Goal: Information Seeking & Learning: Learn about a topic

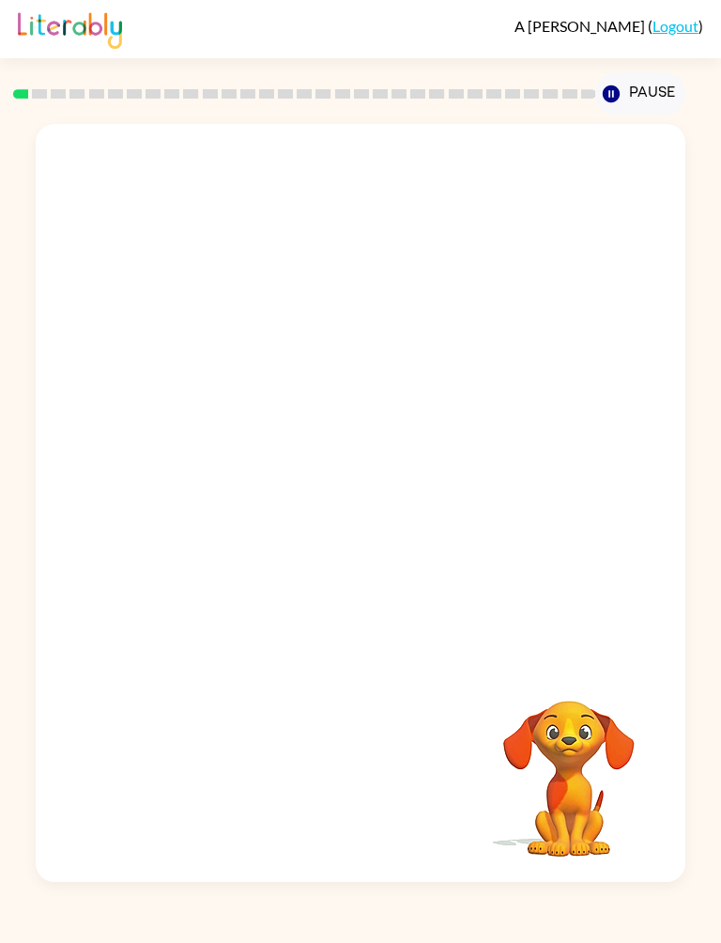
click at [308, 20] on div "A [PERSON_NAME] ( Logout )" at bounding box center [361, 29] width 686 height 58
click at [365, 529] on icon "button" at bounding box center [361, 512] width 33 height 33
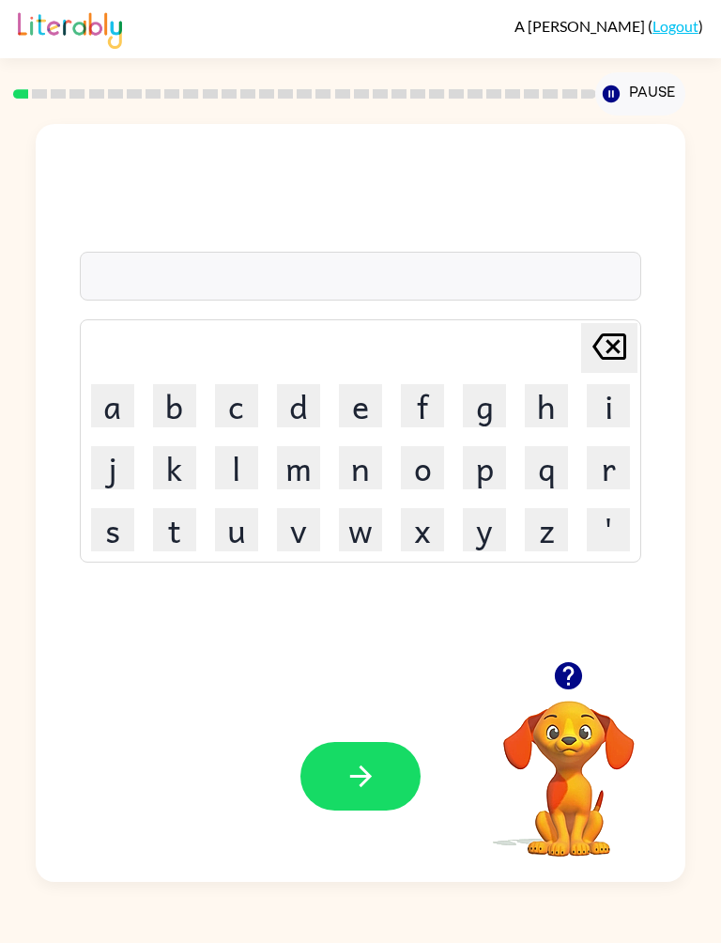
click at [173, 412] on button "b" at bounding box center [174, 405] width 43 height 43
click at [436, 464] on button "o" at bounding box center [422, 467] width 43 height 43
click at [615, 469] on button "r" at bounding box center [608, 467] width 43 height 43
click at [298, 404] on button "d" at bounding box center [298, 405] width 43 height 43
click at [365, 410] on button "e" at bounding box center [360, 405] width 43 height 43
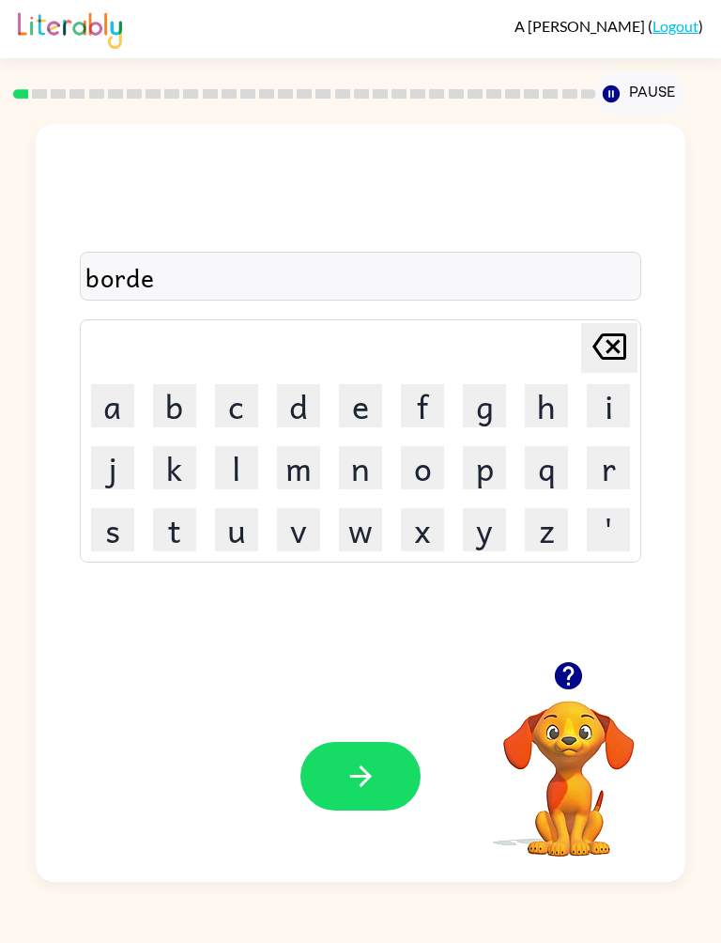
click at [619, 474] on button "r" at bounding box center [608, 467] width 43 height 43
click at [372, 761] on icon "button" at bounding box center [361, 776] width 33 height 33
click at [609, 474] on button "r" at bounding box center [608, 467] width 43 height 43
click at [427, 472] on button "o" at bounding box center [422, 467] width 43 height 43
click at [238, 533] on button "u" at bounding box center [236, 529] width 43 height 43
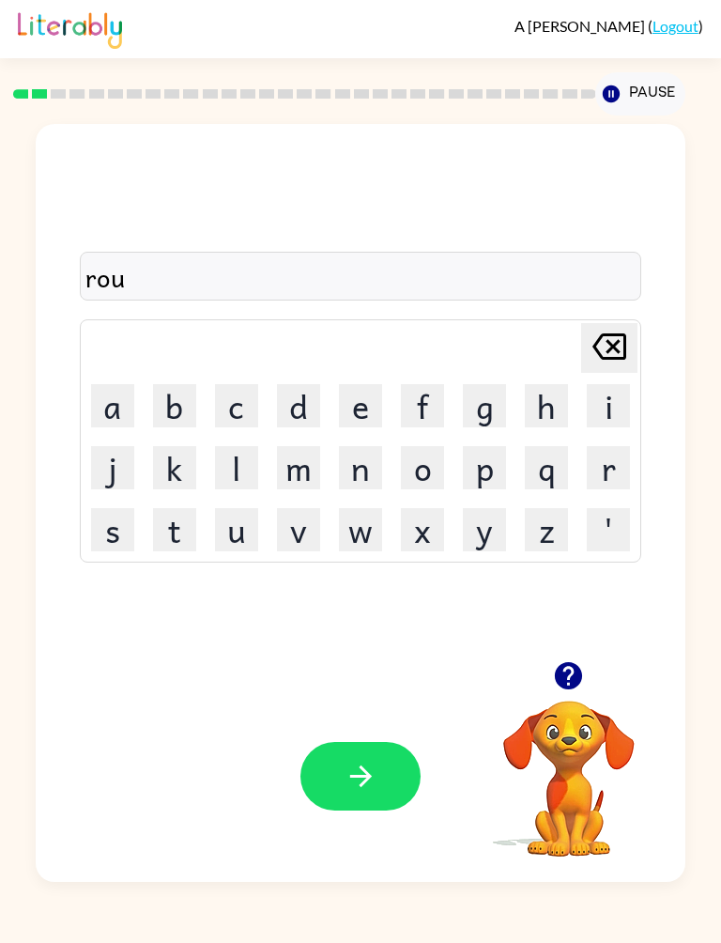
click at [364, 469] on button "n" at bounding box center [360, 467] width 43 height 43
click at [309, 403] on button "d" at bounding box center [298, 405] width 43 height 43
click at [399, 789] on button "button" at bounding box center [361, 776] width 120 height 69
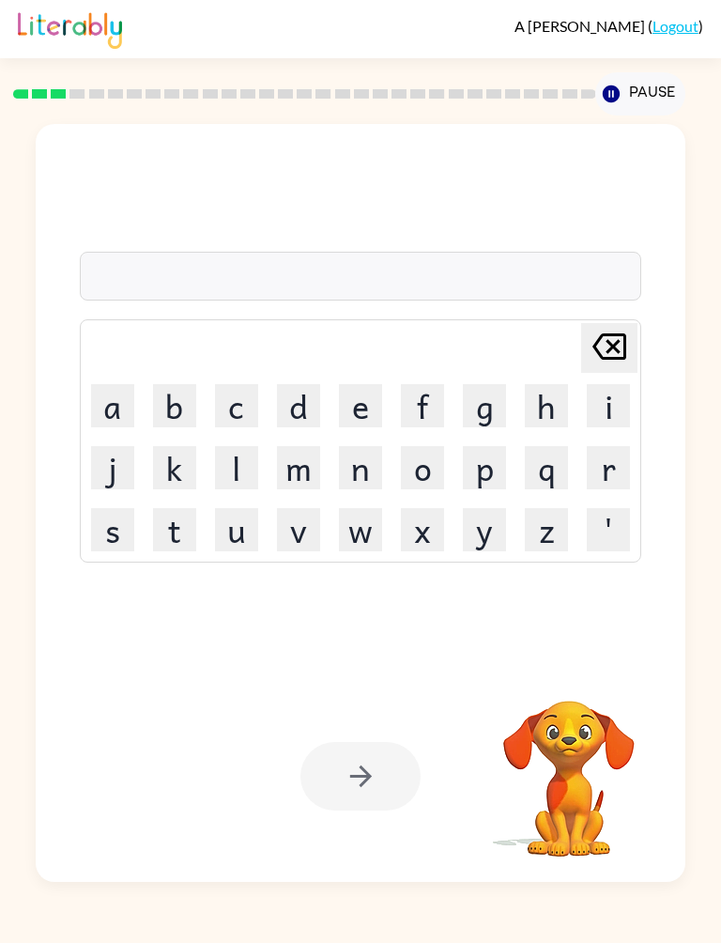
click at [303, 474] on button "m" at bounding box center [298, 467] width 43 height 43
click at [130, 399] on button "a" at bounding box center [112, 405] width 43 height 43
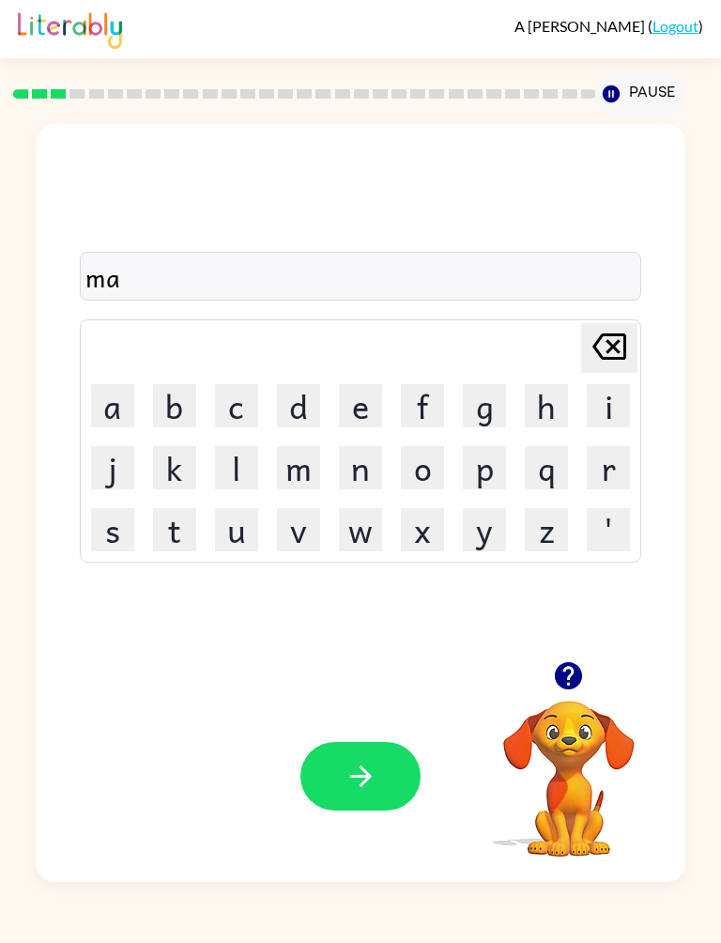
click at [246, 406] on button "c" at bounding box center [236, 405] width 43 height 43
click at [617, 349] on icon at bounding box center [610, 347] width 34 height 26
click at [121, 544] on button "s" at bounding box center [112, 529] width 43 height 43
click at [551, 401] on button "h" at bounding box center [546, 405] width 43 height 43
click at [613, 399] on button "i" at bounding box center [608, 405] width 43 height 43
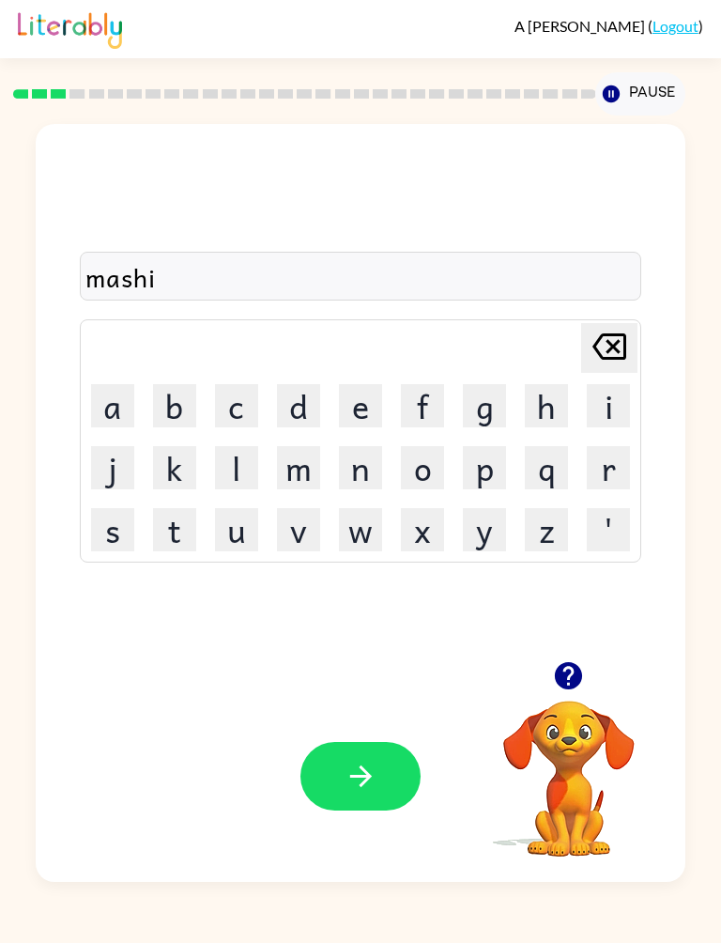
click at [362, 477] on button "n" at bounding box center [360, 467] width 43 height 43
click at [361, 407] on button "e" at bounding box center [360, 405] width 43 height 43
click at [368, 808] on button "button" at bounding box center [361, 776] width 120 height 69
click at [170, 540] on button "t" at bounding box center [174, 529] width 43 height 43
click at [611, 469] on button "r" at bounding box center [608, 467] width 43 height 43
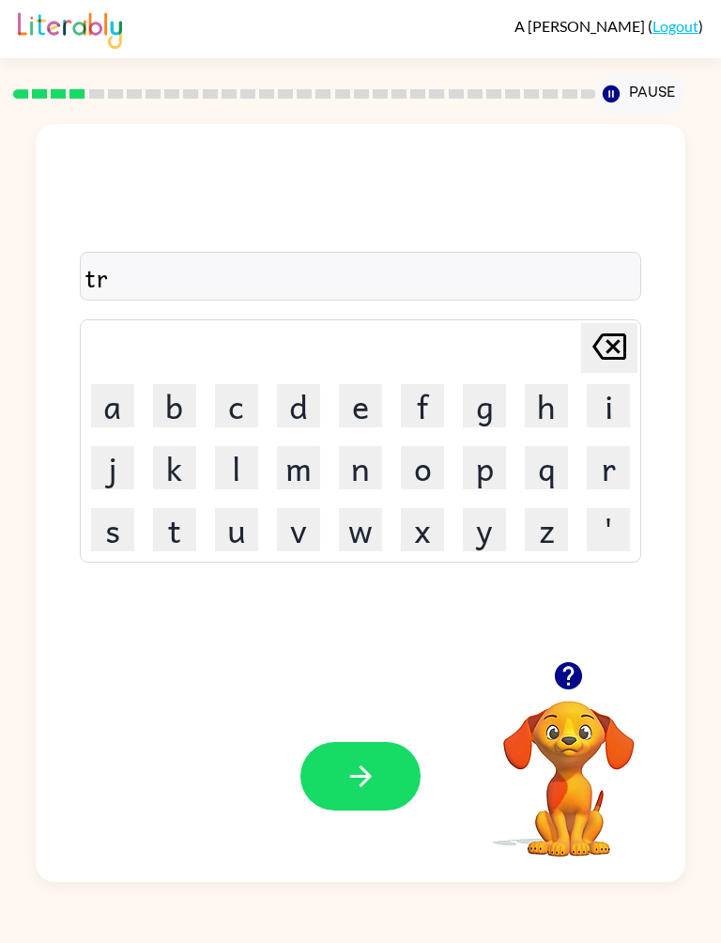
click at [132, 404] on button "a" at bounding box center [112, 405] width 43 height 43
click at [621, 399] on button "i" at bounding box center [608, 405] width 43 height 43
click at [369, 467] on button "n" at bounding box center [360, 467] width 43 height 43
click at [354, 749] on button "button" at bounding box center [361, 776] width 120 height 69
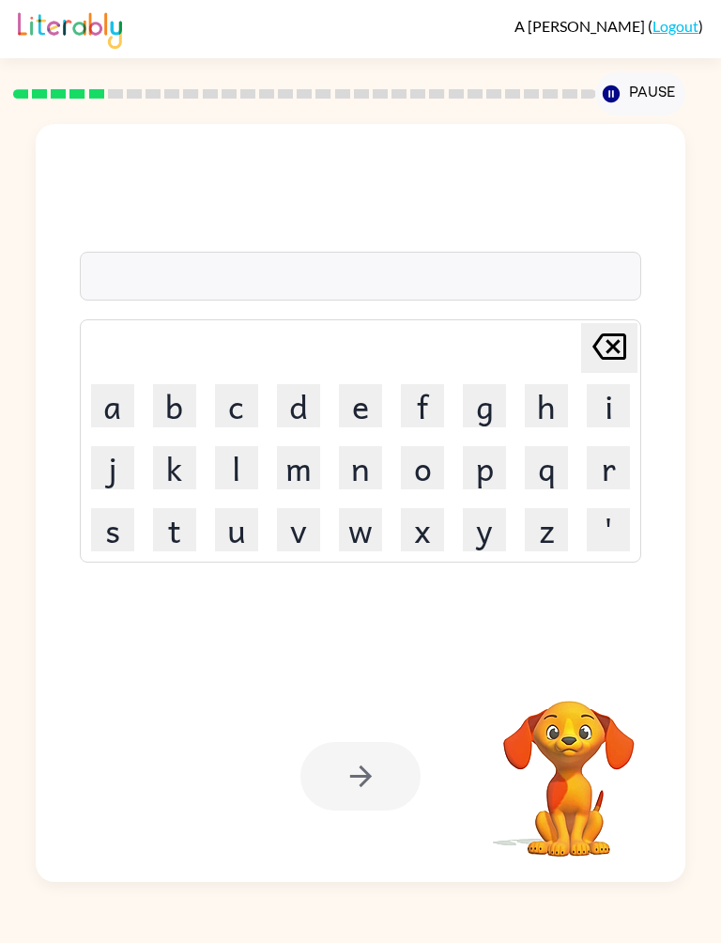
click at [300, 405] on button "d" at bounding box center [298, 405] width 43 height 43
click at [367, 407] on button "e" at bounding box center [360, 405] width 43 height 43
click at [296, 523] on button "v" at bounding box center [298, 529] width 43 height 43
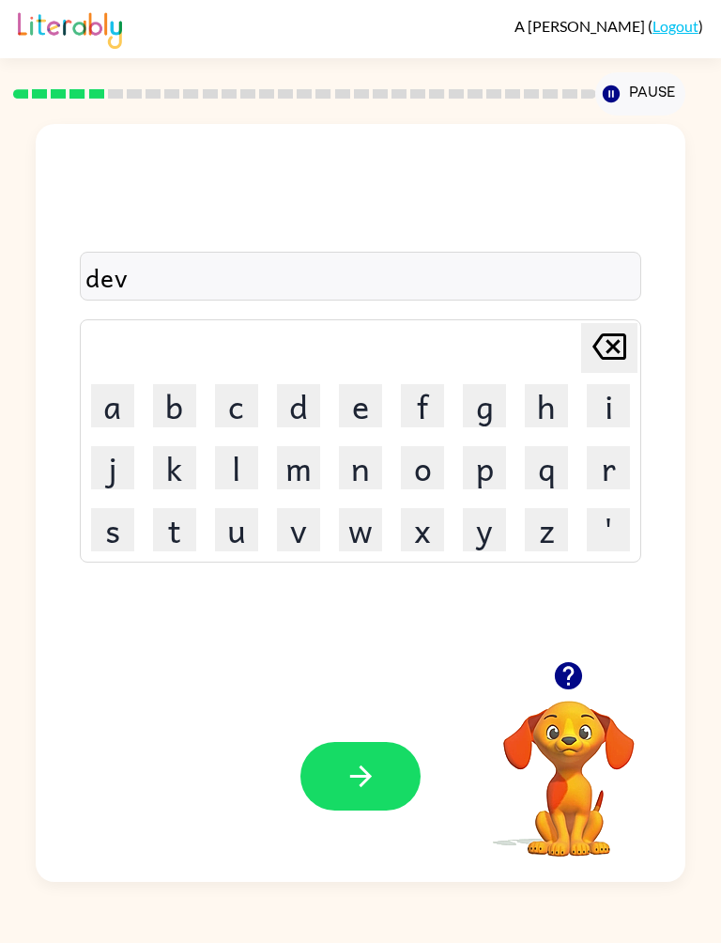
click at [380, 410] on button "e" at bounding box center [360, 405] width 43 height 43
click at [373, 462] on button "n" at bounding box center [360, 467] width 43 height 43
click at [122, 542] on button "s" at bounding box center [112, 529] width 43 height 43
click at [616, 409] on button "i" at bounding box center [608, 405] width 43 height 43
click at [314, 538] on button "v" at bounding box center [298, 529] width 43 height 43
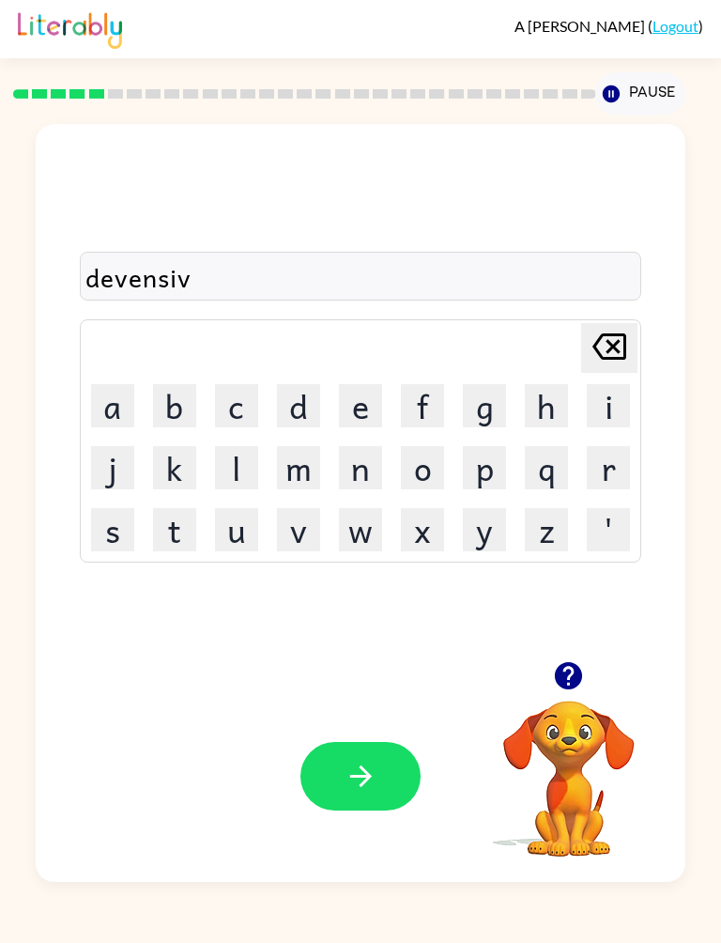
click at [365, 405] on button "e" at bounding box center [360, 405] width 43 height 43
click at [389, 785] on button "button" at bounding box center [361, 776] width 120 height 69
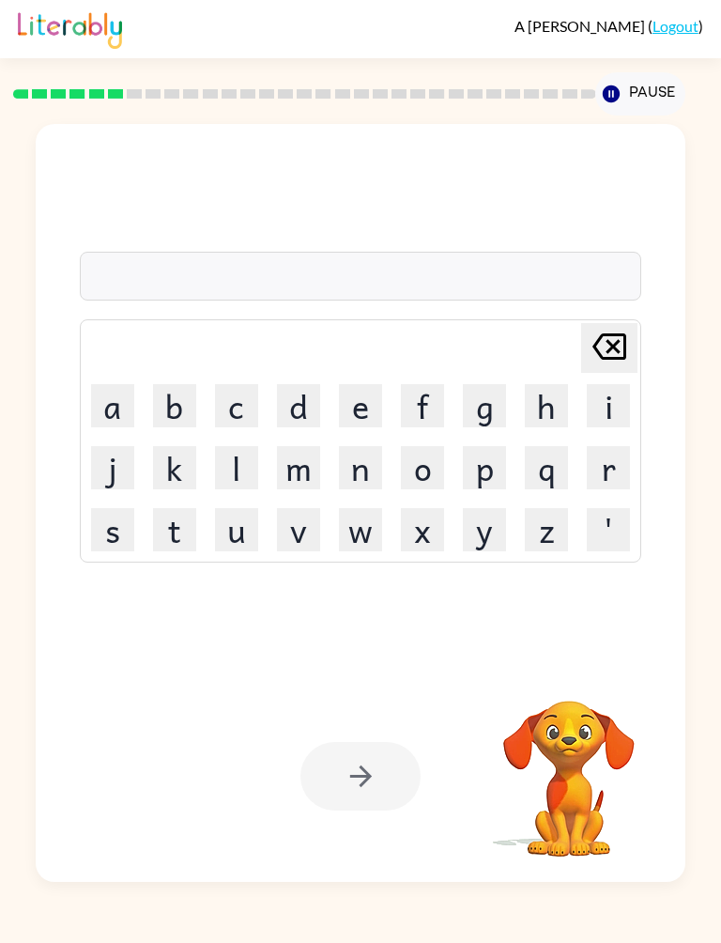
click at [303, 530] on button "v" at bounding box center [298, 529] width 43 height 43
click at [118, 396] on button "a" at bounding box center [112, 405] width 43 height 43
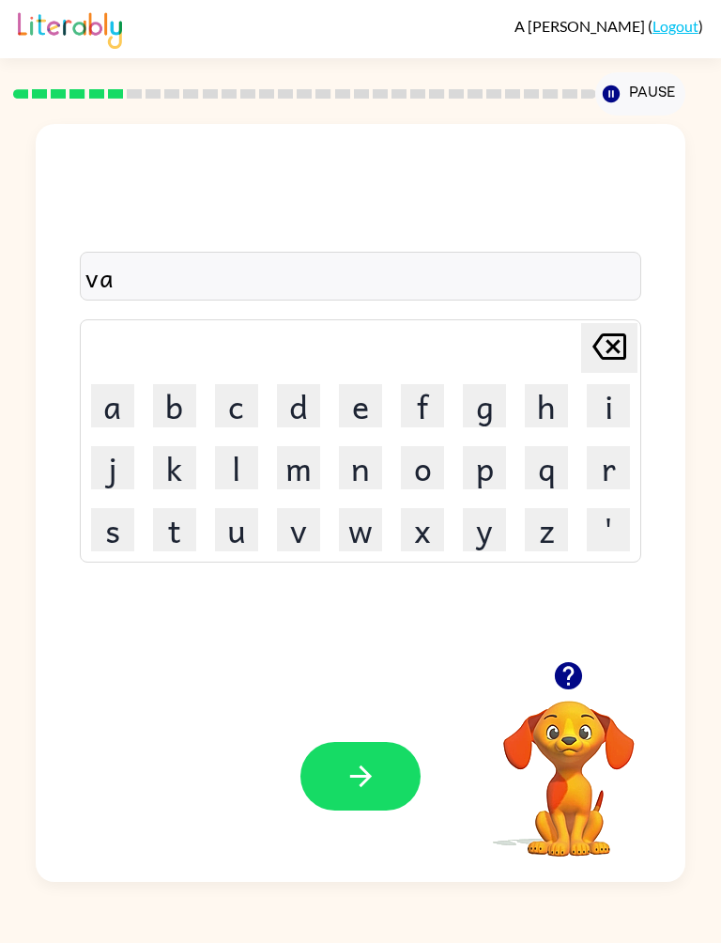
click at [234, 396] on button "c" at bounding box center [236, 405] width 43 height 43
click at [127, 385] on button "a" at bounding box center [112, 405] width 43 height 43
click at [610, 407] on button "i" at bounding box center [608, 405] width 43 height 43
click at [423, 469] on button "o" at bounding box center [422, 467] width 43 height 43
click at [366, 458] on button "n" at bounding box center [360, 467] width 43 height 43
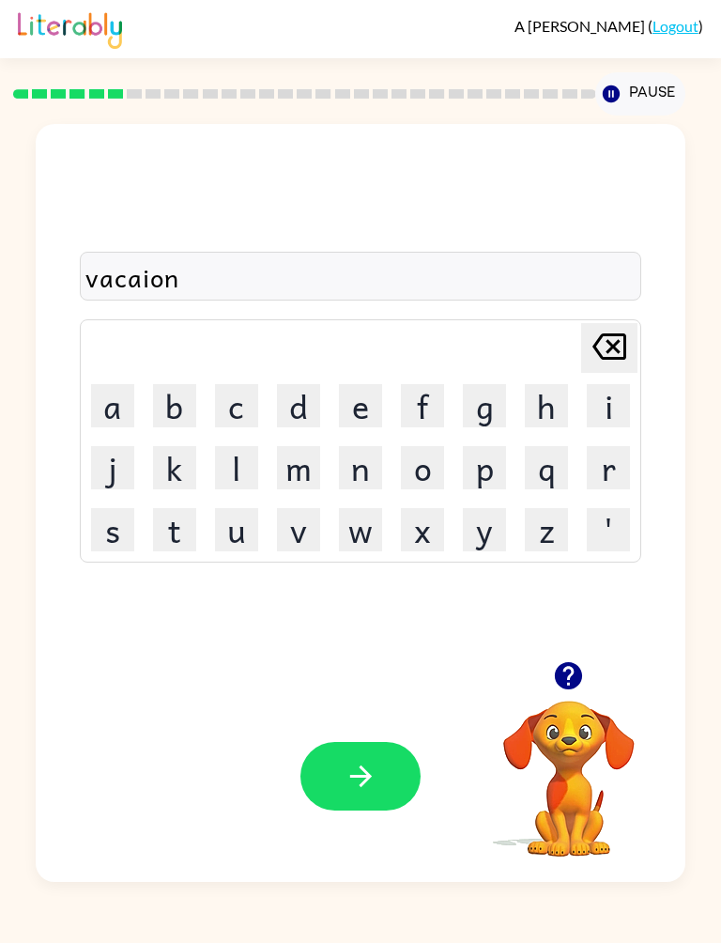
click at [574, 689] on icon "button" at bounding box center [568, 675] width 27 height 27
click at [613, 349] on icon at bounding box center [610, 347] width 34 height 26
click at [611, 354] on icon "[PERSON_NAME] last character input" at bounding box center [609, 346] width 45 height 45
click at [183, 534] on button "t" at bounding box center [174, 529] width 43 height 43
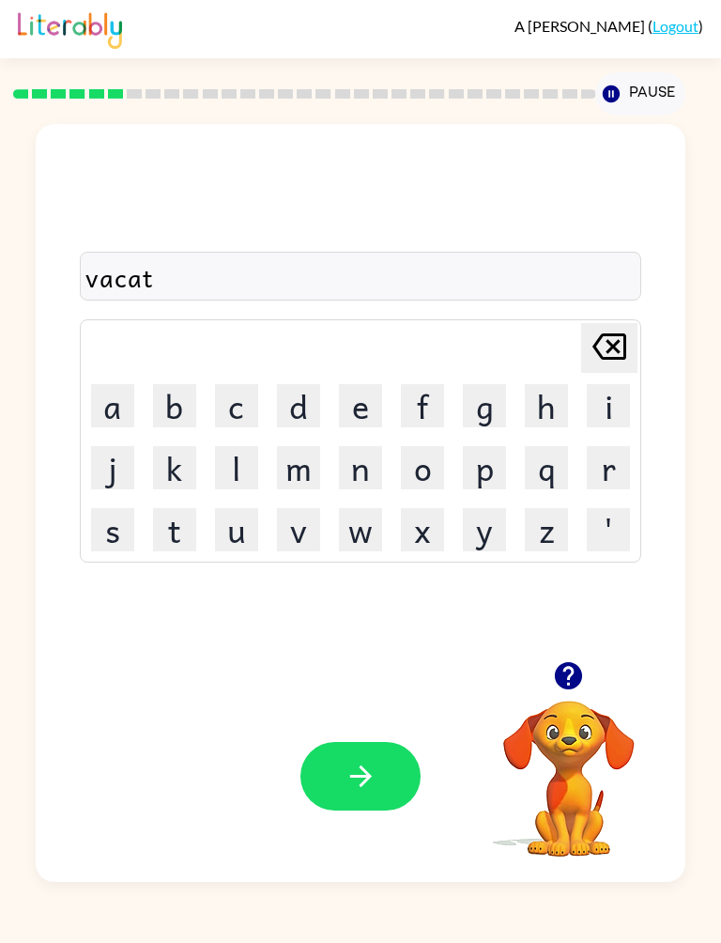
click at [642, 391] on div "[PERSON_NAME] last character input a b c d e f g h i j k l m n o p q r s t u v …" at bounding box center [361, 440] width 563 height 243
click at [607, 404] on button "i" at bounding box center [608, 405] width 43 height 43
click at [429, 467] on button "o" at bounding box center [422, 467] width 43 height 43
click at [365, 465] on button "n" at bounding box center [360, 467] width 43 height 43
click at [365, 802] on button "button" at bounding box center [361, 776] width 120 height 69
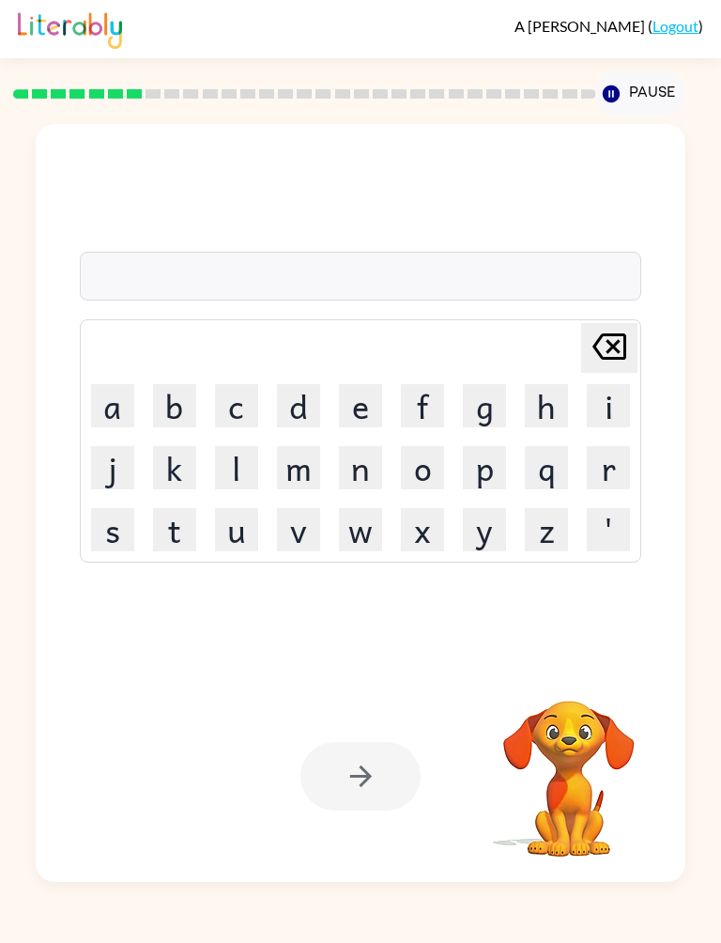
click at [485, 467] on button "p" at bounding box center [484, 467] width 43 height 43
click at [239, 536] on button "u" at bounding box center [236, 529] width 43 height 43
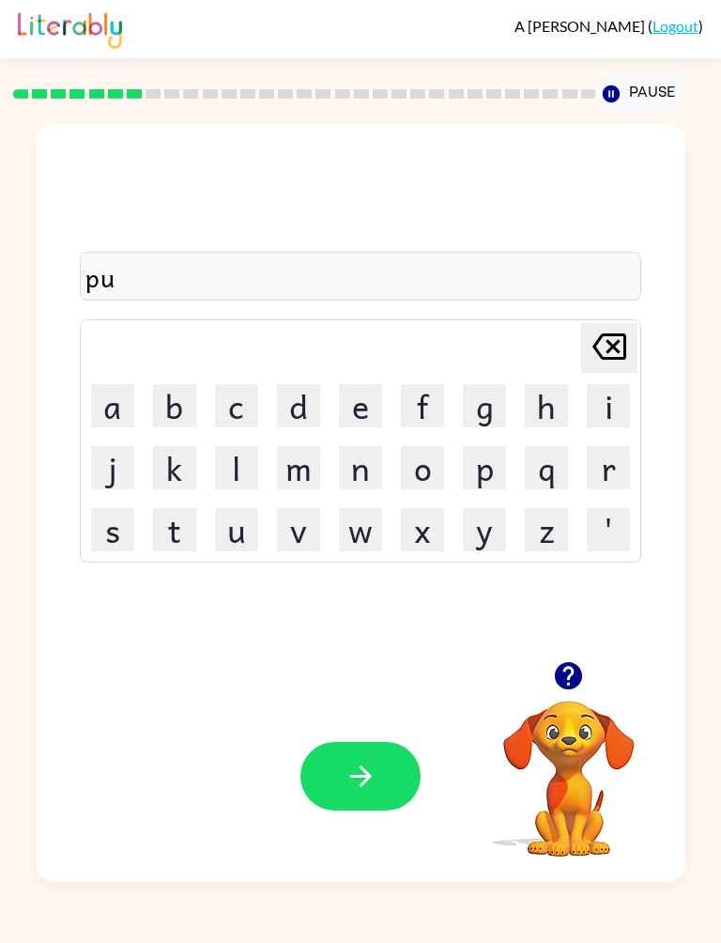
click at [317, 403] on button "d" at bounding box center [298, 405] width 43 height 43
click at [317, 402] on button "d" at bounding box center [298, 405] width 43 height 43
click at [249, 463] on button "l" at bounding box center [236, 467] width 43 height 43
click at [369, 411] on button "e" at bounding box center [360, 405] width 43 height 43
click at [382, 783] on button "button" at bounding box center [361, 776] width 120 height 69
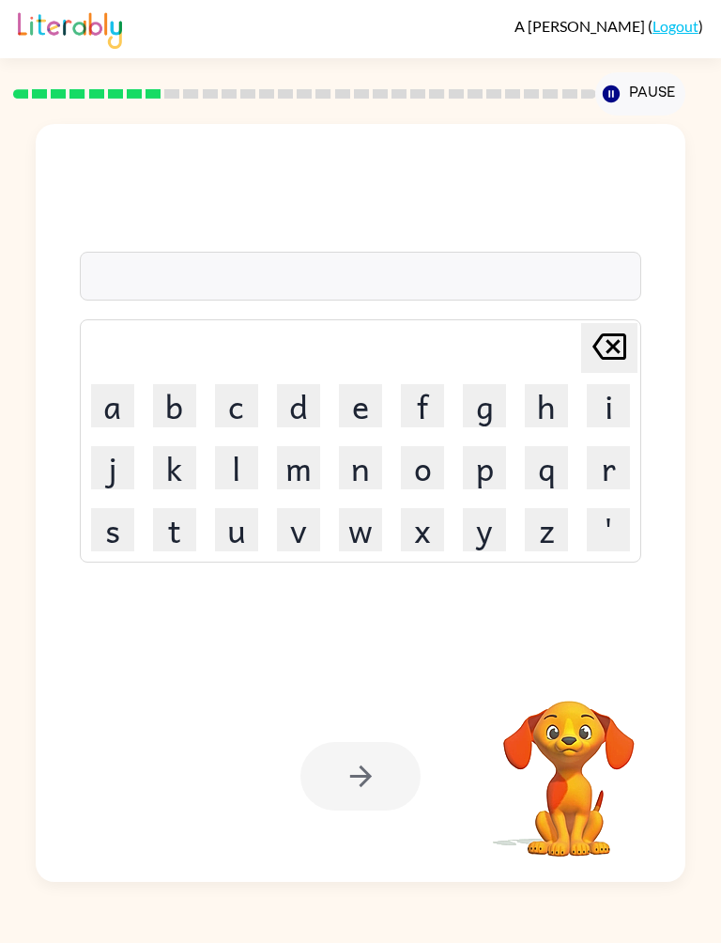
click at [307, 460] on button "m" at bounding box center [298, 467] width 43 height 43
click at [354, 413] on button "e" at bounding box center [360, 405] width 43 height 43
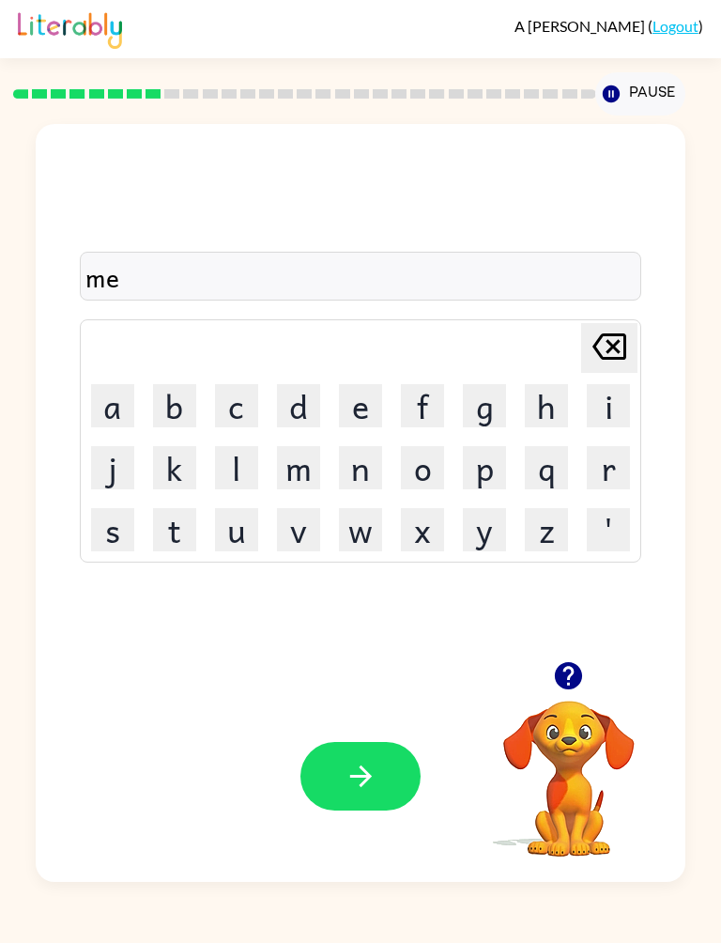
click at [599, 464] on button "r" at bounding box center [608, 467] width 43 height 43
click at [622, 405] on button "i" at bounding box center [608, 405] width 43 height 43
click at [251, 399] on button "c" at bounding box center [236, 405] width 43 height 43
click at [428, 473] on button "o" at bounding box center [422, 467] width 43 height 43
click at [244, 464] on button "l" at bounding box center [236, 467] width 43 height 43
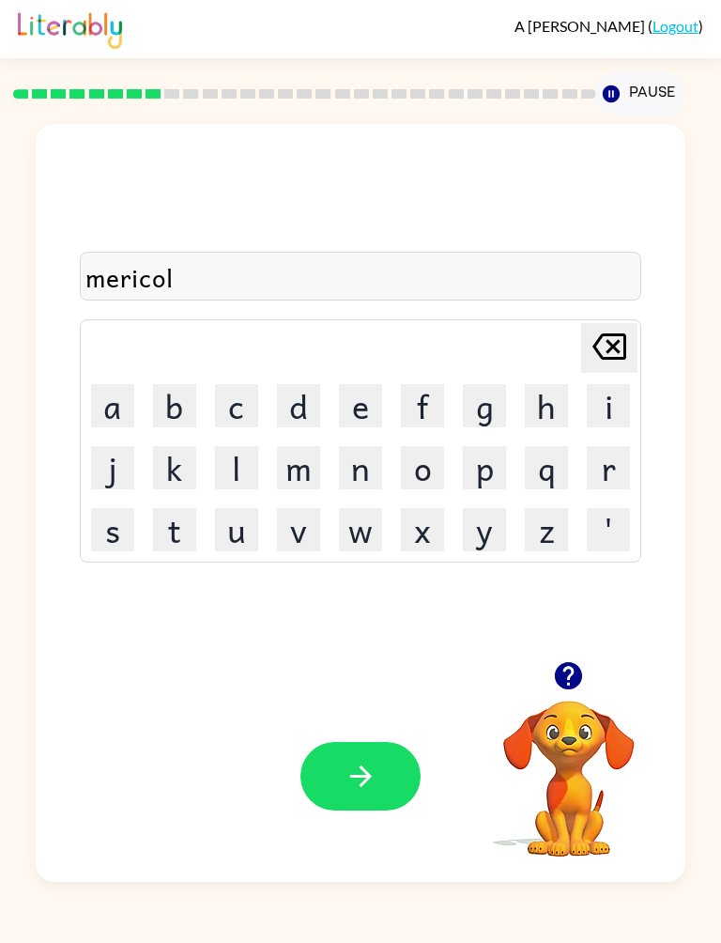
click at [365, 404] on button "e" at bounding box center [360, 405] width 43 height 43
click at [357, 782] on icon "button" at bounding box center [361, 776] width 33 height 33
click at [295, 462] on button "m" at bounding box center [298, 467] width 43 height 43
click at [605, 397] on button "i" at bounding box center [608, 405] width 43 height 43
click at [306, 399] on button "d" at bounding box center [298, 405] width 43 height 43
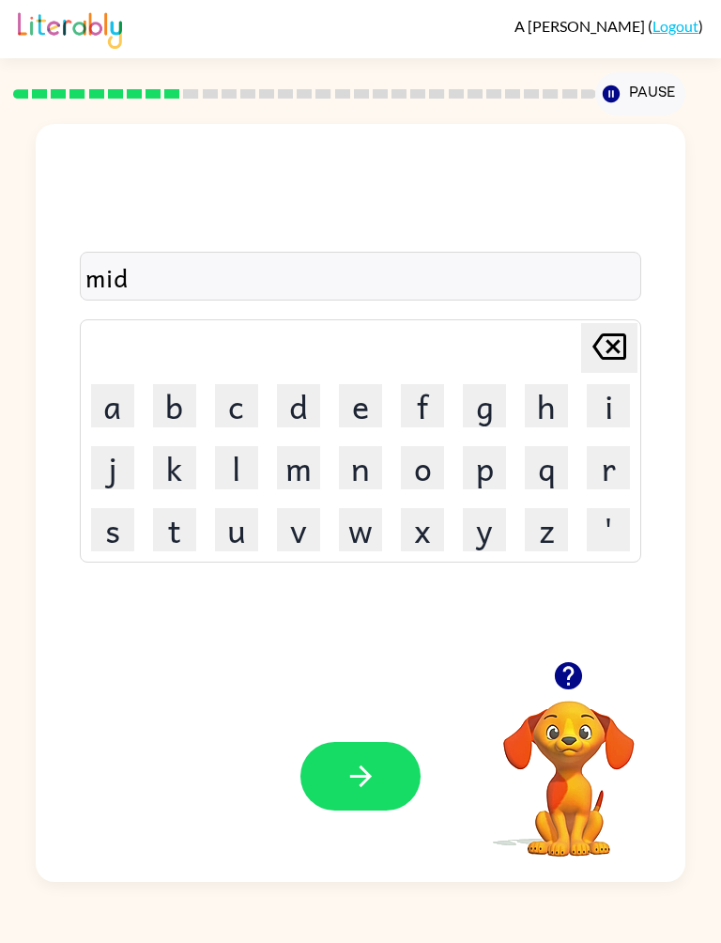
click at [309, 477] on button "m" at bounding box center [298, 467] width 43 height 43
click at [429, 474] on button "o" at bounding box center [422, 467] width 43 height 43
click at [599, 481] on button "r" at bounding box center [608, 467] width 43 height 43
click at [372, 471] on button "n" at bounding box center [360, 467] width 43 height 43
click at [612, 402] on button "i" at bounding box center [608, 405] width 43 height 43
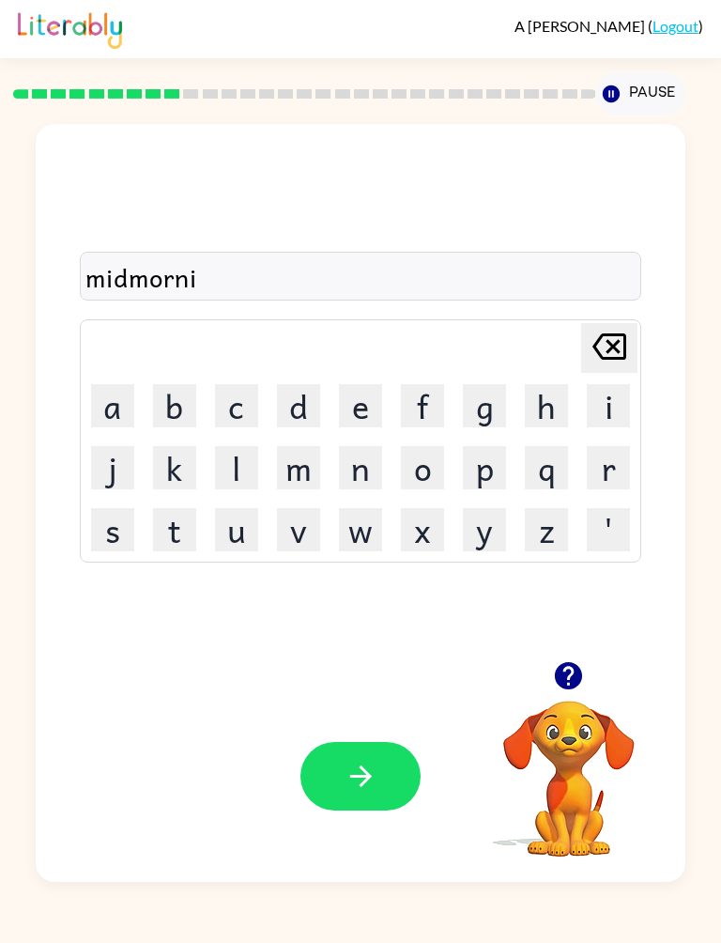
click at [366, 472] on button "n" at bounding box center [360, 467] width 43 height 43
click at [504, 402] on button "g" at bounding box center [484, 405] width 43 height 43
click at [376, 790] on icon "button" at bounding box center [361, 776] width 33 height 33
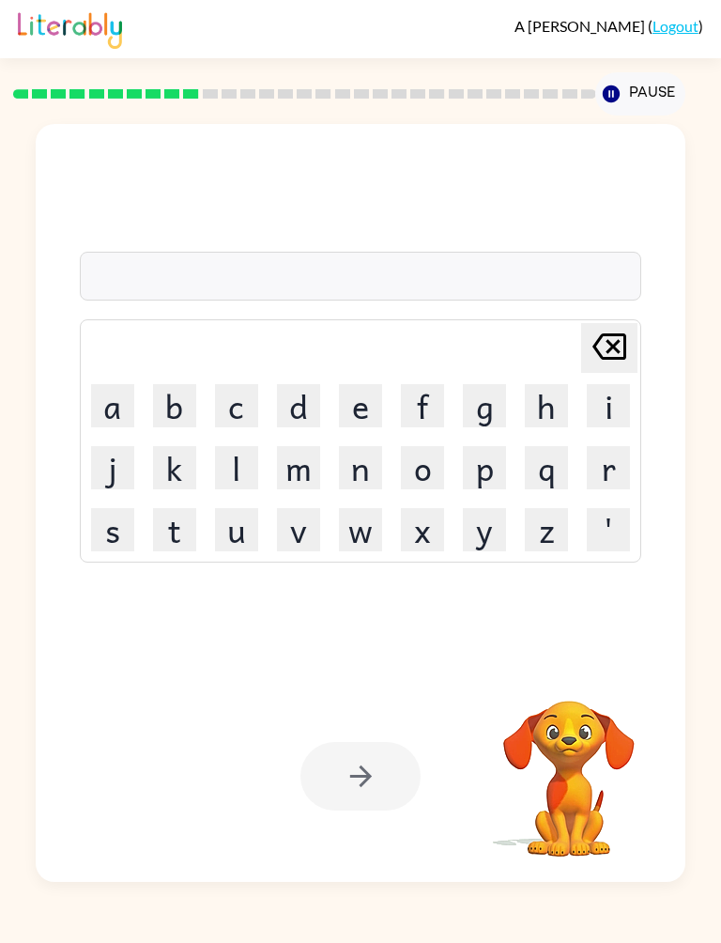
click at [297, 397] on button "d" at bounding box center [298, 405] width 43 height 43
click at [614, 412] on button "i" at bounding box center [608, 405] width 43 height 43
click at [120, 543] on button "s" at bounding box center [112, 529] width 43 height 43
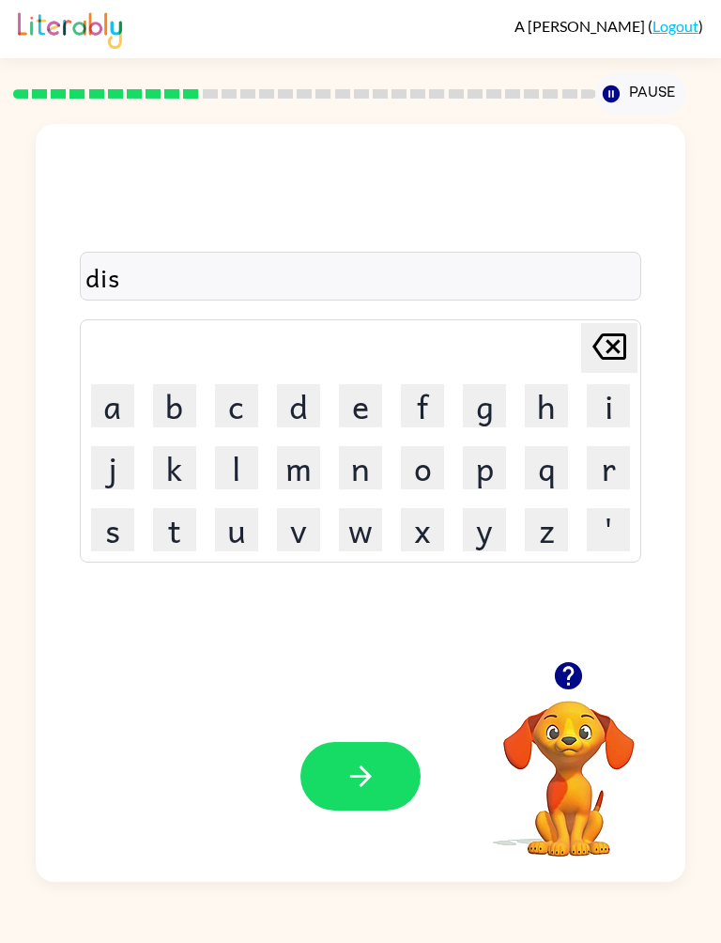
click at [170, 543] on button "t" at bounding box center [174, 529] width 43 height 43
click at [606, 461] on button "r" at bounding box center [608, 467] width 43 height 43
click at [235, 547] on button "u" at bounding box center [236, 529] width 43 height 43
click at [101, 536] on button "s" at bounding box center [112, 529] width 43 height 43
click at [184, 545] on button "t" at bounding box center [174, 529] width 43 height 43
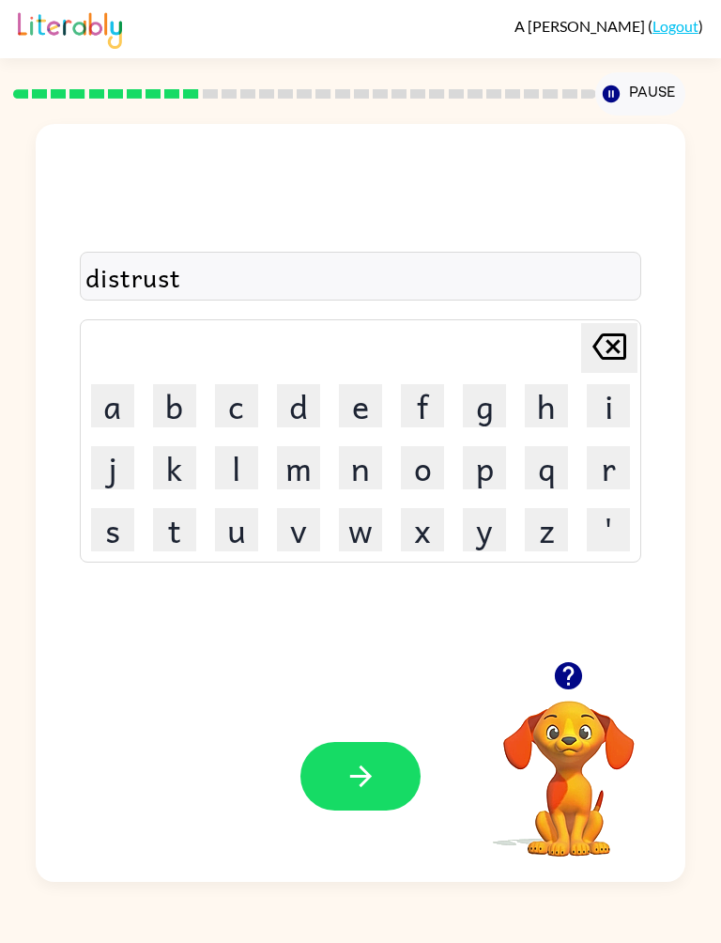
click at [361, 410] on button "e" at bounding box center [360, 405] width 43 height 43
click at [375, 799] on button "button" at bounding box center [361, 776] width 120 height 69
click at [576, 699] on button "button" at bounding box center [569, 676] width 48 height 48
click at [615, 467] on button "r" at bounding box center [608, 467] width 43 height 43
click at [415, 479] on button "o" at bounding box center [422, 467] width 43 height 43
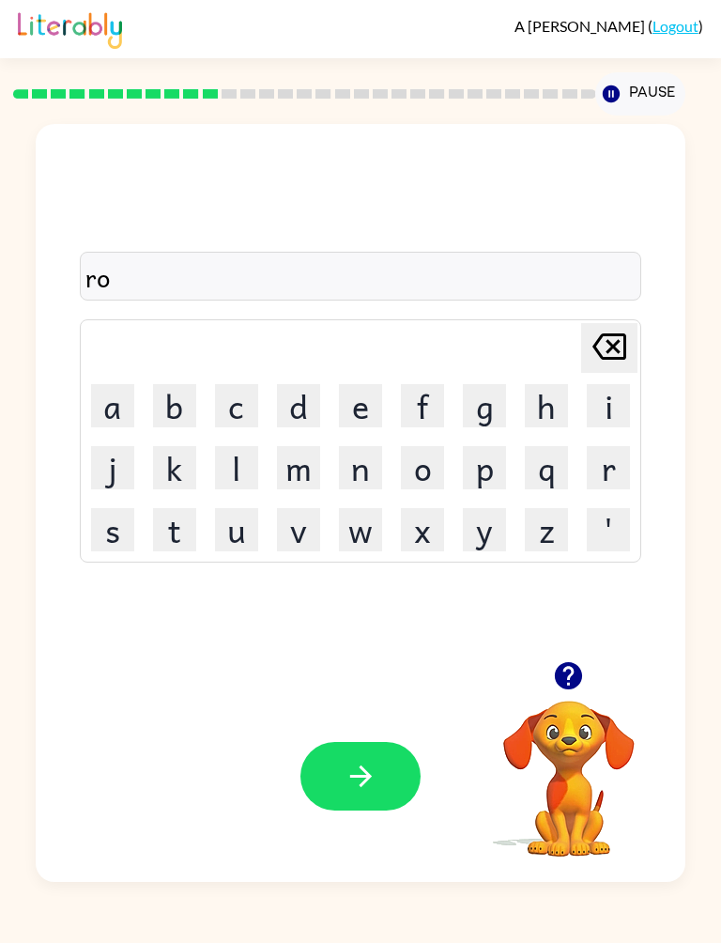
click at [231, 546] on button "u" at bounding box center [236, 529] width 43 height 43
click at [302, 407] on button "d" at bounding box center [298, 405] width 43 height 43
click at [365, 785] on icon "button" at bounding box center [361, 776] width 33 height 33
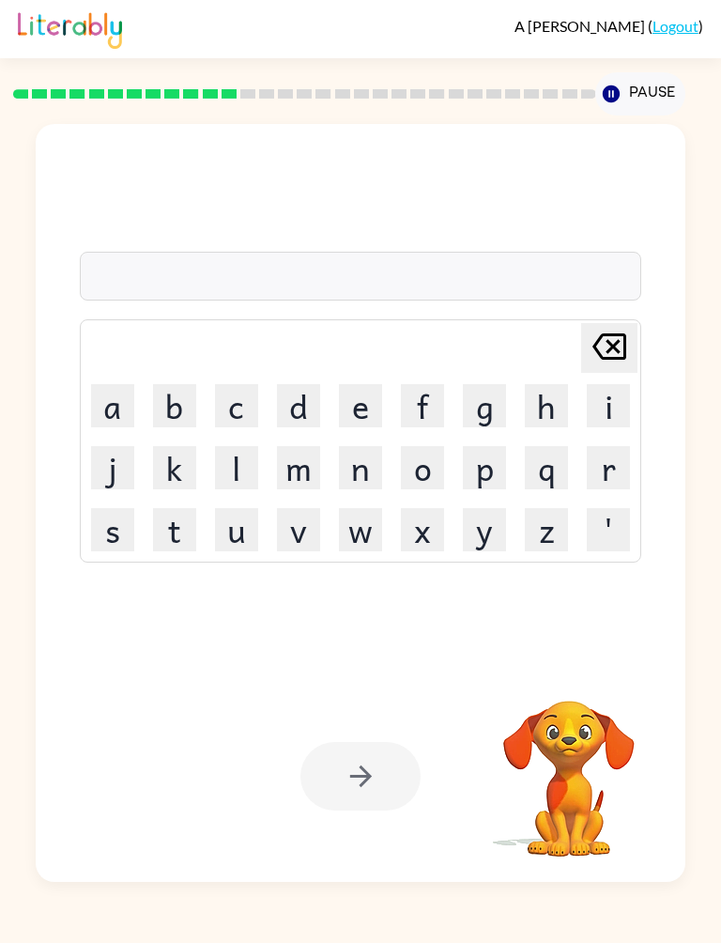
click at [240, 539] on button "u" at bounding box center [236, 529] width 43 height 43
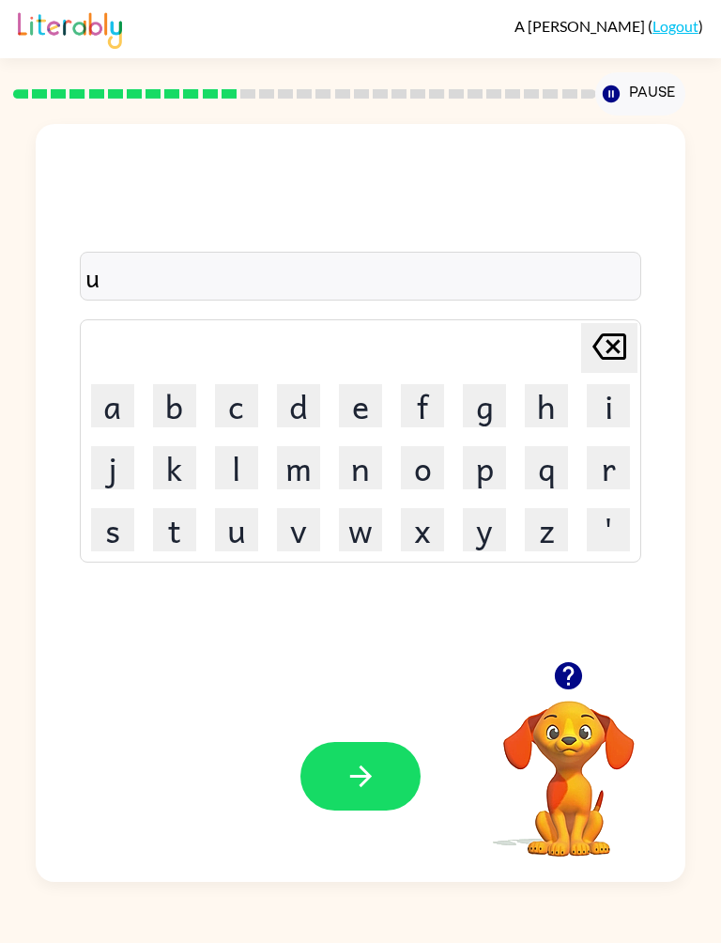
click at [489, 478] on button "p" at bounding box center [484, 467] width 43 height 43
click at [488, 411] on button "g" at bounding box center [484, 405] width 43 height 43
click at [608, 465] on button "r" at bounding box center [608, 467] width 43 height 43
click at [103, 409] on button "a" at bounding box center [112, 405] width 43 height 43
click at [287, 404] on button "d" at bounding box center [298, 405] width 43 height 43
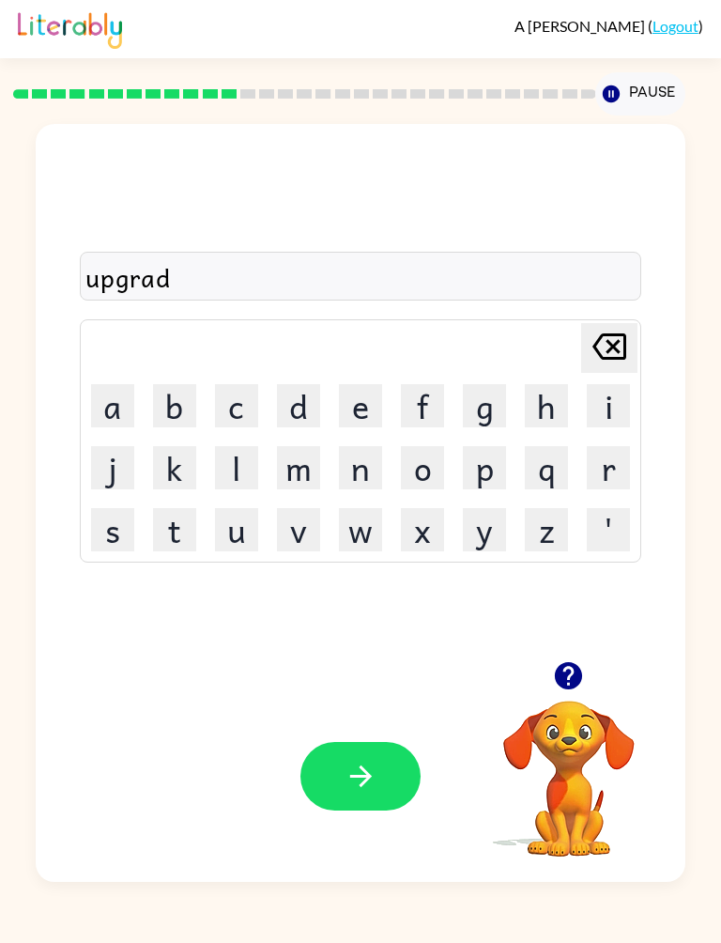
click at [366, 410] on button "e" at bounding box center [360, 405] width 43 height 43
click at [376, 778] on icon "button" at bounding box center [361, 776] width 33 height 33
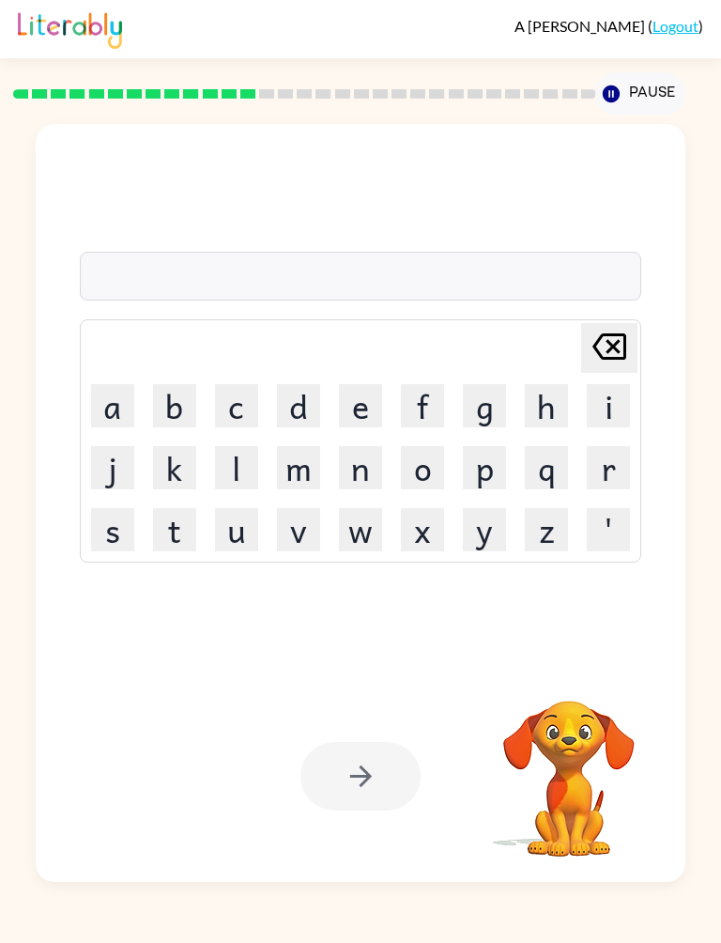
click at [297, 477] on button "m" at bounding box center [298, 467] width 43 height 43
click at [111, 387] on button "a" at bounding box center [112, 405] width 43 height 43
click at [309, 404] on button "d" at bounding box center [298, 405] width 43 height 43
click at [362, 478] on button "n" at bounding box center [360, 467] width 43 height 43
click at [625, 401] on button "i" at bounding box center [608, 405] width 43 height 43
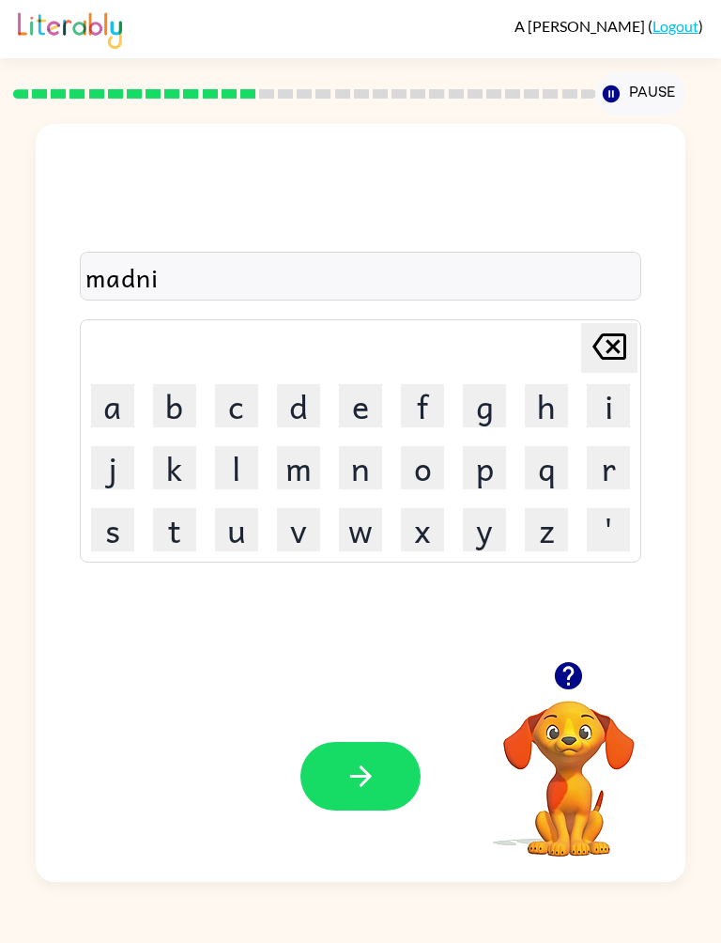
click at [114, 539] on button "s" at bounding box center [112, 529] width 43 height 43
click at [321, 779] on button "button" at bounding box center [361, 776] width 120 height 69
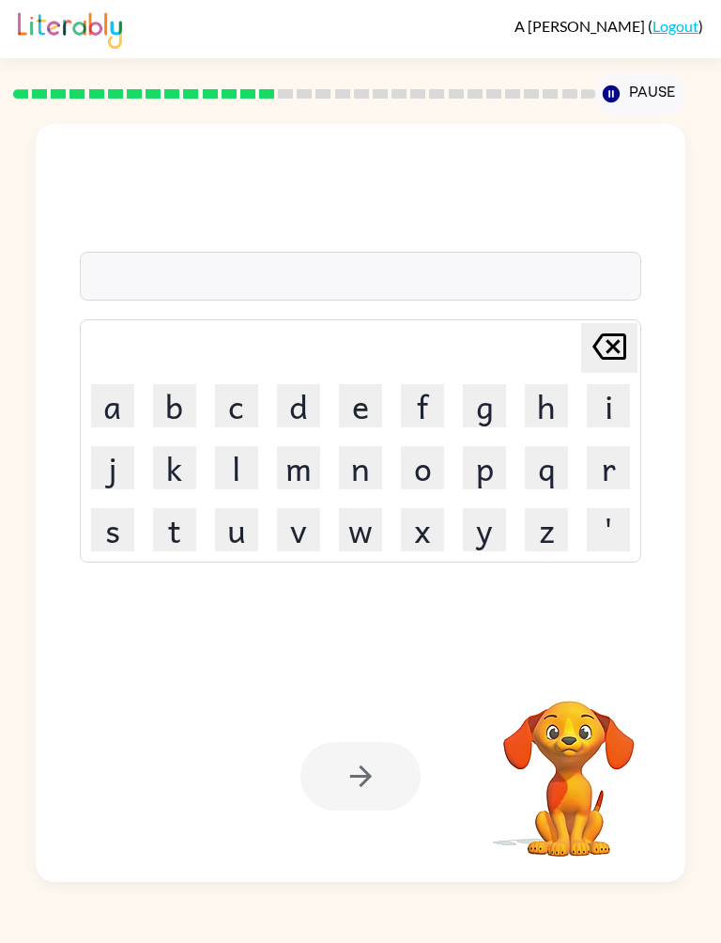
click at [189, 395] on button "b" at bounding box center [174, 405] width 43 height 43
click at [429, 473] on button "o" at bounding box center [422, 467] width 43 height 43
click at [364, 477] on button "n" at bounding box center [360, 467] width 43 height 43
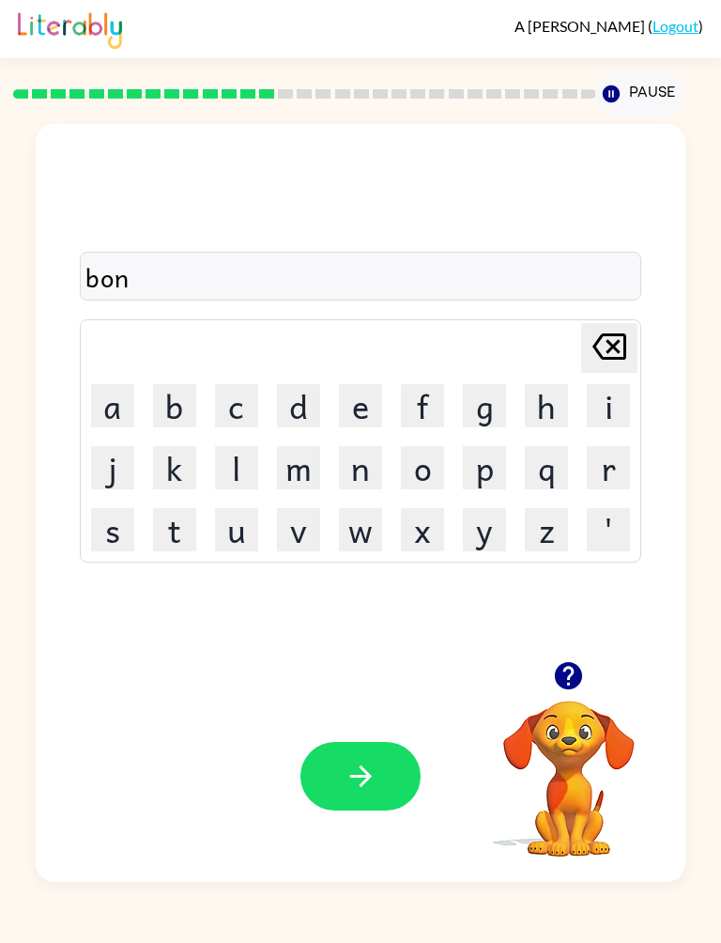
click at [223, 545] on button "u" at bounding box center [236, 529] width 43 height 43
click at [113, 531] on button "s" at bounding box center [112, 529] width 43 height 43
click at [367, 774] on icon "button" at bounding box center [360, 777] width 22 height 22
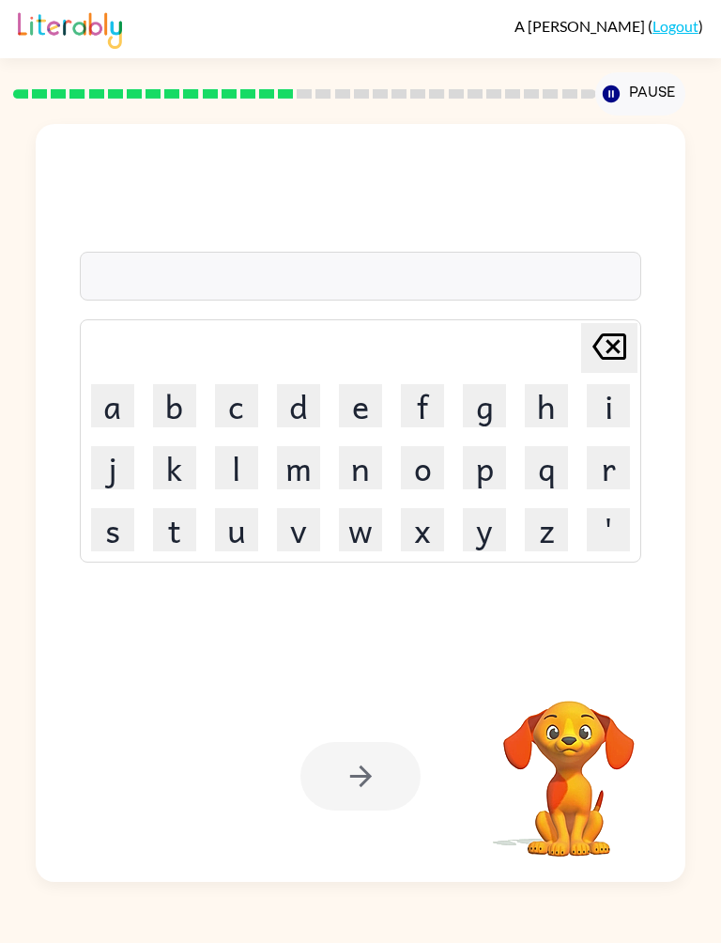
click at [115, 529] on button "s" at bounding box center [112, 529] width 43 height 43
click at [356, 532] on button "w" at bounding box center [360, 529] width 43 height 43
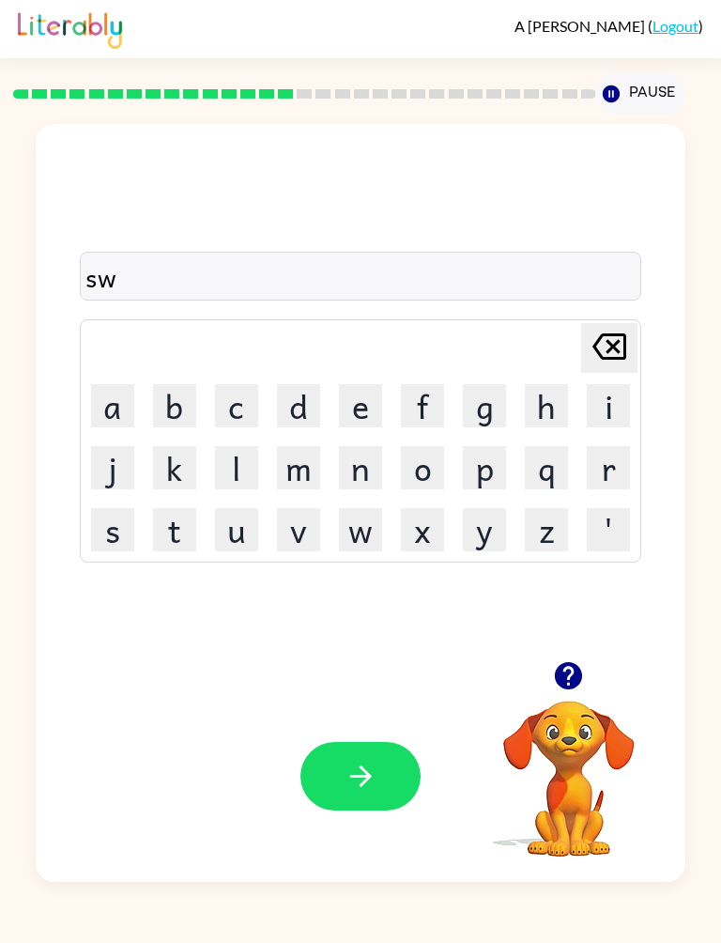
click at [430, 471] on button "o" at bounding box center [422, 467] width 43 height 43
click at [616, 468] on button "r" at bounding box center [608, 467] width 43 height 43
click at [302, 474] on button "m" at bounding box center [298, 467] width 43 height 43
click at [385, 793] on button "button" at bounding box center [361, 776] width 120 height 69
click at [121, 402] on button "a" at bounding box center [112, 405] width 43 height 43
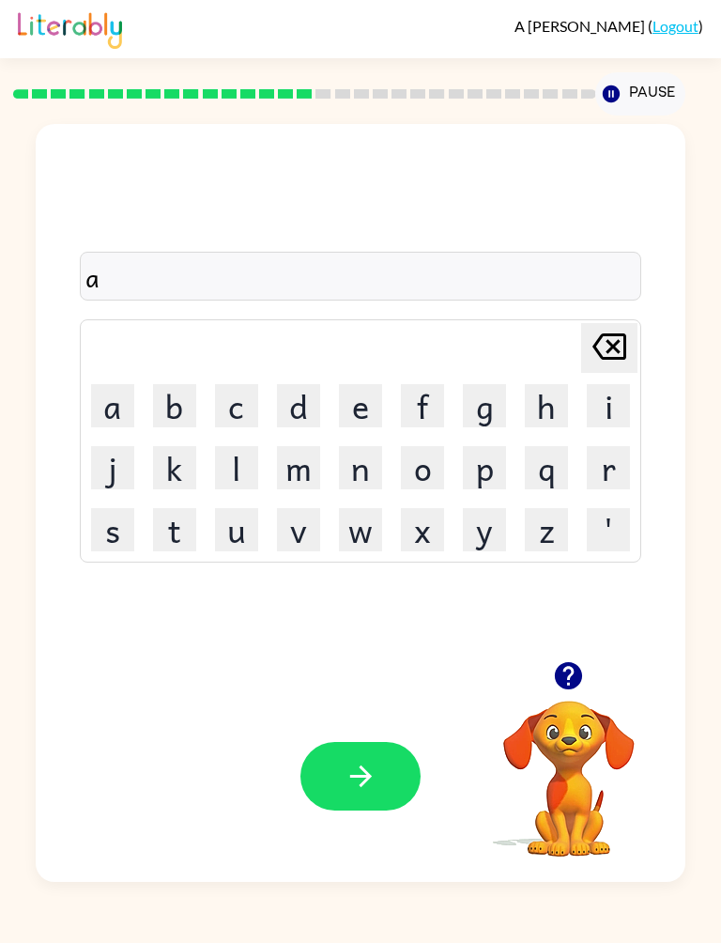
click at [619, 346] on icon "[PERSON_NAME] last character input" at bounding box center [609, 346] width 45 height 45
click at [611, 473] on button "r" at bounding box center [608, 467] width 43 height 43
click at [130, 397] on button "a" at bounding box center [112, 405] width 43 height 43
click at [293, 468] on button "m" at bounding box center [298, 467] width 43 height 43
click at [337, 775] on button "button" at bounding box center [361, 776] width 120 height 69
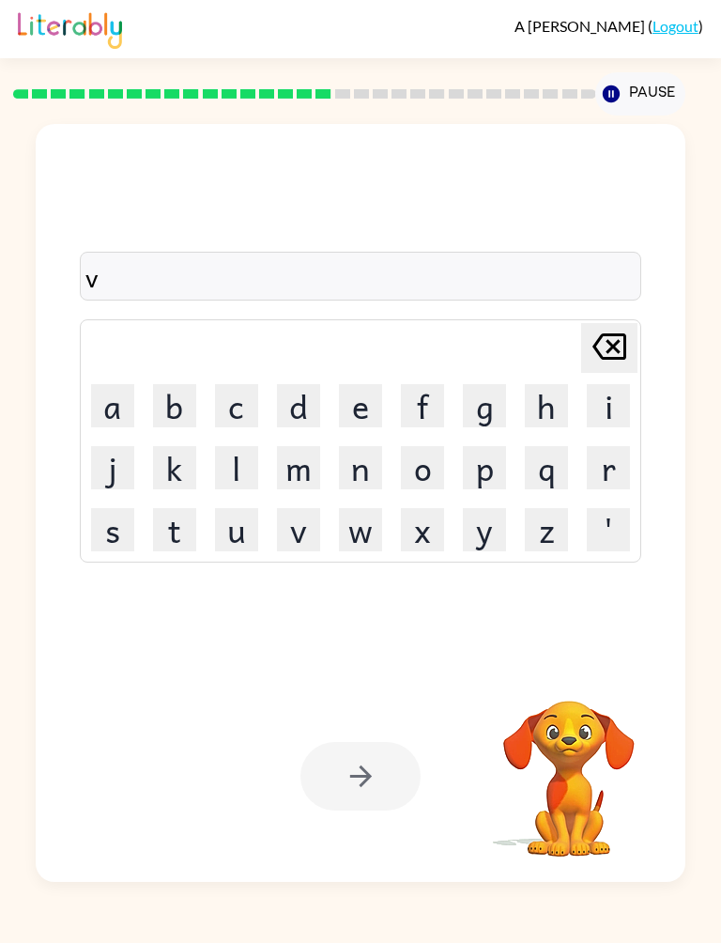
click at [621, 353] on icon "[PERSON_NAME] last character input" at bounding box center [609, 346] width 45 height 45
click at [181, 402] on button "b" at bounding box center [174, 405] width 43 height 43
click at [629, 467] on button "r" at bounding box center [608, 467] width 43 height 43
click at [611, 404] on button "i" at bounding box center [608, 405] width 43 height 43
click at [295, 463] on button "m" at bounding box center [298, 467] width 43 height 43
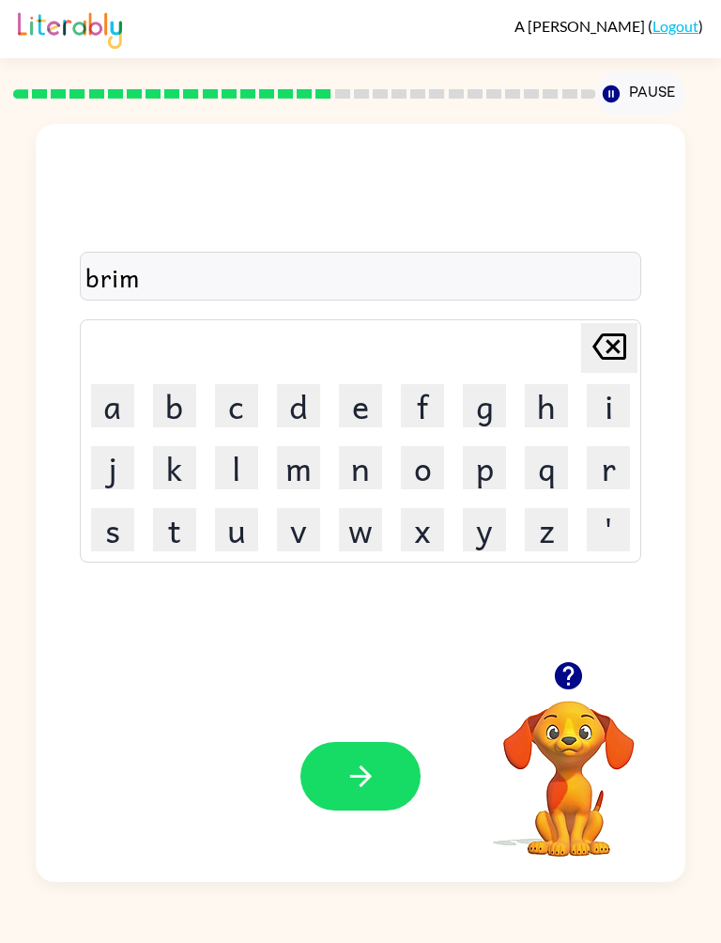
click at [604, 401] on button "i" at bounding box center [608, 405] width 43 height 43
click at [357, 468] on button "n" at bounding box center [360, 467] width 43 height 43
click at [494, 413] on button "g" at bounding box center [484, 405] width 43 height 43
click at [394, 746] on button "button" at bounding box center [361, 776] width 120 height 69
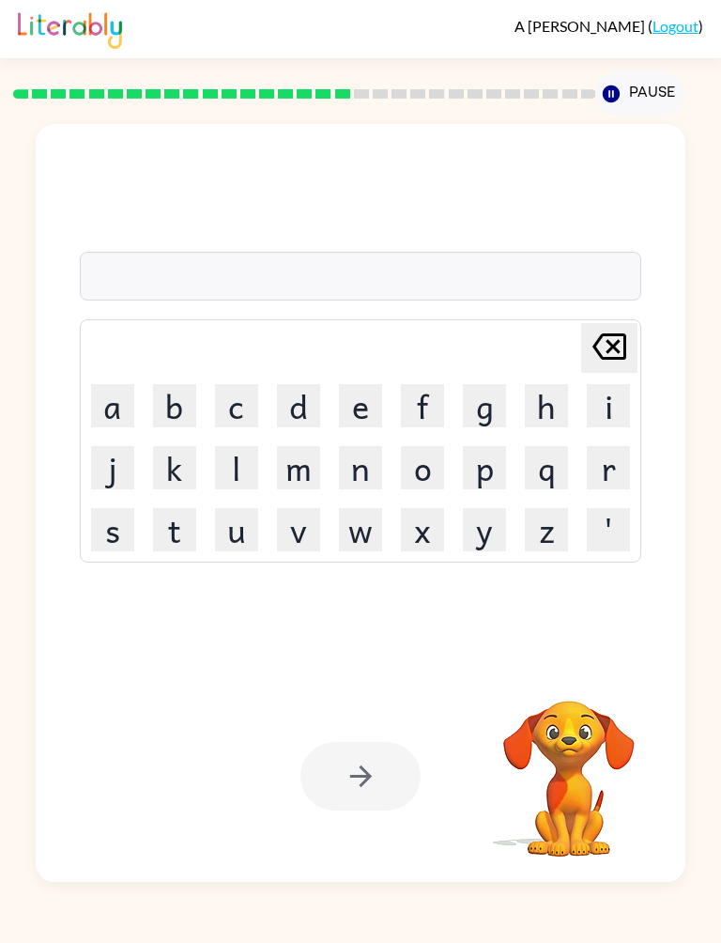
click at [616, 458] on button "r" at bounding box center [608, 467] width 43 height 43
click at [614, 353] on icon "[PERSON_NAME] last character input" at bounding box center [609, 346] width 45 height 45
click at [627, 409] on button "i" at bounding box center [608, 405] width 43 height 43
click at [119, 521] on button "s" at bounding box center [112, 529] width 43 height 43
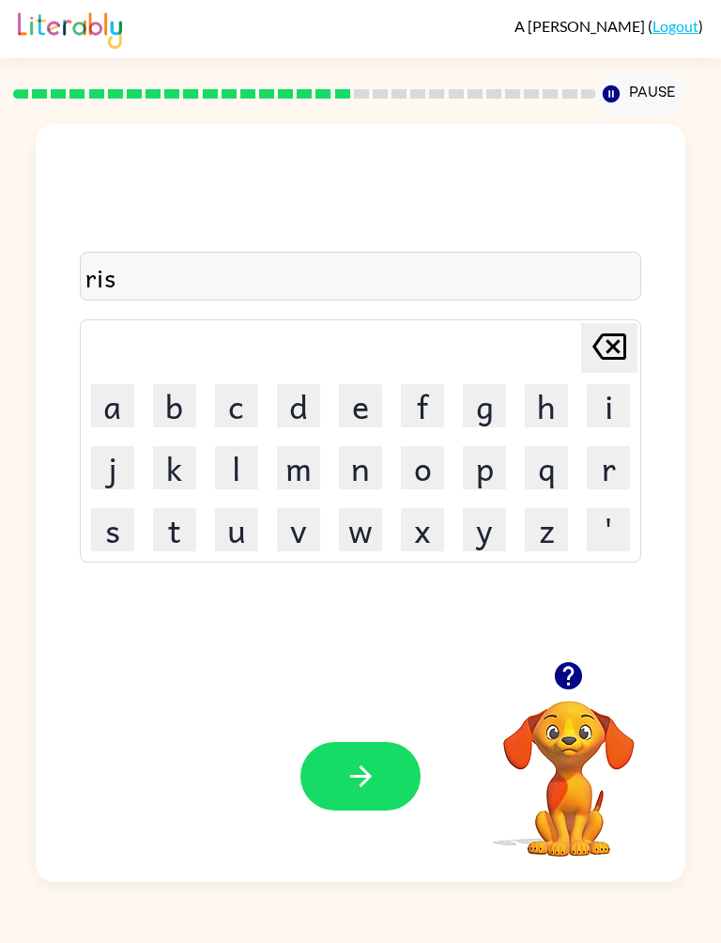
click at [191, 465] on button "k" at bounding box center [174, 467] width 43 height 43
click at [613, 407] on button "i" at bounding box center [608, 405] width 43 height 43
click at [616, 401] on button "i" at bounding box center [608, 405] width 43 height 43
click at [118, 541] on button "s" at bounding box center [112, 529] width 43 height 43
click at [185, 527] on button "t" at bounding box center [174, 529] width 43 height 43
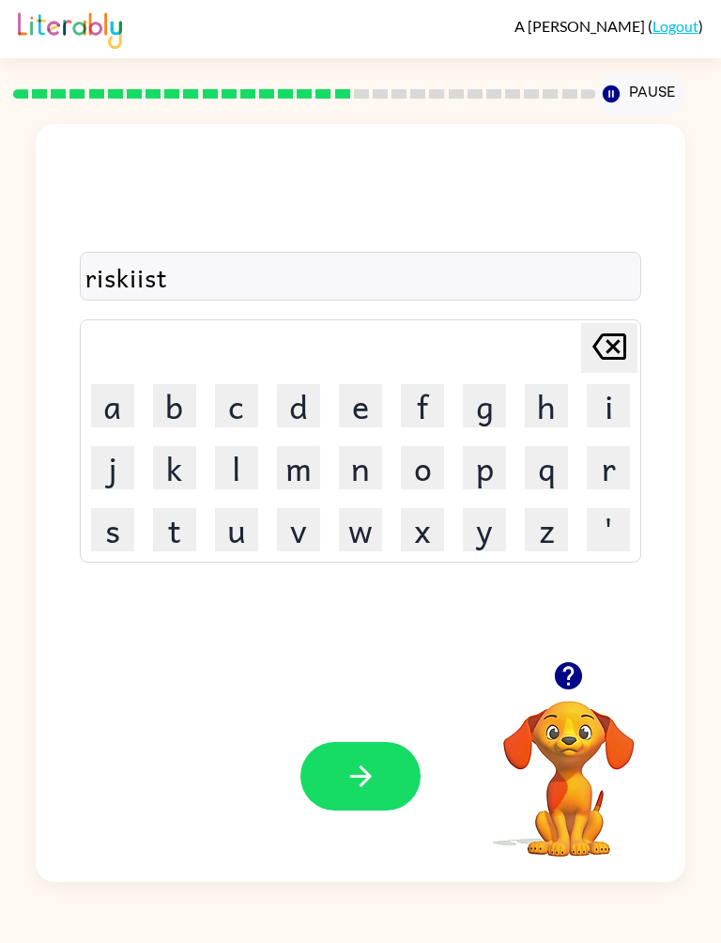
click at [359, 780] on icon "button" at bounding box center [361, 776] width 33 height 33
click at [124, 391] on button "a" at bounding box center [112, 405] width 43 height 43
click at [597, 468] on button "r" at bounding box center [608, 467] width 43 height 43
click at [247, 407] on button "c" at bounding box center [236, 405] width 43 height 43
click at [557, 407] on button "h" at bounding box center [546, 405] width 43 height 43
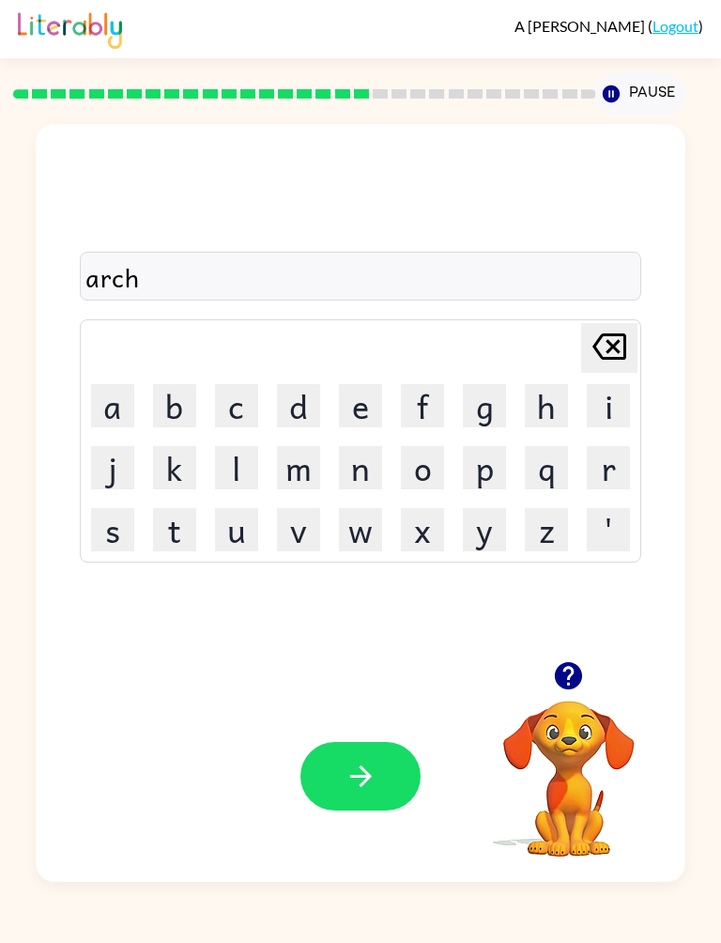
click at [353, 547] on button "w" at bounding box center [360, 529] width 43 height 43
click at [116, 415] on button "a" at bounding box center [112, 405] width 43 height 43
click at [480, 525] on button "y" at bounding box center [484, 529] width 43 height 43
click at [351, 793] on icon "button" at bounding box center [361, 776] width 33 height 33
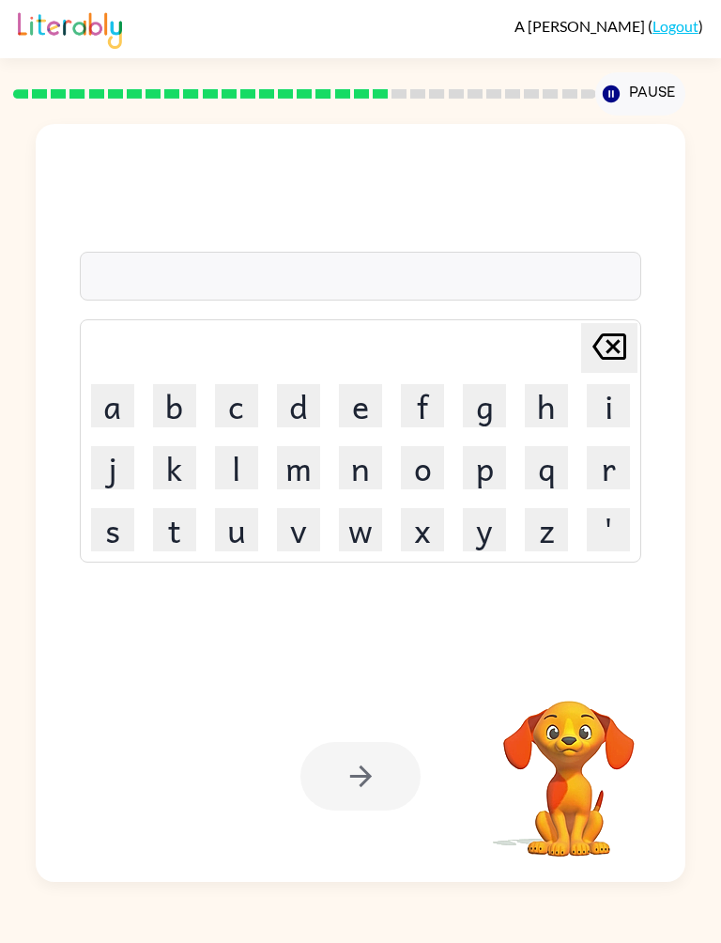
click at [426, 406] on button "f" at bounding box center [422, 405] width 43 height 43
click at [430, 466] on button "o" at bounding box center [422, 467] width 43 height 43
click at [244, 463] on button "l" at bounding box center [236, 467] width 43 height 43
click at [241, 460] on button "l" at bounding box center [236, 467] width 43 height 43
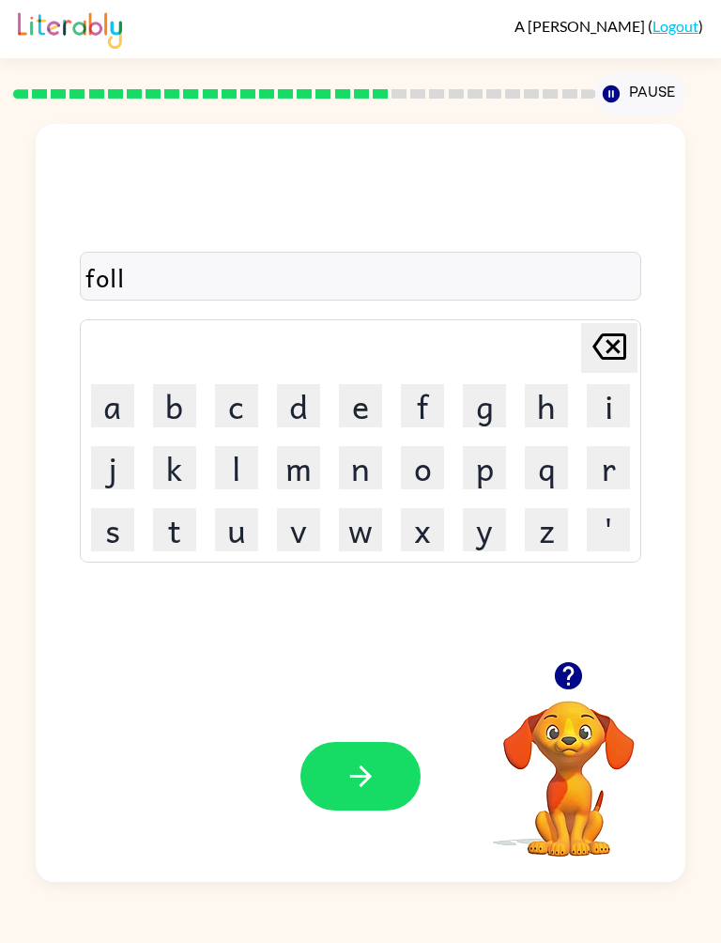
click at [426, 477] on button "o" at bounding box center [422, 467] width 43 height 43
click at [314, 399] on button "d" at bounding box center [298, 405] width 43 height 43
click at [365, 412] on button "e" at bounding box center [360, 405] width 43 height 43
click at [335, 777] on button "button" at bounding box center [361, 776] width 120 height 69
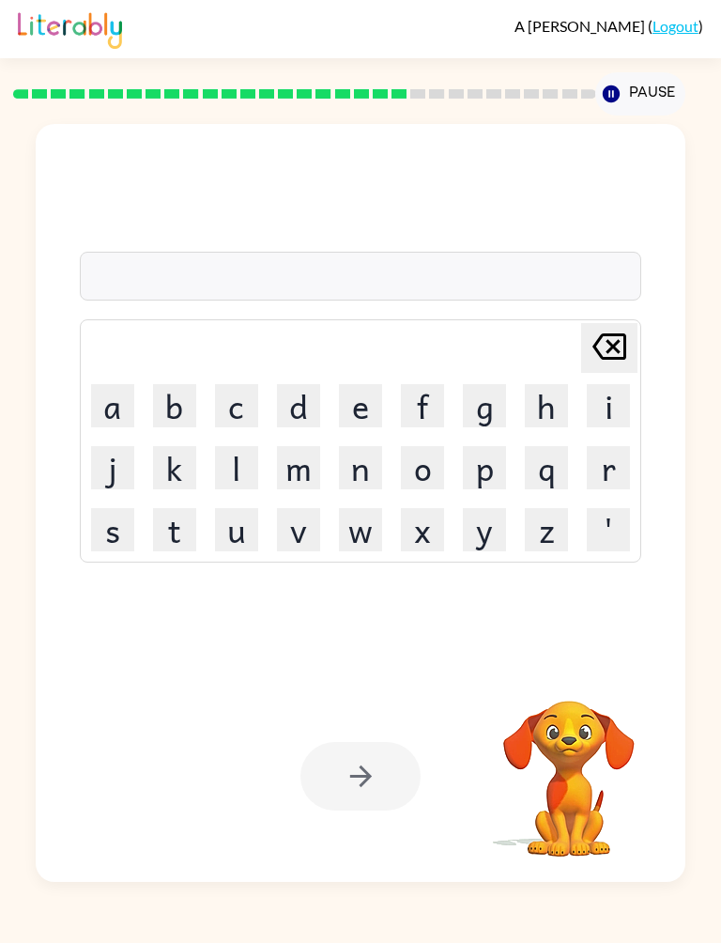
click at [112, 533] on button "s" at bounding box center [112, 529] width 43 height 43
click at [374, 403] on button "e" at bounding box center [360, 405] width 43 height 43
click at [367, 474] on button "n" at bounding box center [360, 467] width 43 height 43
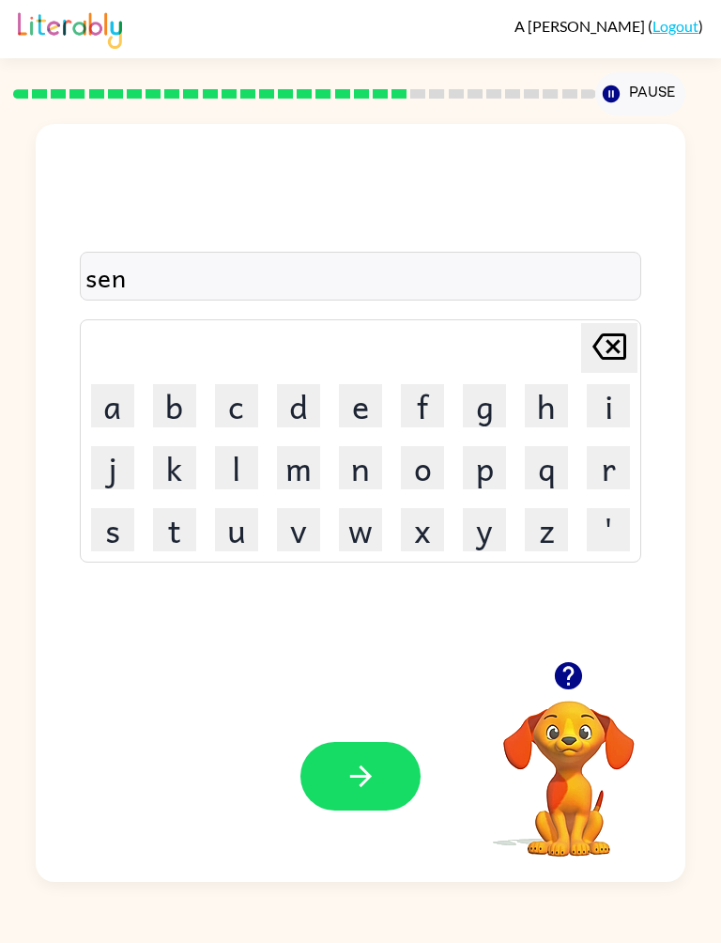
click at [173, 537] on button "t" at bounding box center [174, 529] width 43 height 43
click at [597, 409] on button "i" at bounding box center [608, 405] width 43 height 43
click at [491, 486] on button "p" at bounding box center [484, 467] width 43 height 43
click at [347, 407] on button "e" at bounding box center [360, 405] width 43 height 43
click at [363, 403] on button "e" at bounding box center [360, 405] width 43 height 43
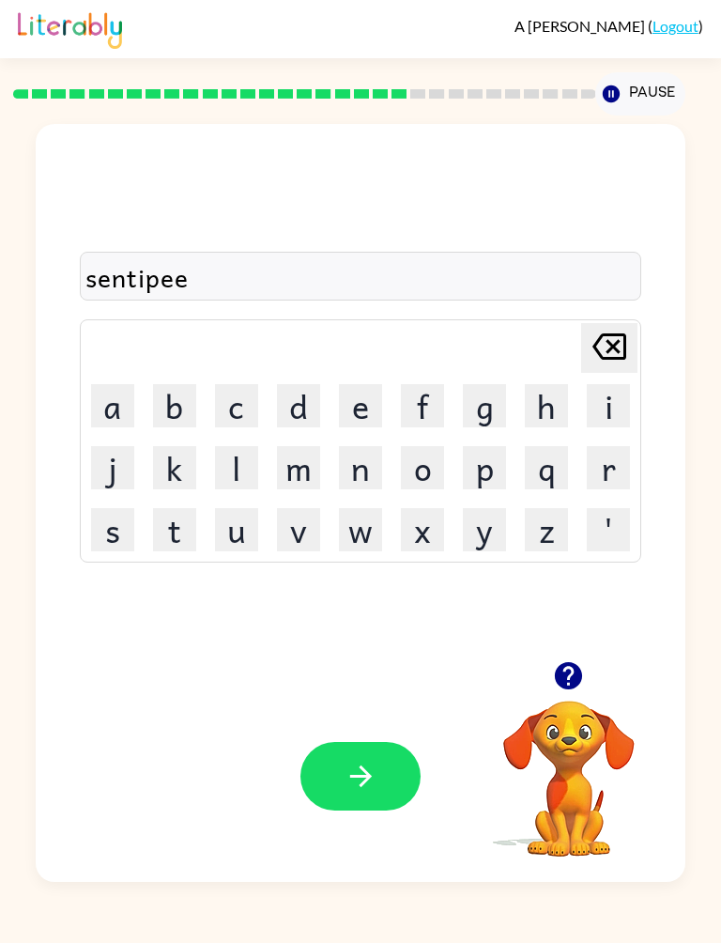
click at [308, 410] on button "d" at bounding box center [298, 405] width 43 height 43
click at [384, 789] on button "button" at bounding box center [361, 776] width 120 height 69
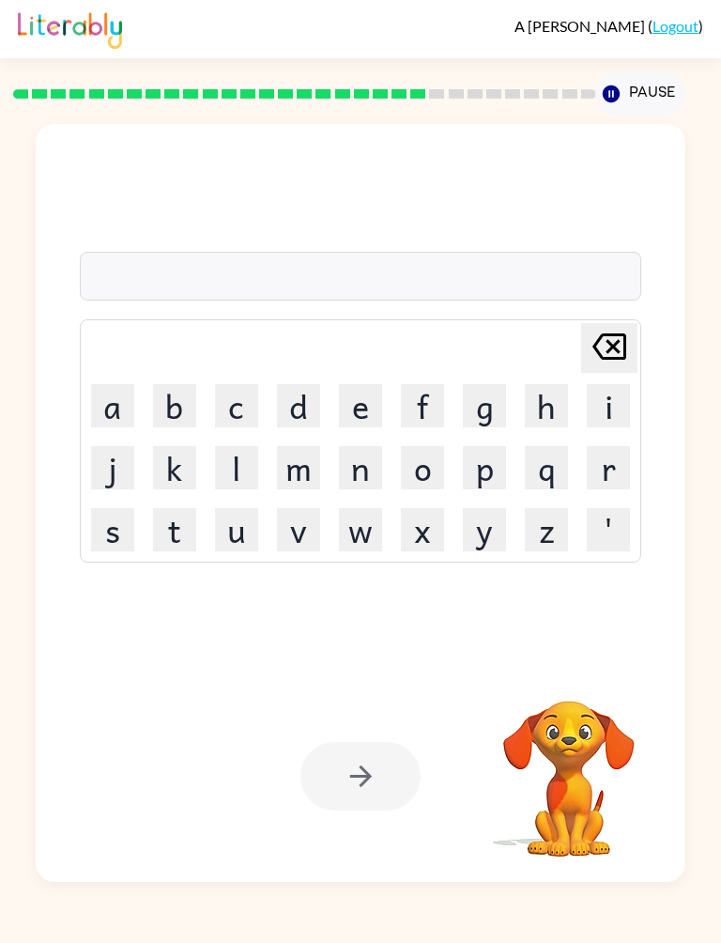
click at [111, 547] on button "s" at bounding box center [112, 529] width 43 height 43
click at [619, 403] on button "i" at bounding box center [608, 405] width 43 height 43
click at [97, 547] on button "s" at bounding box center [112, 529] width 43 height 43
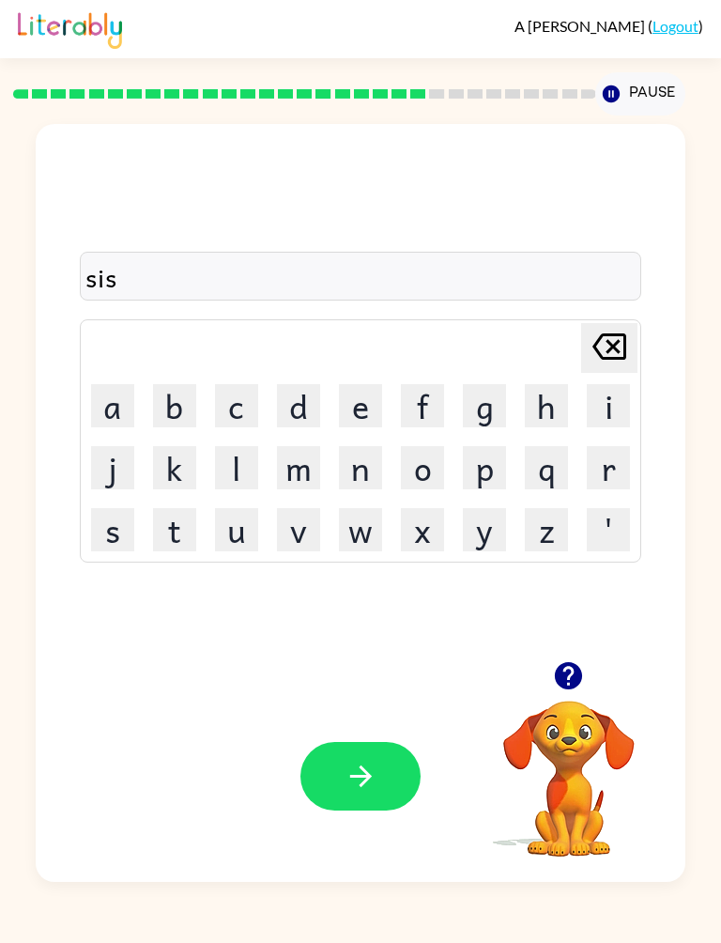
click at [180, 537] on button "t" at bounding box center [174, 529] width 43 height 43
click at [111, 396] on button "a" at bounding box center [112, 405] width 43 height 43
click at [371, 468] on button "n" at bounding box center [360, 467] width 43 height 43
click at [354, 401] on button "e" at bounding box center [360, 405] width 43 height 43
click at [383, 780] on button "button" at bounding box center [361, 776] width 120 height 69
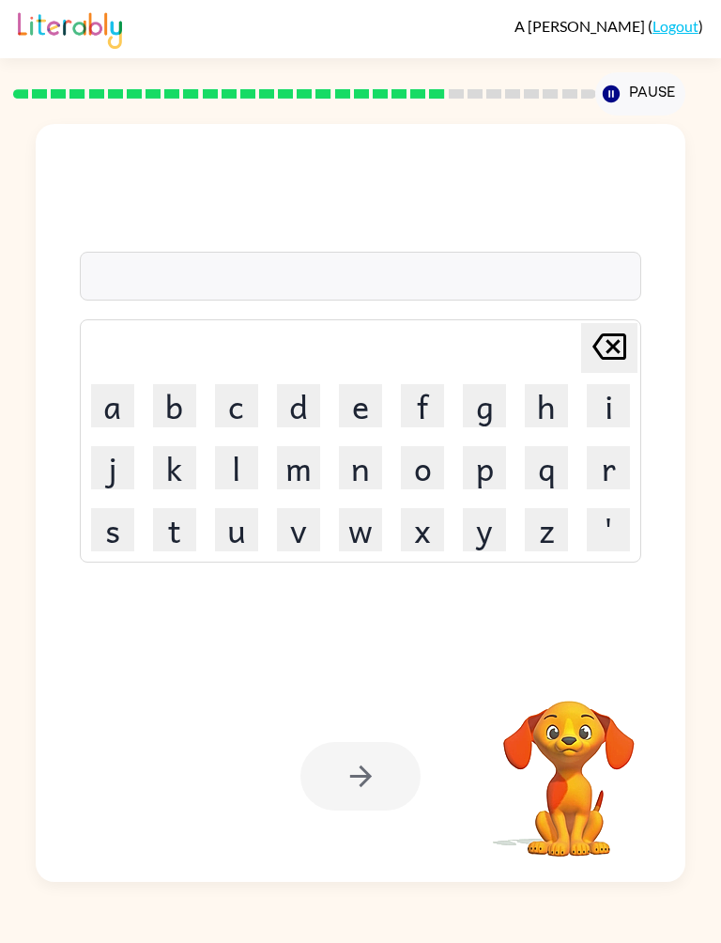
click at [426, 406] on button "f" at bounding box center [422, 405] width 43 height 43
click at [417, 480] on button "o" at bounding box center [422, 467] width 43 height 43
click at [351, 534] on button "w" at bounding box center [360, 529] width 43 height 43
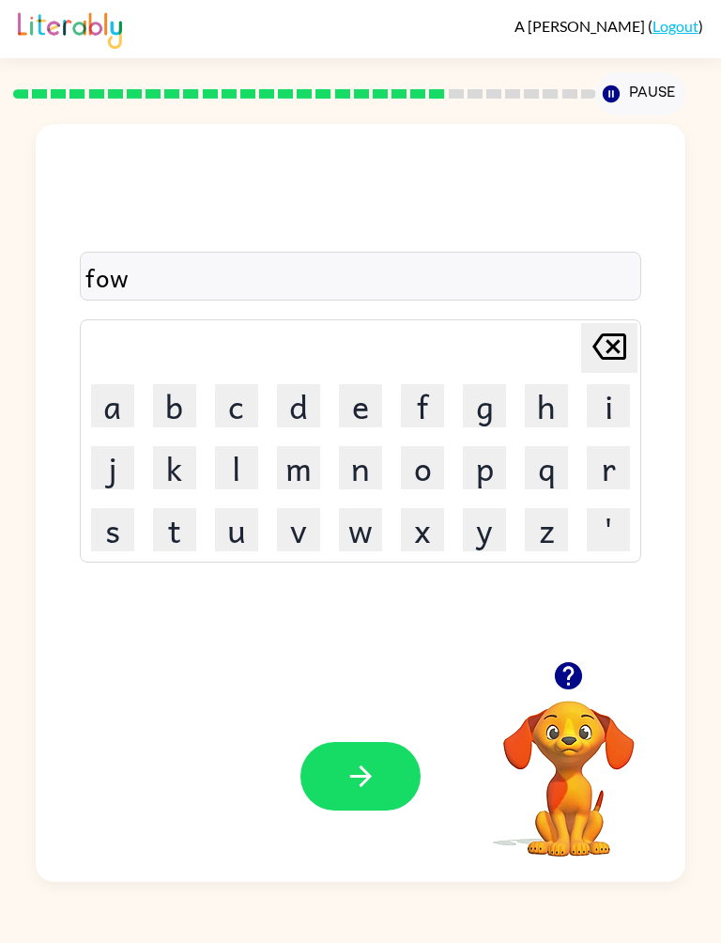
click at [114, 421] on button "a" at bounding box center [112, 405] width 43 height 43
click at [625, 466] on button "r" at bounding box center [608, 467] width 43 height 43
click at [309, 402] on button "d" at bounding box center [298, 405] width 43 height 43
click at [364, 778] on icon "button" at bounding box center [360, 777] width 22 height 22
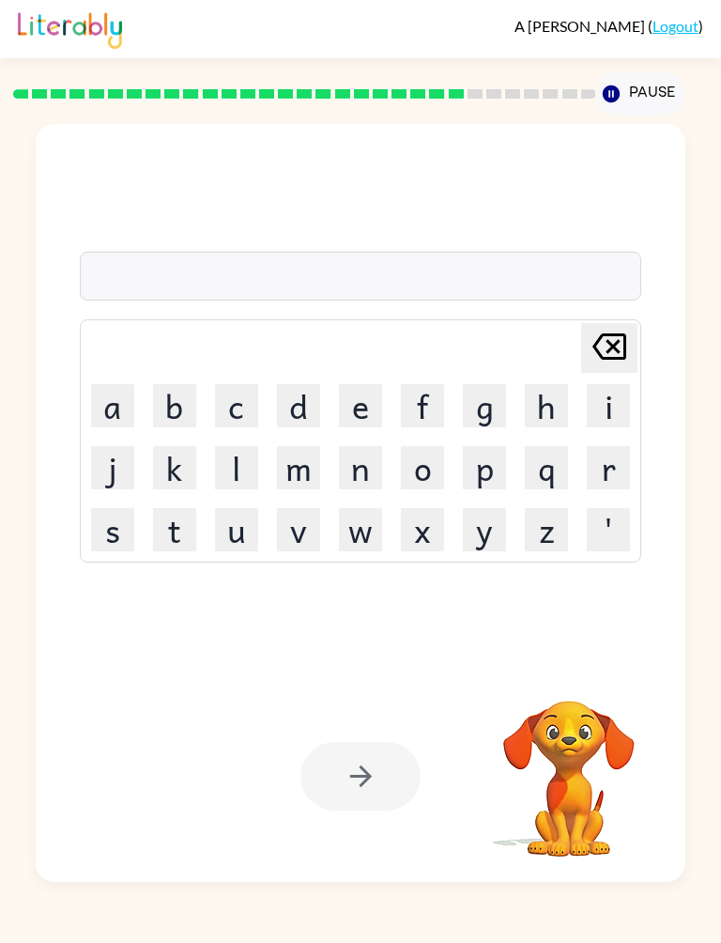
click at [621, 463] on button "r" at bounding box center [608, 467] width 43 height 43
click at [366, 407] on button "e" at bounding box center [360, 405] width 43 height 43
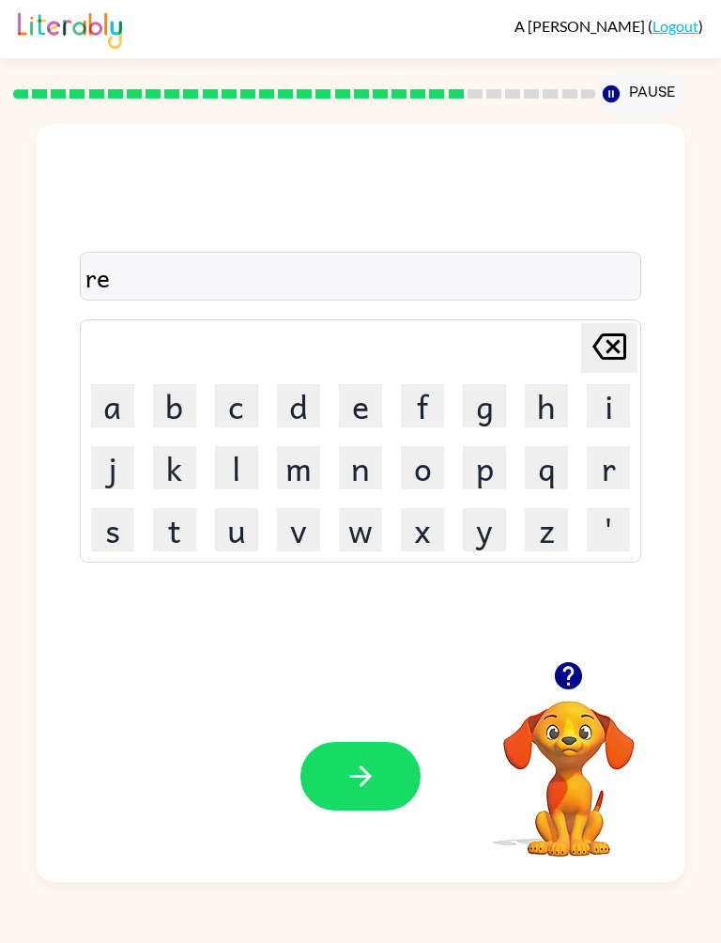
click at [243, 473] on button "l" at bounding box center [236, 467] width 43 height 43
click at [121, 385] on button "a" at bounding box center [112, 405] width 43 height 43
click at [178, 543] on button "t" at bounding box center [174, 529] width 43 height 43
click at [353, 403] on button "e" at bounding box center [360, 405] width 43 height 43
click at [299, 402] on button "d" at bounding box center [298, 405] width 43 height 43
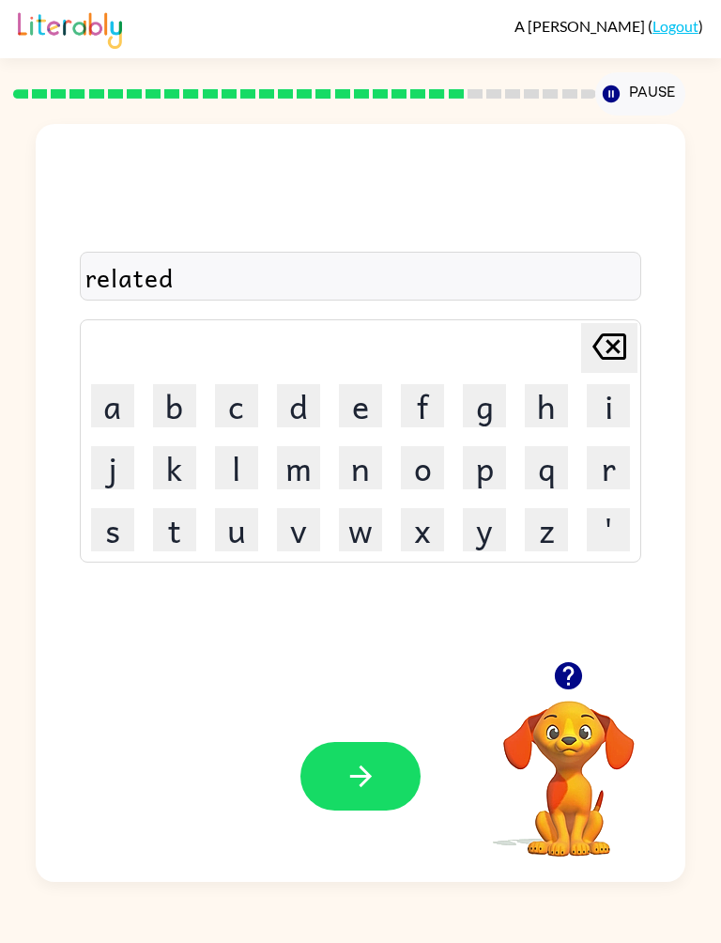
click at [383, 784] on button "button" at bounding box center [361, 776] width 120 height 69
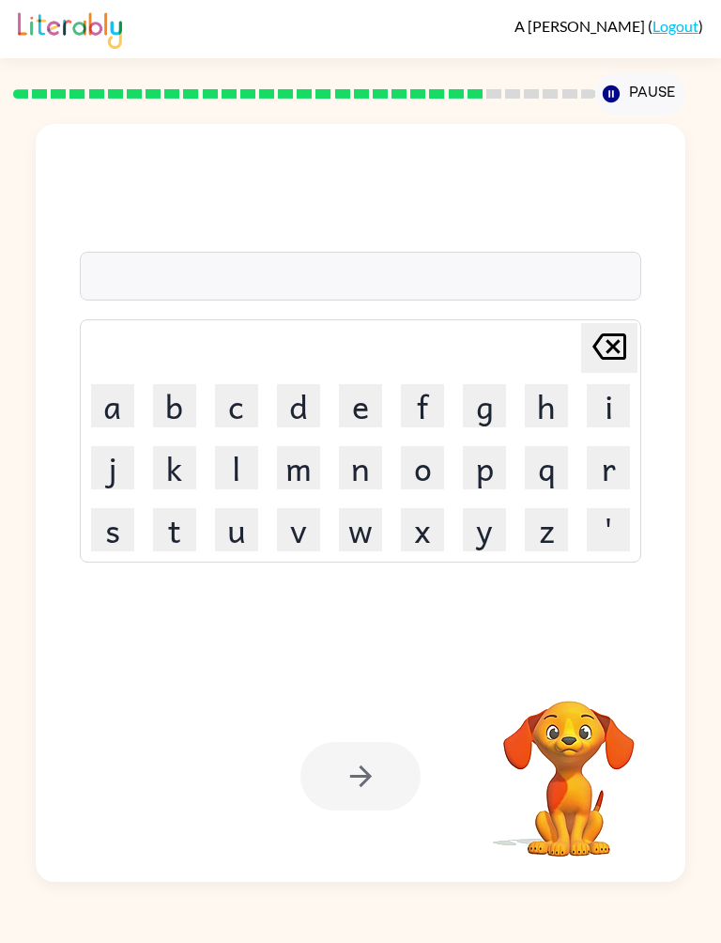
click at [488, 415] on button "g" at bounding box center [484, 405] width 43 height 43
click at [426, 472] on button "o" at bounding box center [422, 467] width 43 height 43
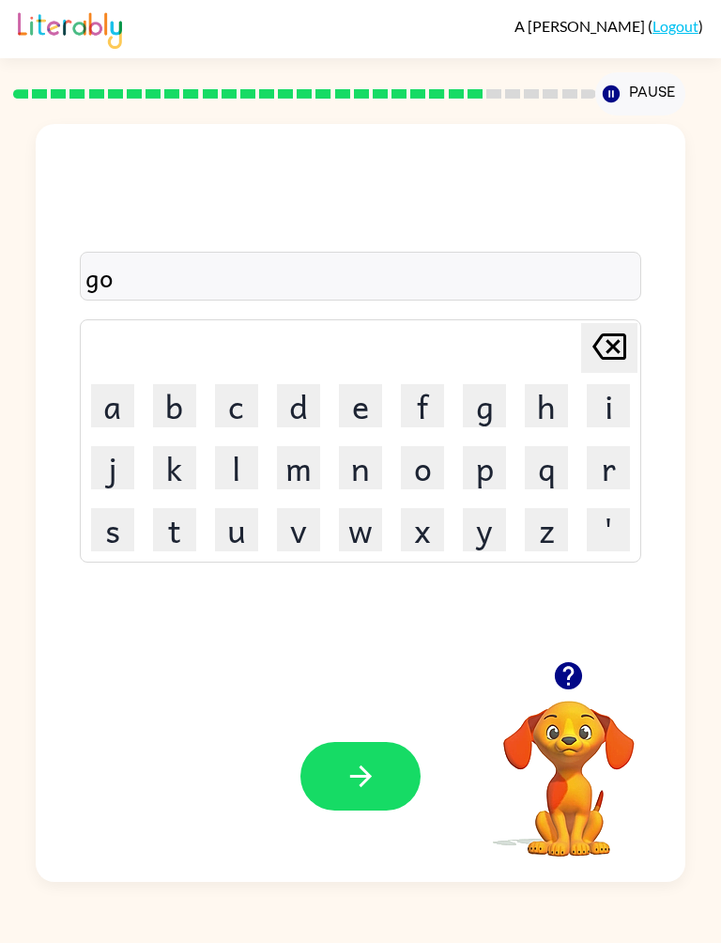
click at [186, 404] on button "b" at bounding box center [174, 405] width 43 height 43
click at [257, 461] on button "l" at bounding box center [236, 467] width 43 height 43
click at [613, 401] on button "i" at bounding box center [608, 405] width 43 height 43
click at [366, 472] on button "n" at bounding box center [360, 467] width 43 height 43
click at [342, 775] on button "button" at bounding box center [361, 776] width 120 height 69
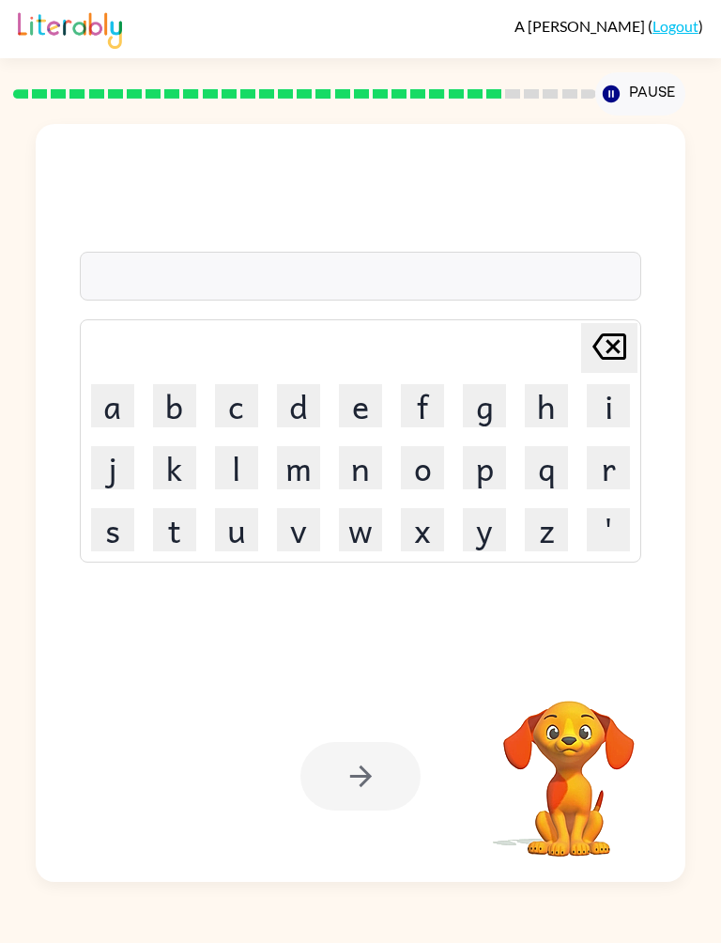
click at [244, 461] on button "l" at bounding box center [236, 467] width 43 height 43
click at [242, 543] on button "u" at bounding box center [236, 529] width 43 height 43
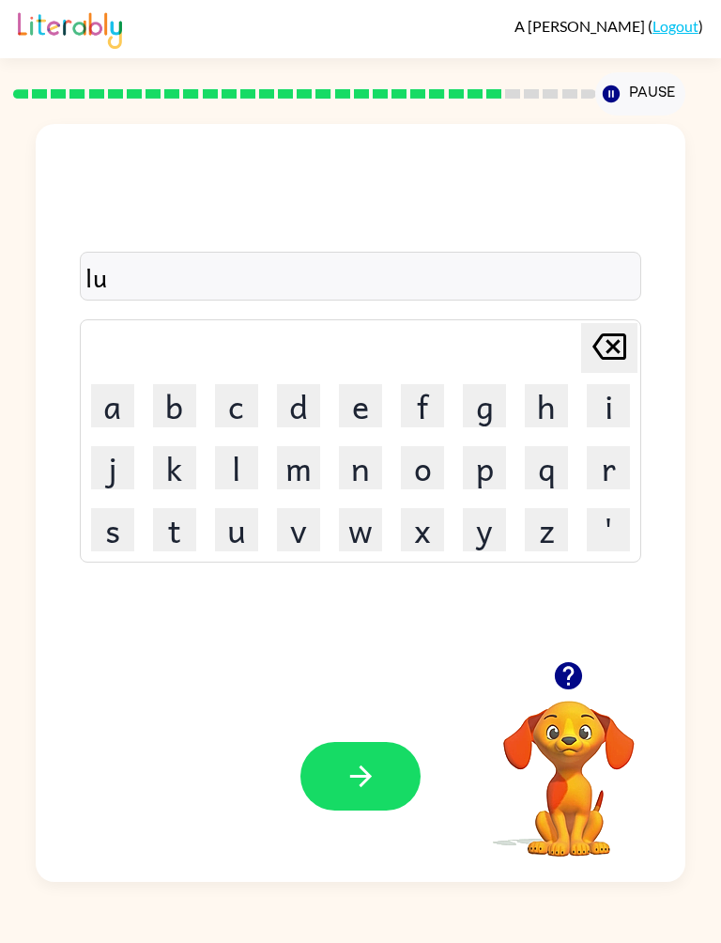
click at [289, 479] on button "m" at bounding box center [298, 467] width 43 height 43
click at [181, 409] on button "b" at bounding box center [174, 405] width 43 height 43
click at [354, 399] on button "e" at bounding box center [360, 405] width 43 height 43
click at [594, 462] on button "r" at bounding box center [608, 467] width 43 height 43
click at [103, 473] on button "j" at bounding box center [112, 467] width 43 height 43
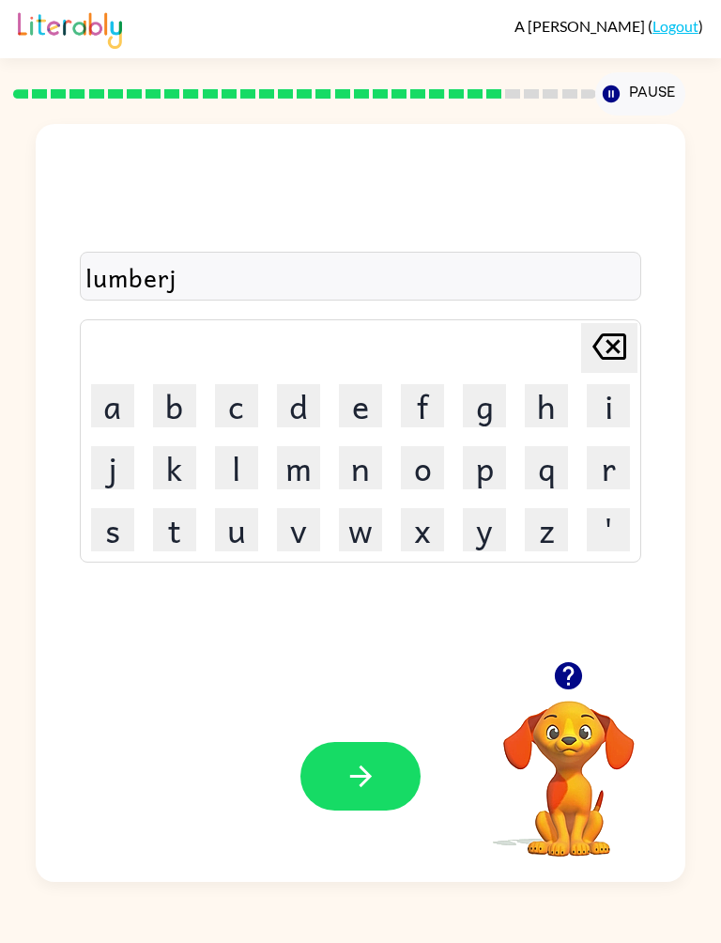
click at [123, 405] on button "a" at bounding box center [112, 405] width 43 height 43
click at [252, 401] on button "c" at bounding box center [236, 405] width 43 height 43
click at [166, 470] on button "k" at bounding box center [174, 467] width 43 height 43
click at [397, 803] on button "button" at bounding box center [361, 776] width 120 height 69
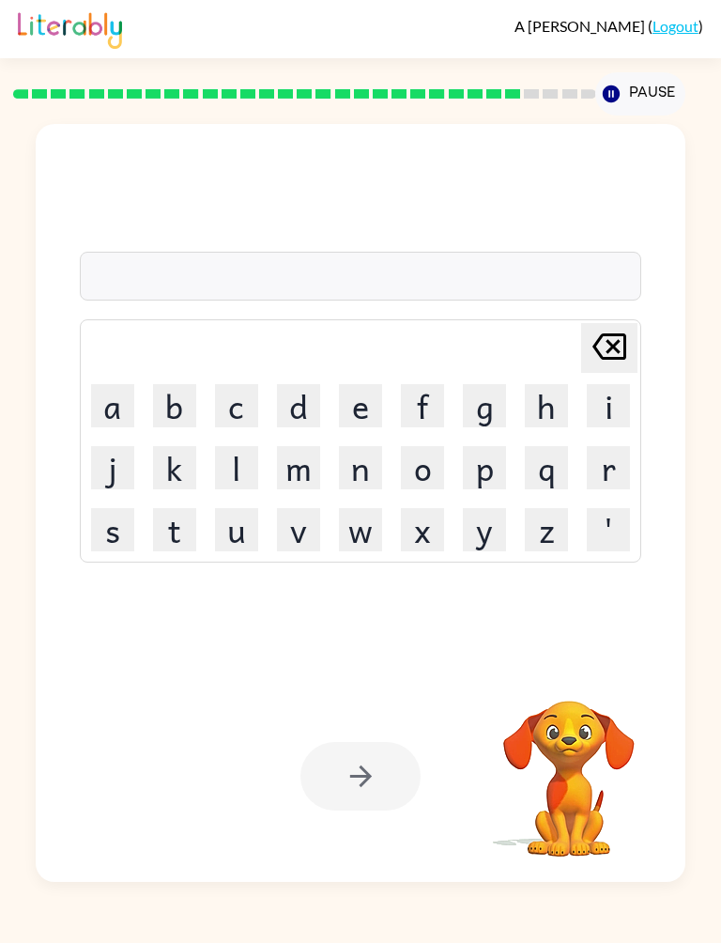
click at [491, 481] on button "p" at bounding box center [484, 467] width 43 height 43
click at [623, 403] on button "i" at bounding box center [608, 405] width 43 height 43
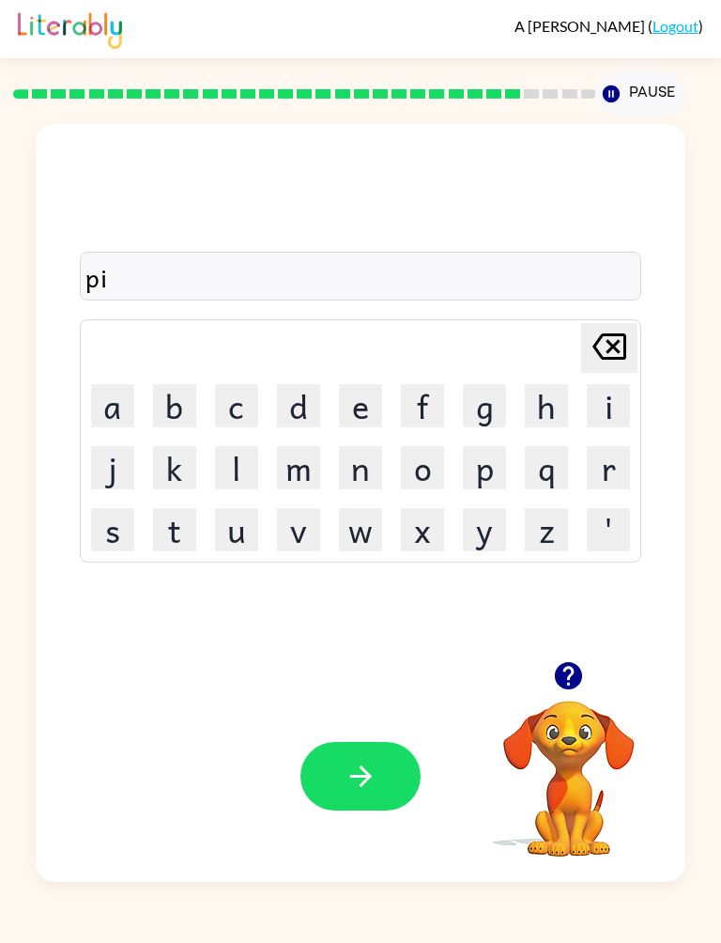
click at [595, 468] on button "r" at bounding box center [608, 467] width 43 height 43
click at [244, 407] on button "c" at bounding box center [236, 405] width 43 height 43
click at [376, 413] on button "e" at bounding box center [360, 405] width 43 height 43
click at [357, 788] on icon "button" at bounding box center [361, 776] width 33 height 33
click at [183, 533] on button "t" at bounding box center [174, 529] width 43 height 43
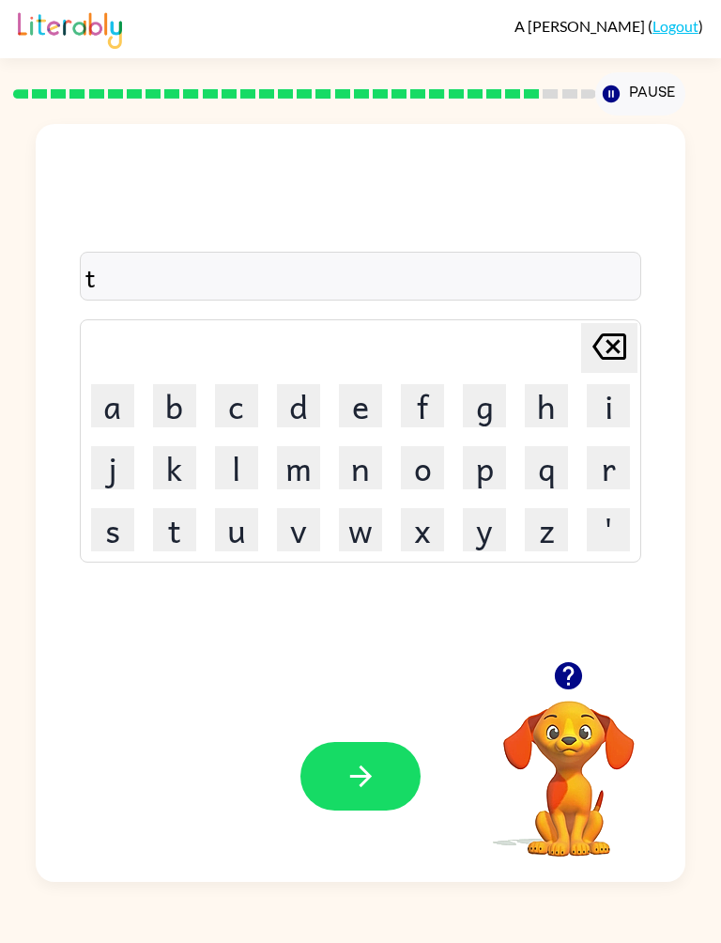
click at [561, 403] on button "h" at bounding box center [546, 405] width 43 height 43
click at [613, 401] on button "i" at bounding box center [608, 405] width 43 height 43
click at [359, 471] on button "n" at bounding box center [360, 467] width 43 height 43
click at [368, 768] on icon "button" at bounding box center [361, 776] width 33 height 33
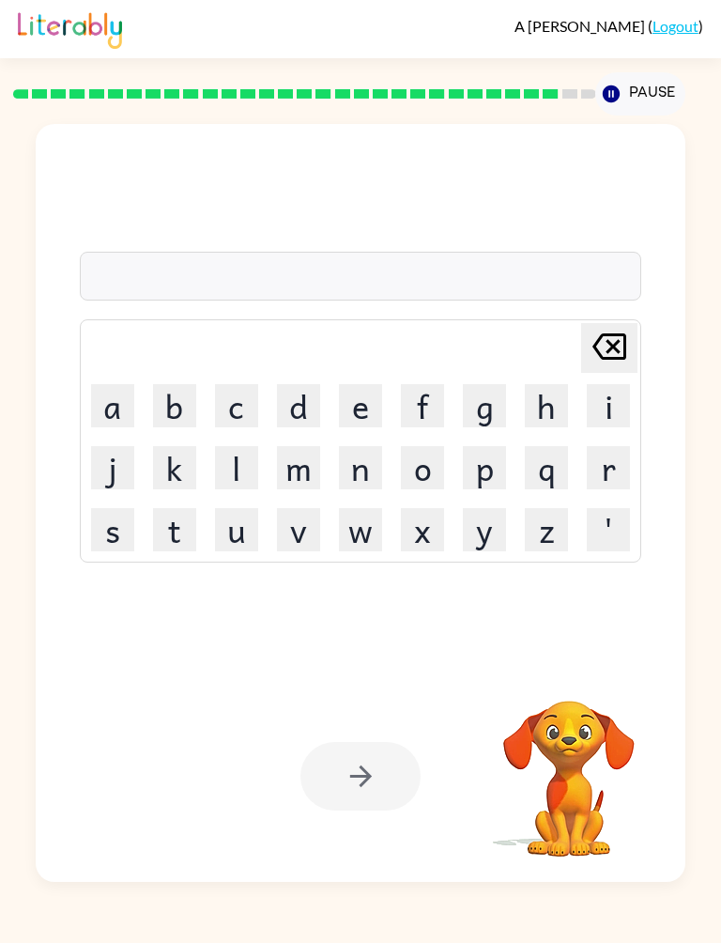
click at [114, 532] on button "s" at bounding box center [112, 529] width 43 height 43
click at [610, 401] on button "i" at bounding box center [608, 405] width 43 height 43
click at [248, 474] on button "l" at bounding box center [236, 467] width 43 height 43
click at [305, 534] on button "v" at bounding box center [298, 529] width 43 height 43
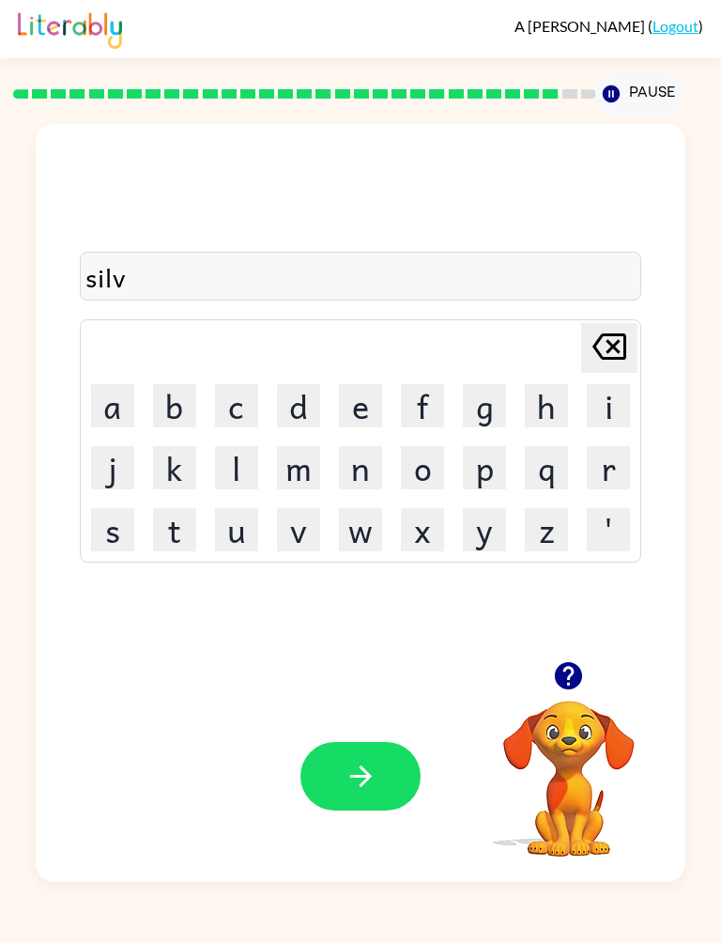
click at [349, 402] on button "e" at bounding box center [360, 405] width 43 height 43
click at [596, 463] on button "r" at bounding box center [608, 467] width 43 height 43
click at [339, 541] on button "w" at bounding box center [360, 529] width 43 height 43
click at [353, 417] on button "e" at bounding box center [360, 405] width 43 height 43
click at [118, 406] on button "a" at bounding box center [112, 405] width 43 height 43
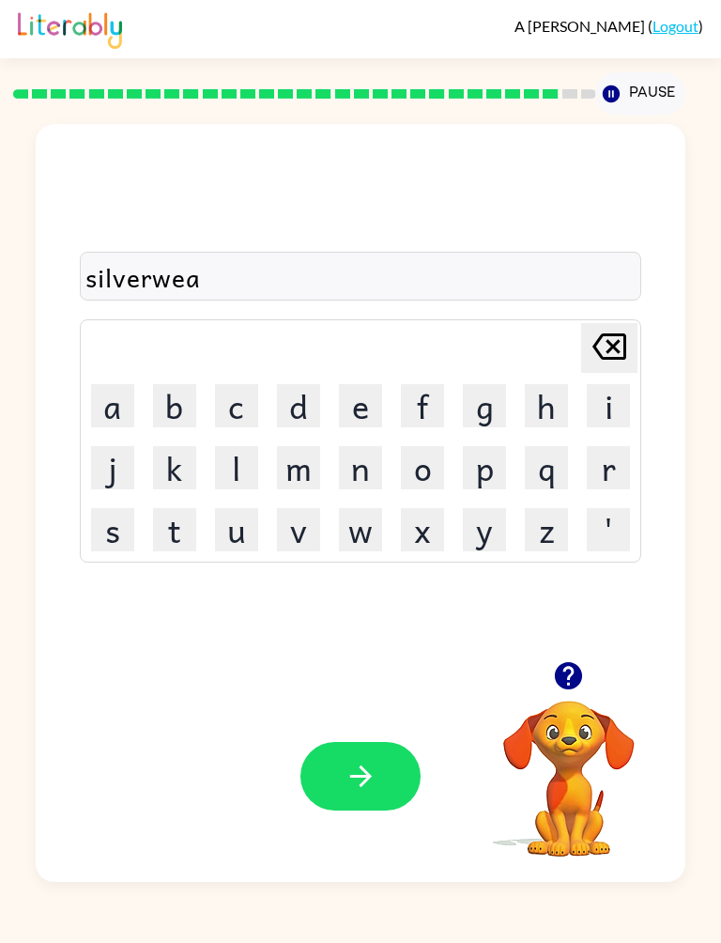
click at [613, 465] on button "r" at bounding box center [608, 467] width 43 height 43
click at [380, 784] on button "button" at bounding box center [361, 776] width 120 height 69
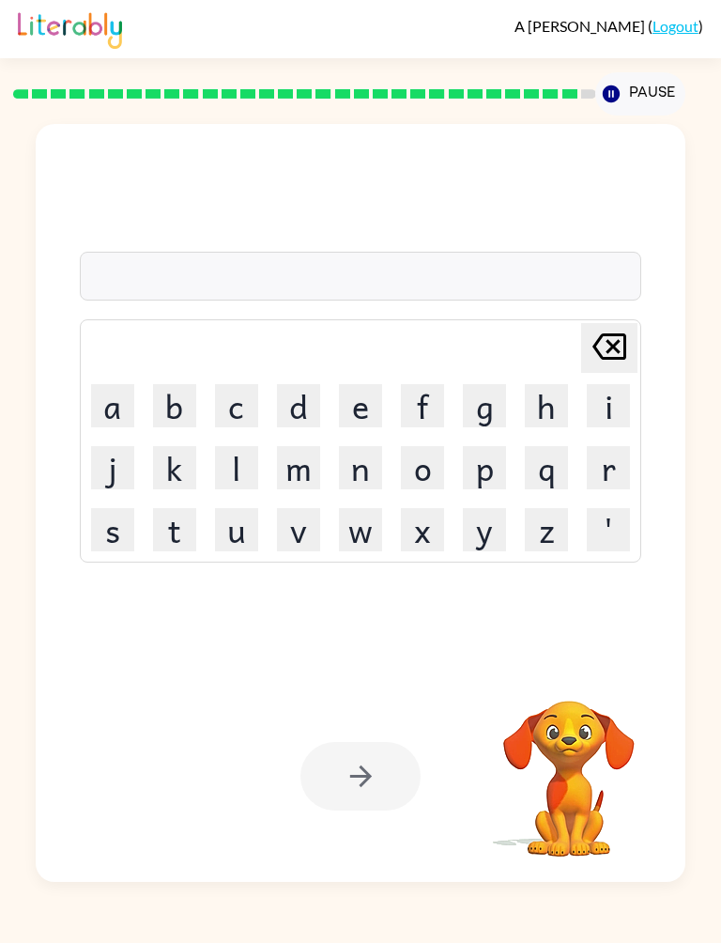
click at [242, 526] on button "u" at bounding box center [236, 529] width 43 height 43
click at [372, 479] on button "n" at bounding box center [360, 467] width 43 height 43
click at [143, 373] on td "[PERSON_NAME] last character input" at bounding box center [361, 348] width 557 height 52
click at [123, 397] on button "a" at bounding box center [112, 405] width 43 height 43
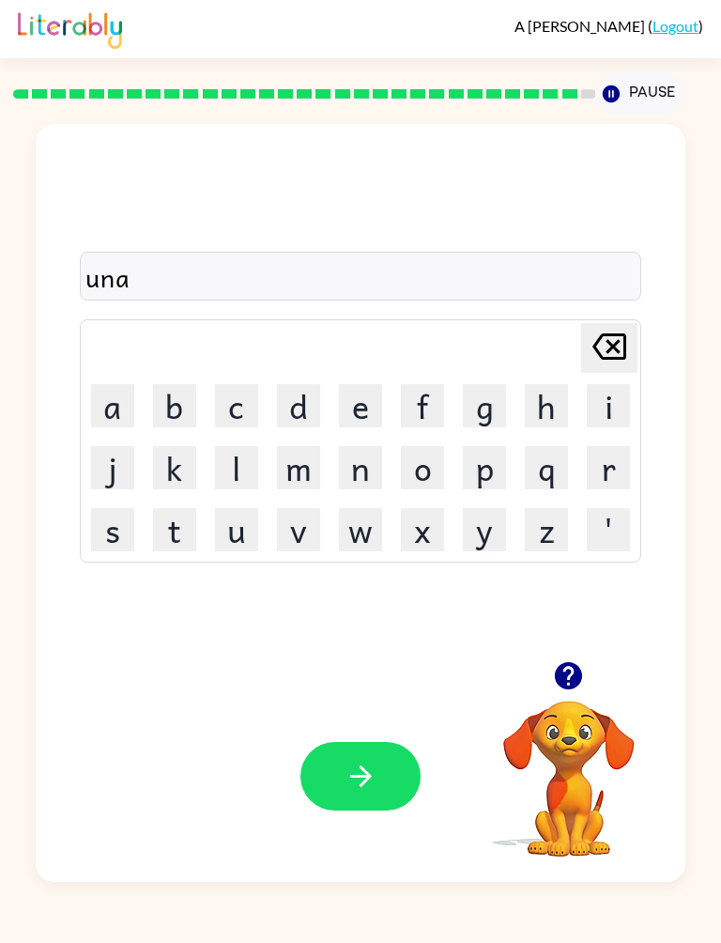
click at [416, 409] on button "f" at bounding box center [422, 405] width 43 height 43
click at [617, 471] on button "r" at bounding box center [608, 467] width 43 height 43
click at [101, 403] on button "a" at bounding box center [112, 405] width 43 height 43
click at [616, 405] on button "i" at bounding box center [608, 405] width 43 height 43
click at [311, 403] on button "d" at bounding box center [298, 405] width 43 height 43
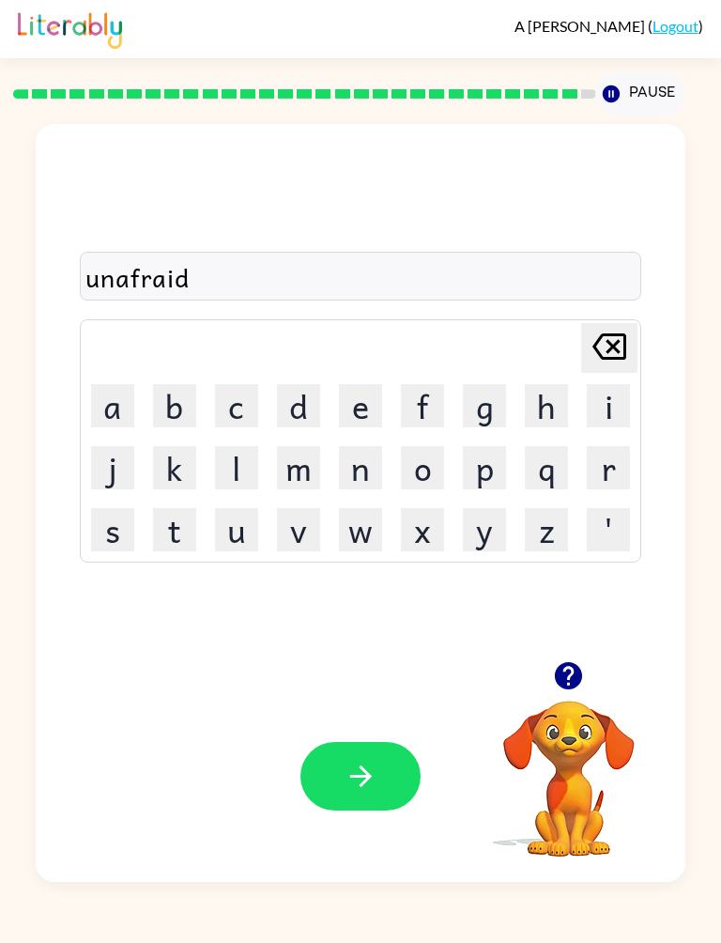
click at [384, 772] on button "button" at bounding box center [361, 776] width 120 height 69
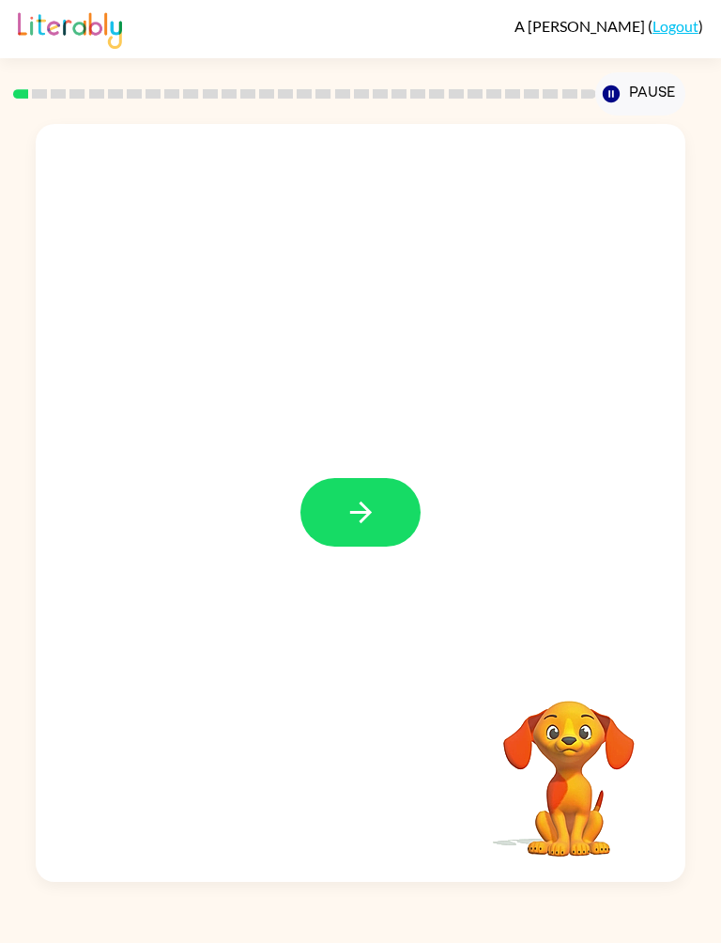
click at [380, 518] on button "button" at bounding box center [361, 512] width 120 height 69
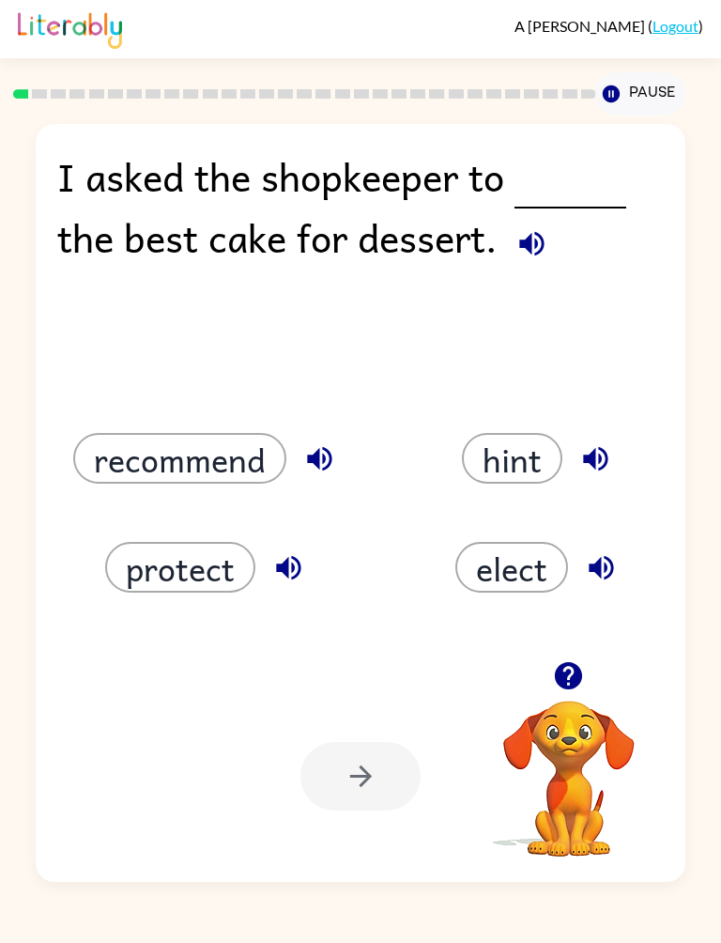
click at [211, 560] on button "protect" at bounding box center [180, 567] width 150 height 51
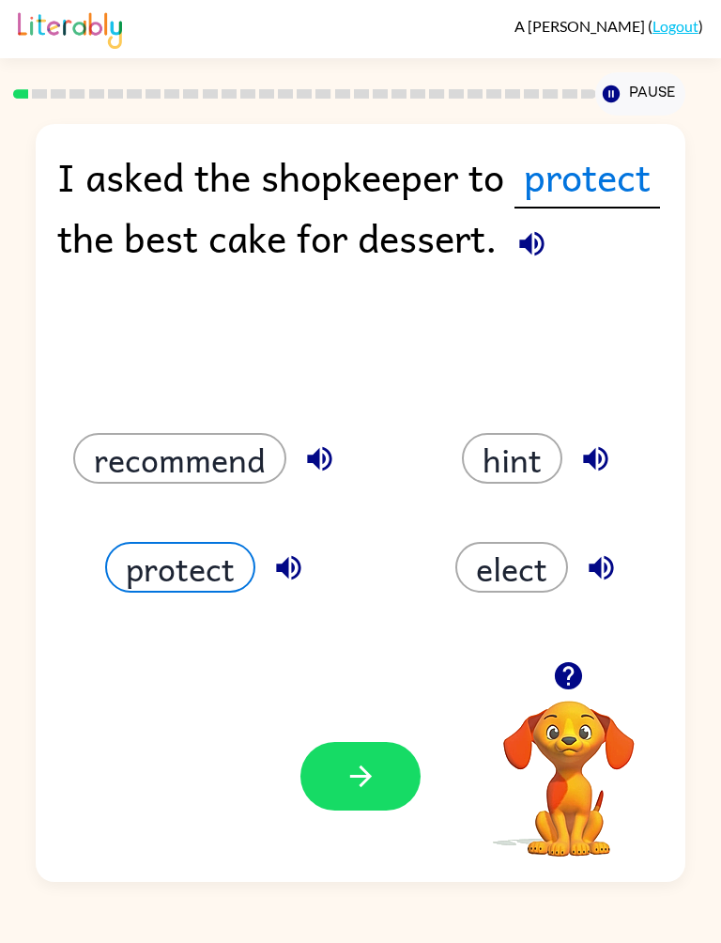
click at [583, 693] on button "button" at bounding box center [569, 676] width 48 height 48
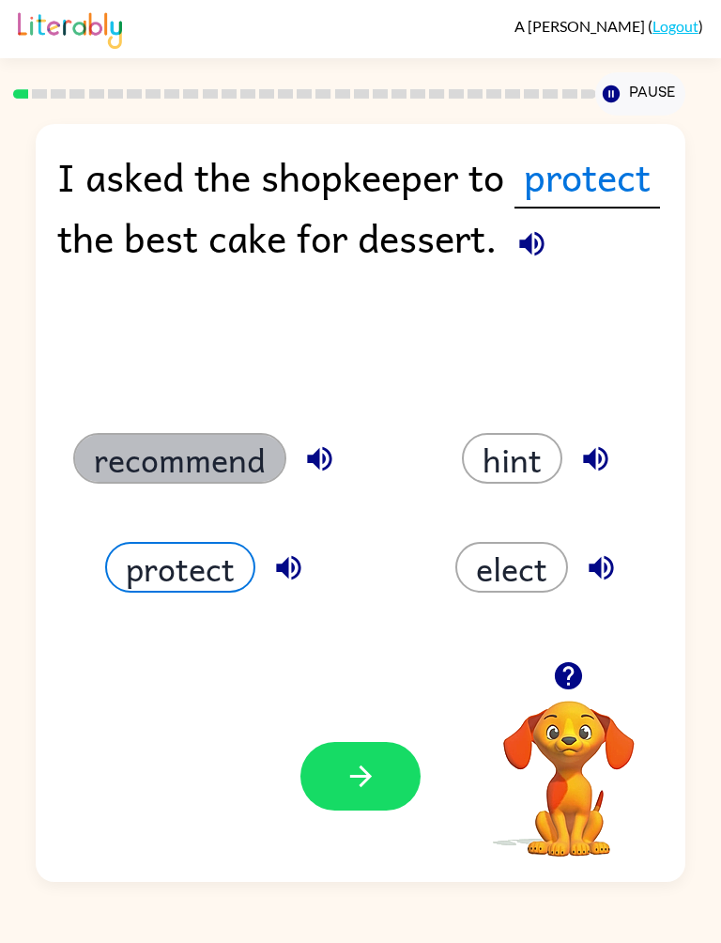
click at [207, 472] on button "recommend" at bounding box center [179, 458] width 213 height 51
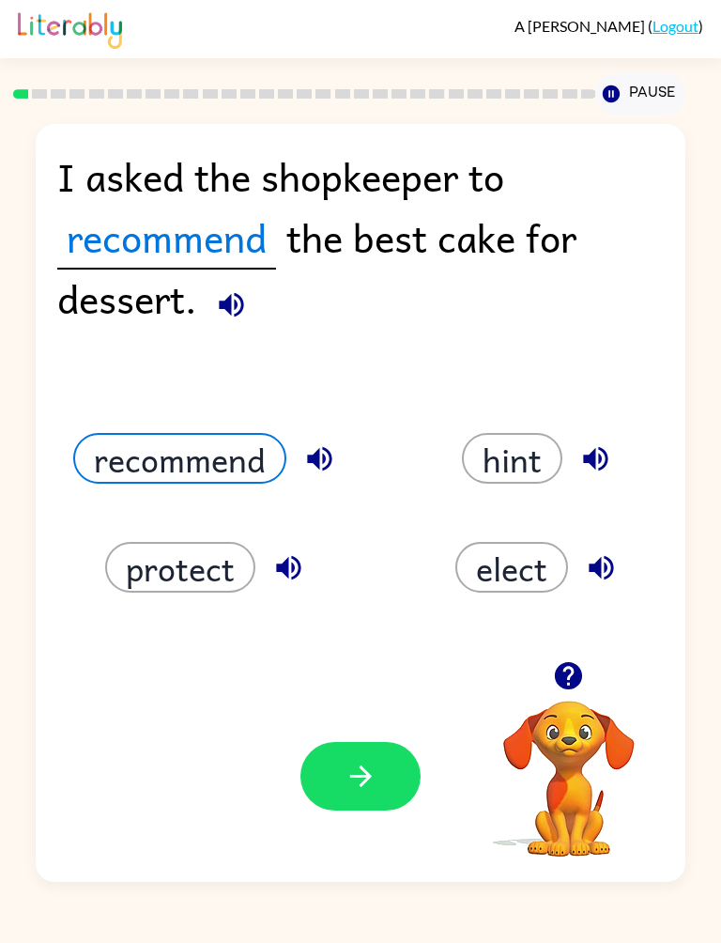
click at [384, 783] on button "button" at bounding box center [361, 776] width 120 height 69
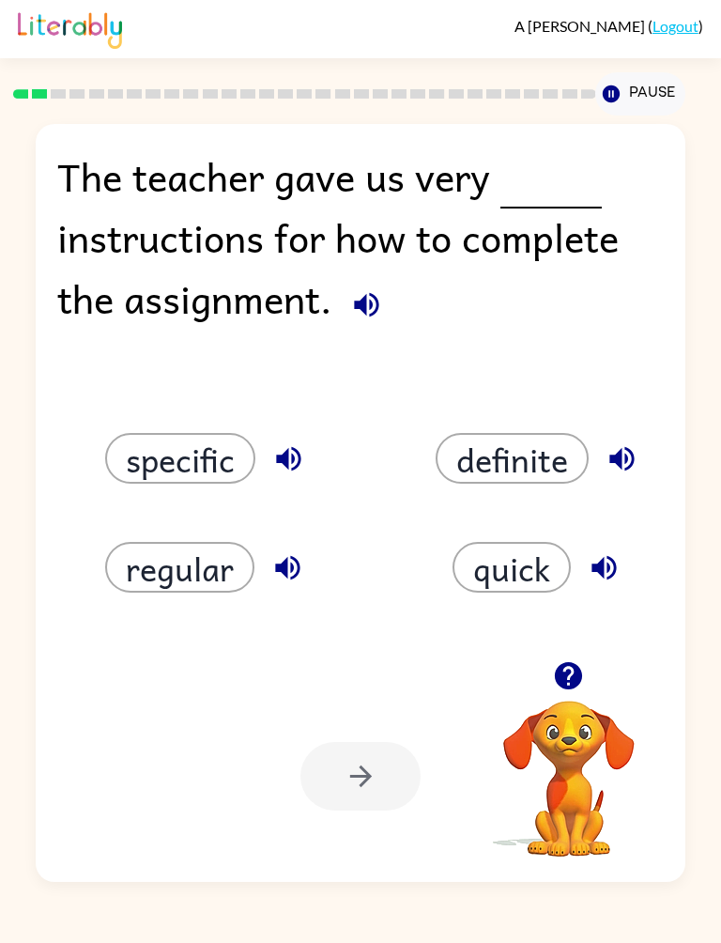
click at [212, 474] on button "specific" at bounding box center [180, 458] width 150 height 51
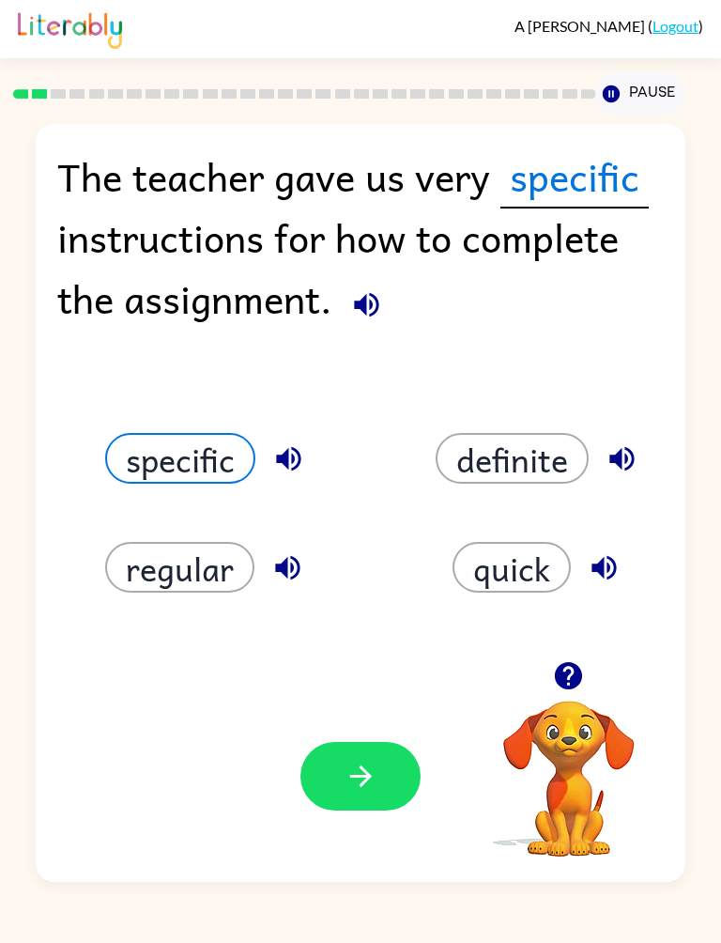
click at [397, 761] on button "button" at bounding box center [361, 776] width 120 height 69
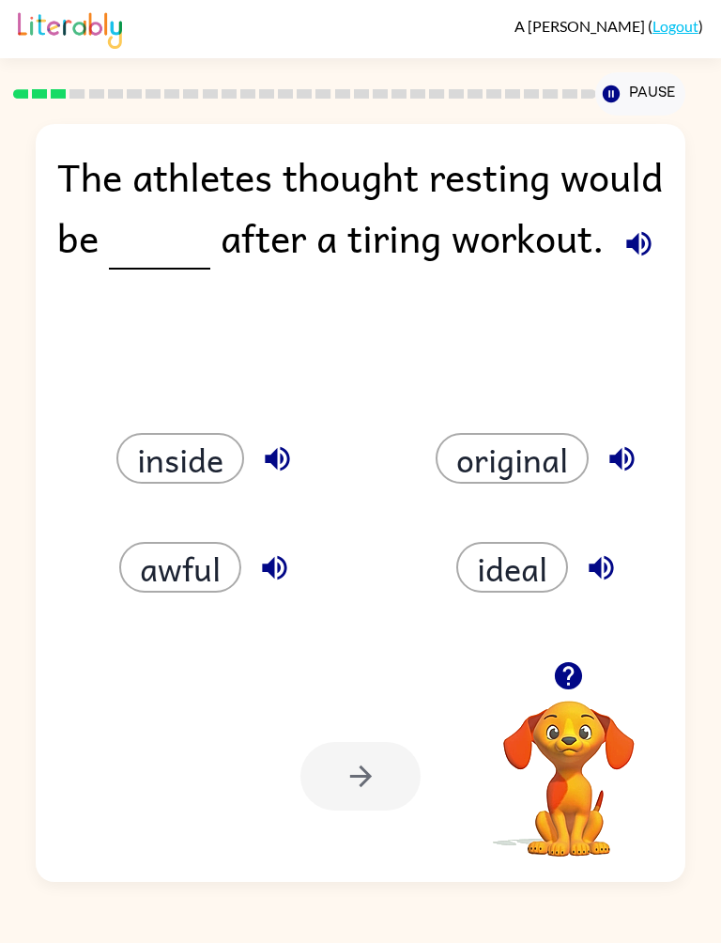
click at [519, 574] on button "ideal" at bounding box center [513, 567] width 112 height 51
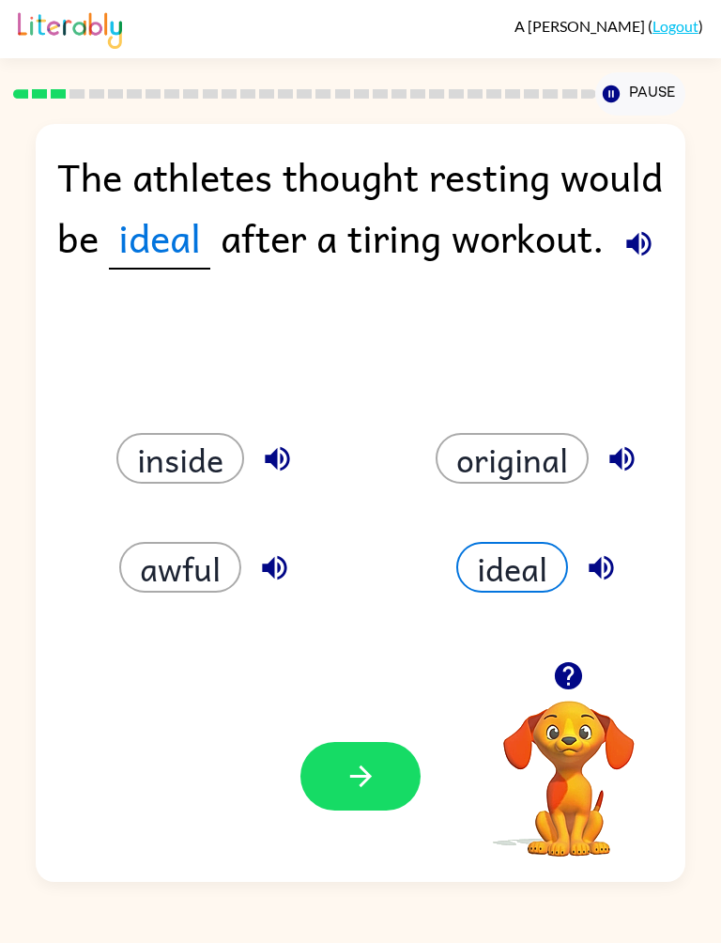
click at [356, 795] on button "button" at bounding box center [361, 776] width 120 height 69
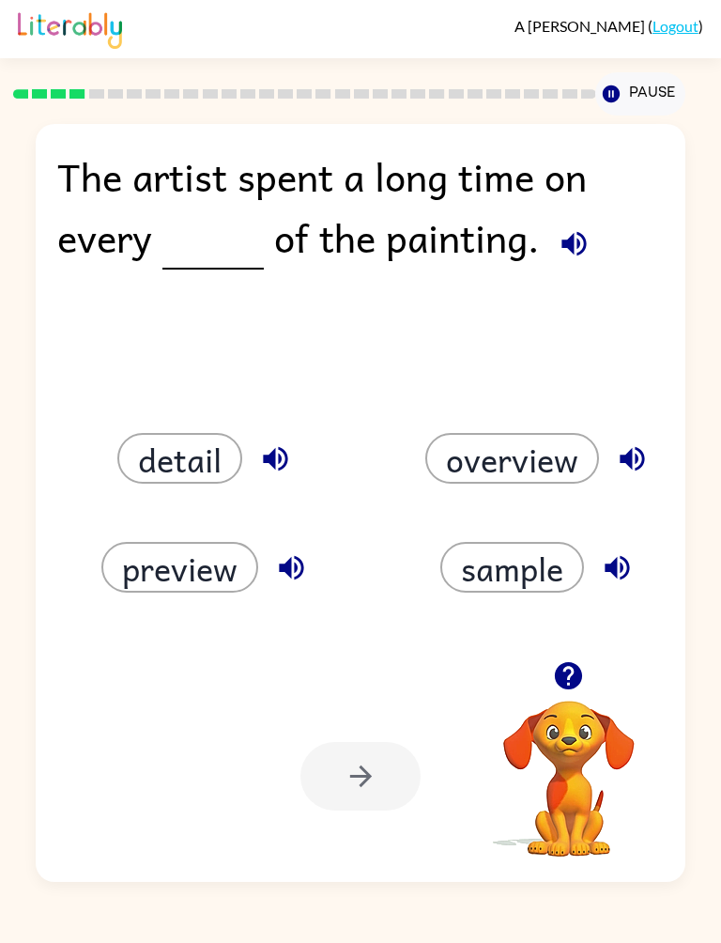
click at [192, 465] on button "detail" at bounding box center [179, 458] width 125 height 51
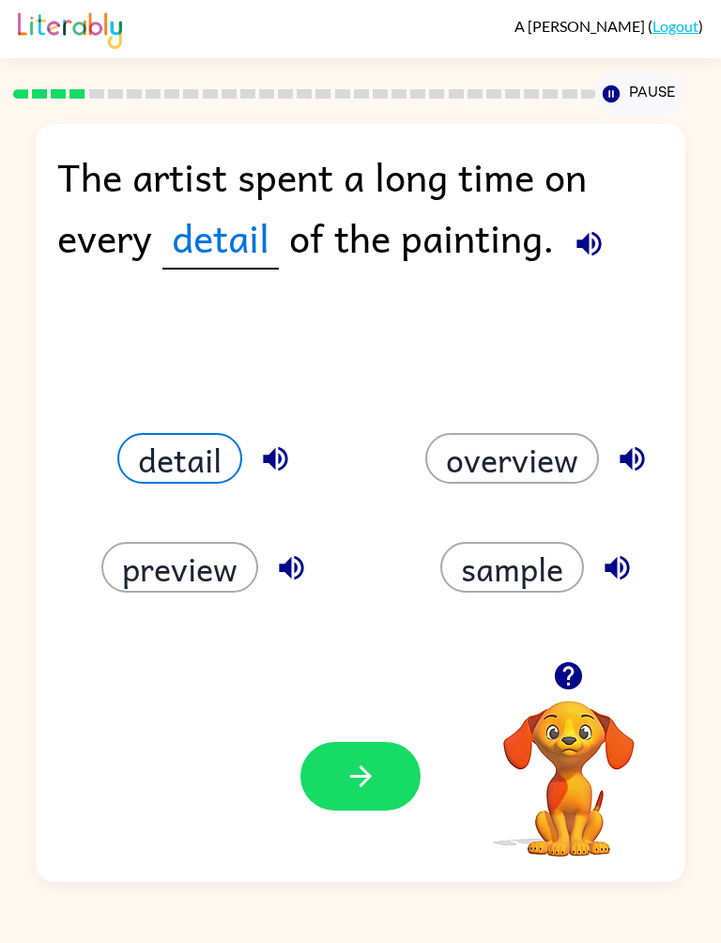
click at [348, 793] on icon "button" at bounding box center [361, 776] width 33 height 33
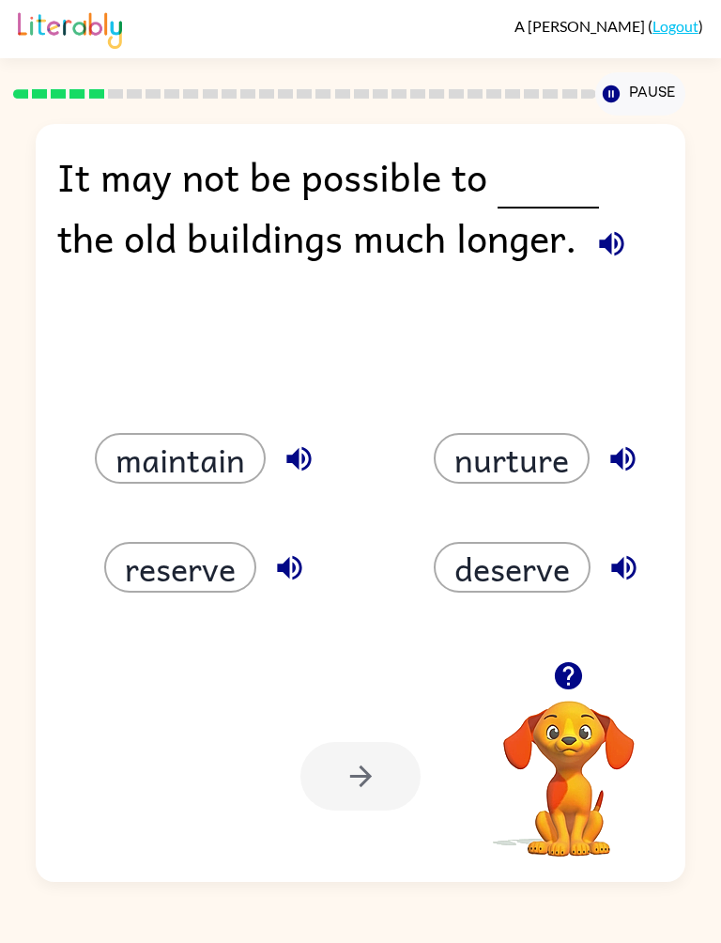
click at [211, 443] on button "maintain" at bounding box center [180, 458] width 171 height 51
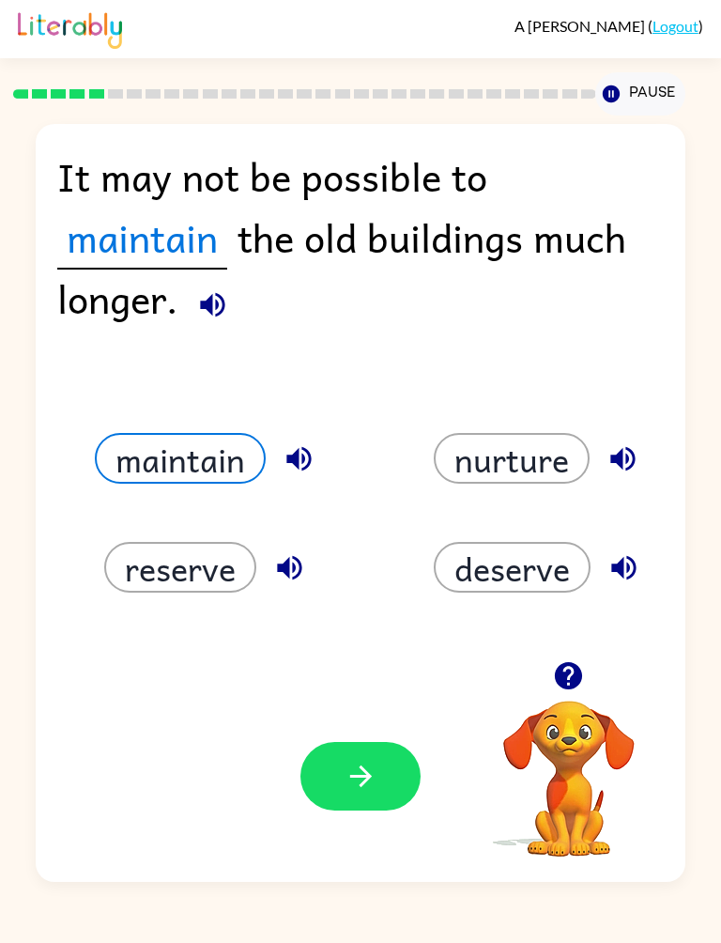
click at [418, 772] on button "button" at bounding box center [361, 776] width 120 height 69
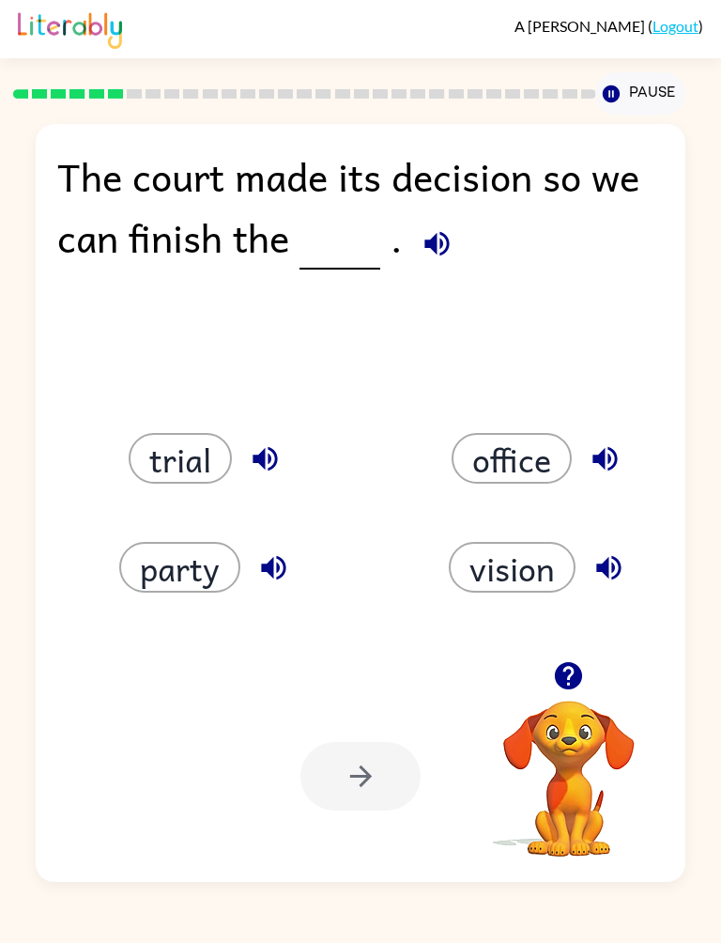
click at [217, 560] on button "party" at bounding box center [179, 567] width 121 height 51
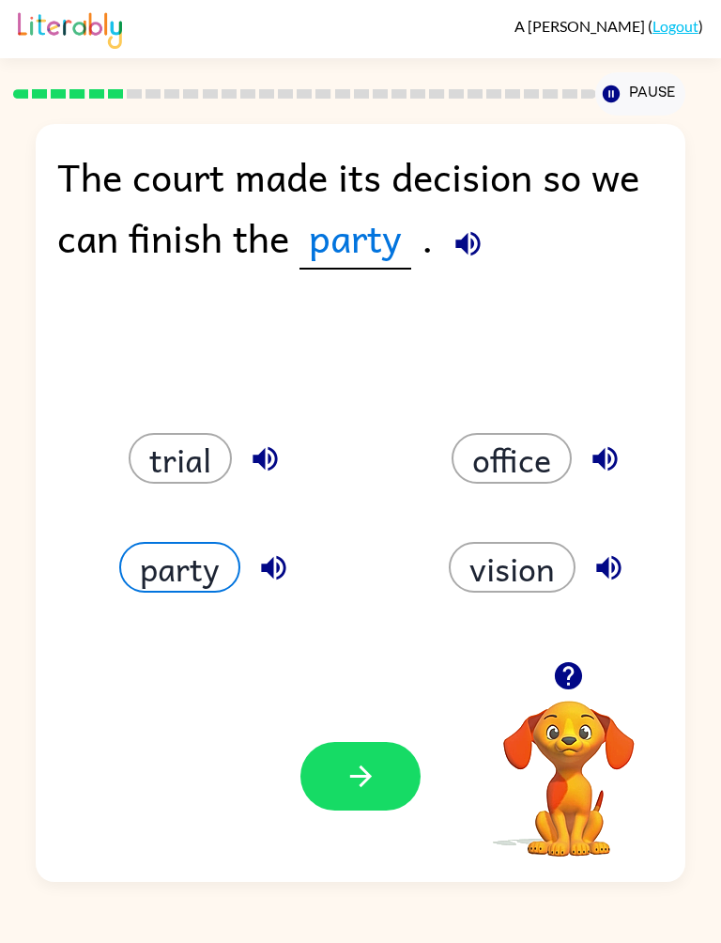
click at [345, 800] on button "button" at bounding box center [361, 776] width 120 height 69
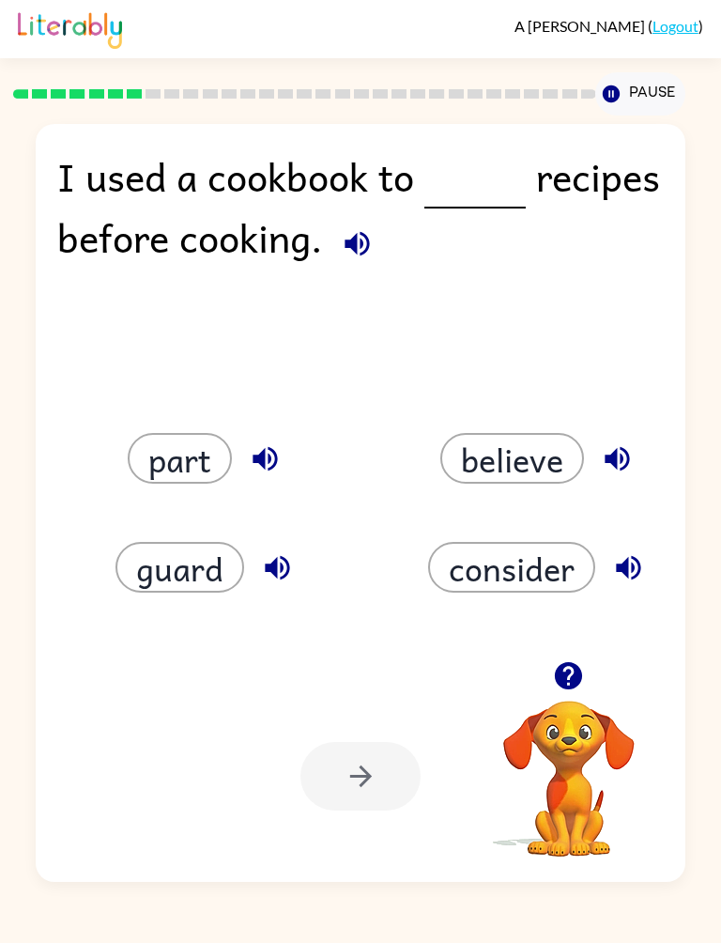
click at [522, 581] on button "consider" at bounding box center [511, 567] width 167 height 51
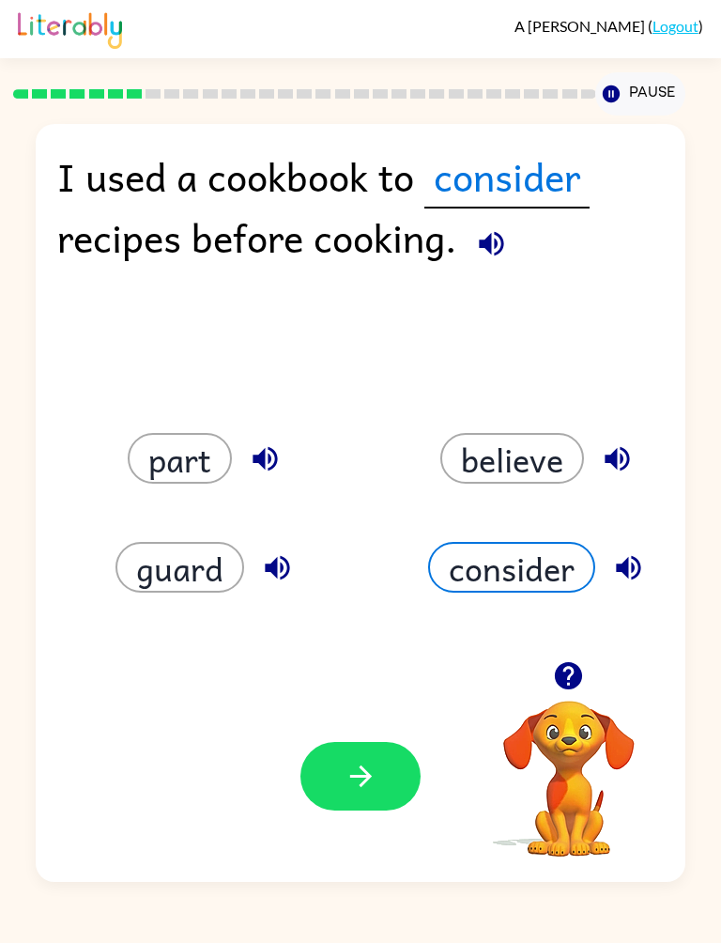
click at [355, 783] on icon "button" at bounding box center [361, 776] width 33 height 33
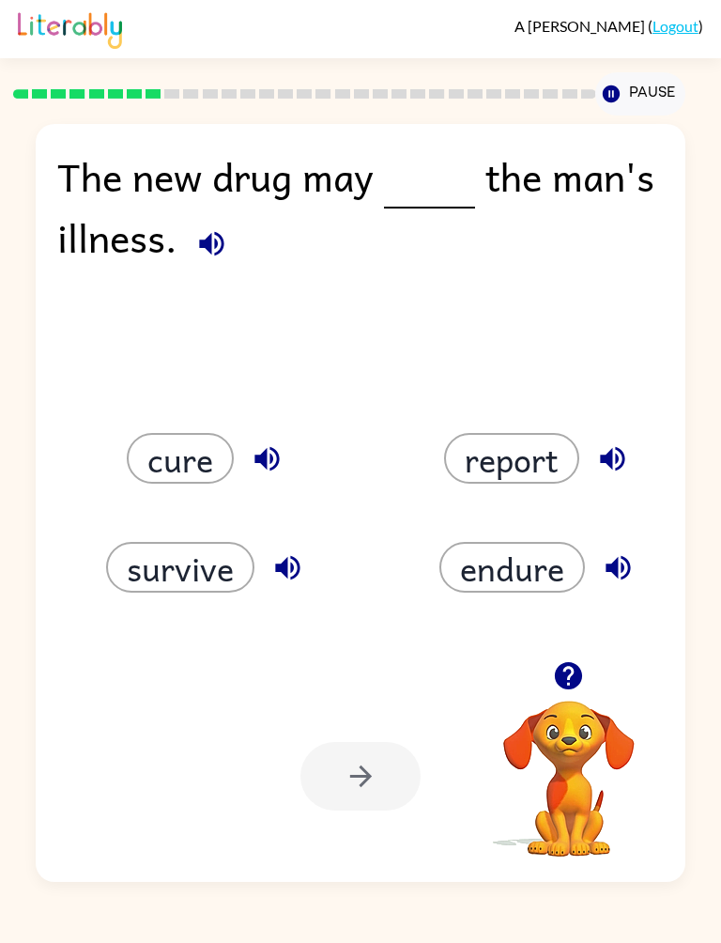
click at [192, 484] on button "cure" at bounding box center [180, 458] width 107 height 51
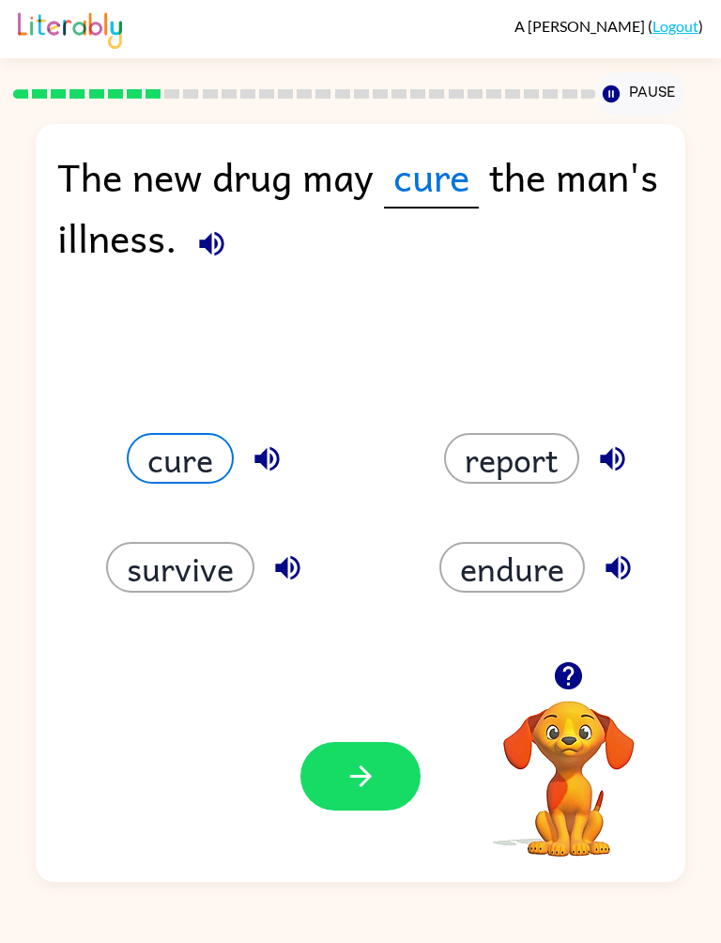
click at [362, 801] on button "button" at bounding box center [361, 776] width 120 height 69
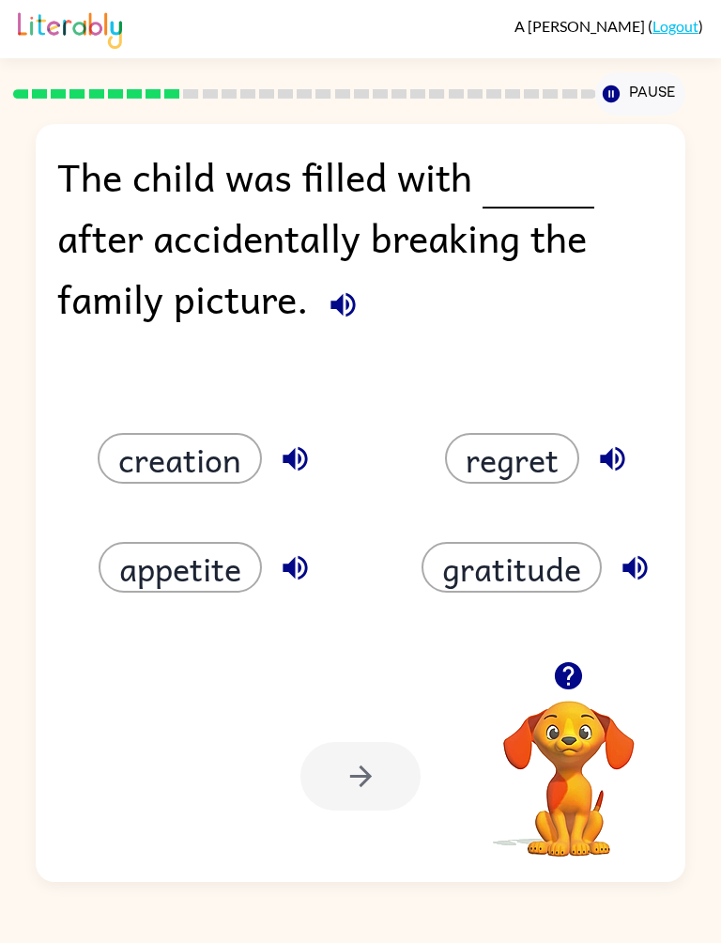
click at [538, 461] on button "regret" at bounding box center [512, 458] width 134 height 51
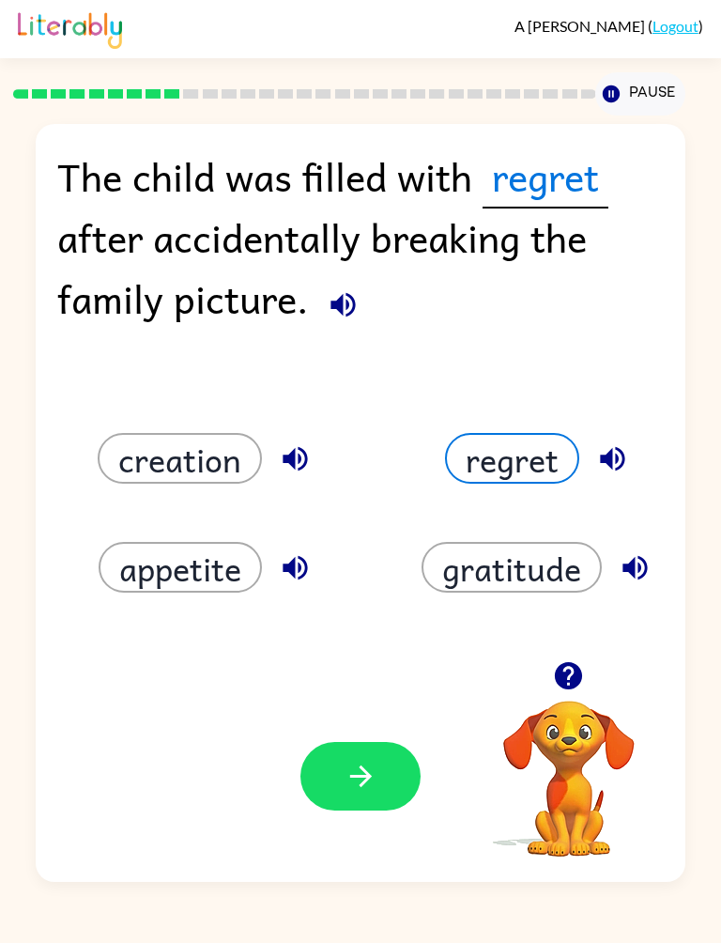
click at [376, 753] on button "button" at bounding box center [361, 776] width 120 height 69
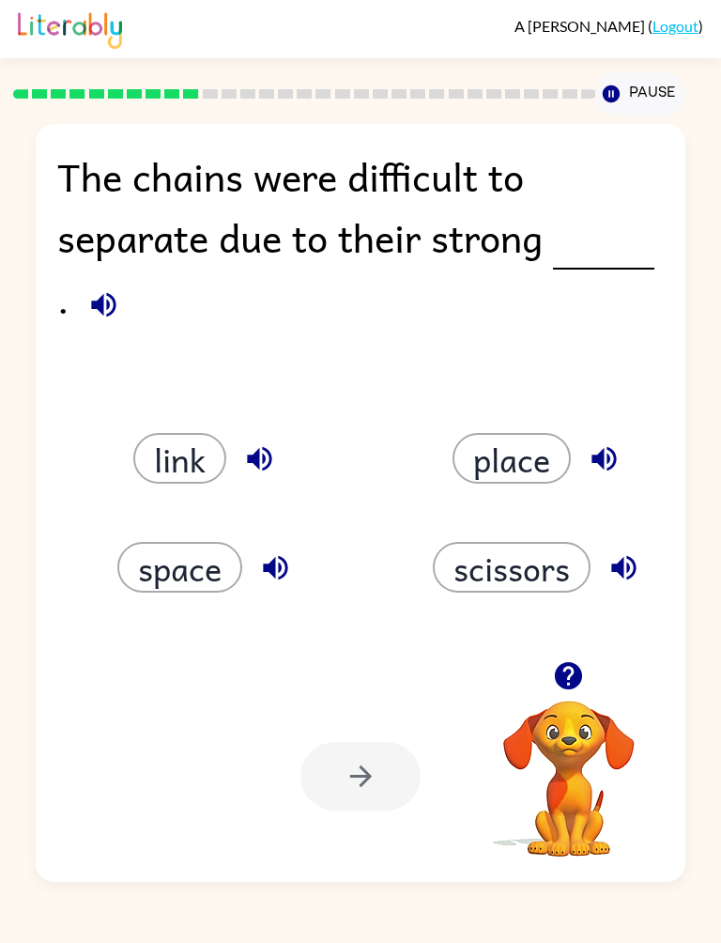
click at [192, 465] on button "link" at bounding box center [179, 458] width 93 height 51
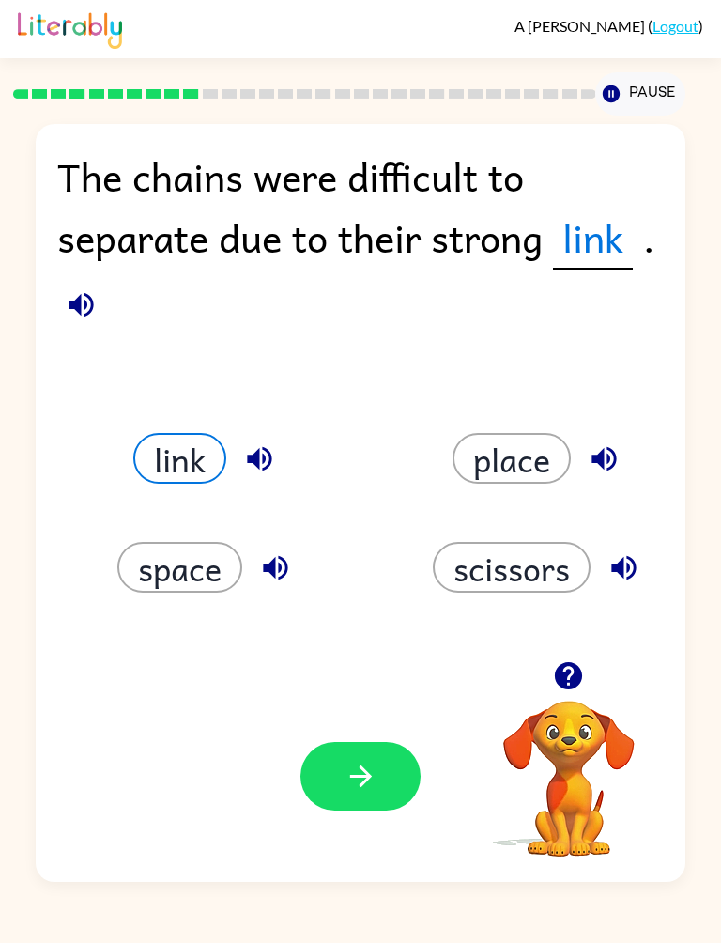
click at [364, 804] on button "button" at bounding box center [361, 776] width 120 height 69
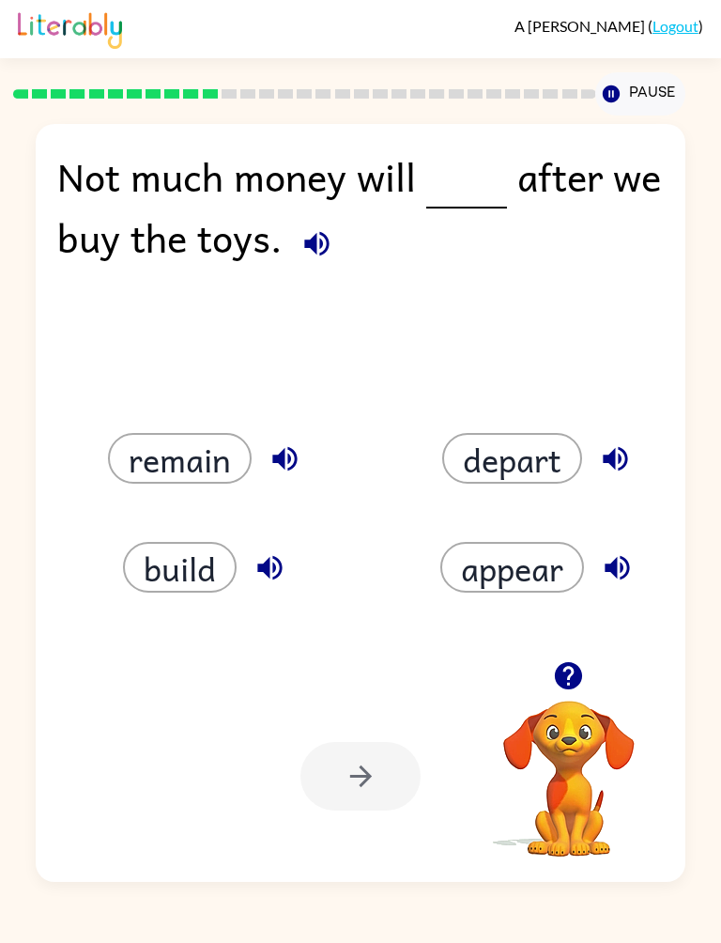
click at [224, 462] on button "remain" at bounding box center [180, 458] width 144 height 51
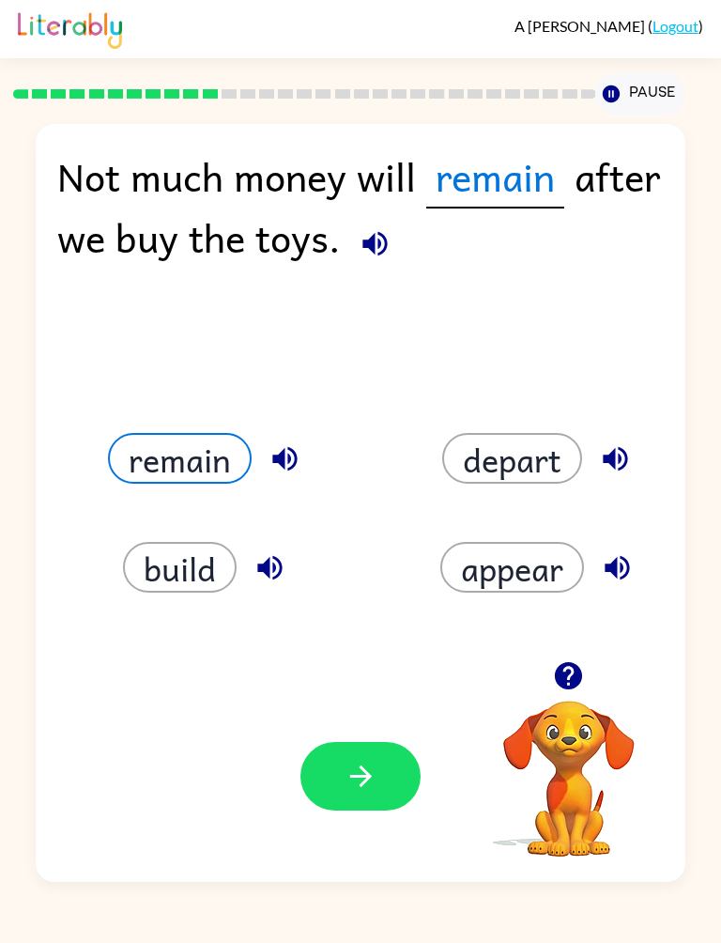
click at [379, 793] on button "button" at bounding box center [361, 776] width 120 height 69
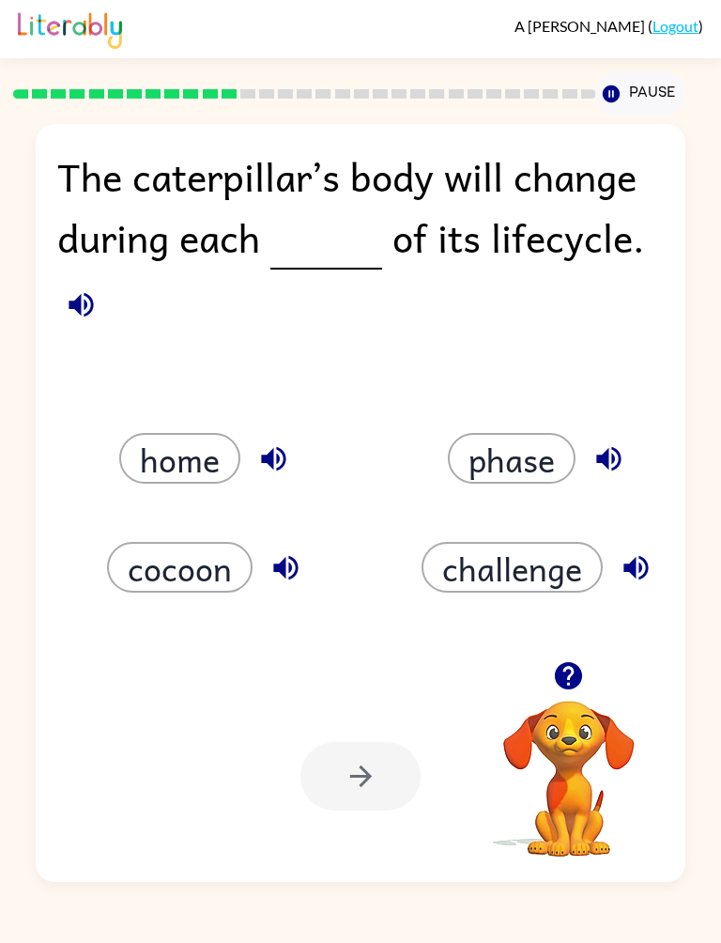
click at [543, 467] on button "phase" at bounding box center [512, 458] width 128 height 51
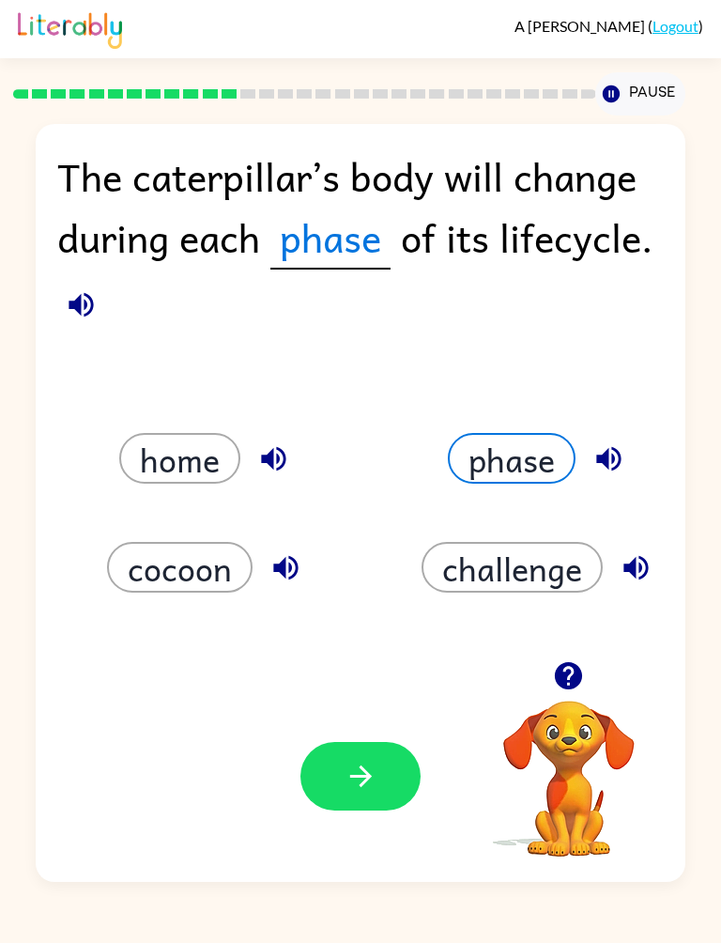
click at [336, 842] on div "Your browser must support playing .mp4 files to use Literably. Please try using…" at bounding box center [360, 776] width 649 height 211
click at [383, 785] on button "button" at bounding box center [361, 776] width 120 height 69
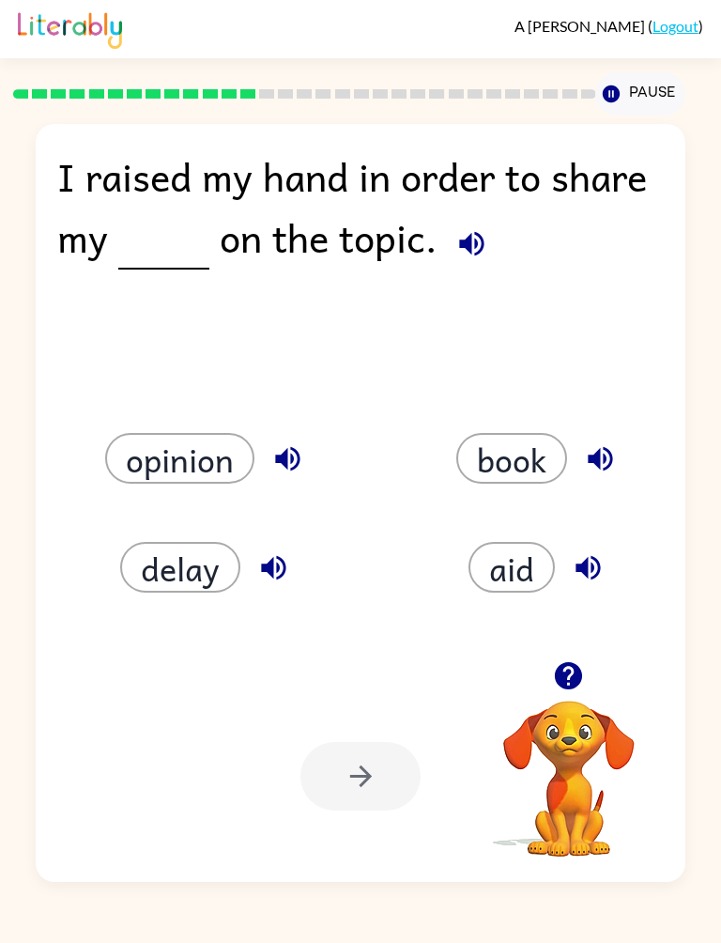
click at [211, 458] on button "opinion" at bounding box center [179, 458] width 149 height 51
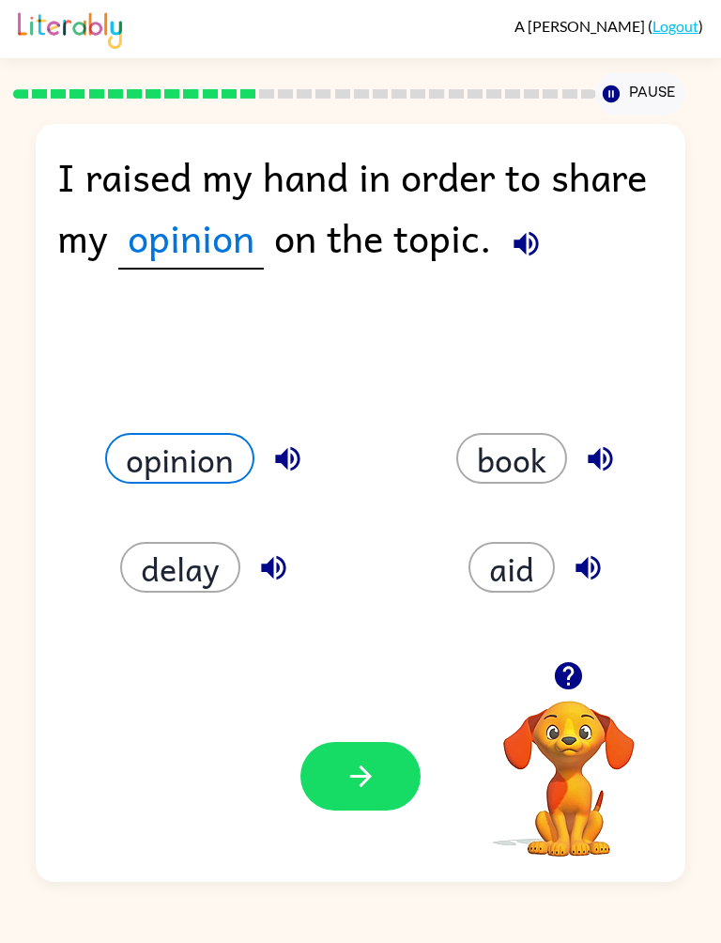
click at [388, 771] on button "button" at bounding box center [361, 776] width 120 height 69
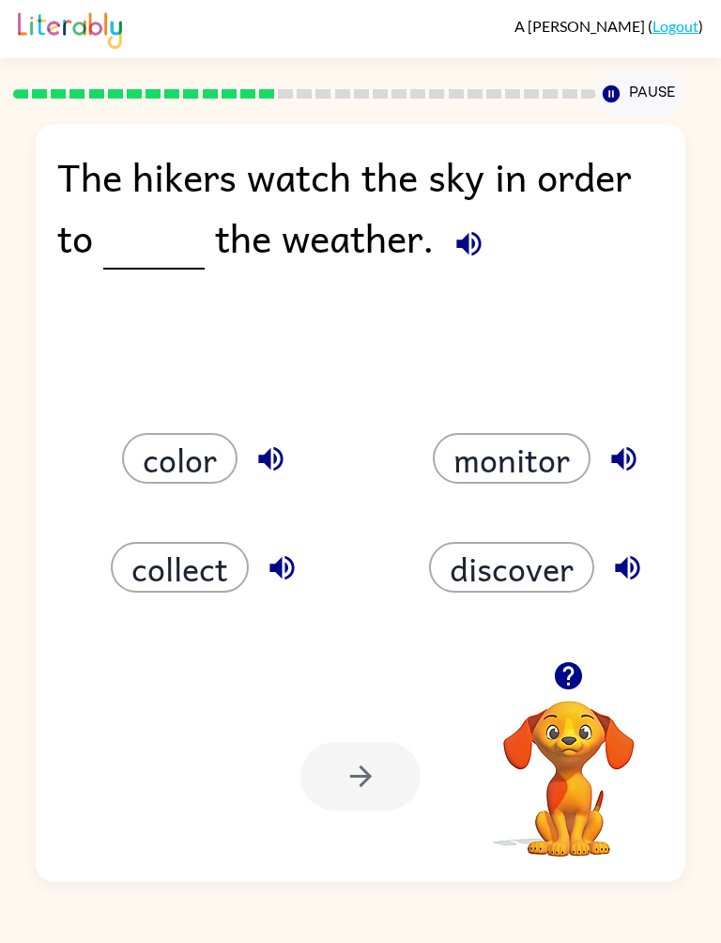
click at [529, 579] on button "discover" at bounding box center [511, 567] width 165 height 51
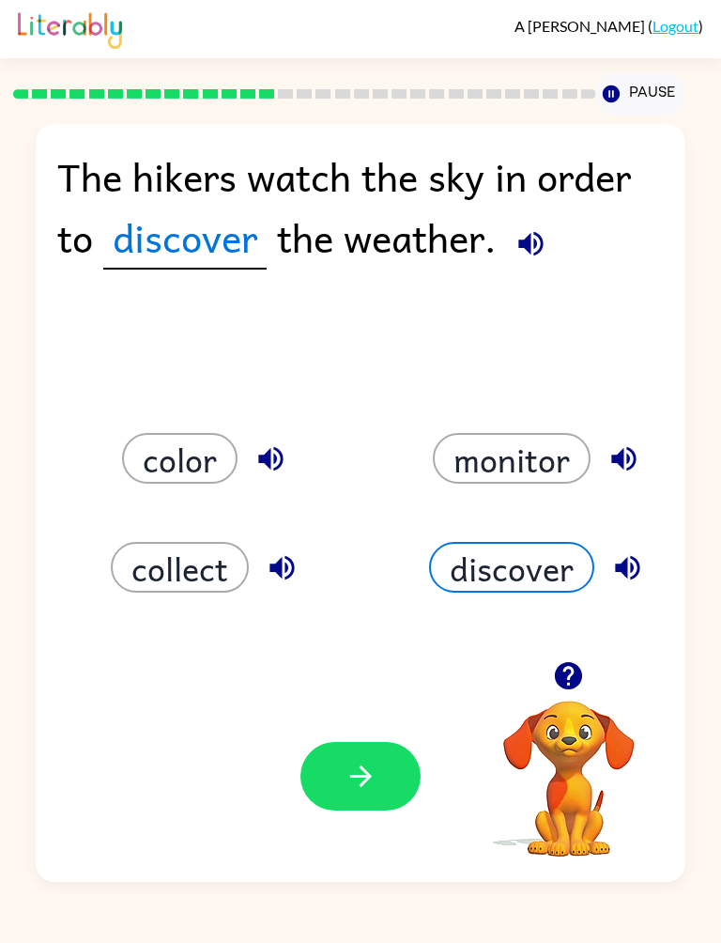
click at [363, 766] on icon "button" at bounding box center [361, 776] width 33 height 33
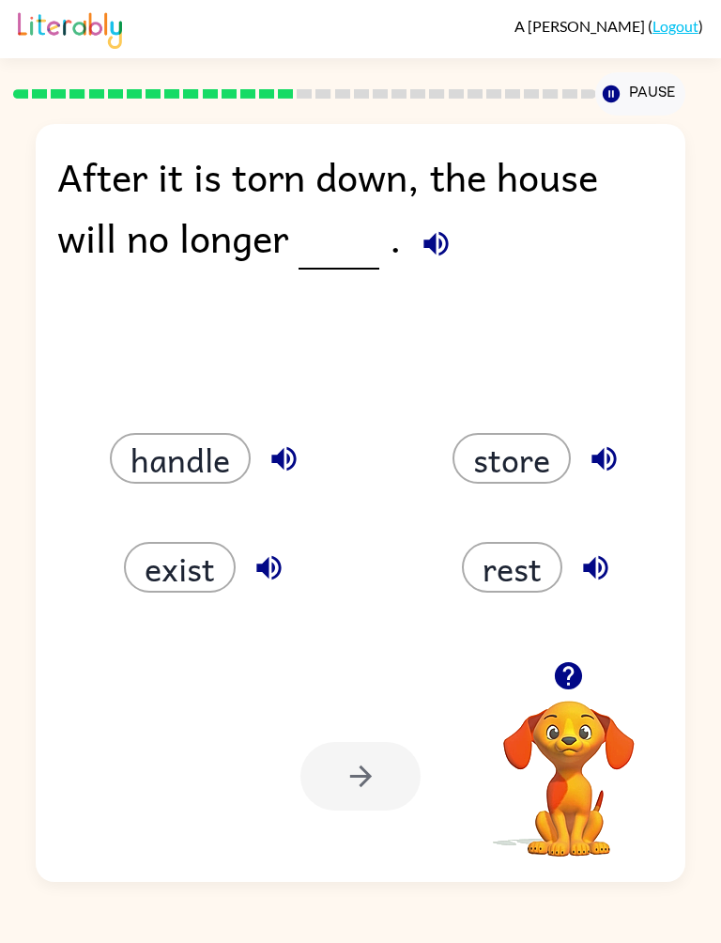
click at [185, 573] on button "exist" at bounding box center [180, 567] width 112 height 51
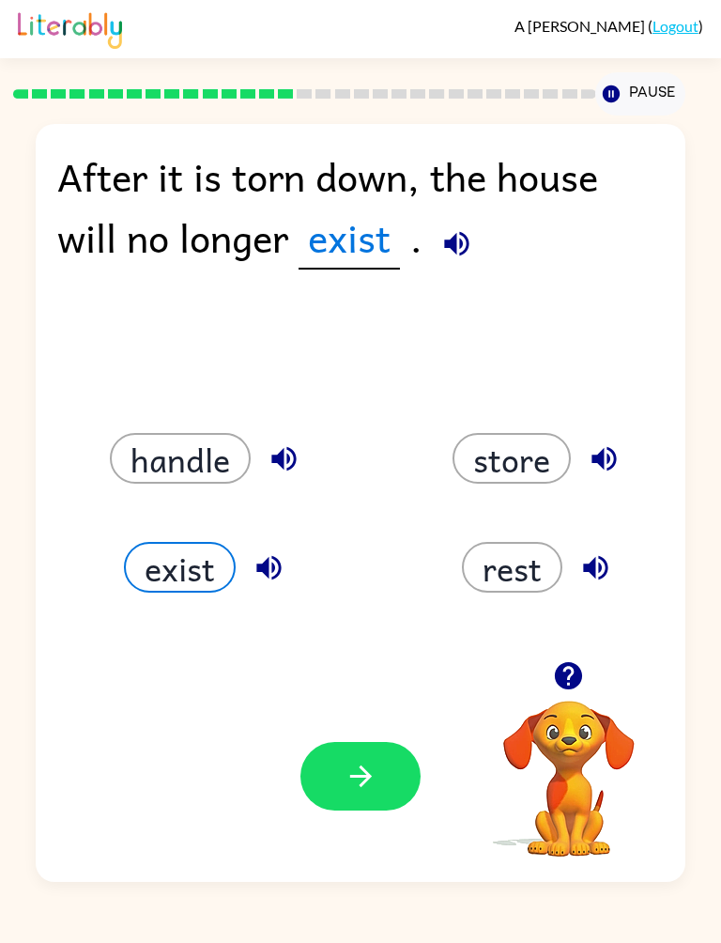
click at [364, 785] on icon "button" at bounding box center [360, 777] width 22 height 22
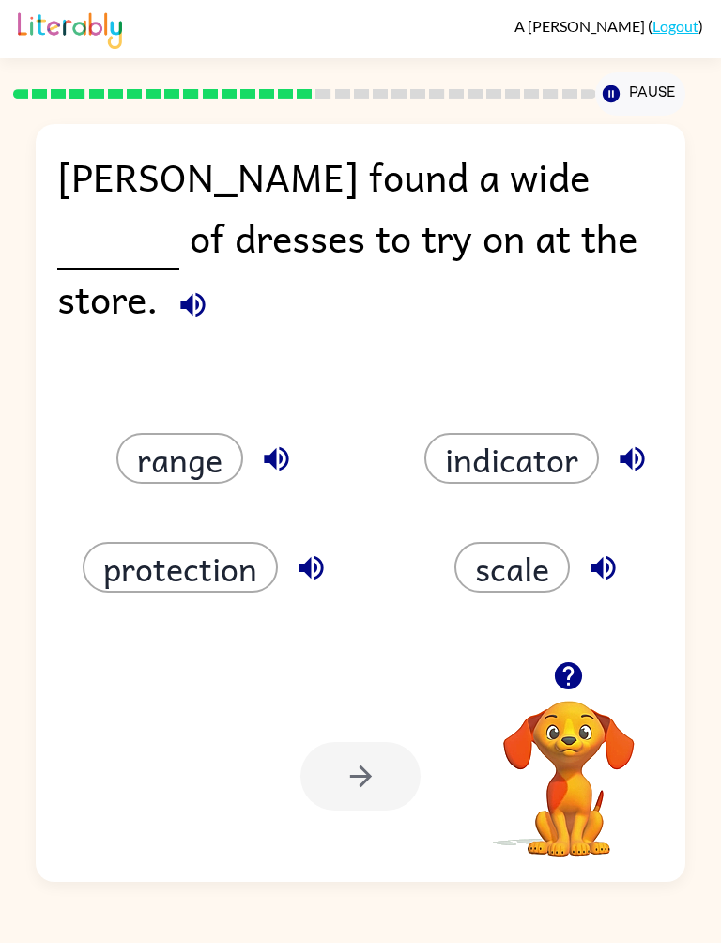
click at [206, 462] on button "range" at bounding box center [179, 458] width 127 height 51
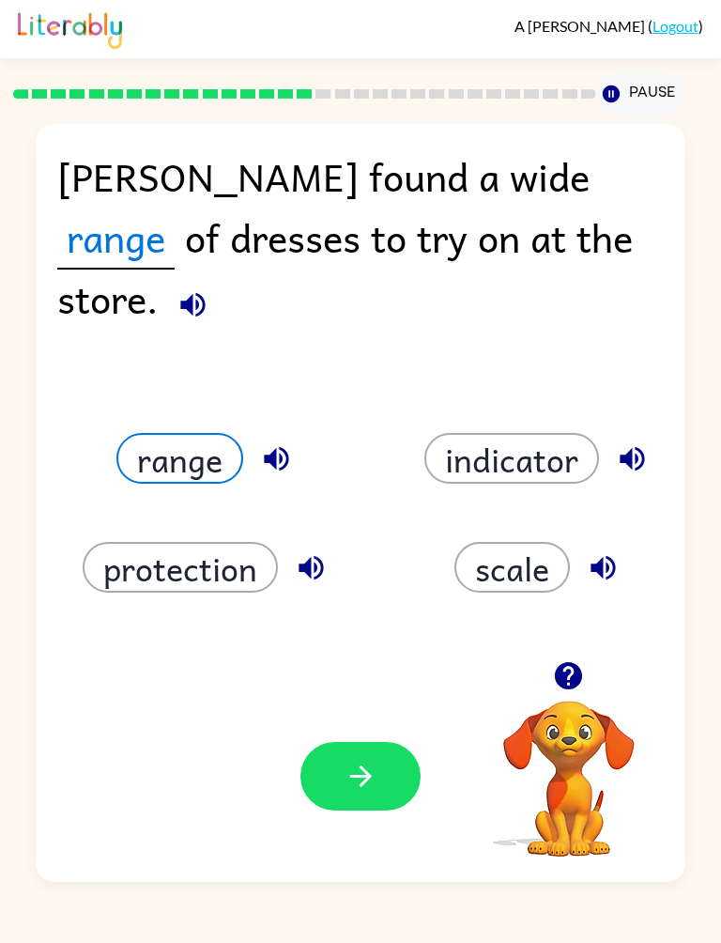
click at [356, 792] on icon "button" at bounding box center [361, 776] width 33 height 33
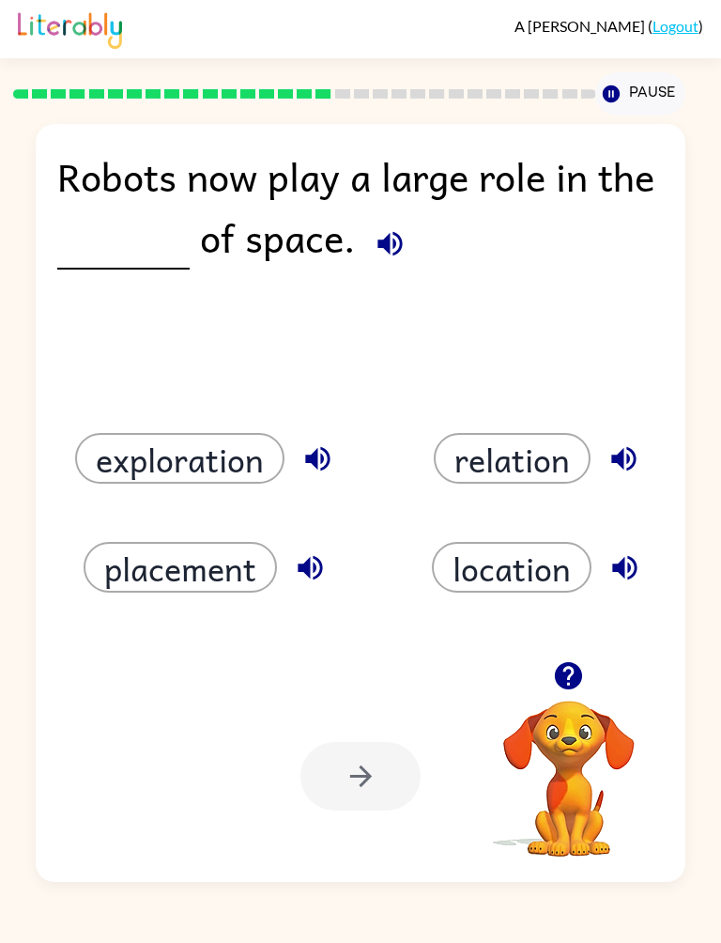
click at [242, 465] on button "exploration" at bounding box center [179, 458] width 209 height 51
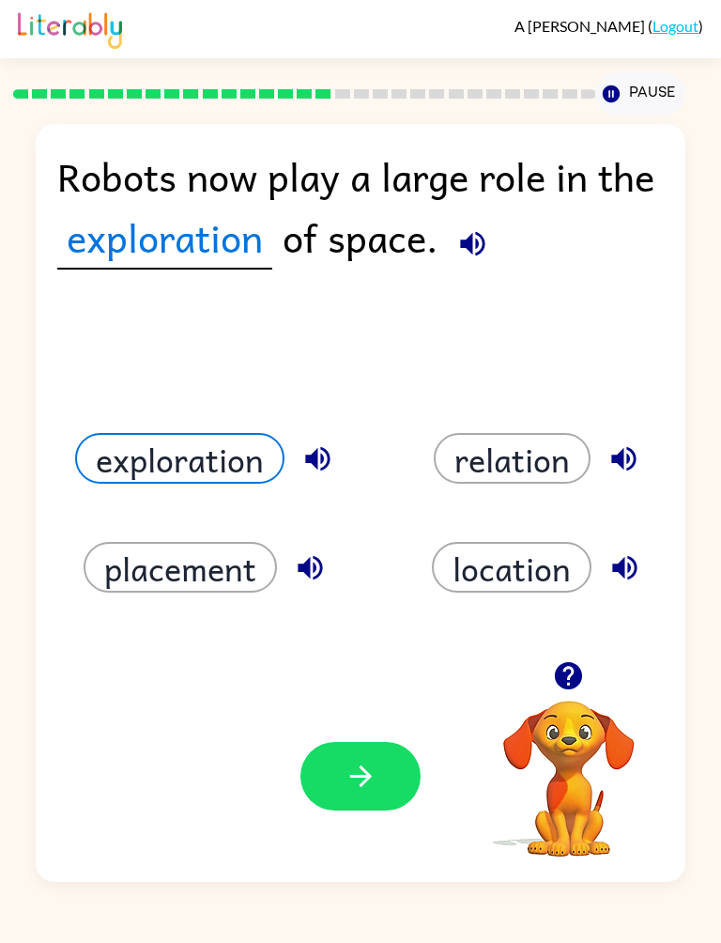
click at [355, 796] on button "button" at bounding box center [361, 776] width 120 height 69
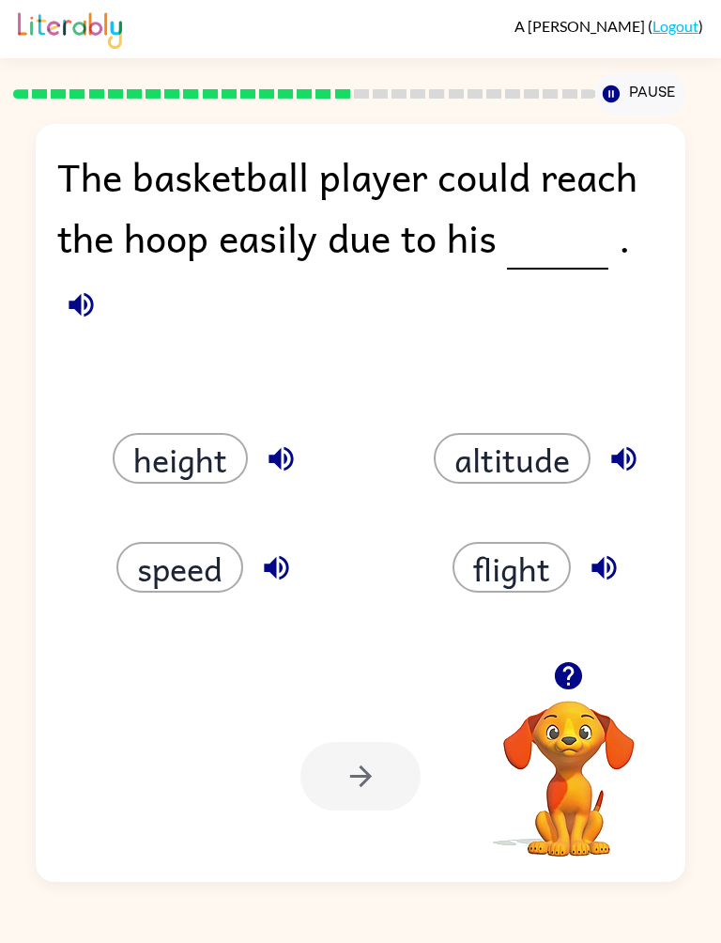
click at [179, 451] on button "height" at bounding box center [180, 458] width 135 height 51
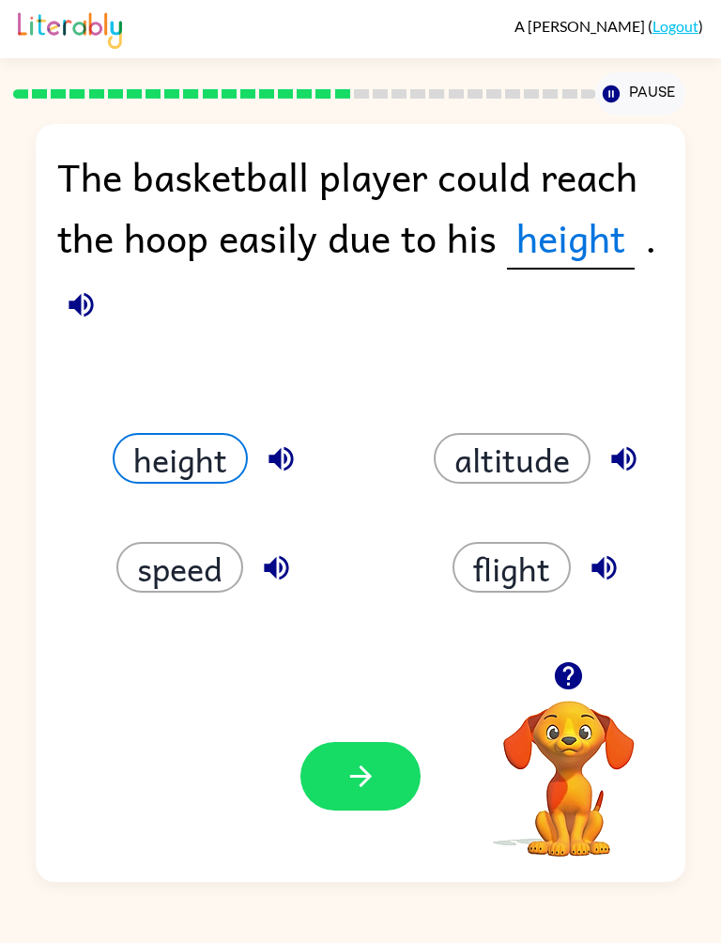
click at [375, 777] on icon "button" at bounding box center [361, 776] width 33 height 33
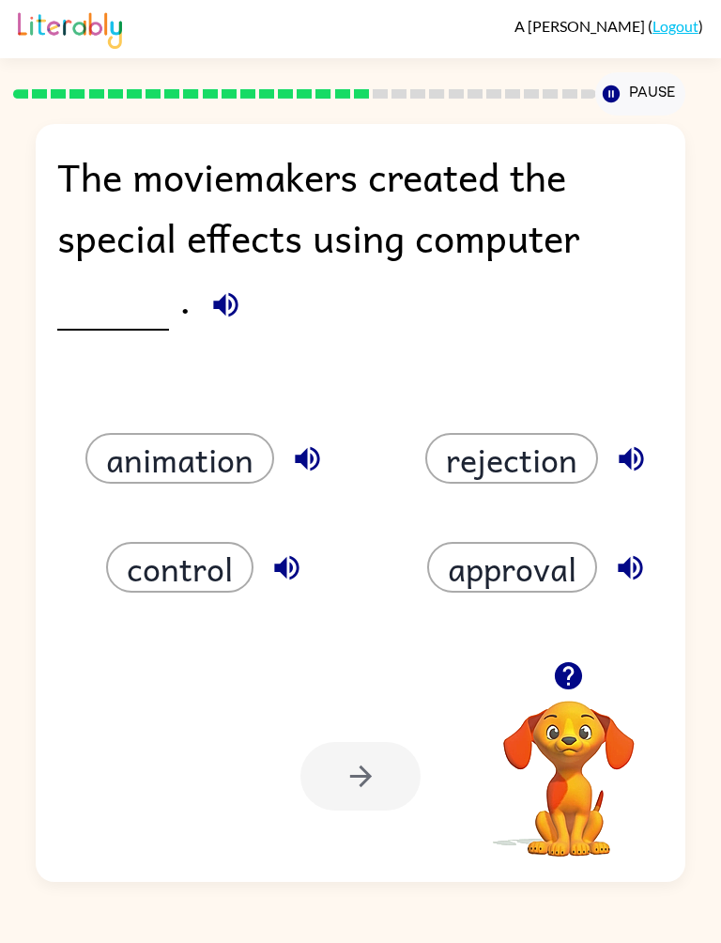
click at [219, 457] on button "animation" at bounding box center [179, 458] width 189 height 51
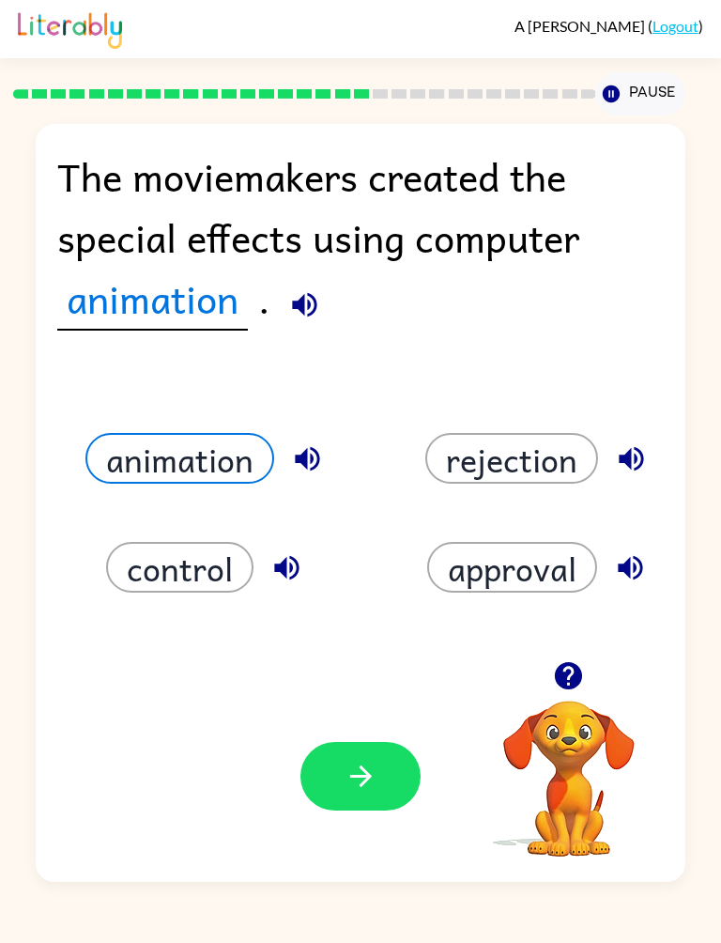
click at [364, 811] on button "button" at bounding box center [361, 776] width 120 height 69
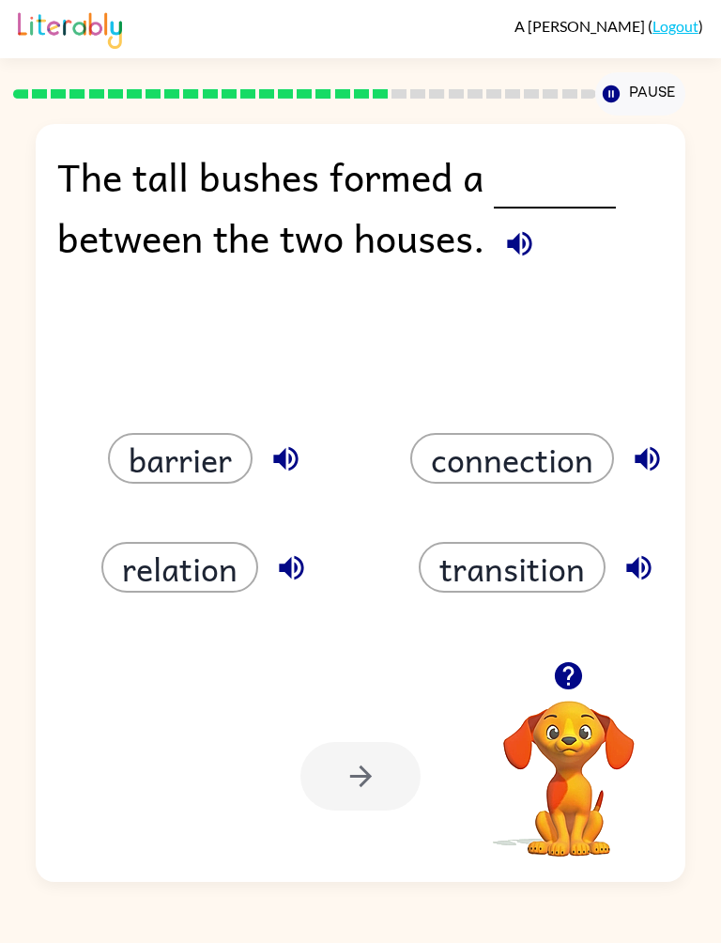
click at [215, 464] on button "barrier" at bounding box center [180, 458] width 145 height 51
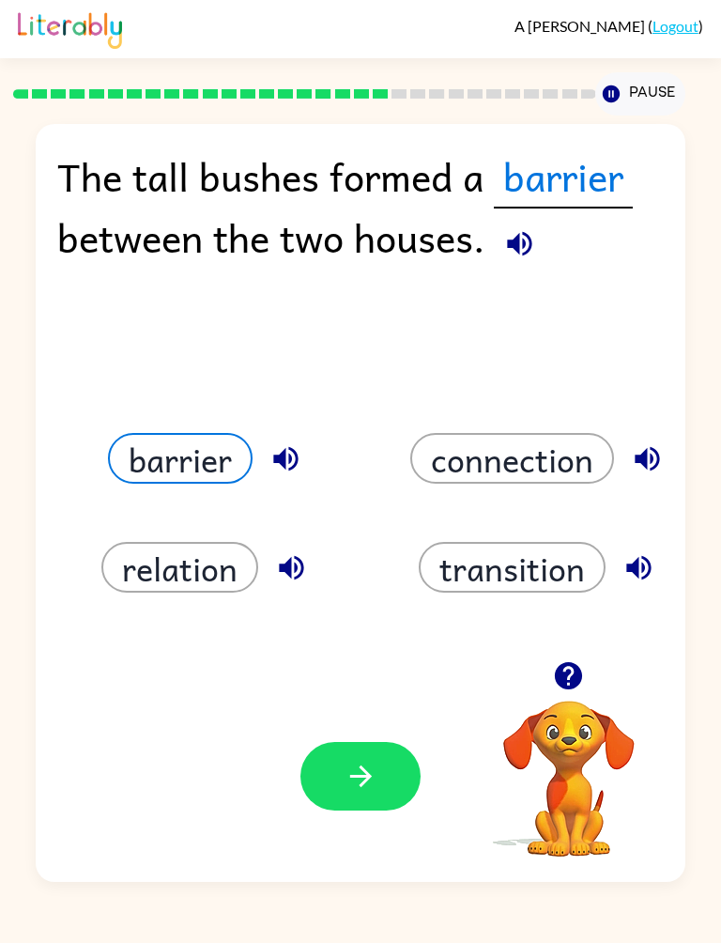
click at [379, 803] on button "button" at bounding box center [361, 776] width 120 height 69
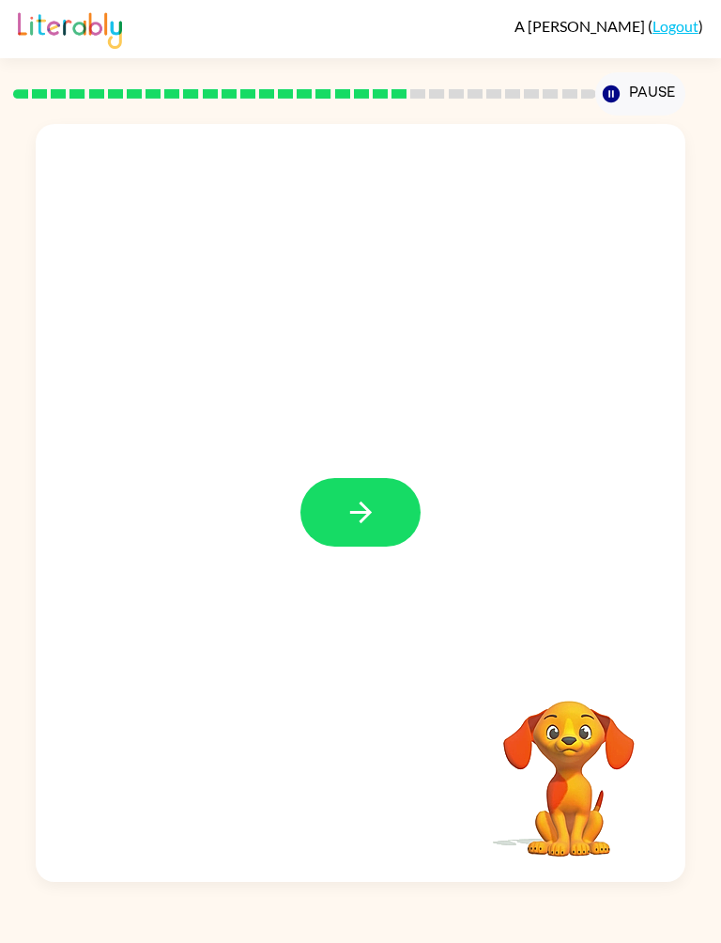
click at [369, 525] on icon "button" at bounding box center [361, 512] width 33 height 33
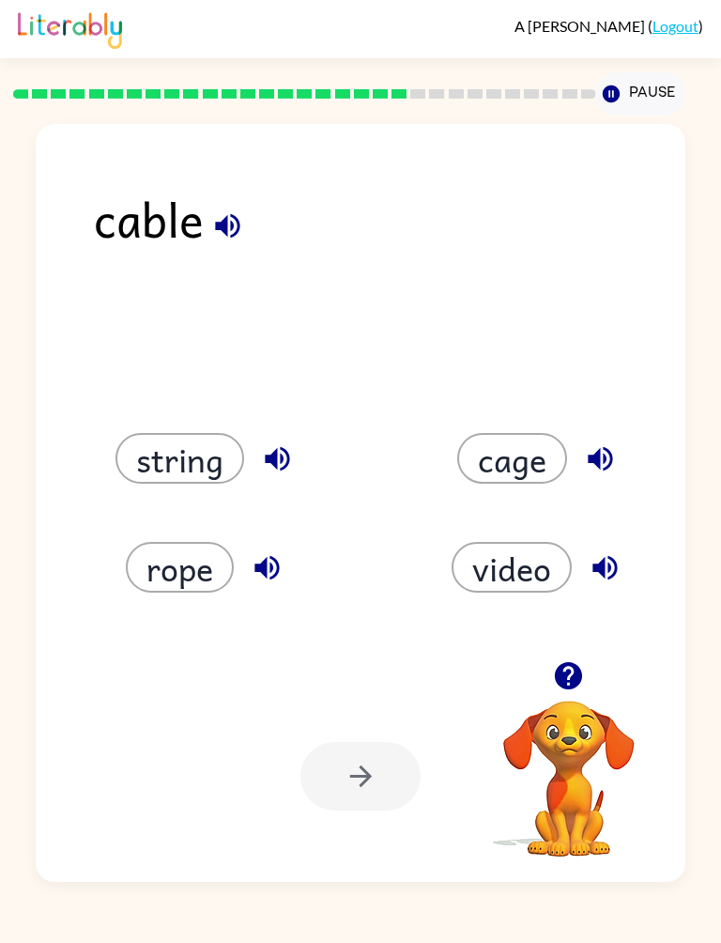
click at [200, 470] on button "string" at bounding box center [180, 458] width 129 height 51
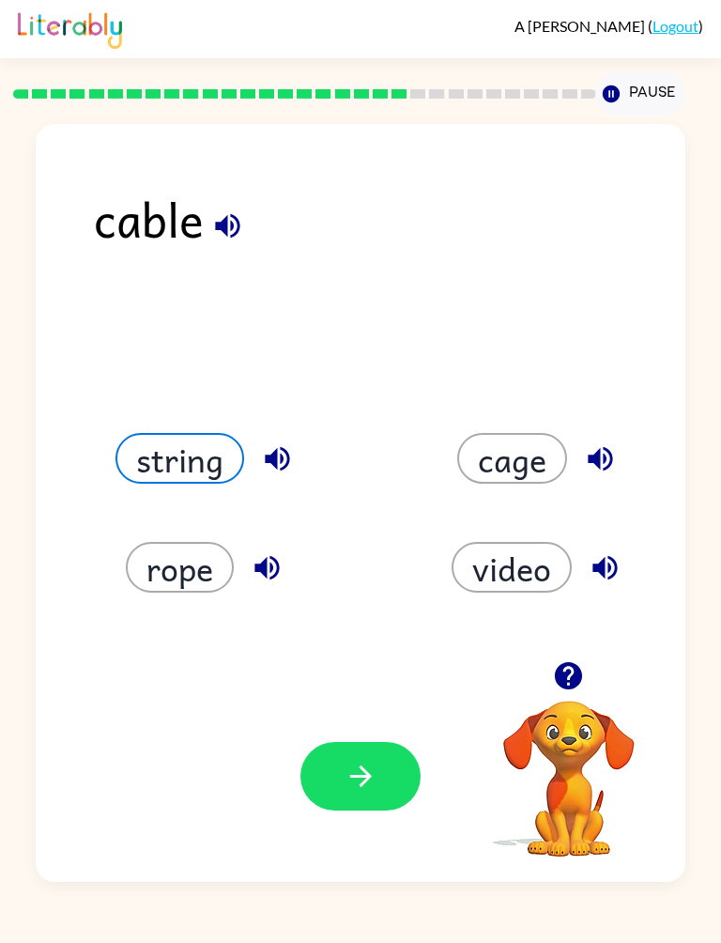
click at [375, 783] on icon "button" at bounding box center [361, 776] width 33 height 33
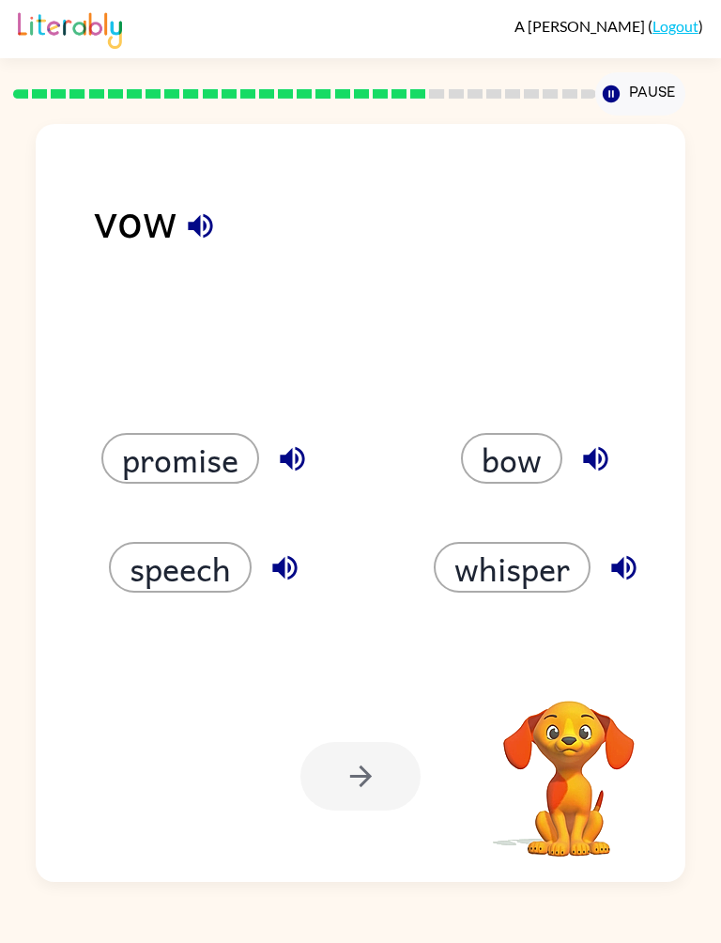
click at [373, 790] on div at bounding box center [361, 776] width 120 height 69
click at [225, 451] on button "promise" at bounding box center [180, 458] width 158 height 51
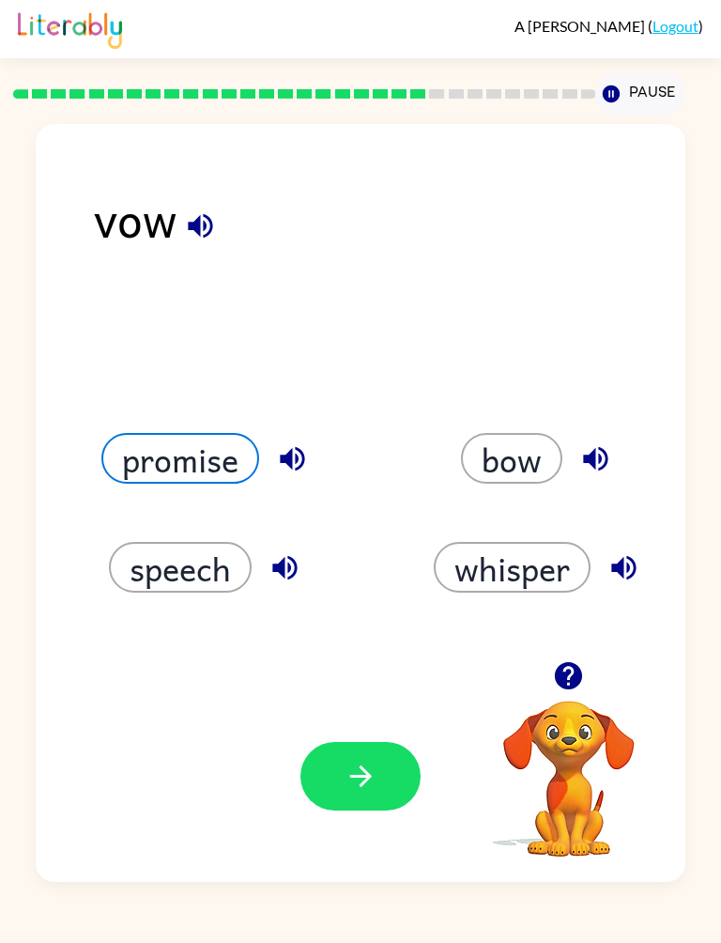
click at [529, 593] on button "whisper" at bounding box center [512, 567] width 157 height 51
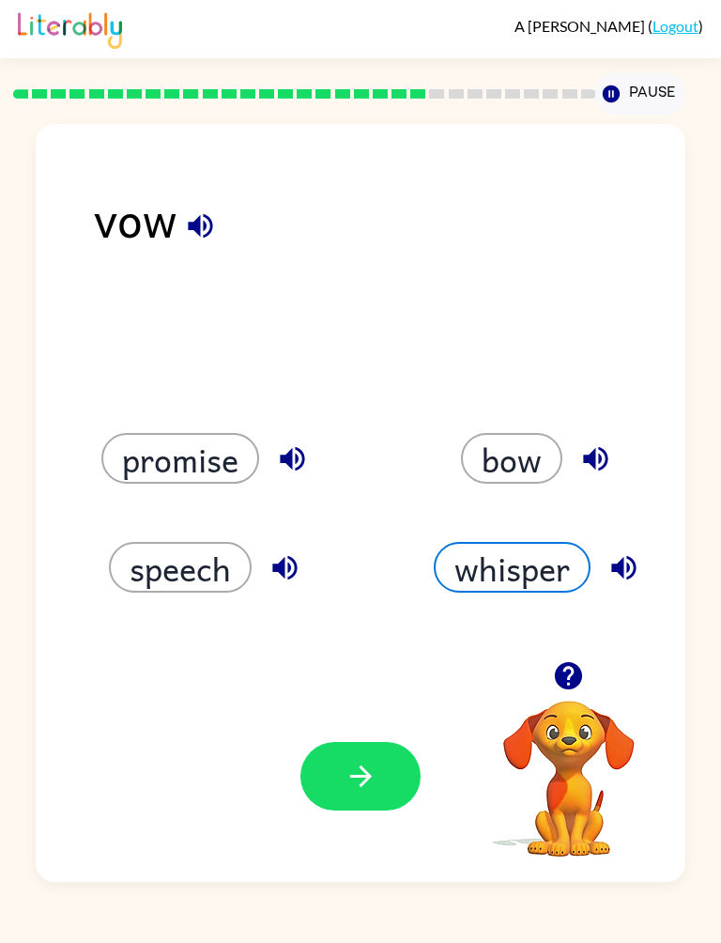
click at [366, 778] on icon "button" at bounding box center [360, 777] width 22 height 22
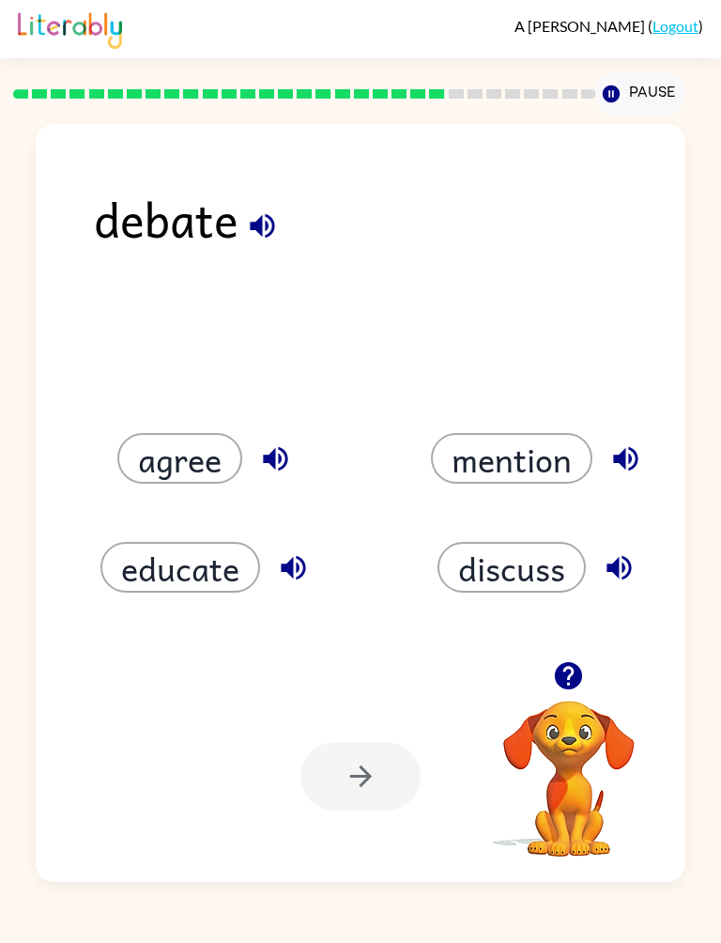
click at [534, 570] on button "discuss" at bounding box center [512, 567] width 148 height 51
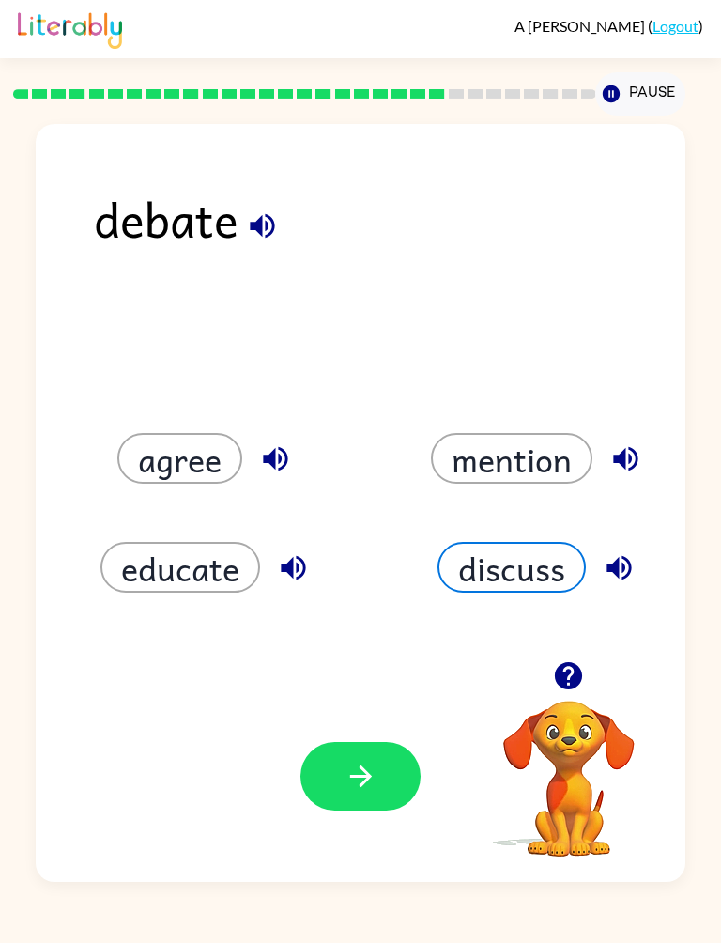
click at [364, 771] on icon "button" at bounding box center [360, 777] width 22 height 22
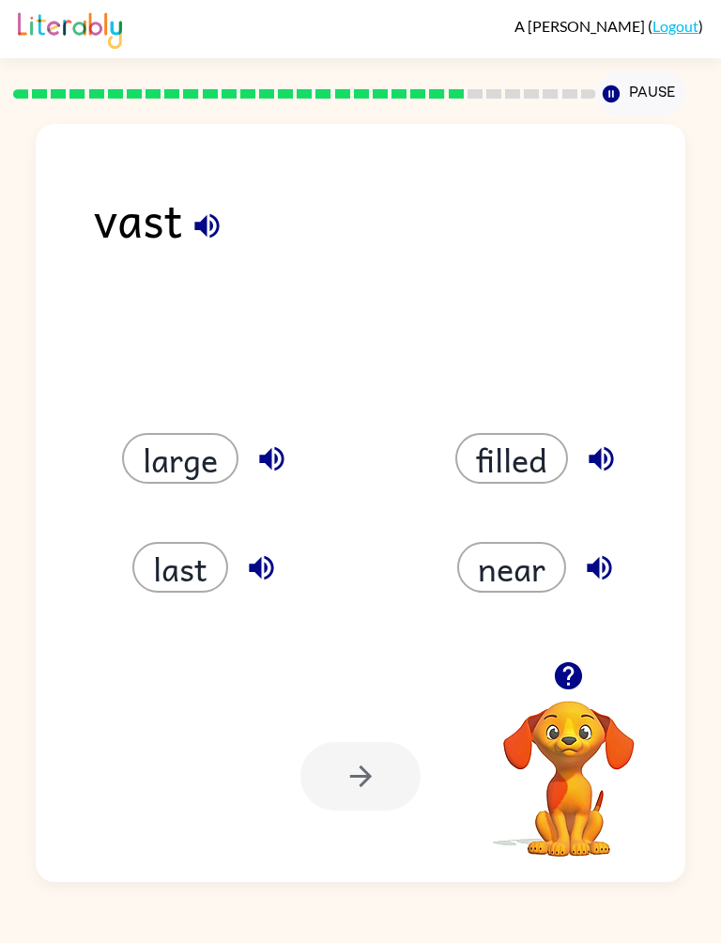
click at [527, 450] on button "filled" at bounding box center [512, 458] width 113 height 51
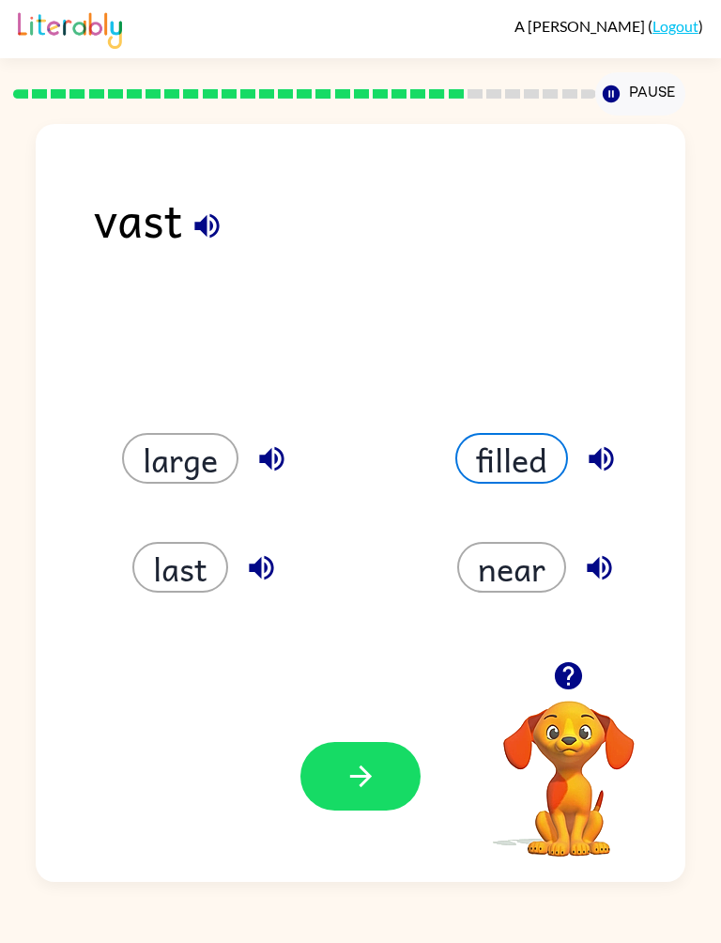
click at [369, 769] on icon "button" at bounding box center [361, 776] width 33 height 33
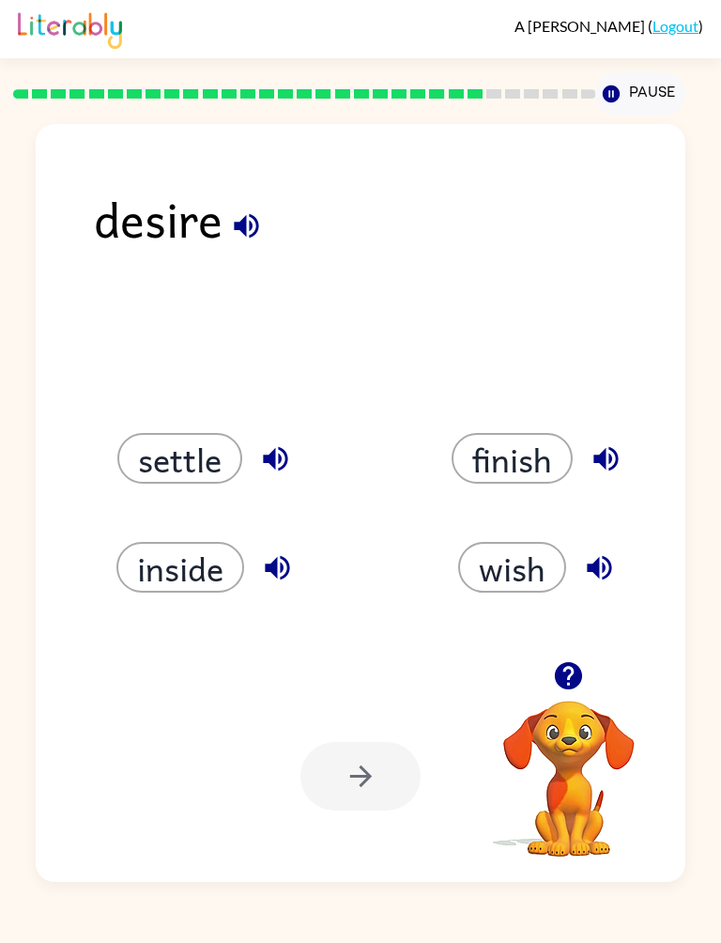
click at [515, 574] on button "wish" at bounding box center [512, 567] width 108 height 51
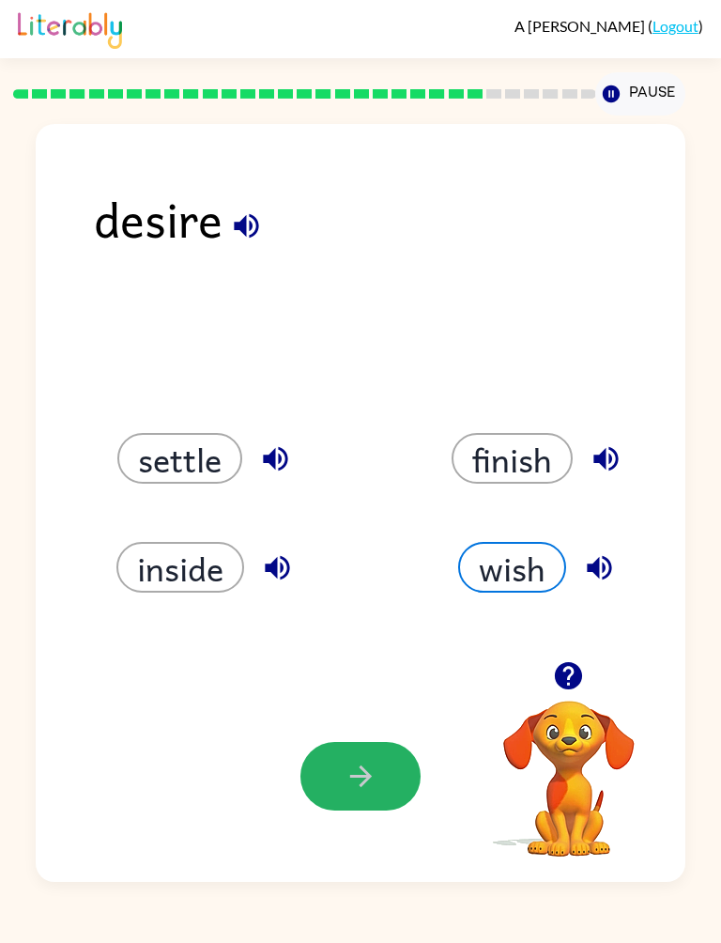
click at [355, 797] on button "button" at bounding box center [361, 776] width 120 height 69
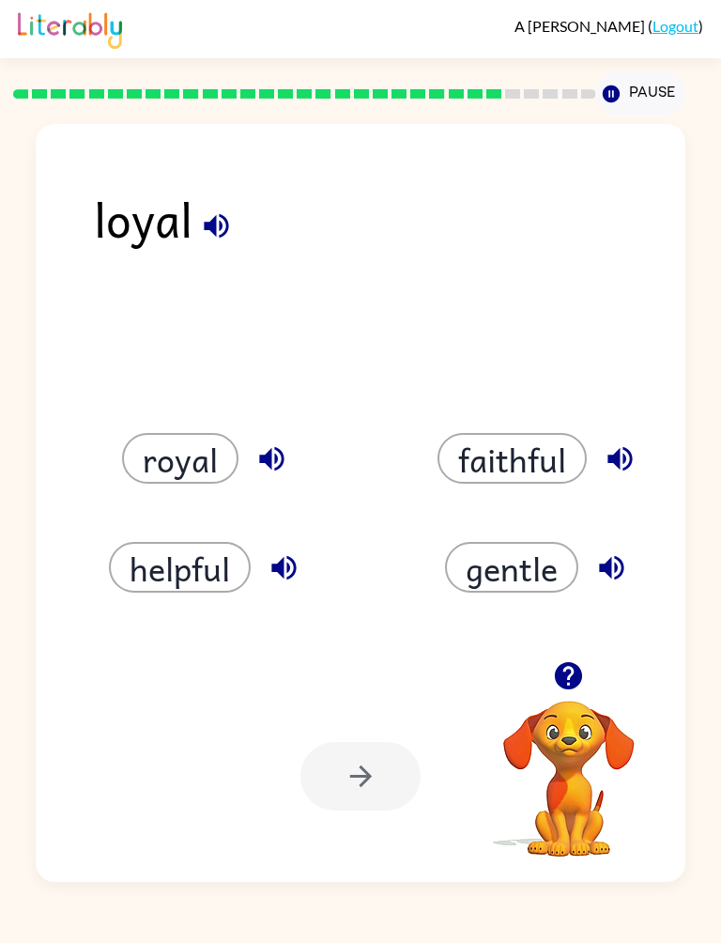
click at [202, 463] on button "royal" at bounding box center [180, 458] width 116 height 51
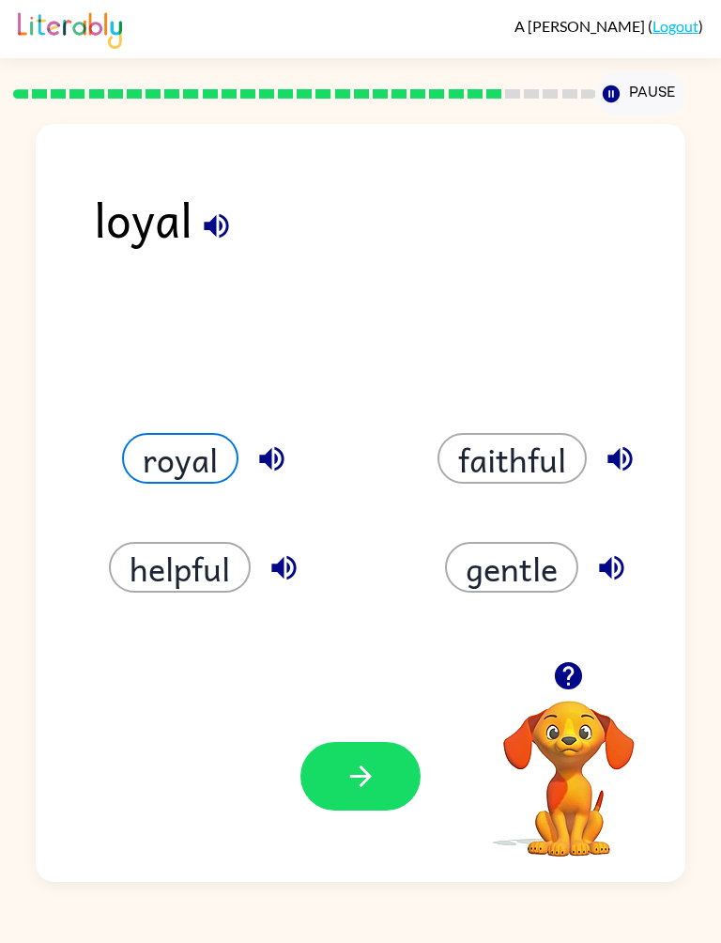
click at [371, 809] on button "button" at bounding box center [361, 776] width 120 height 69
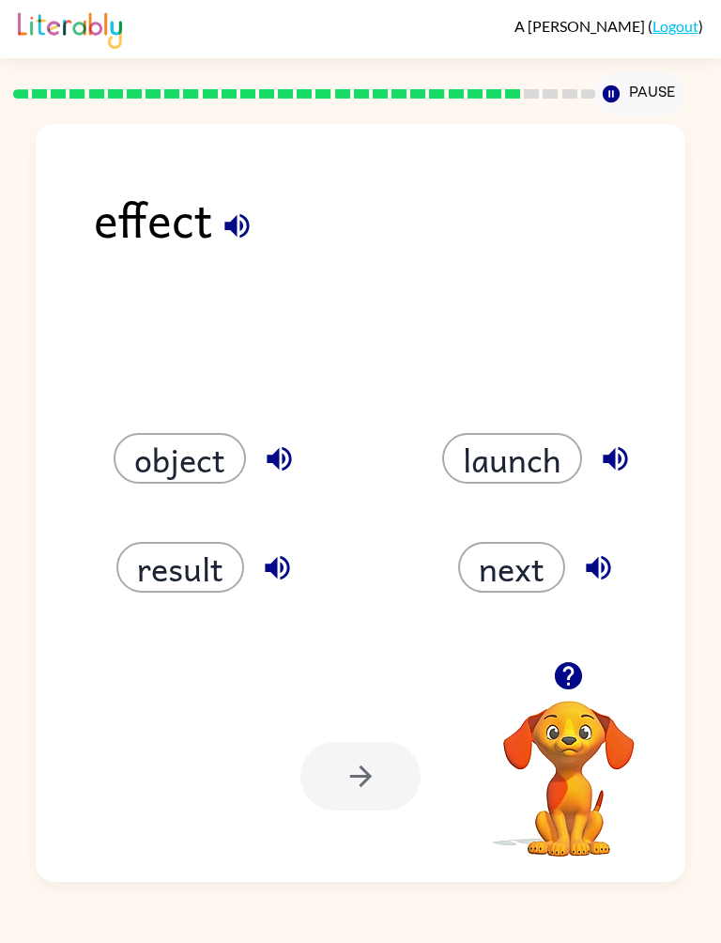
click at [218, 575] on button "result" at bounding box center [180, 567] width 128 height 51
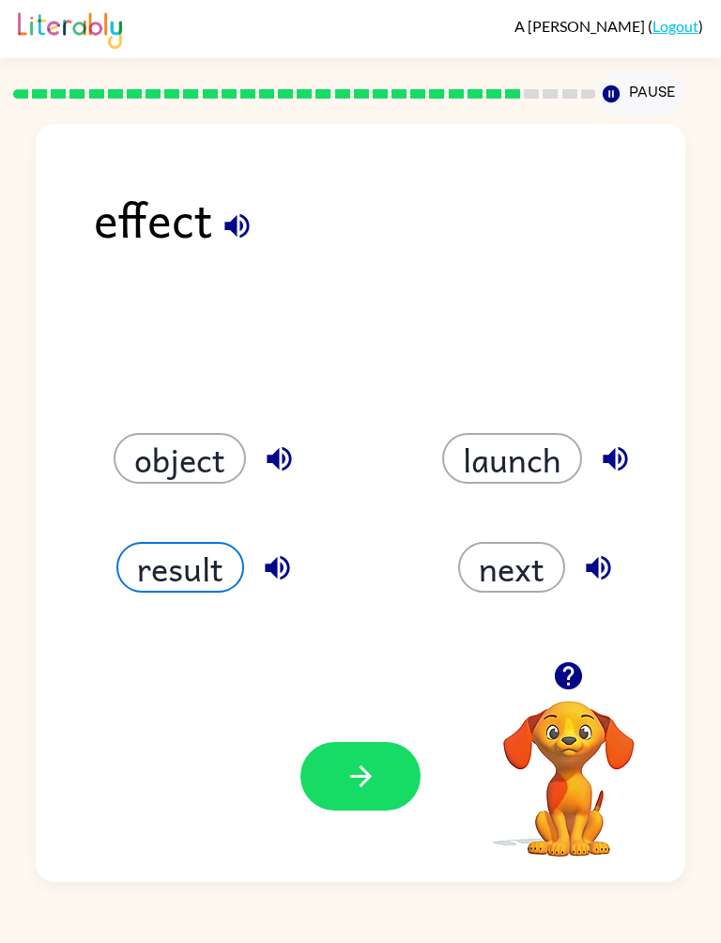
click at [374, 753] on button "button" at bounding box center [361, 776] width 120 height 69
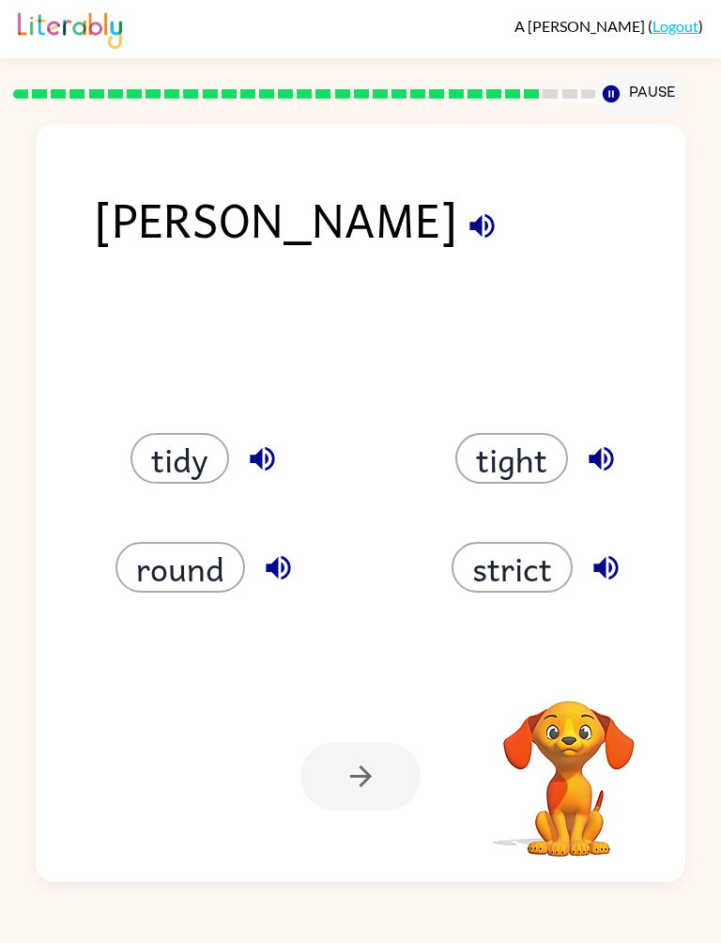
click at [520, 464] on button "tight" at bounding box center [512, 458] width 113 height 51
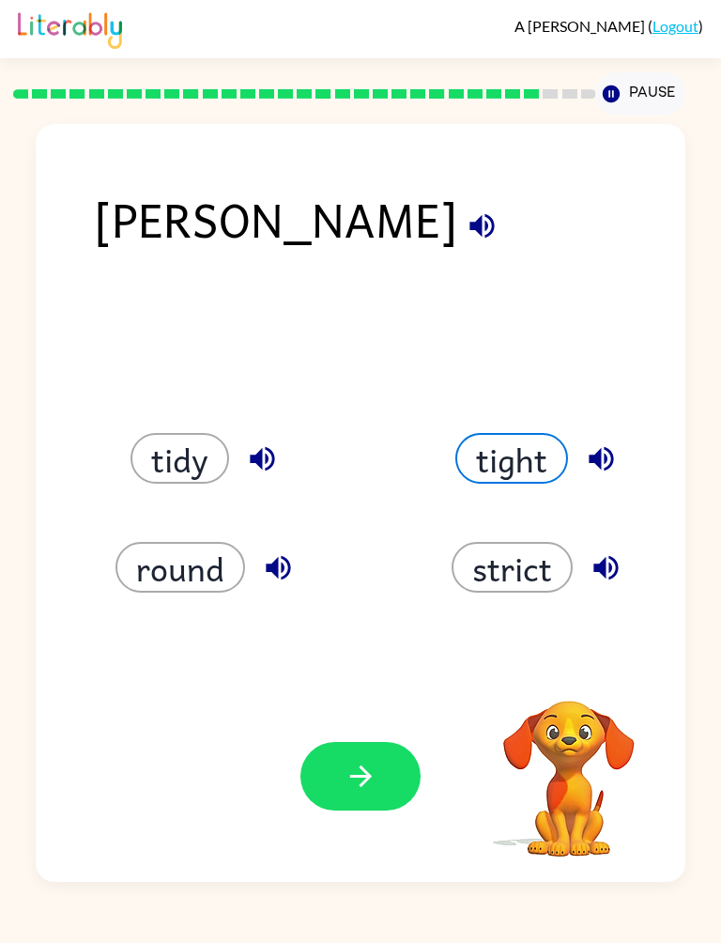
click at [390, 764] on button "button" at bounding box center [361, 776] width 120 height 69
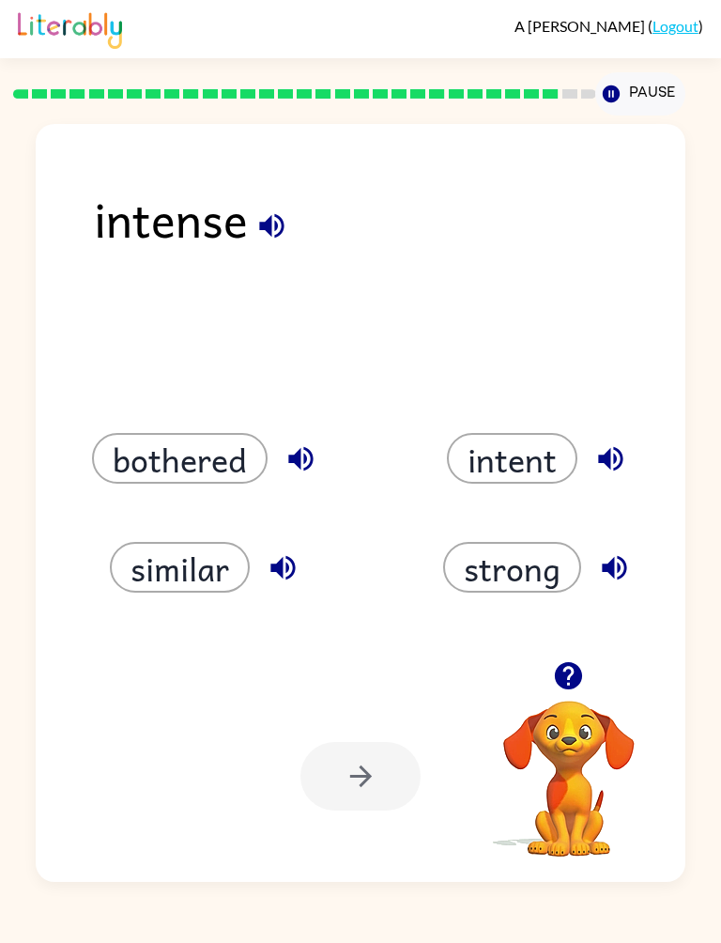
click at [228, 469] on button "bothered" at bounding box center [180, 458] width 176 height 51
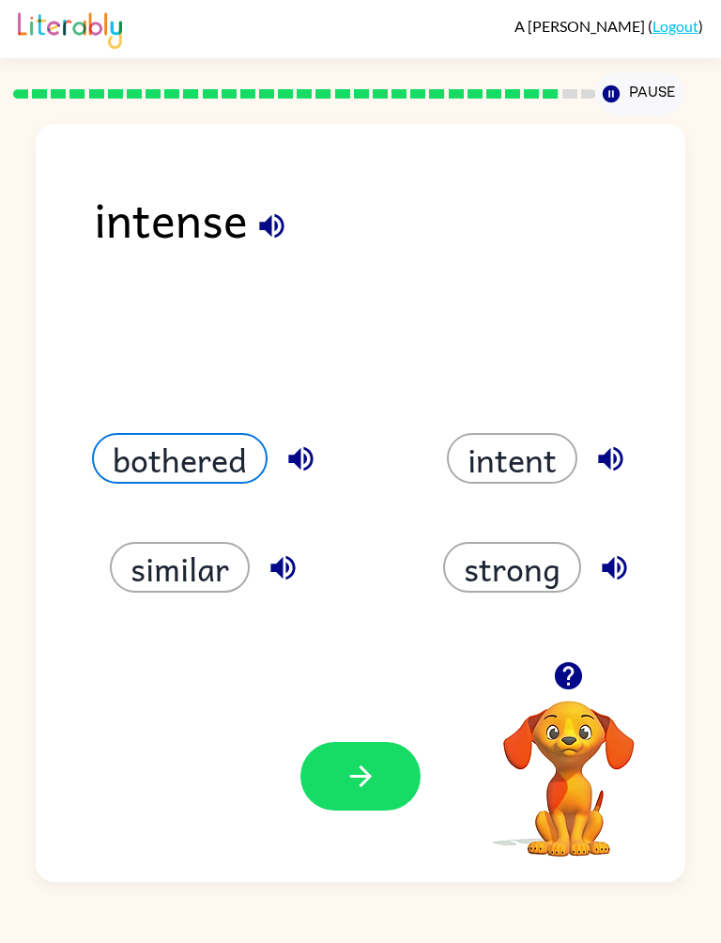
click at [378, 744] on button "button" at bounding box center [361, 776] width 120 height 69
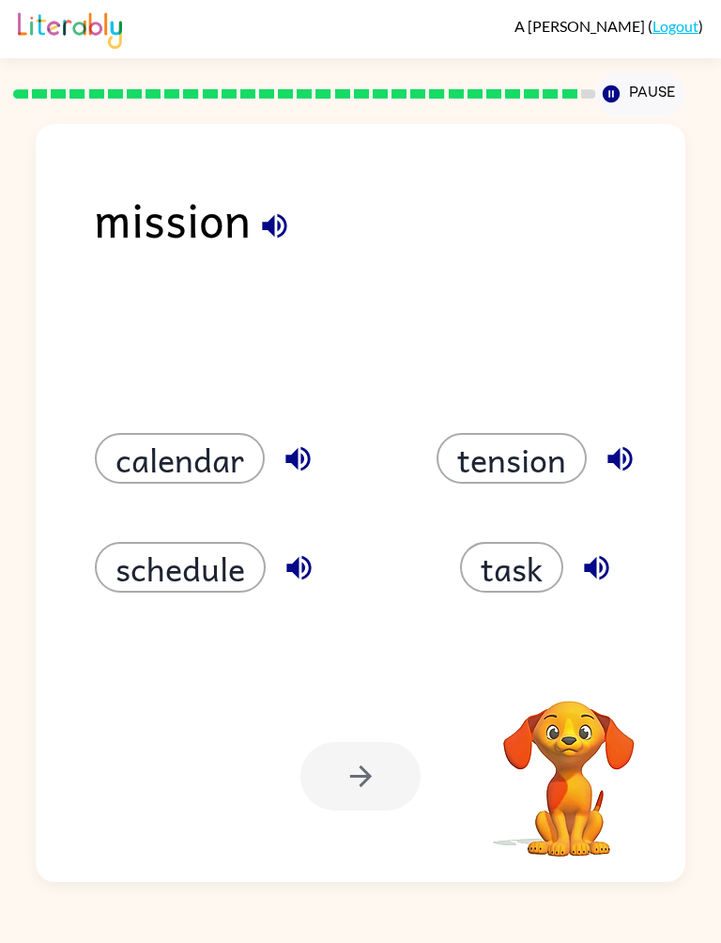
click at [507, 576] on button "task" at bounding box center [511, 567] width 103 height 51
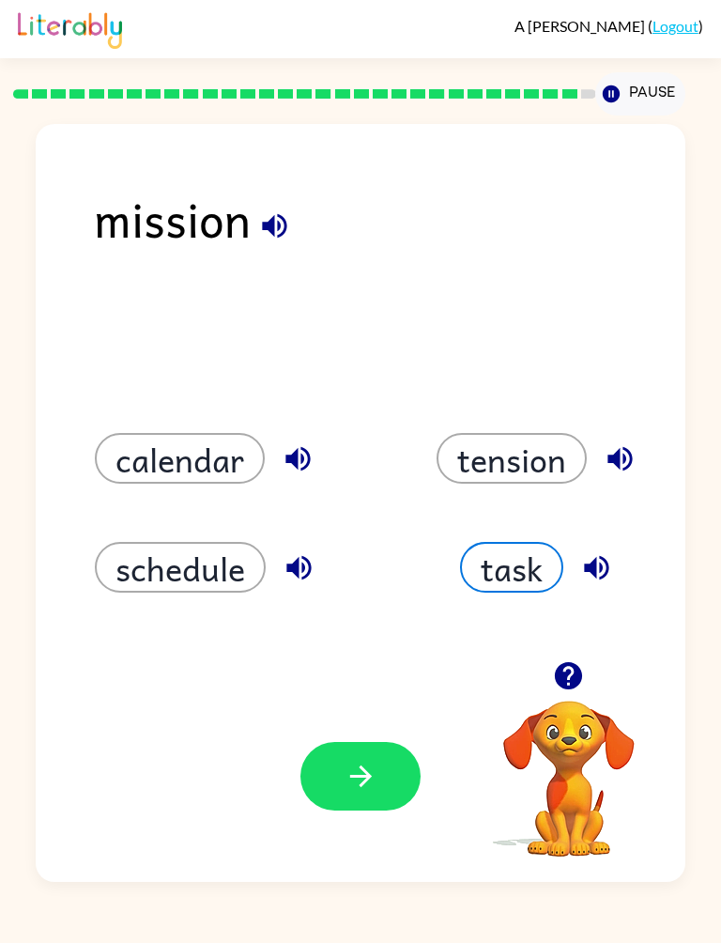
click at [318, 807] on button "button" at bounding box center [361, 776] width 120 height 69
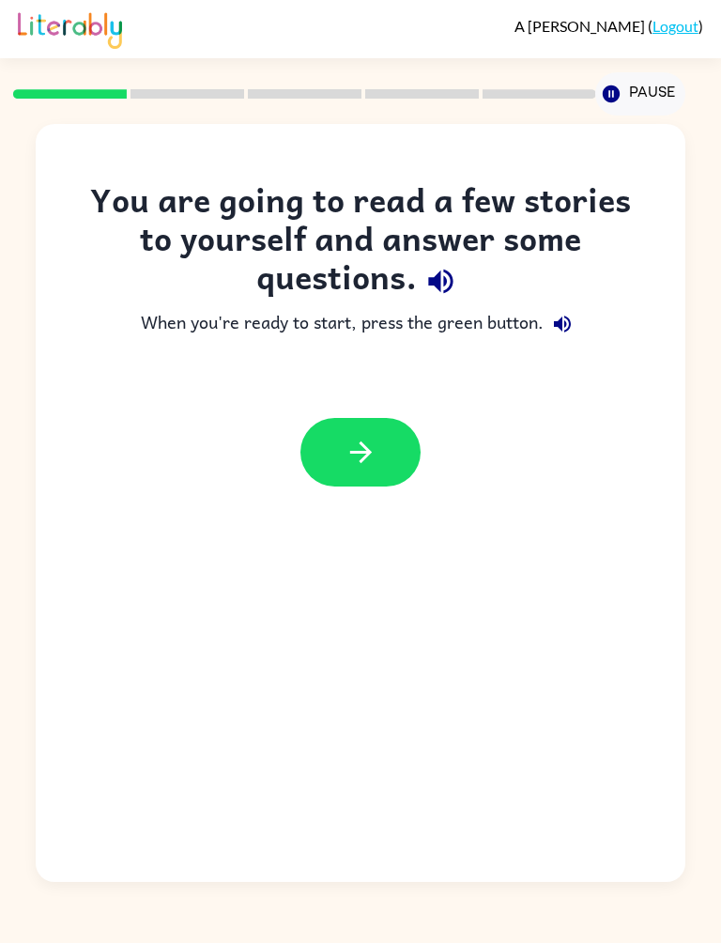
click at [350, 472] on button "button" at bounding box center [361, 452] width 120 height 69
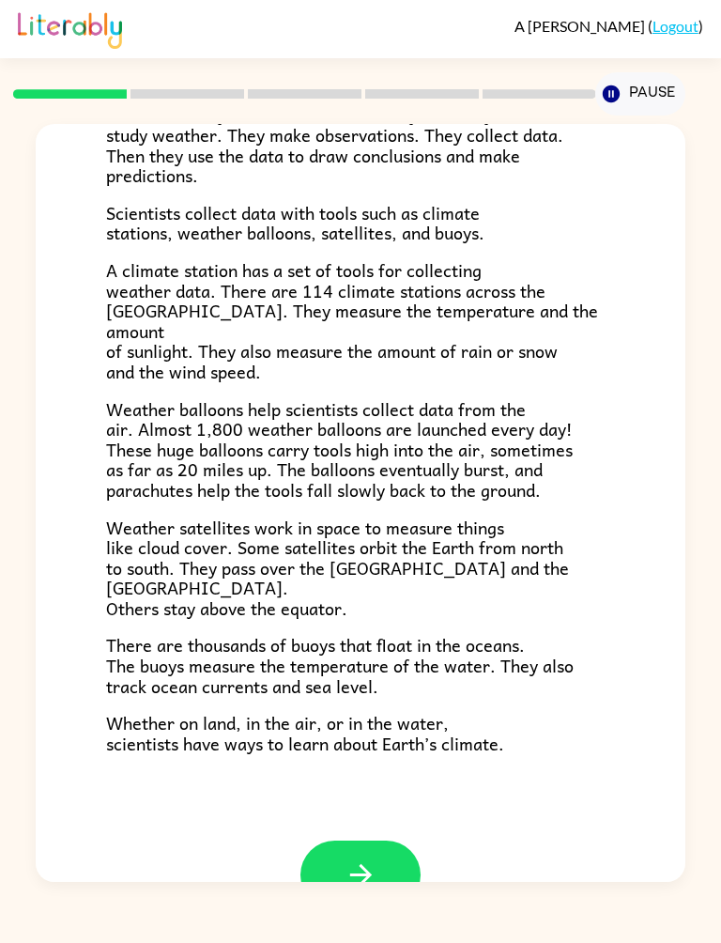
scroll to position [287, 0]
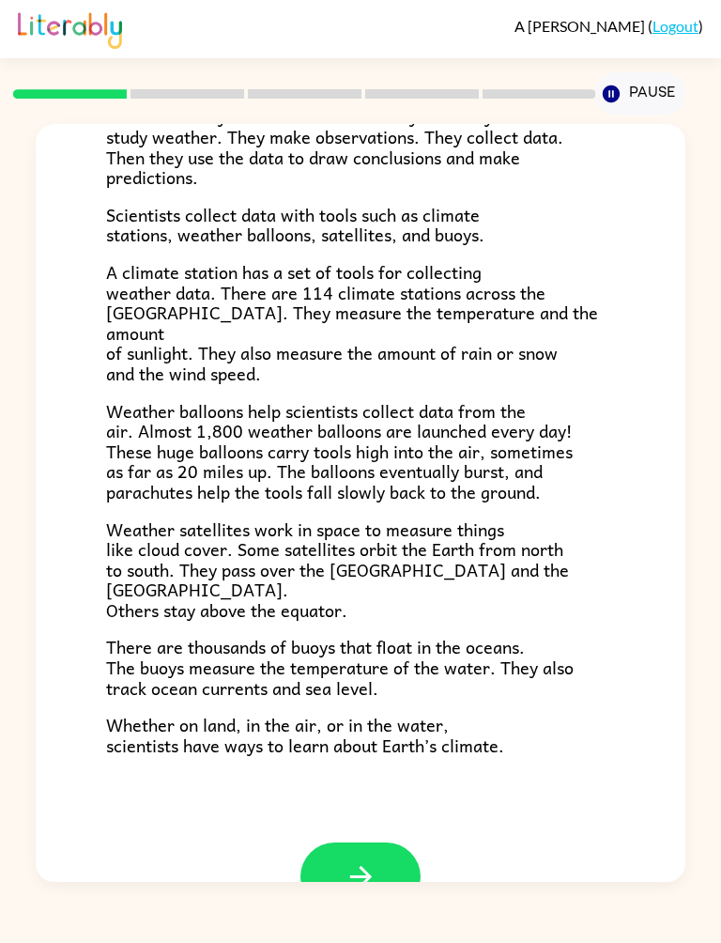
click at [380, 843] on button "button" at bounding box center [361, 877] width 120 height 69
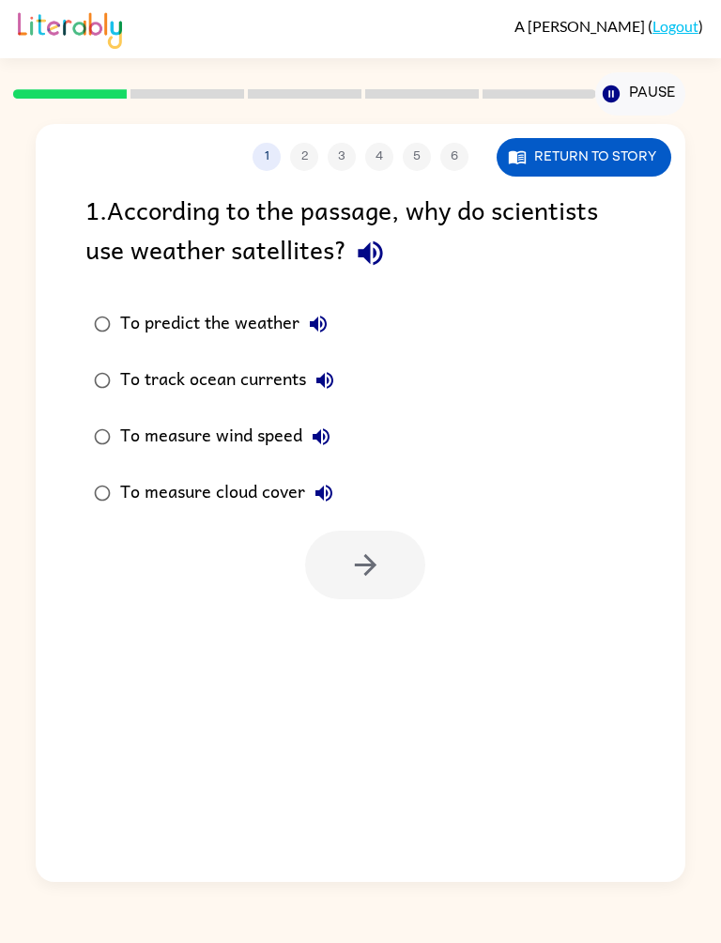
click at [619, 148] on button "Return to story" at bounding box center [584, 157] width 175 height 39
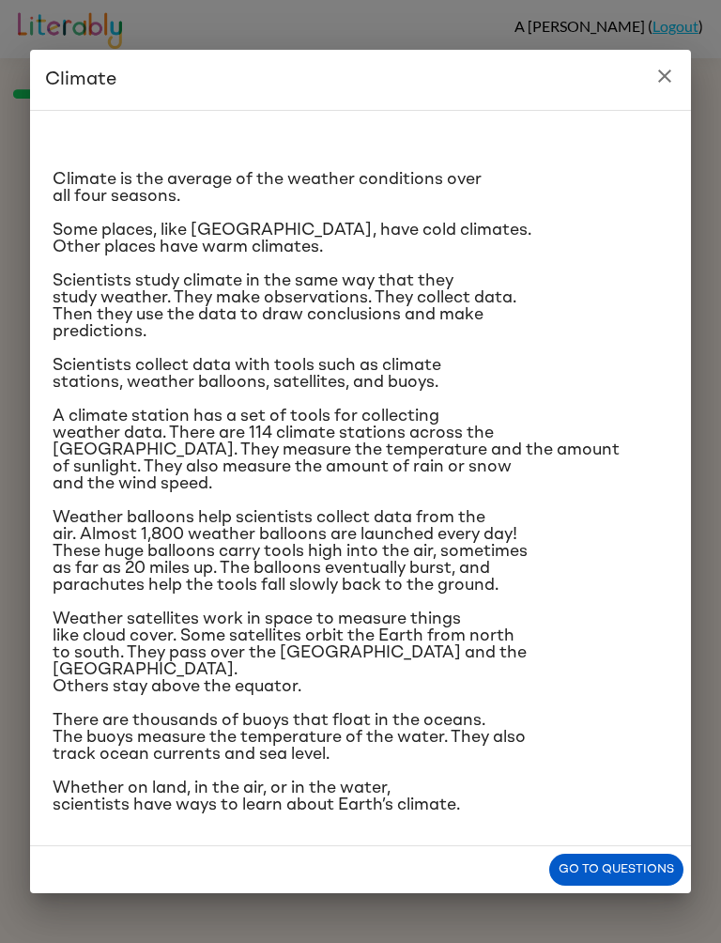
click at [629, 887] on button "Go to questions" at bounding box center [617, 870] width 134 height 33
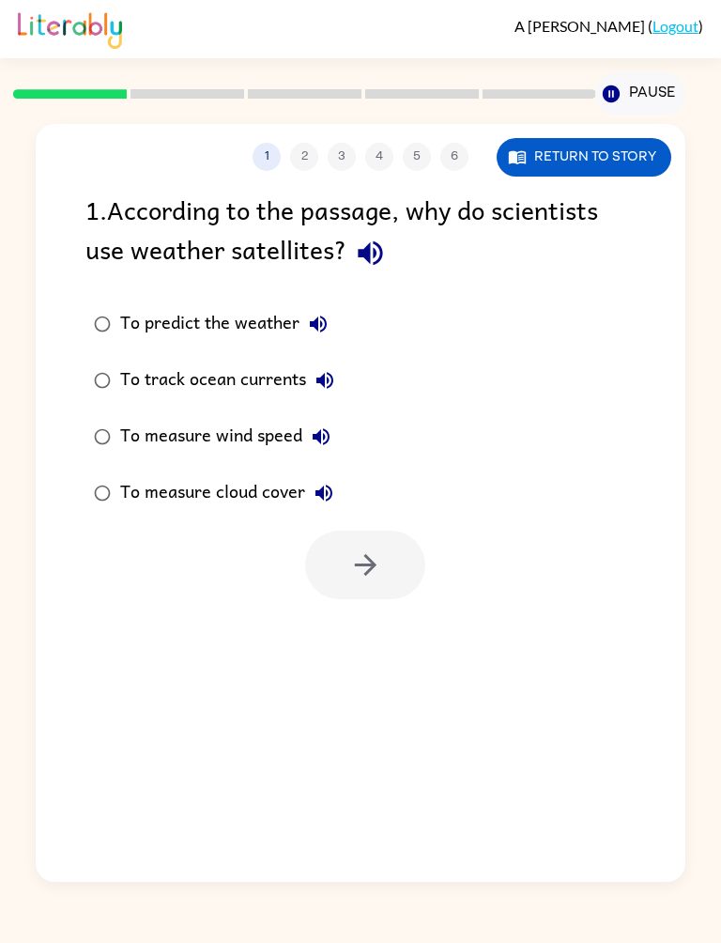
click at [288, 334] on div "To predict the weather" at bounding box center [228, 324] width 217 height 38
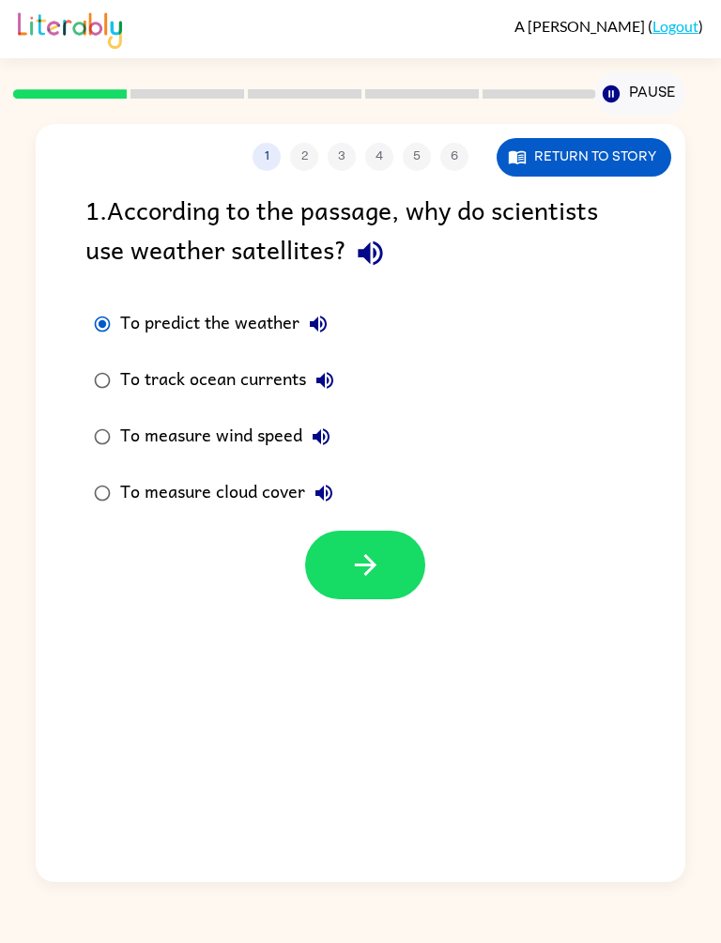
click at [385, 579] on button "button" at bounding box center [365, 565] width 120 height 69
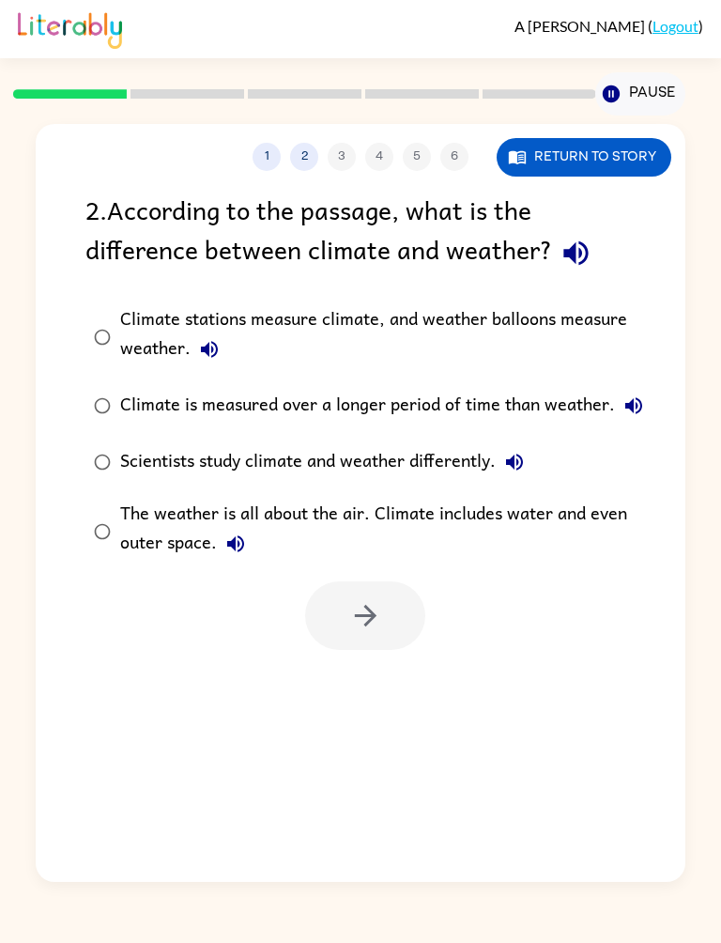
click at [315, 403] on div "Climate is measured over a longer period of time than weather." at bounding box center [386, 406] width 533 height 38
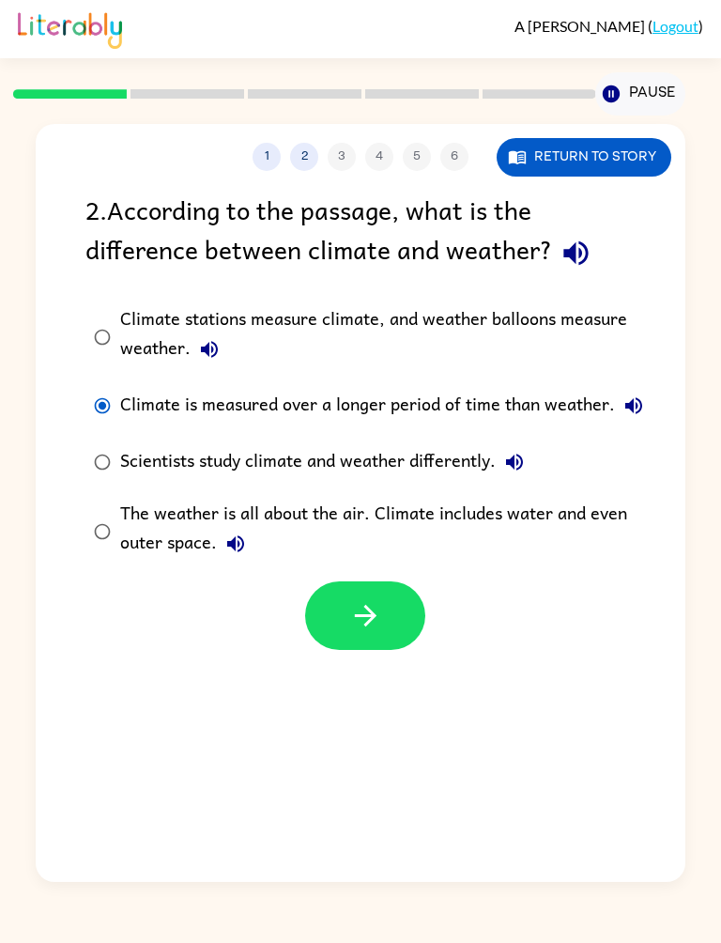
click at [383, 637] on button "button" at bounding box center [365, 616] width 120 height 69
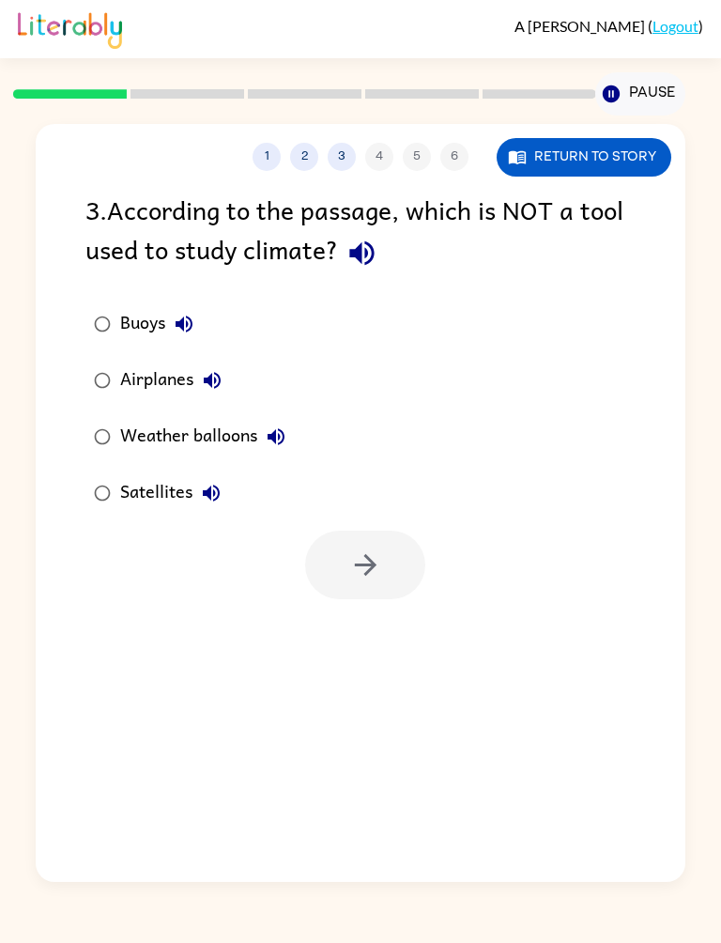
click at [620, 152] on button "Return to story" at bounding box center [584, 157] width 175 height 39
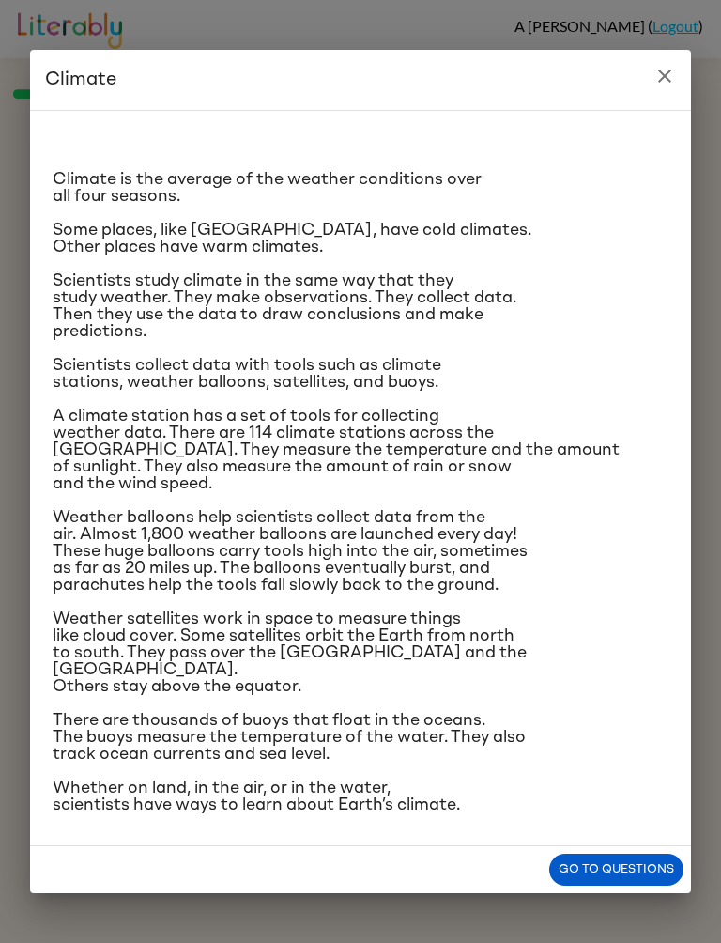
scroll to position [45, 0]
click at [635, 887] on button "Go to questions" at bounding box center [617, 870] width 134 height 33
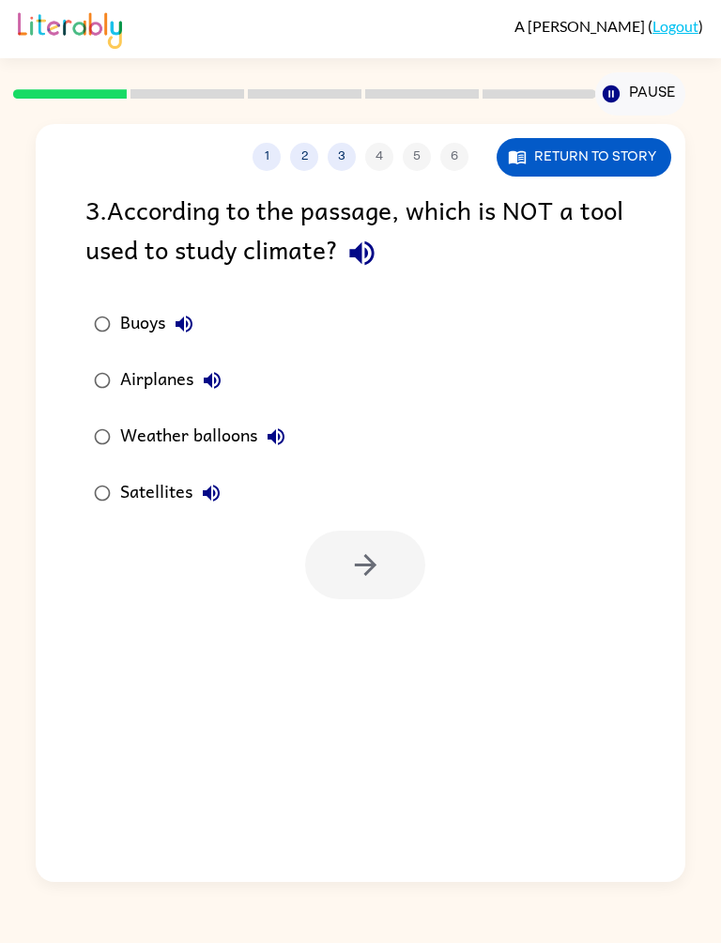
click at [215, 371] on icon "button" at bounding box center [212, 380] width 23 height 23
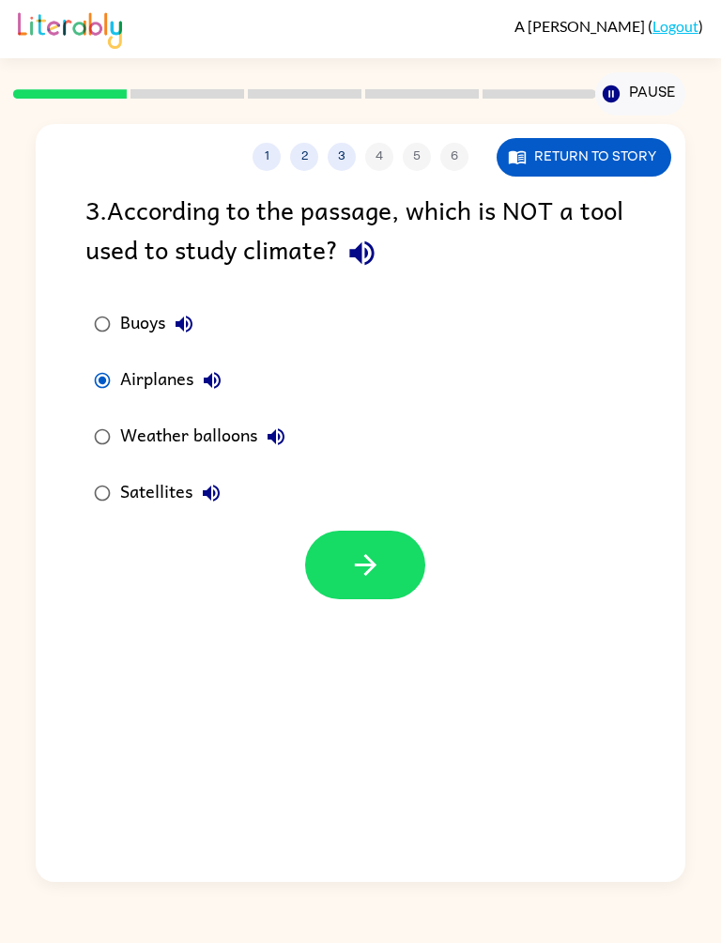
click at [371, 572] on icon "button" at bounding box center [365, 565] width 22 height 22
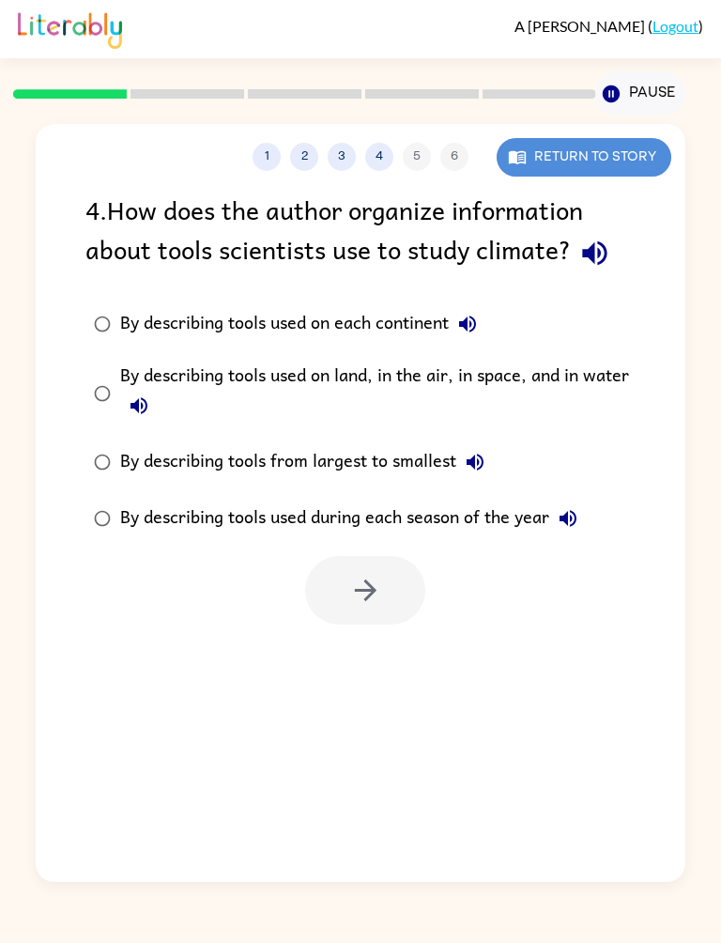
click at [607, 163] on button "Return to story" at bounding box center [584, 157] width 175 height 39
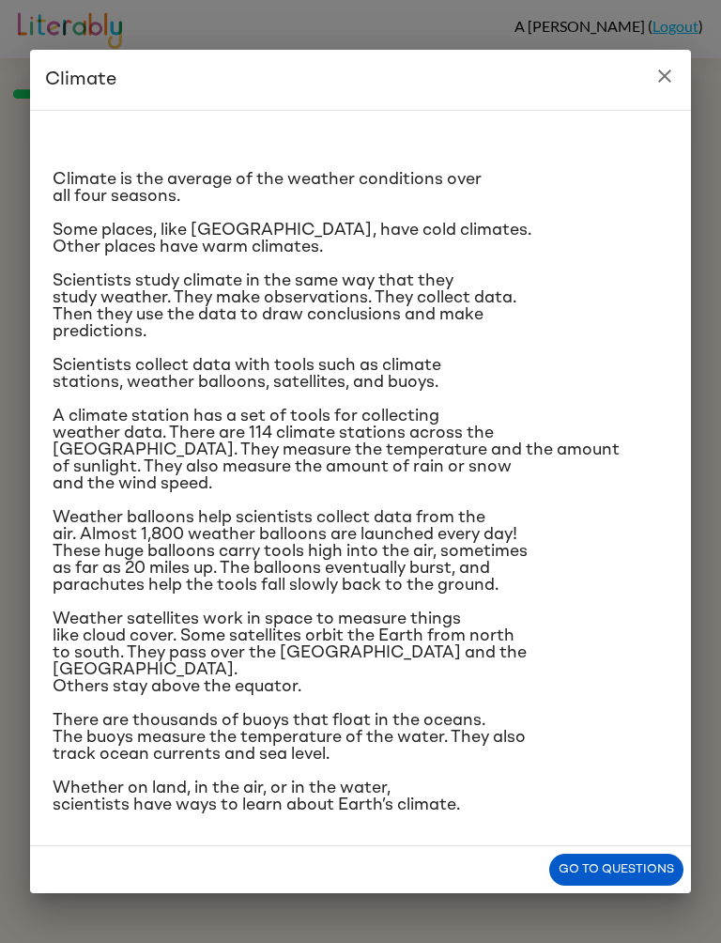
click at [654, 887] on button "Go to questions" at bounding box center [617, 870] width 134 height 33
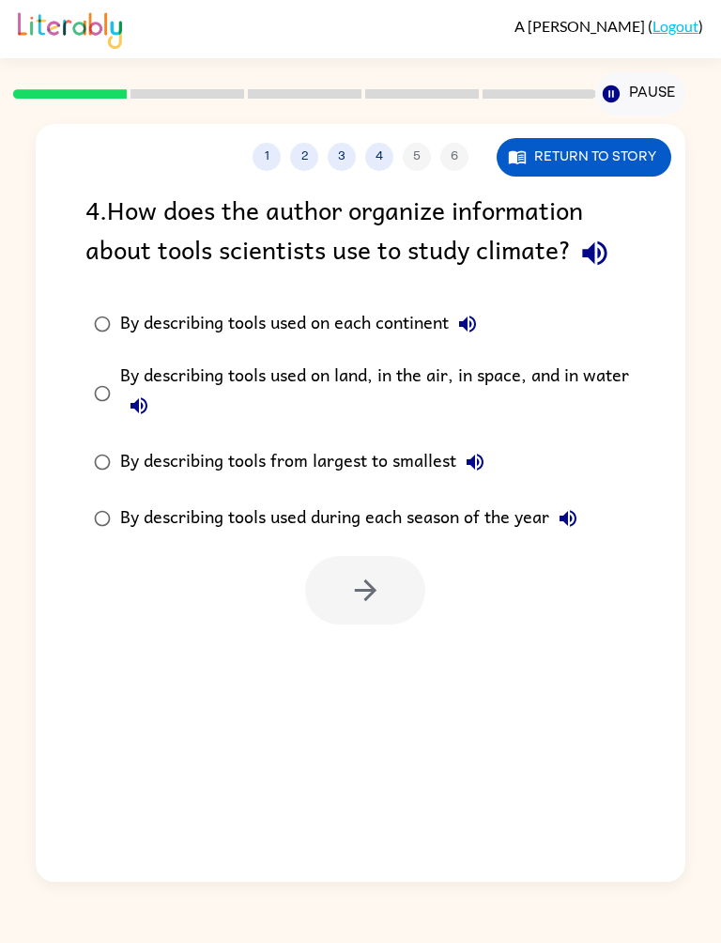
click at [618, 170] on button "Return to story" at bounding box center [584, 157] width 175 height 39
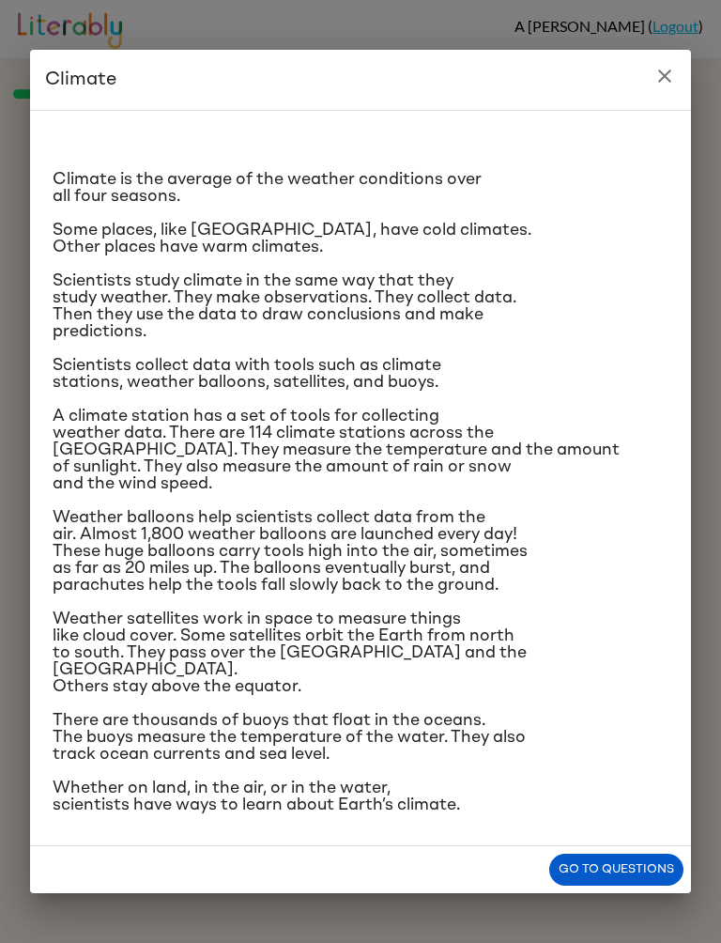
click at [664, 885] on button "Go to questions" at bounding box center [617, 870] width 134 height 33
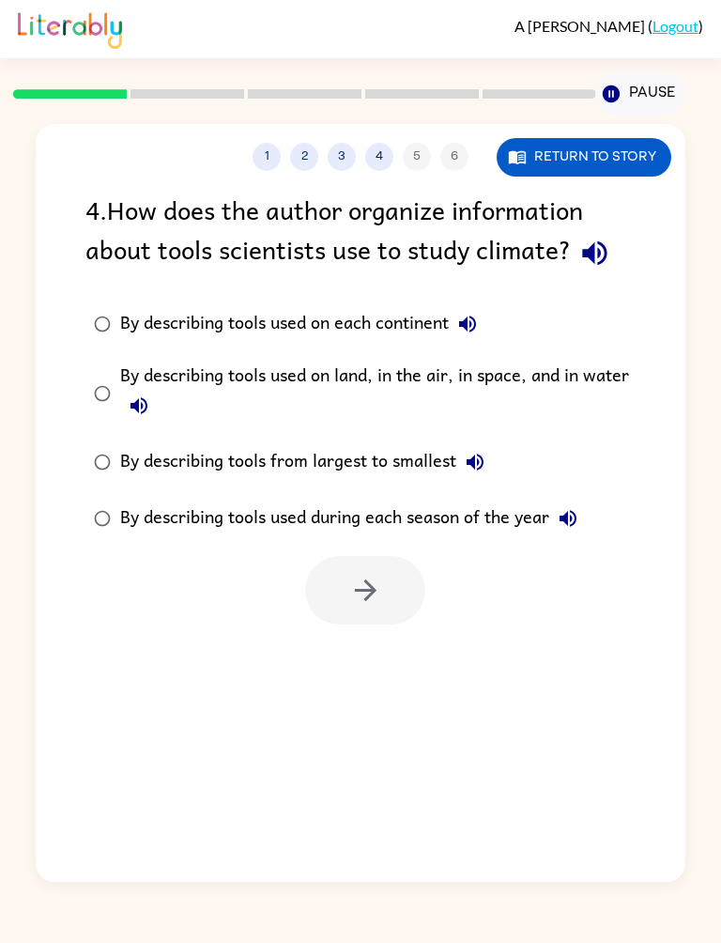
click at [524, 520] on div "By describing tools used during each season of the year" at bounding box center [353, 519] width 467 height 38
click at [372, 610] on button "button" at bounding box center [365, 590] width 120 height 69
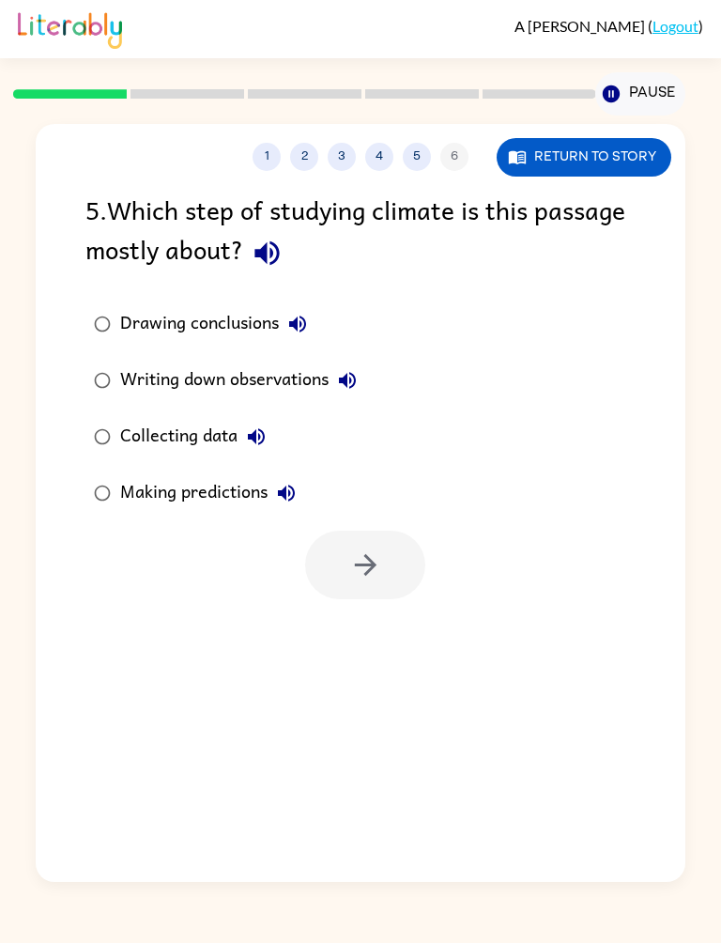
click at [629, 160] on button "Return to story" at bounding box center [584, 157] width 175 height 39
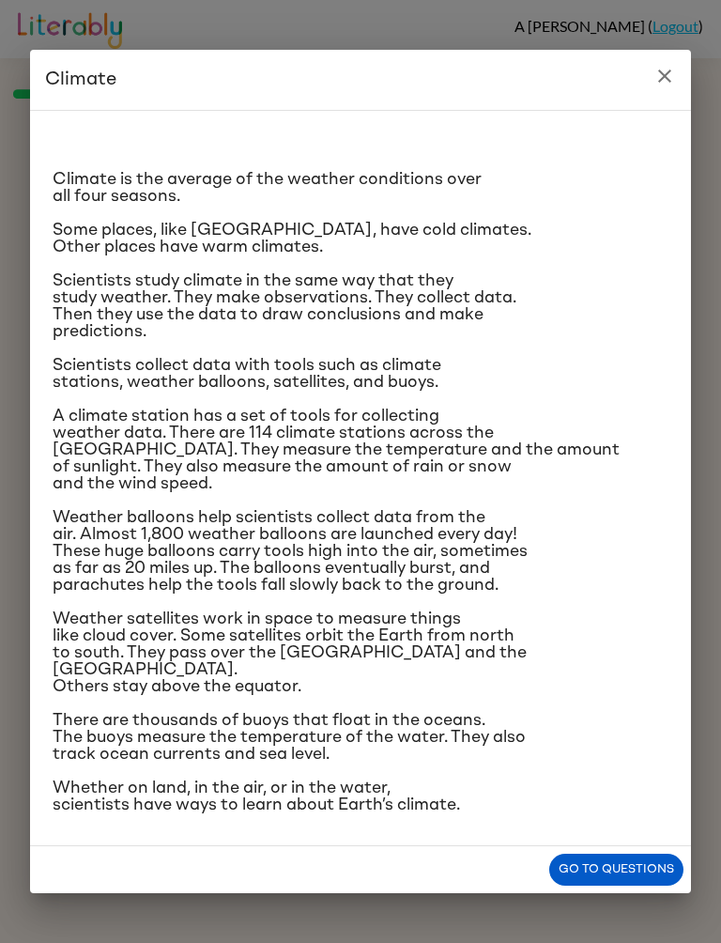
click at [612, 887] on button "Go to questions" at bounding box center [617, 870] width 134 height 33
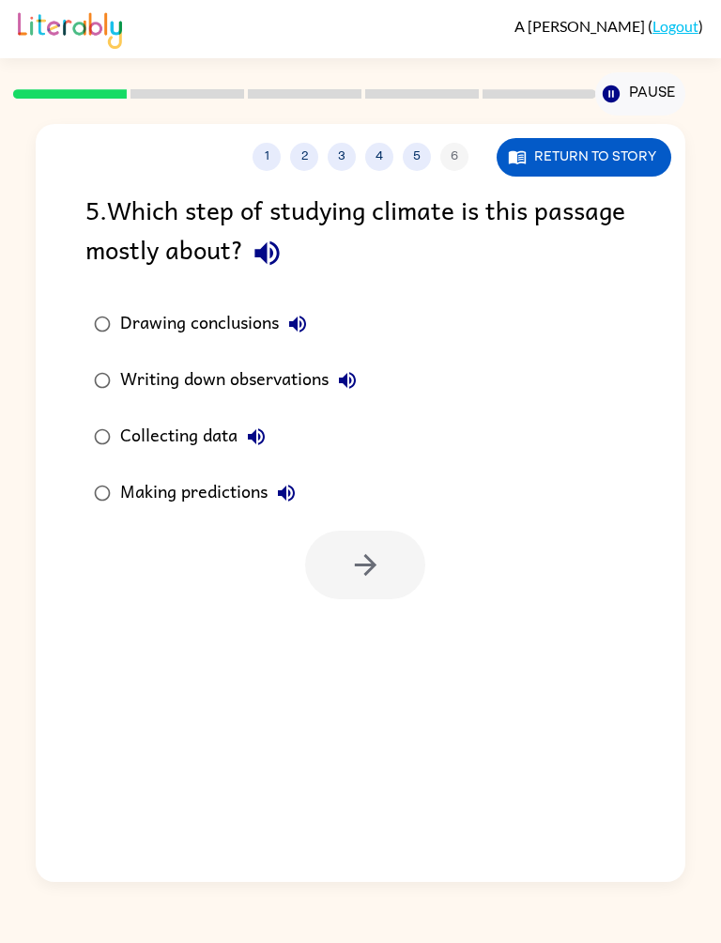
click at [194, 502] on div "Making predictions" at bounding box center [212, 493] width 185 height 38
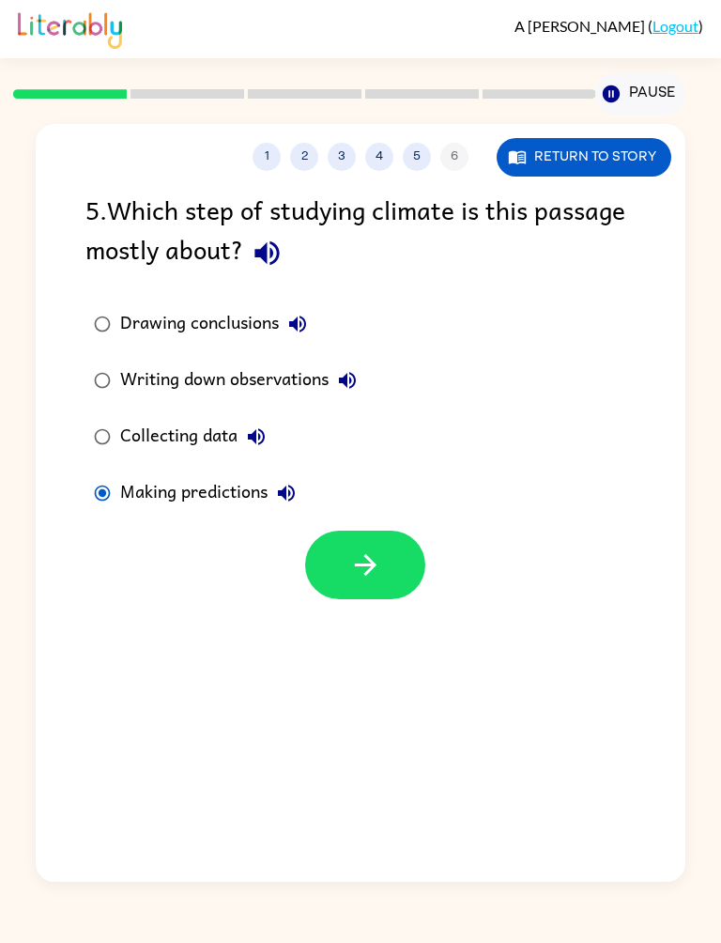
click at [422, 556] on button "button" at bounding box center [365, 565] width 120 height 69
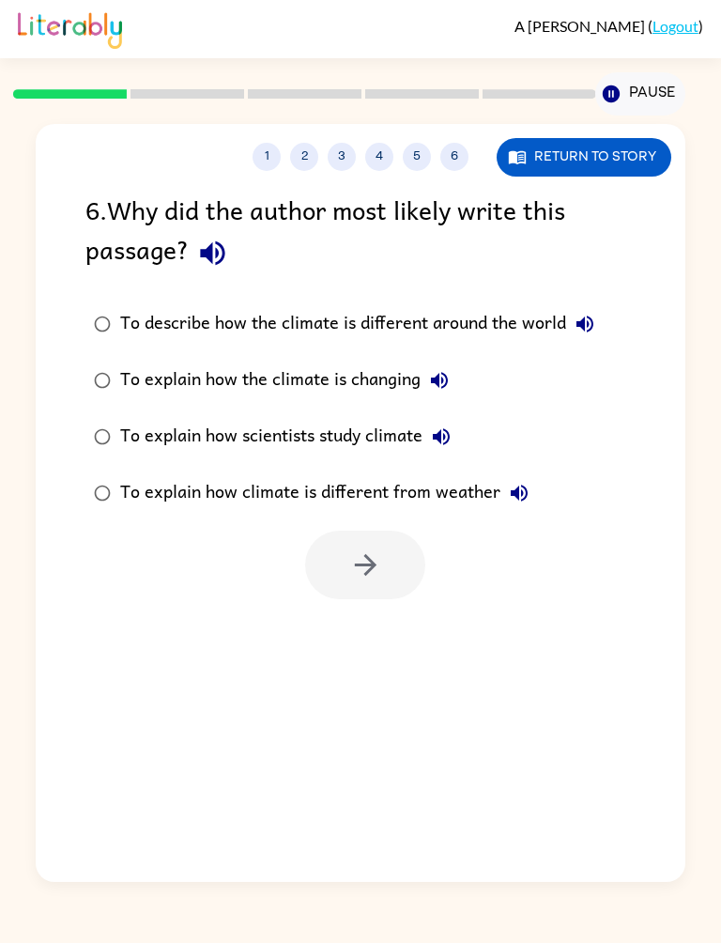
click at [478, 331] on div "To describe how the climate is different around the world" at bounding box center [362, 324] width 484 height 38
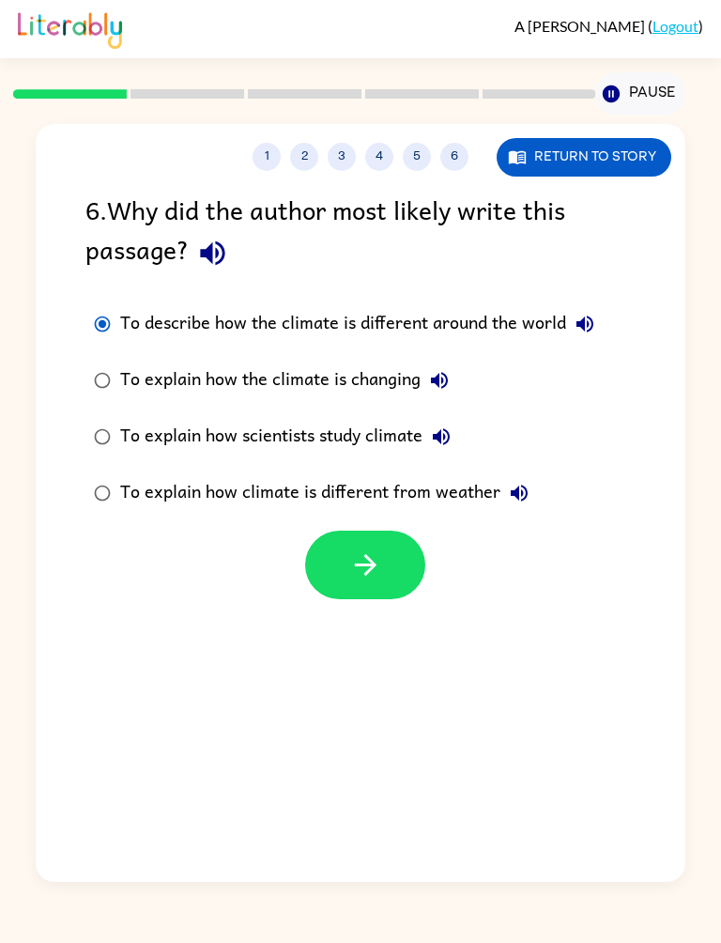
click at [361, 582] on icon "button" at bounding box center [365, 565] width 33 height 33
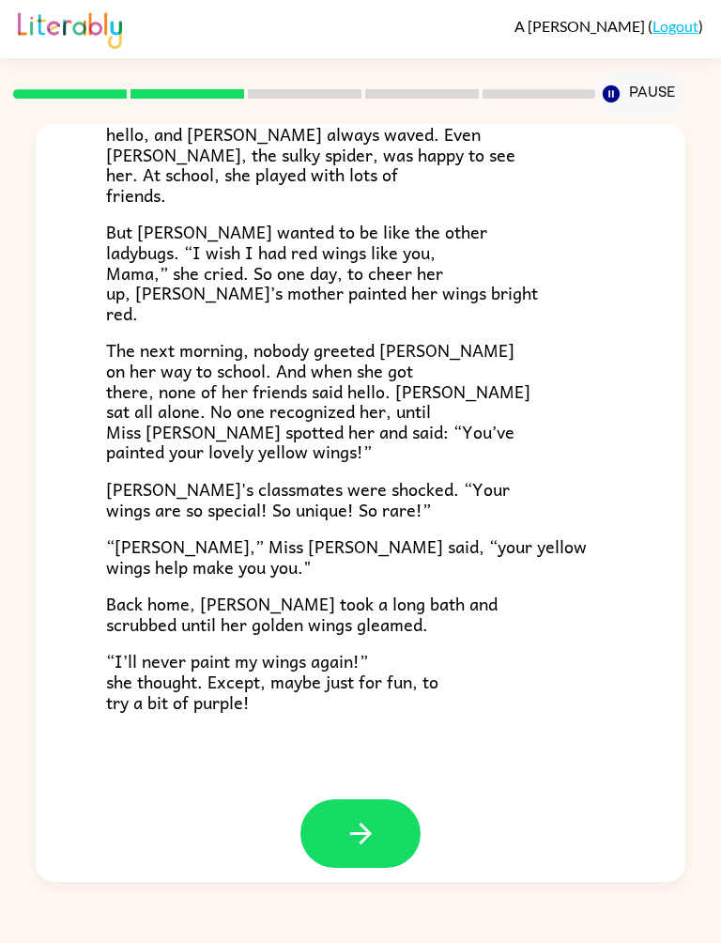
scroll to position [287, 0]
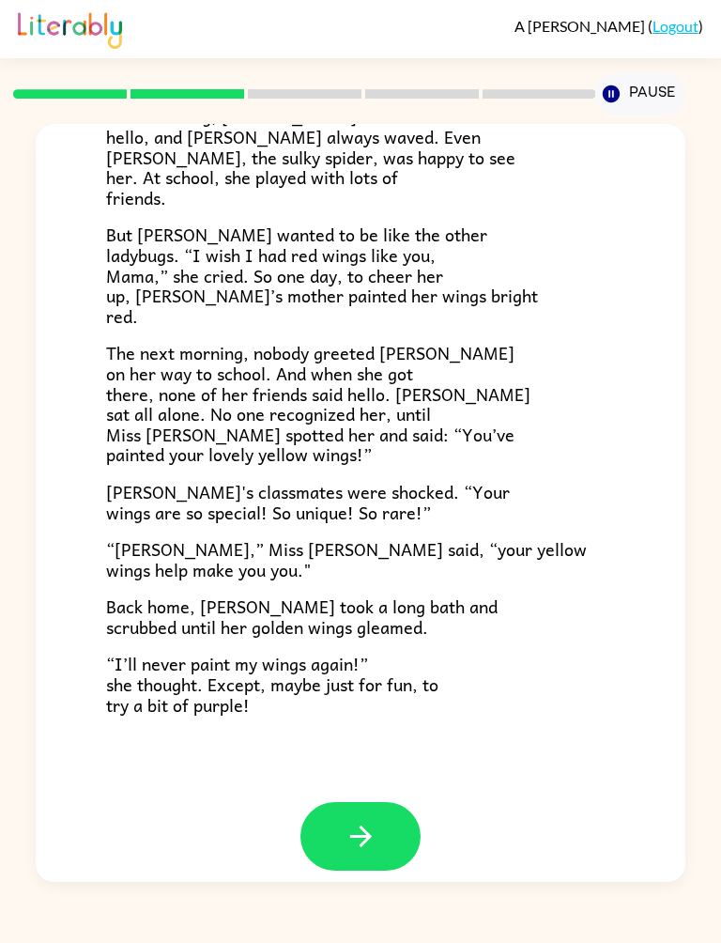
click at [379, 814] on button "button" at bounding box center [361, 836] width 120 height 69
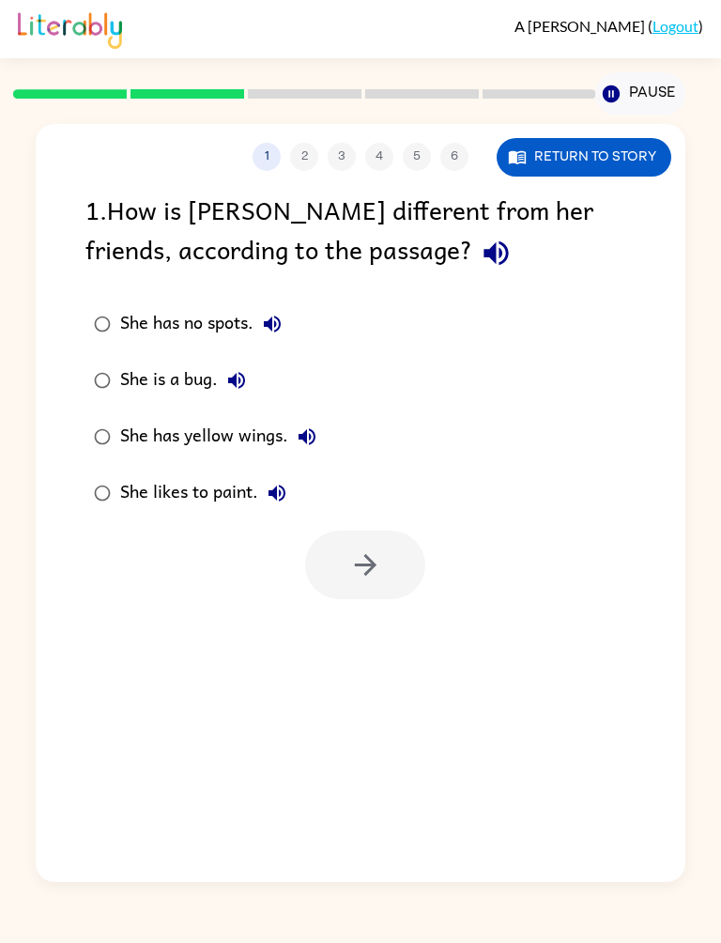
click at [651, 159] on button "Return to story" at bounding box center [584, 157] width 175 height 39
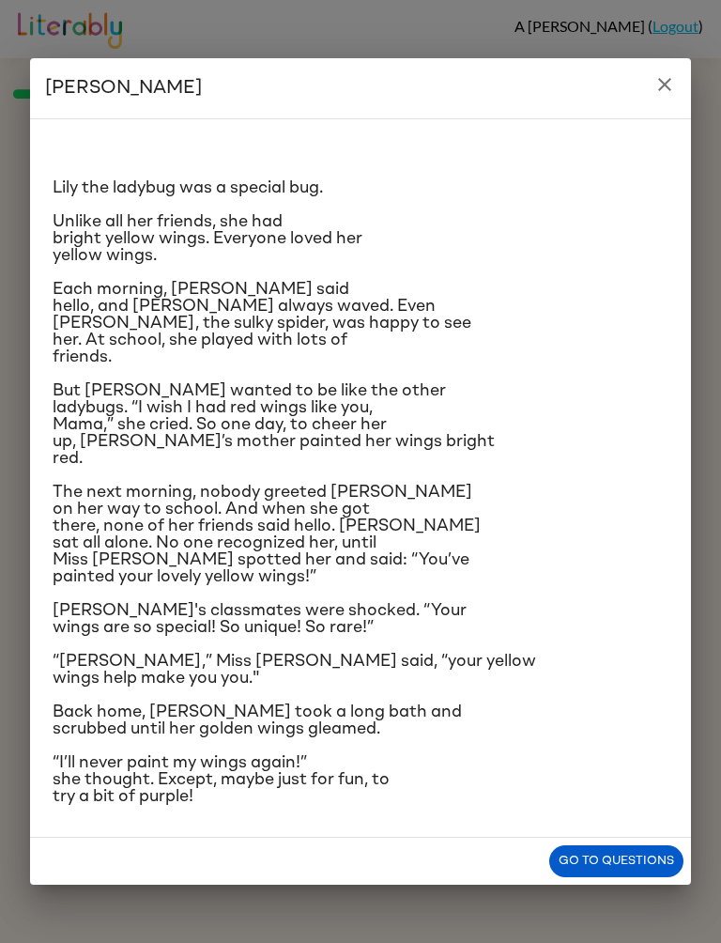
click at [603, 928] on div "Lily Ladybug Lily the ladybug was a special bug. Unlike all her friends, she ha…" at bounding box center [360, 471] width 721 height 943
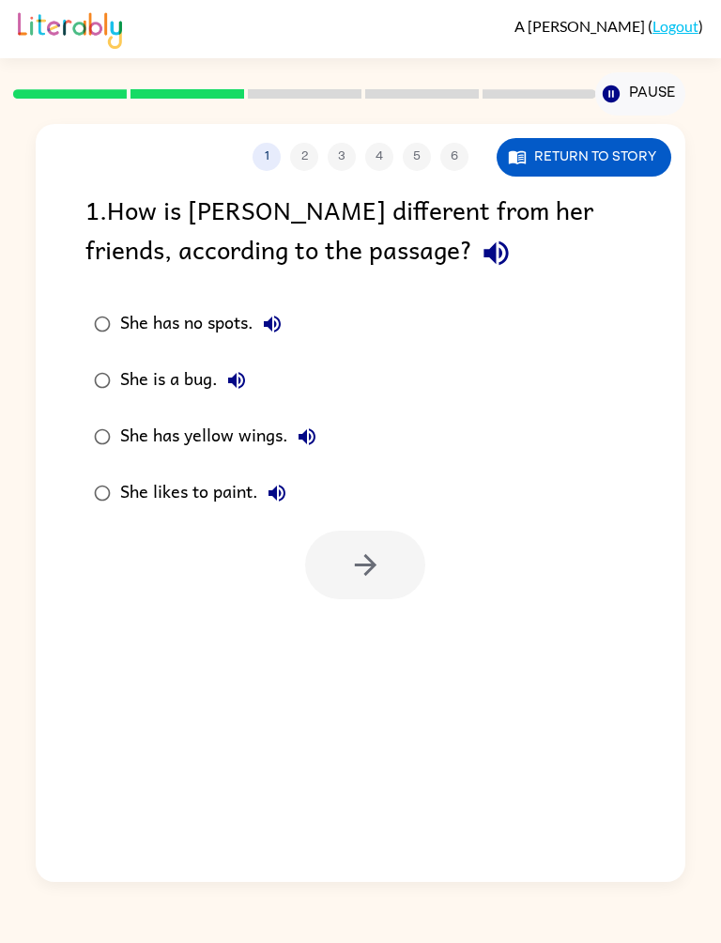
click at [279, 441] on div "She has yellow wings." at bounding box center [223, 437] width 206 height 38
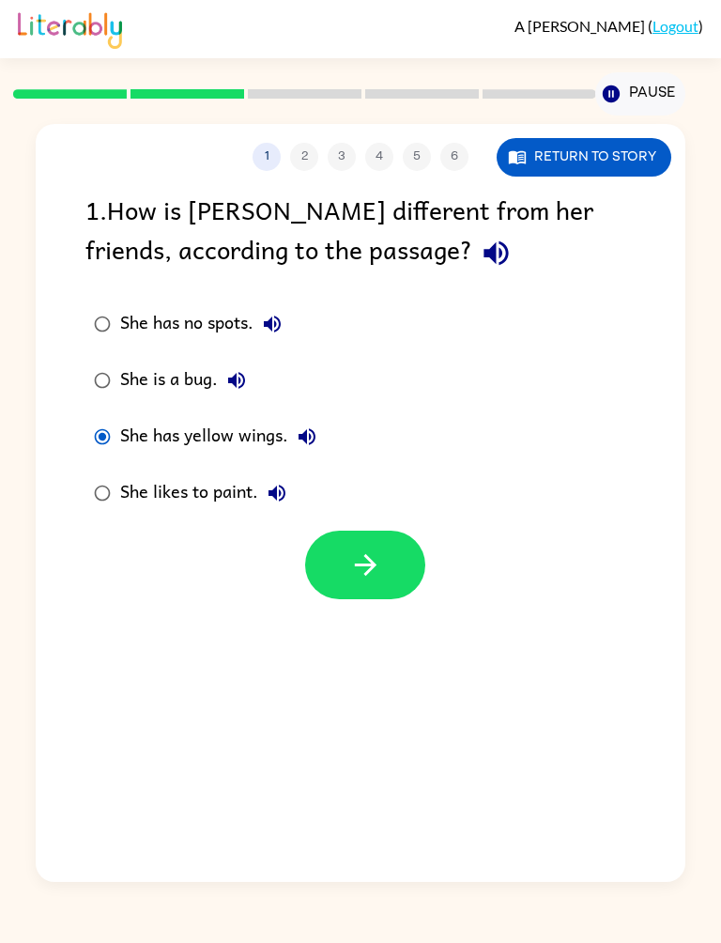
click at [371, 581] on icon "button" at bounding box center [365, 565] width 33 height 33
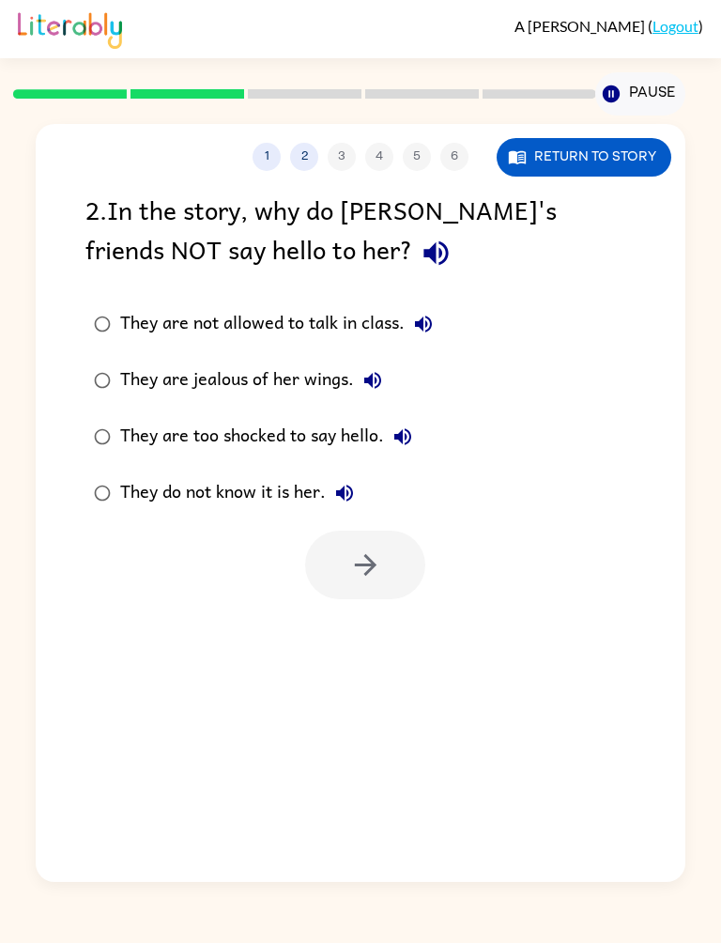
click at [326, 380] on div "They are jealous of her wings." at bounding box center [255, 381] width 271 height 38
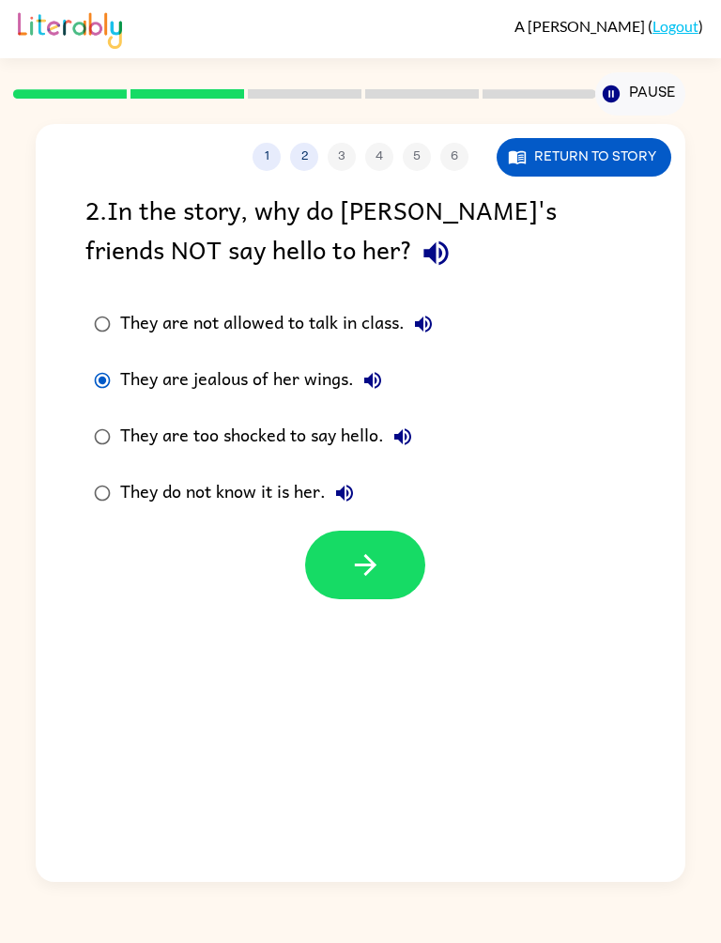
click at [371, 571] on icon "button" at bounding box center [365, 565] width 22 height 22
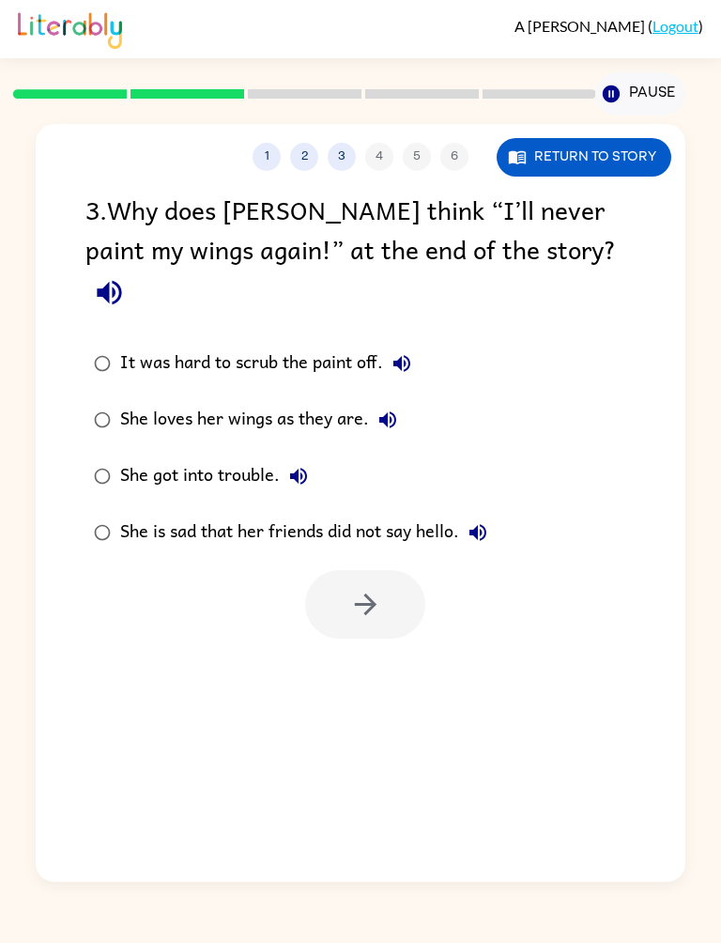
click at [341, 401] on div "She loves her wings as they are." at bounding box center [263, 420] width 287 height 38
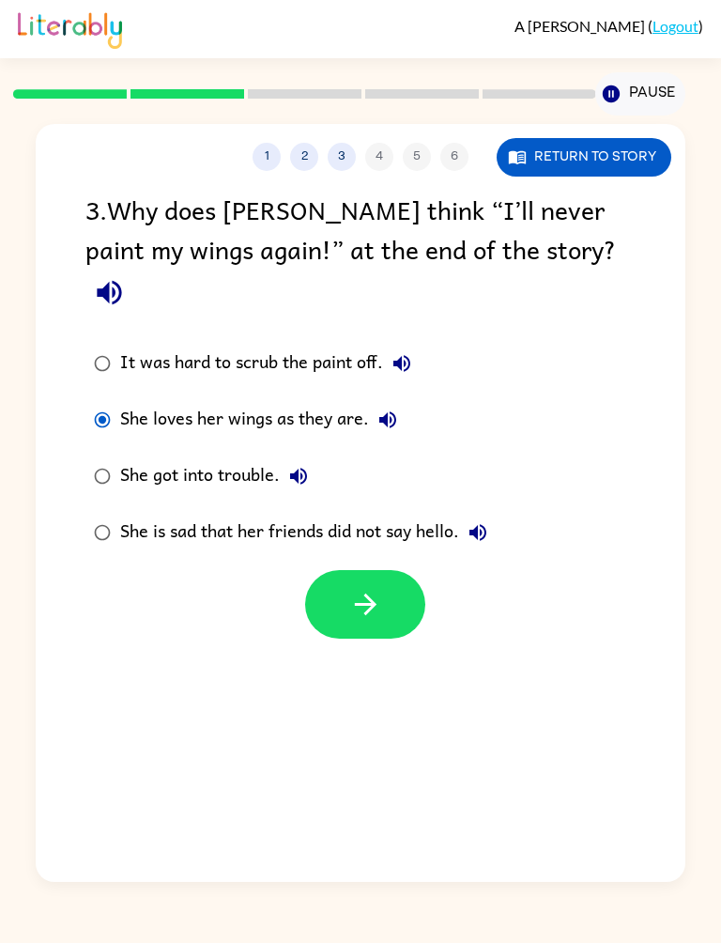
click at [374, 588] on icon "button" at bounding box center [365, 604] width 33 height 33
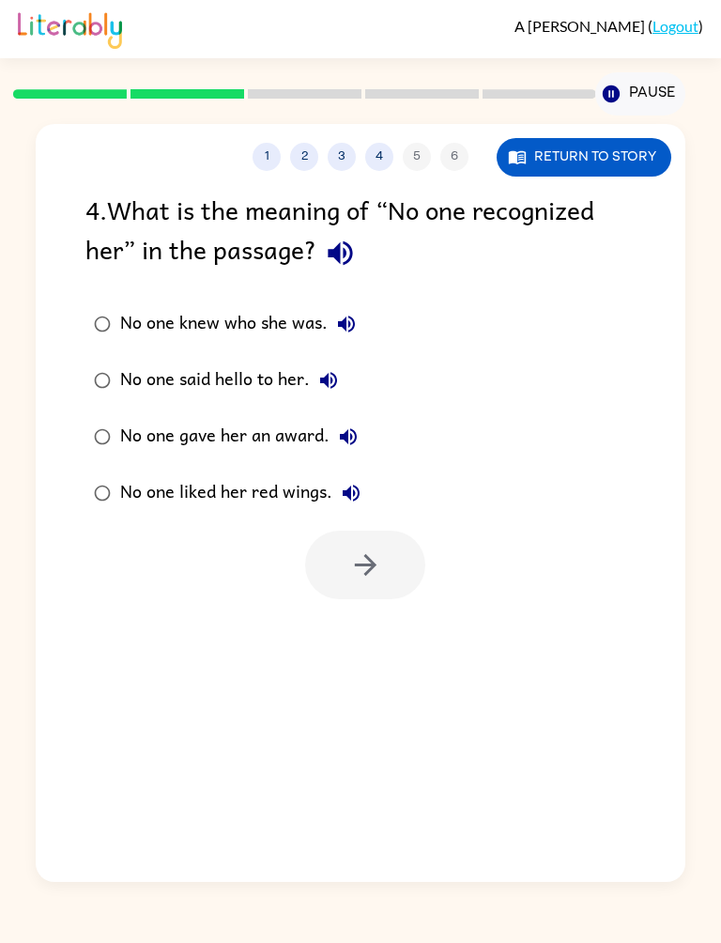
click at [212, 505] on div "No one liked her red wings." at bounding box center [245, 493] width 250 height 38
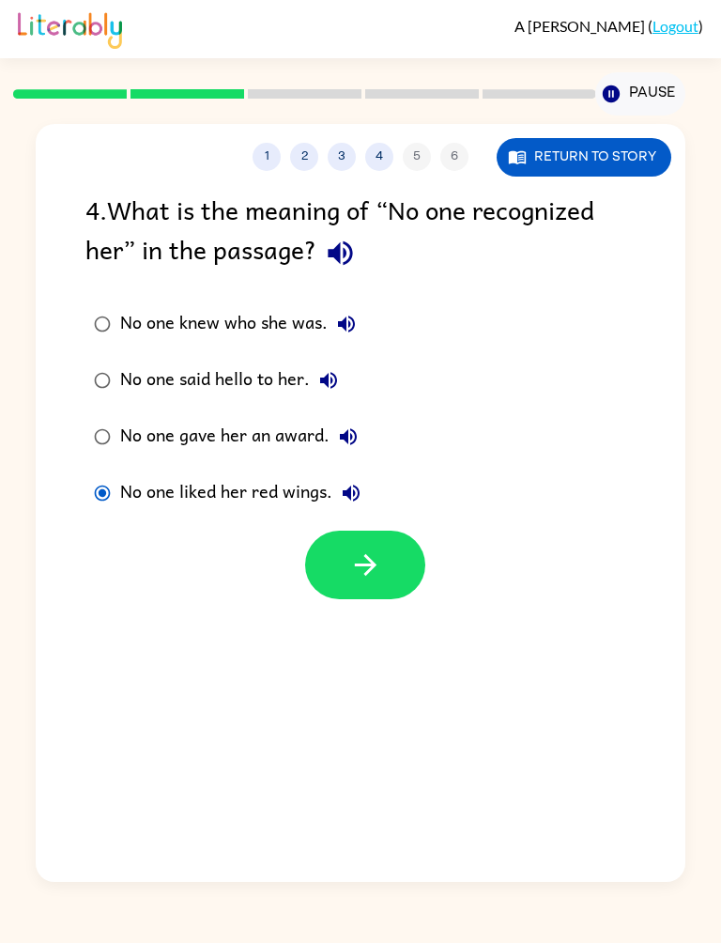
click at [399, 595] on button "button" at bounding box center [365, 565] width 120 height 69
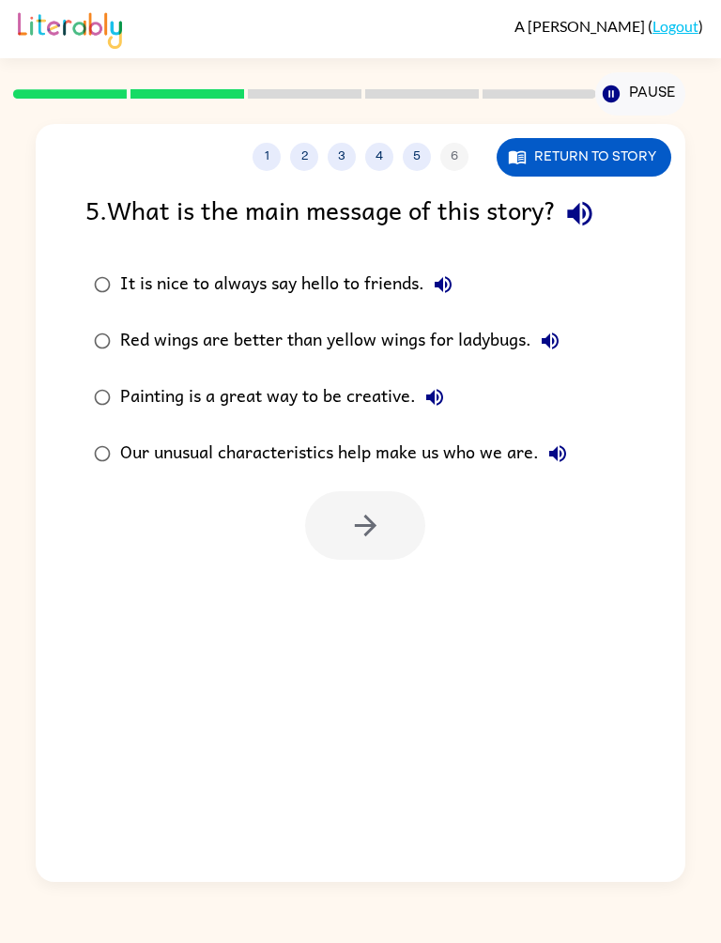
click at [359, 340] on div "Red wings are better than yellow wings for ladybugs." at bounding box center [344, 341] width 449 height 38
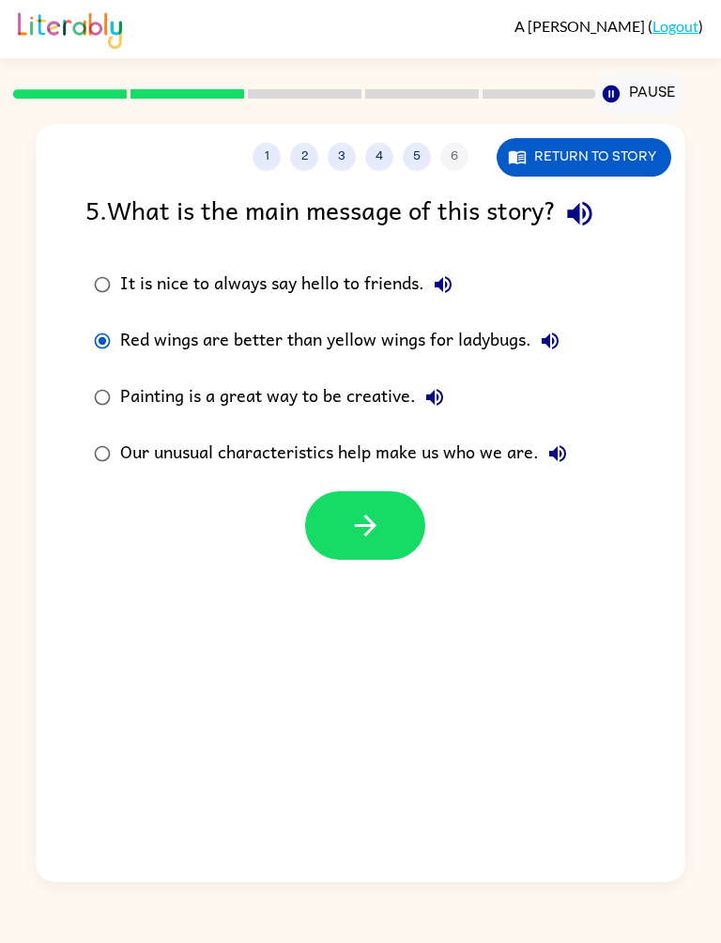
click at [383, 548] on button "button" at bounding box center [365, 525] width 120 height 69
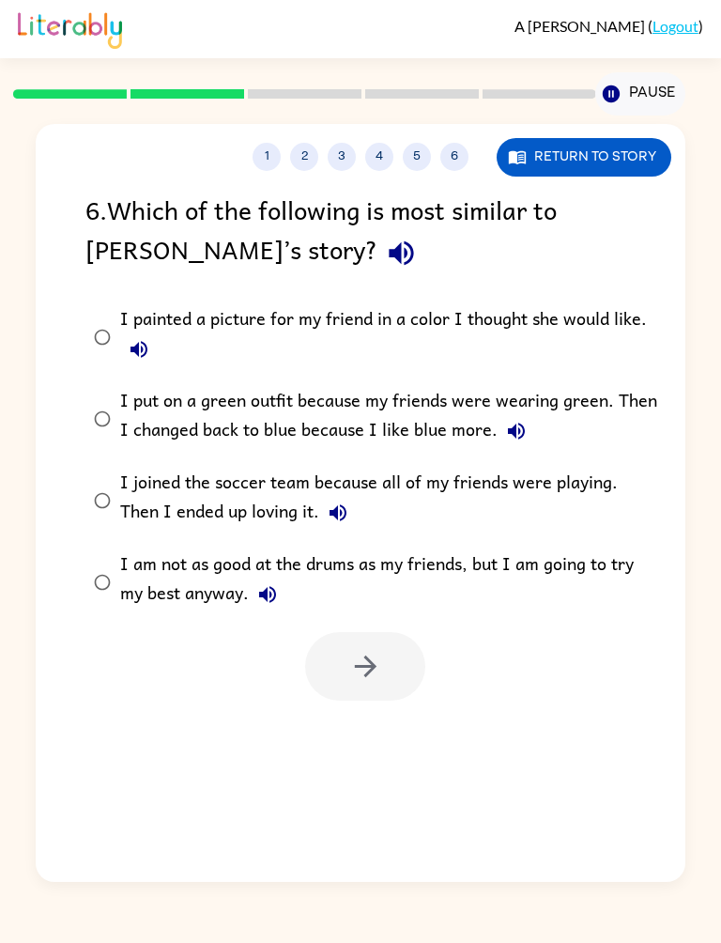
click at [613, 414] on div "I put on a green outfit because my friends were wearing green. Then I changed b…" at bounding box center [390, 418] width 540 height 63
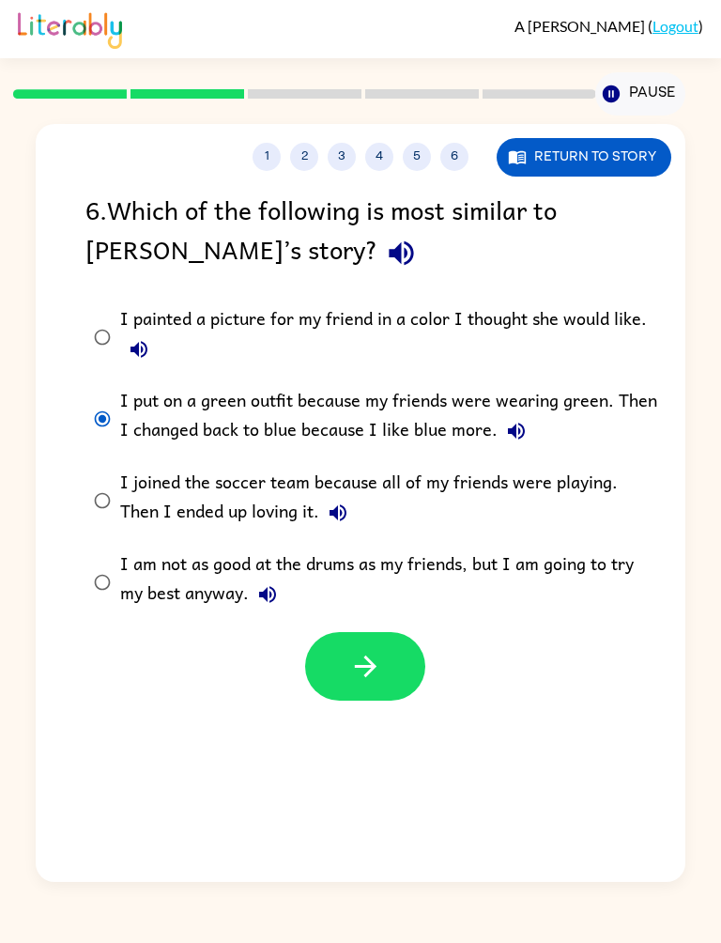
click at [380, 668] on icon "button" at bounding box center [365, 666] width 33 height 33
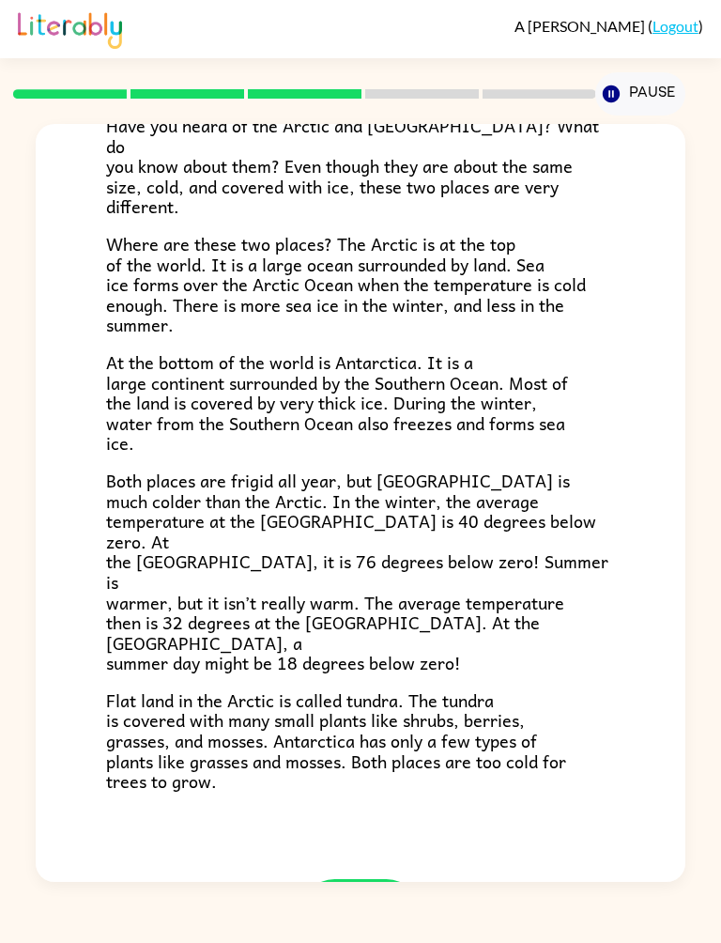
scroll to position [160, 0]
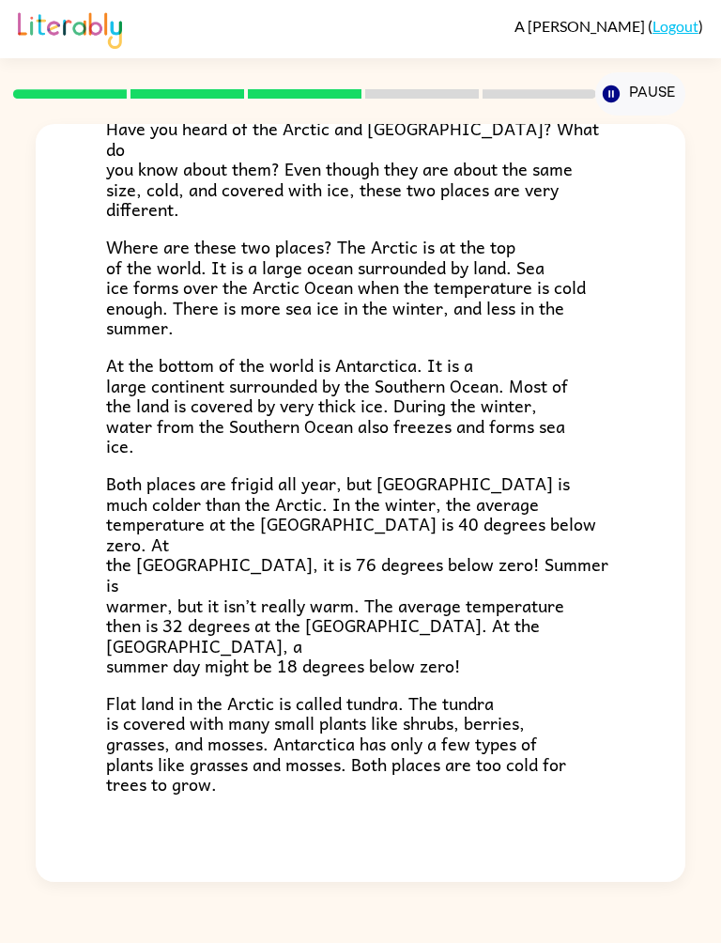
click at [384, 882] on button "button" at bounding box center [361, 916] width 120 height 69
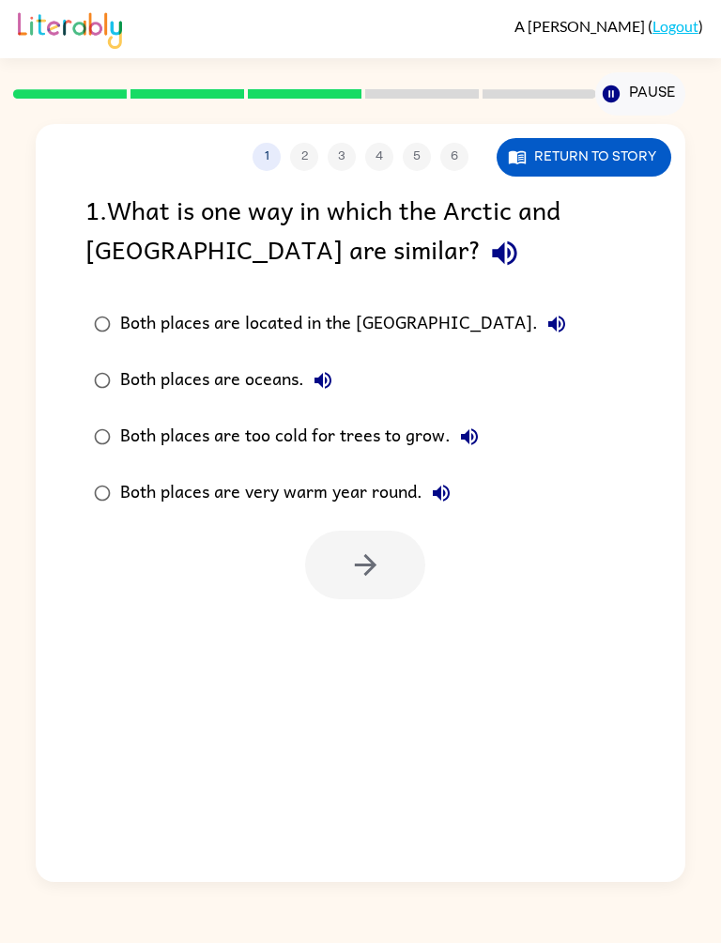
click at [443, 436] on div "Both places are too cold for trees to grow." at bounding box center [304, 437] width 368 height 38
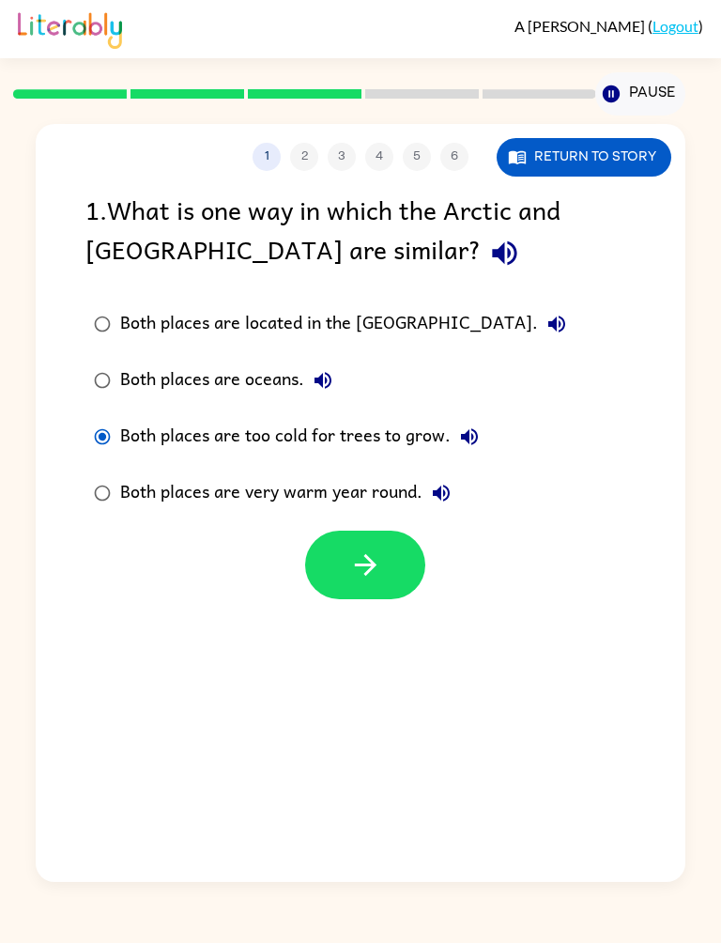
click at [392, 581] on button "button" at bounding box center [365, 565] width 120 height 69
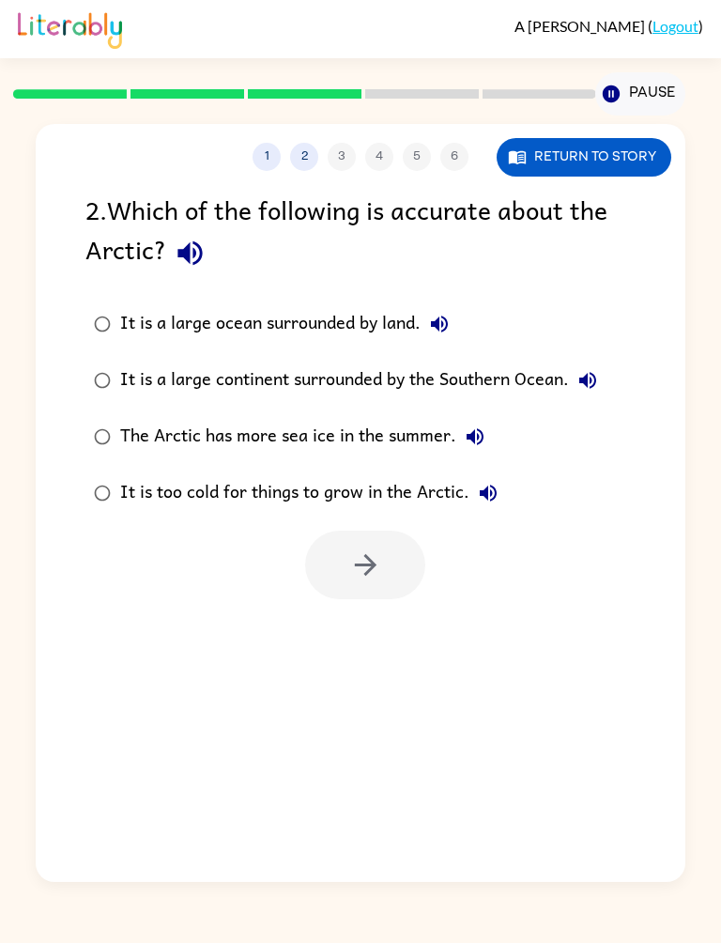
click at [459, 493] on div "It is too cold for things to grow in the Arctic." at bounding box center [313, 493] width 387 height 38
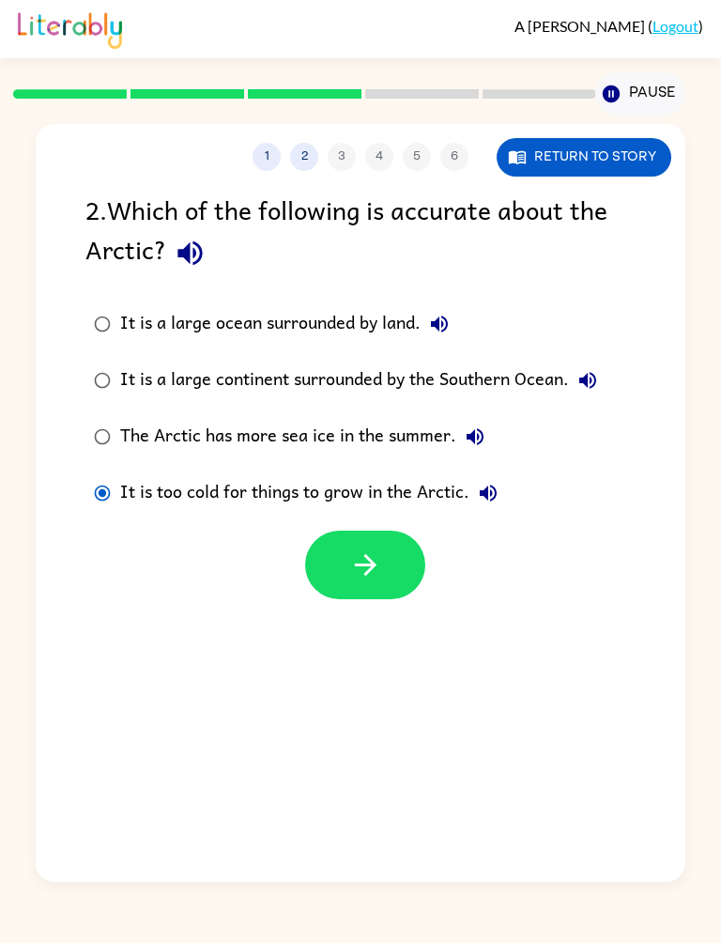
click at [356, 566] on icon "button" at bounding box center [365, 565] width 22 height 22
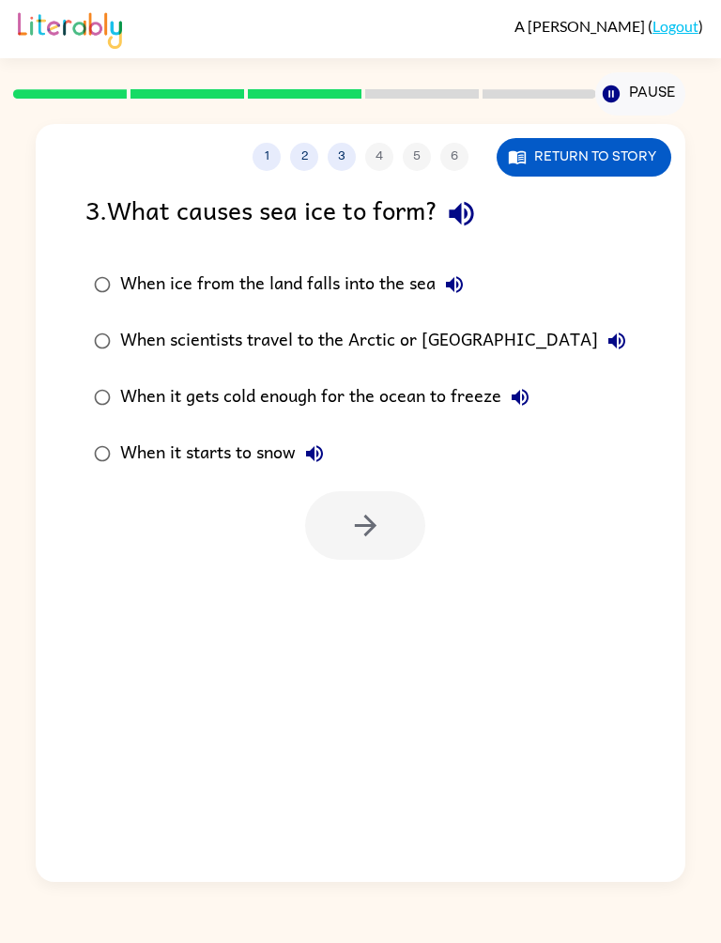
click at [608, 172] on button "Return to story" at bounding box center [584, 157] width 175 height 39
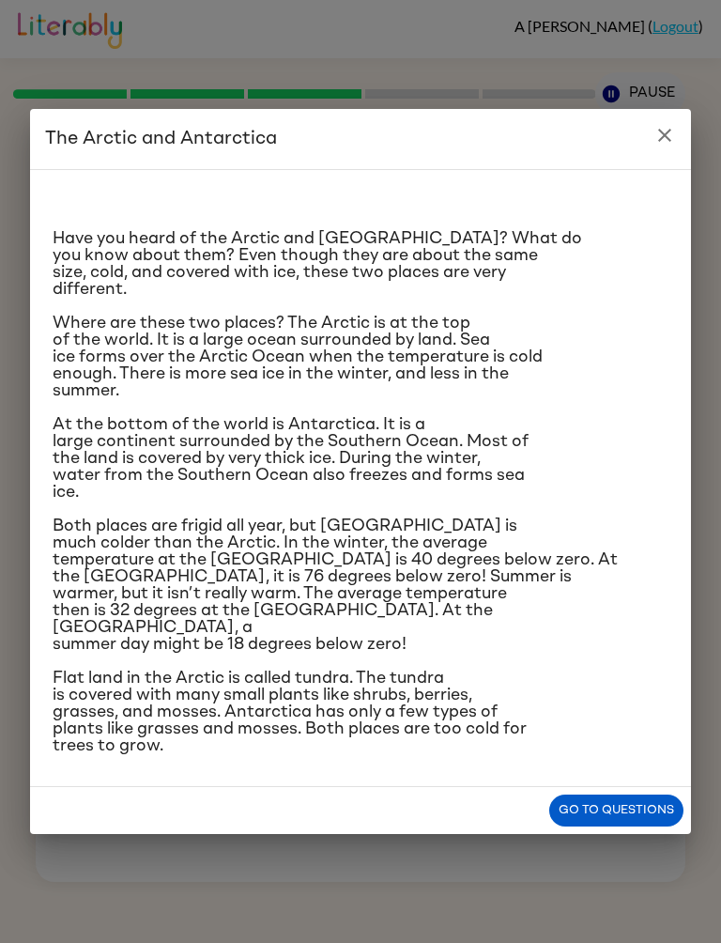
click at [646, 828] on button "Go to questions" at bounding box center [617, 811] width 134 height 33
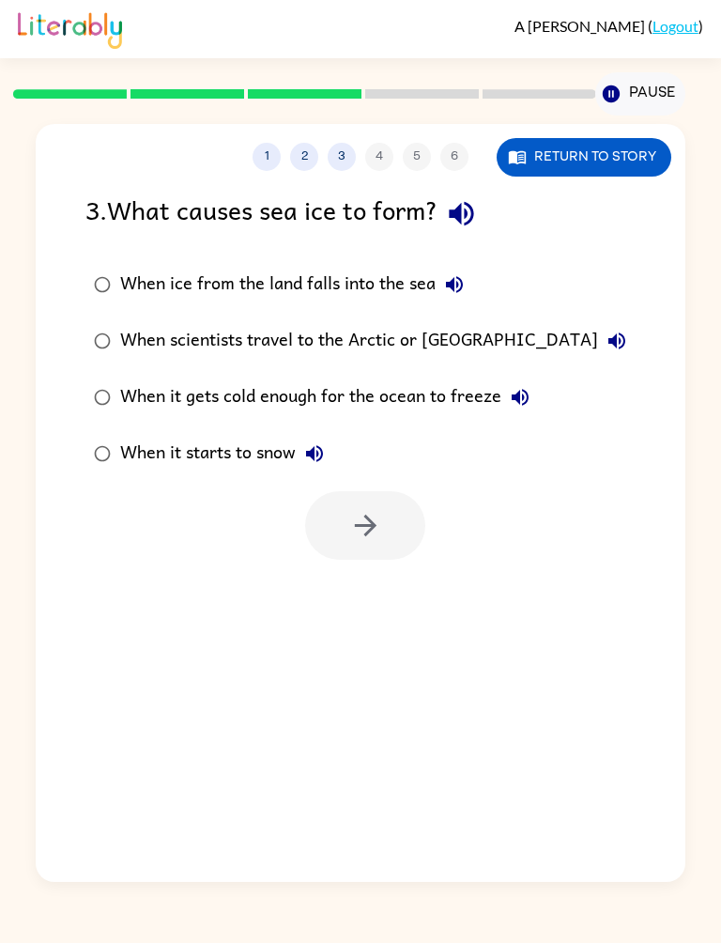
click at [302, 435] on label "When it starts to snow" at bounding box center [360, 454] width 570 height 56
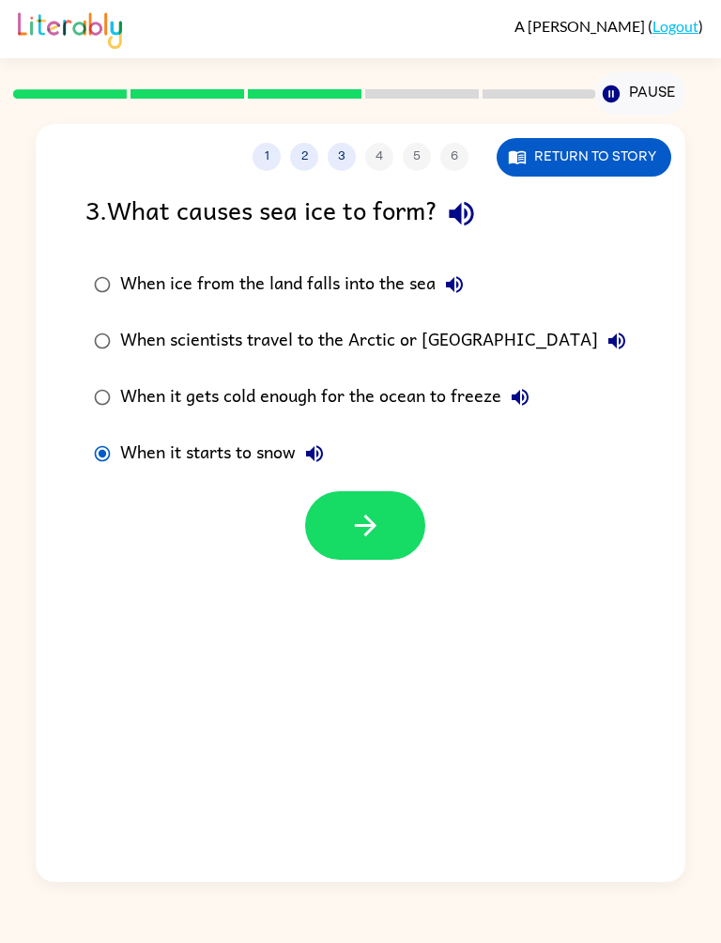
click at [406, 533] on button "button" at bounding box center [365, 525] width 120 height 69
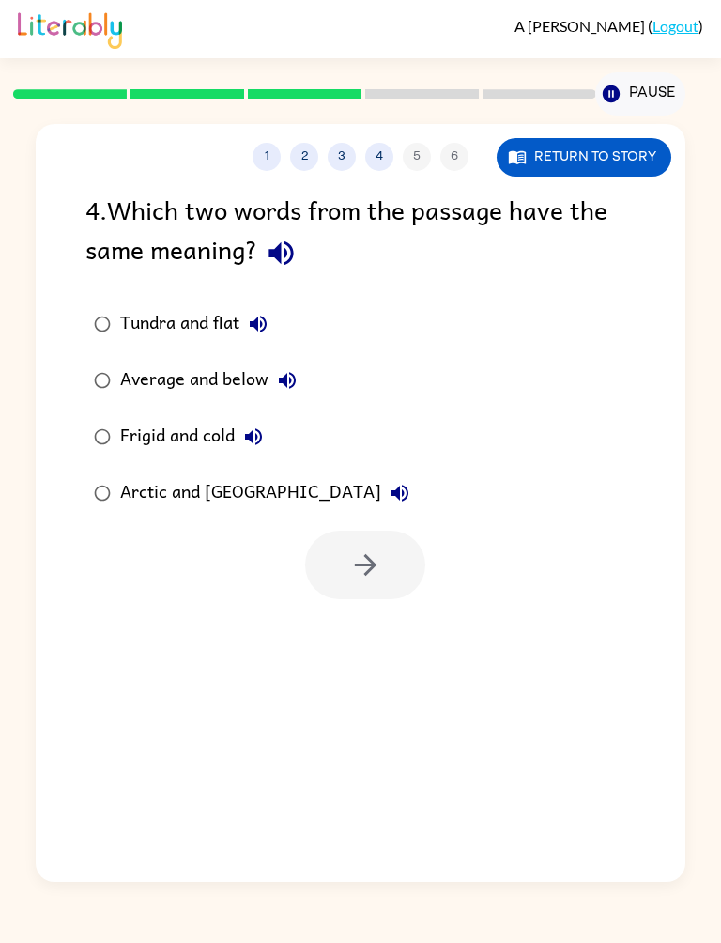
click at [210, 434] on div "Frigid and cold" at bounding box center [196, 437] width 152 height 38
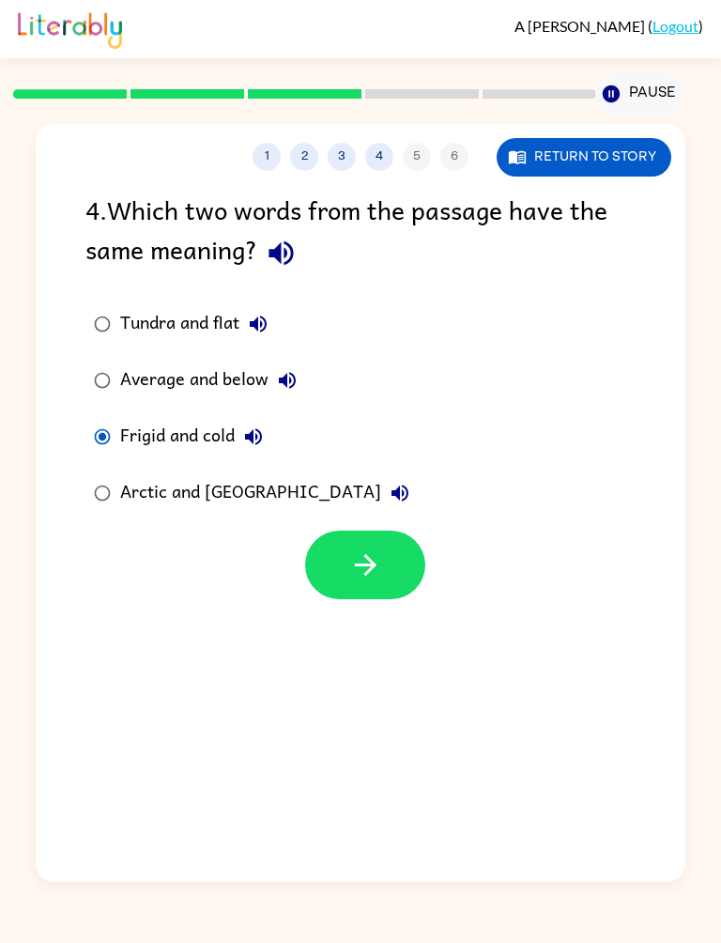
click at [379, 582] on icon "button" at bounding box center [365, 565] width 33 height 33
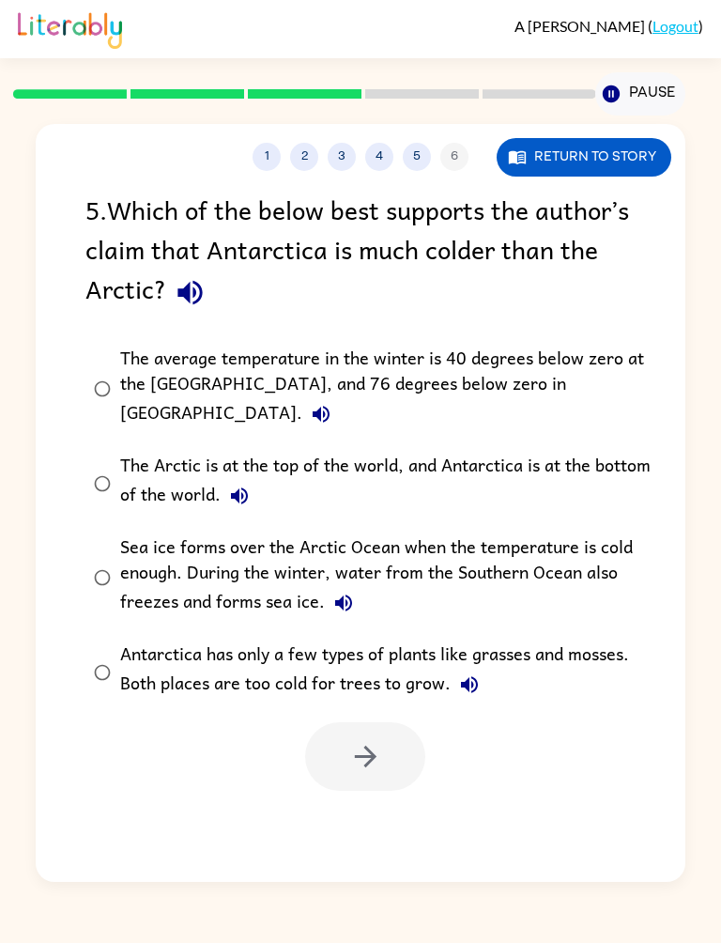
click at [458, 368] on div "The average temperature in the winter is 40 degrees below zero at the North Pol…" at bounding box center [390, 389] width 540 height 88
click at [359, 752] on button "button" at bounding box center [365, 756] width 120 height 69
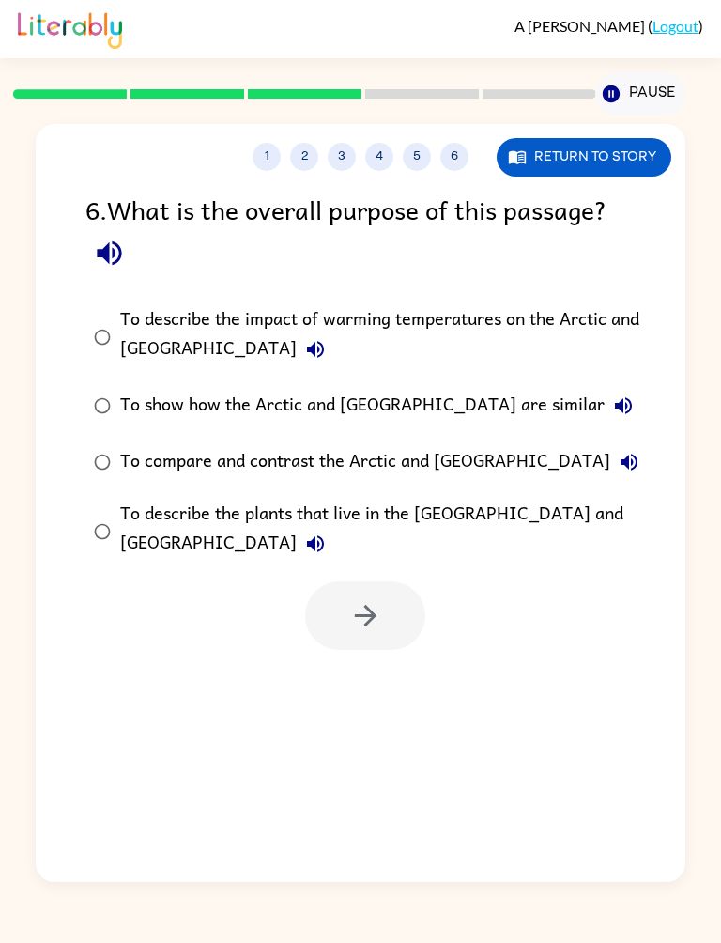
click at [502, 396] on div "To show how the Arctic and Antarctica are similar" at bounding box center [381, 406] width 522 height 38
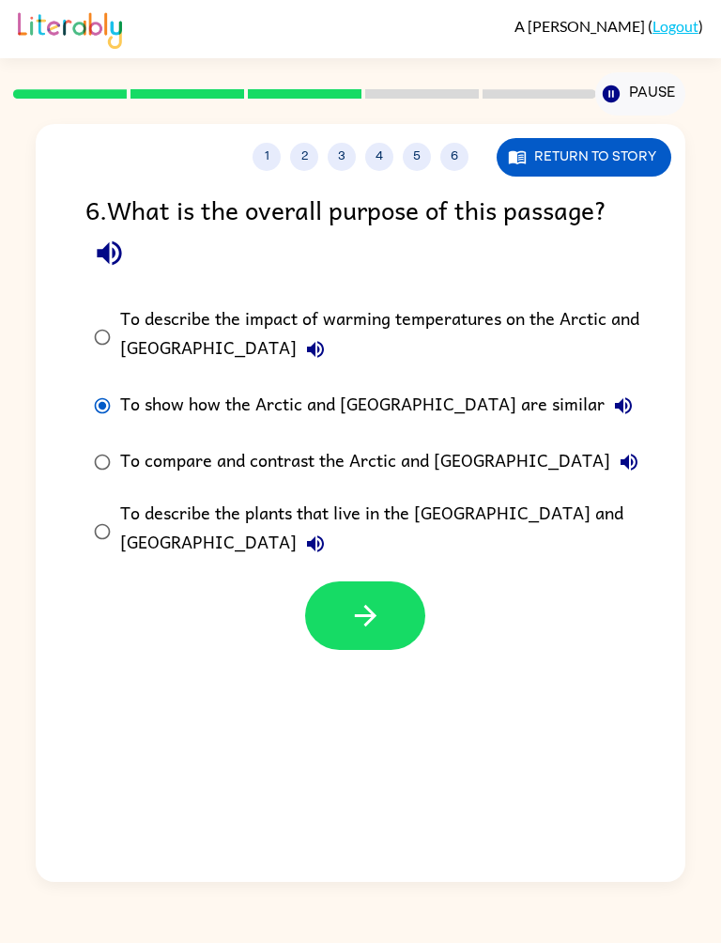
click at [383, 606] on button "button" at bounding box center [365, 616] width 120 height 69
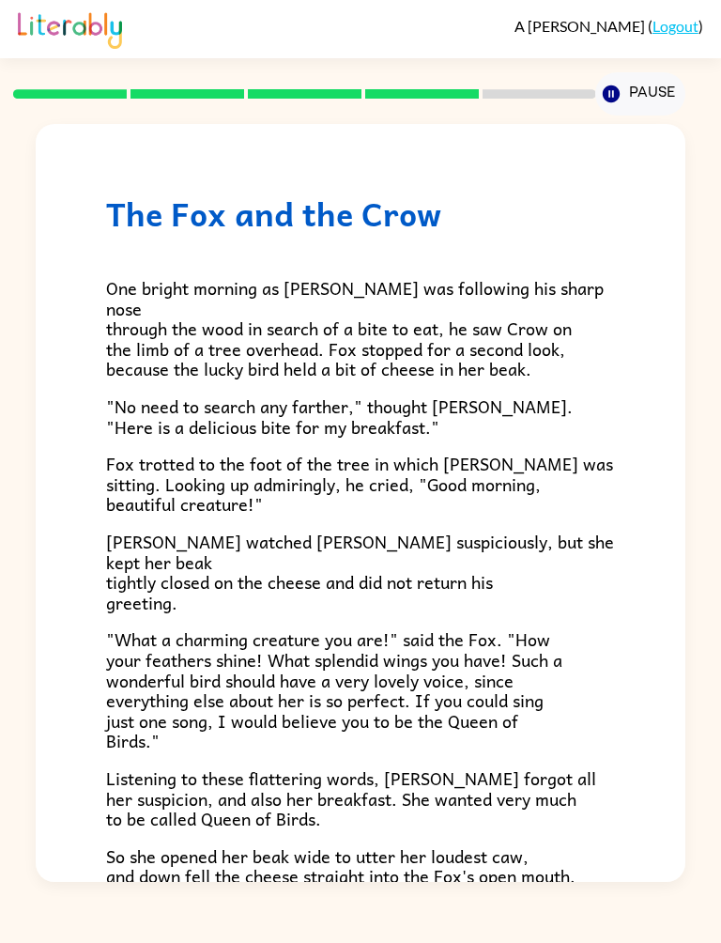
click at [381, 626] on span ""What a charming creature you are!" said the Fox. "How your feathers shine! Wha…" at bounding box center [334, 690] width 457 height 129
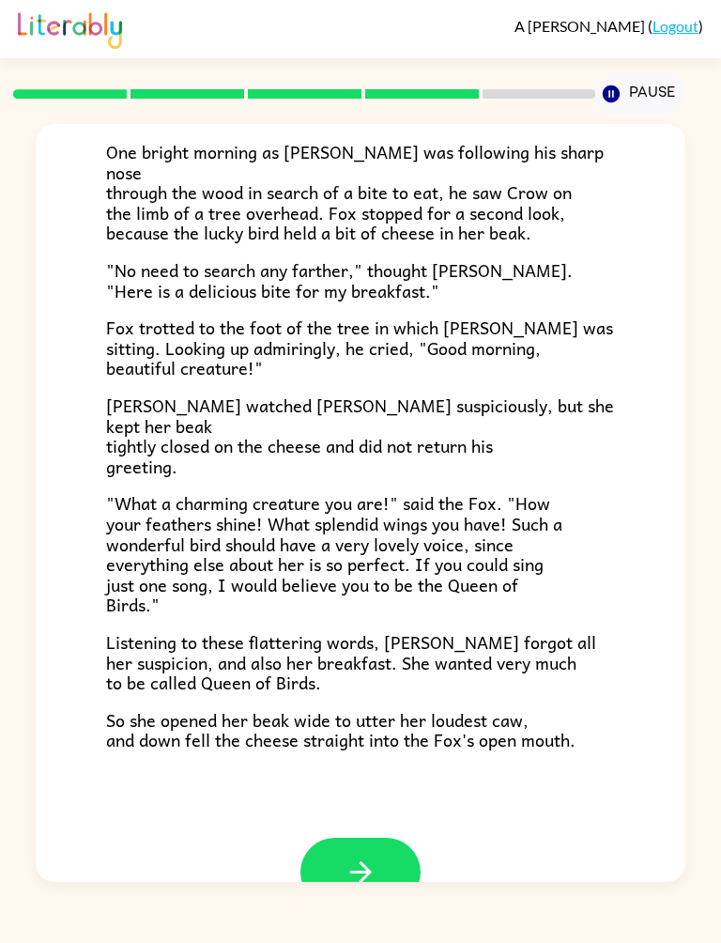
scroll to position [134, 0]
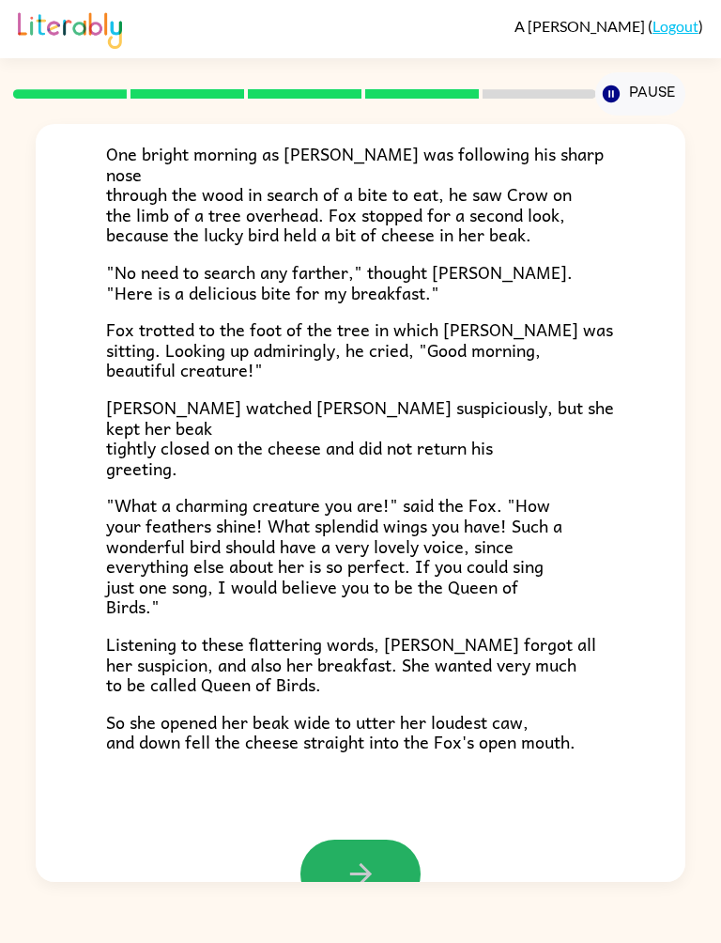
click at [372, 840] on button "button" at bounding box center [361, 874] width 120 height 69
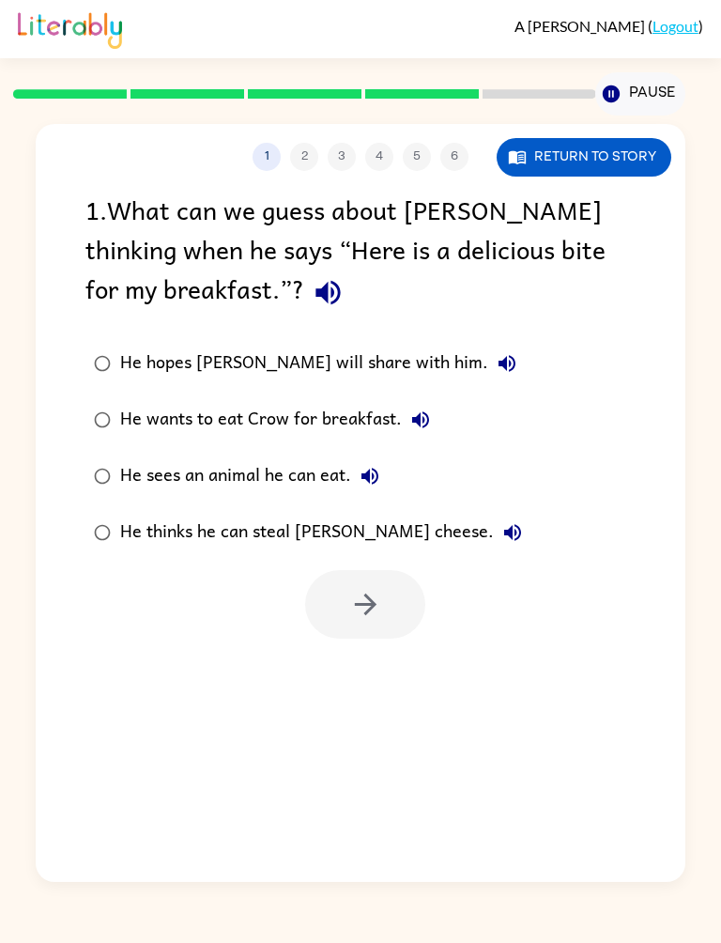
click at [646, 148] on button "Return to story" at bounding box center [584, 157] width 175 height 39
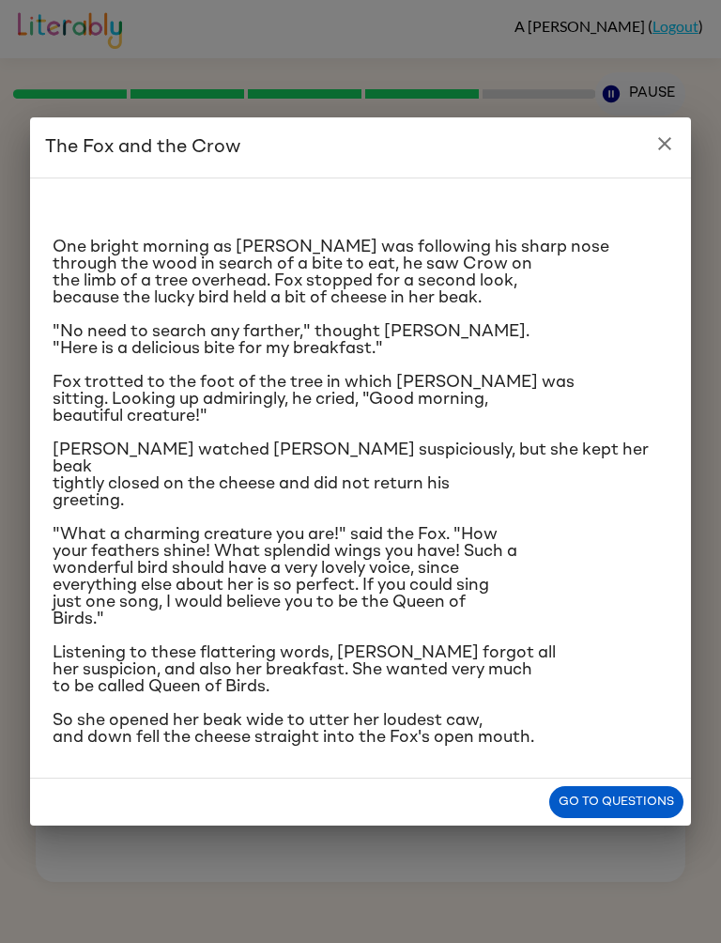
click at [640, 819] on button "Go to questions" at bounding box center [617, 802] width 134 height 33
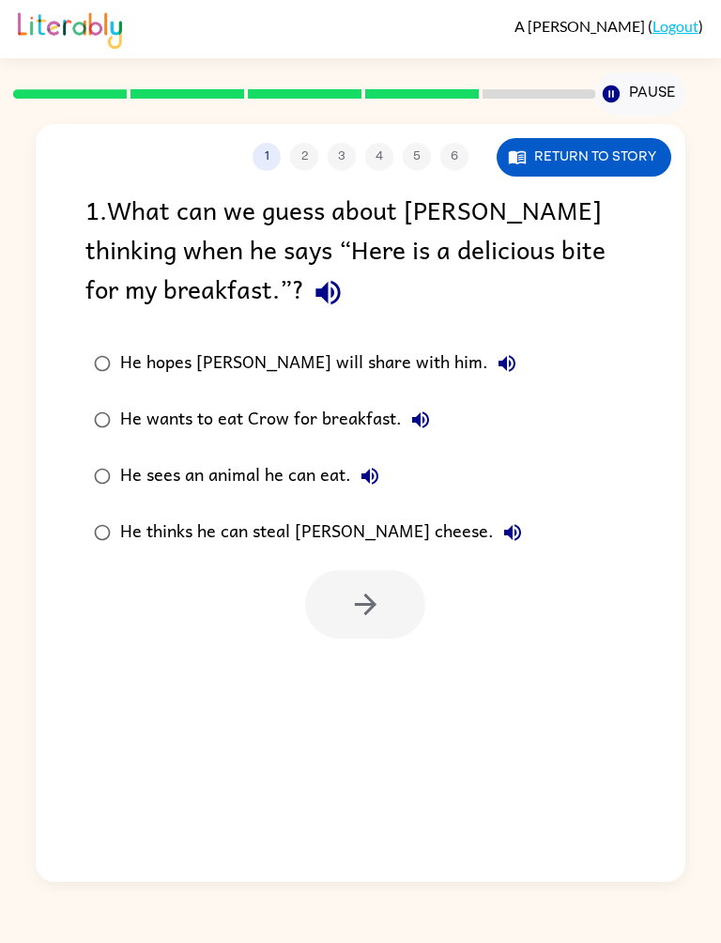
click at [358, 530] on div "He thinks he can steal Crow’s cheese." at bounding box center [325, 533] width 411 height 38
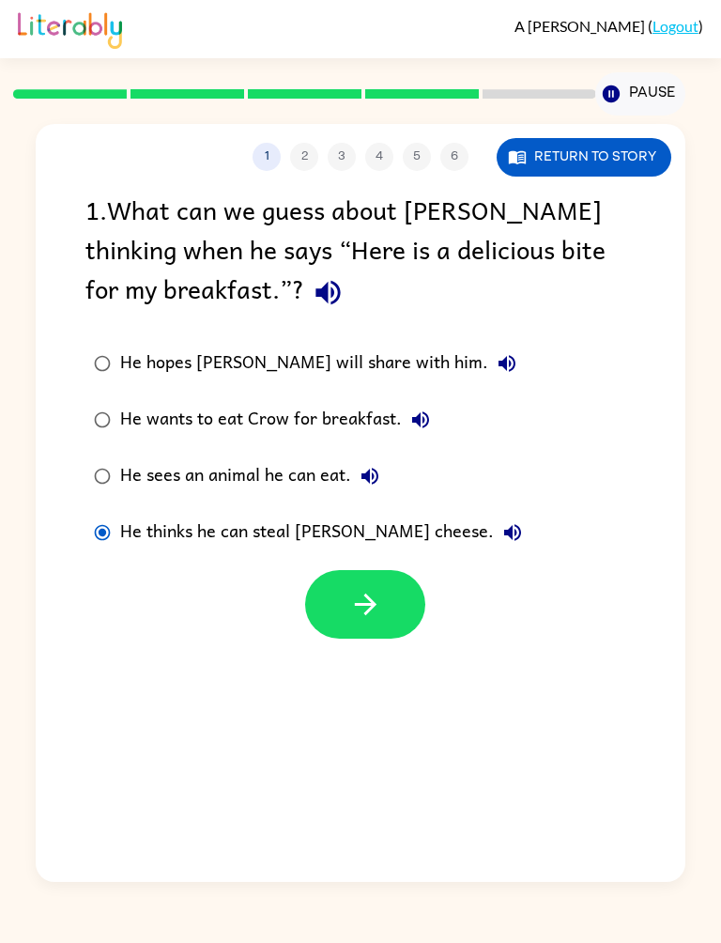
click at [368, 609] on icon "button" at bounding box center [365, 604] width 33 height 33
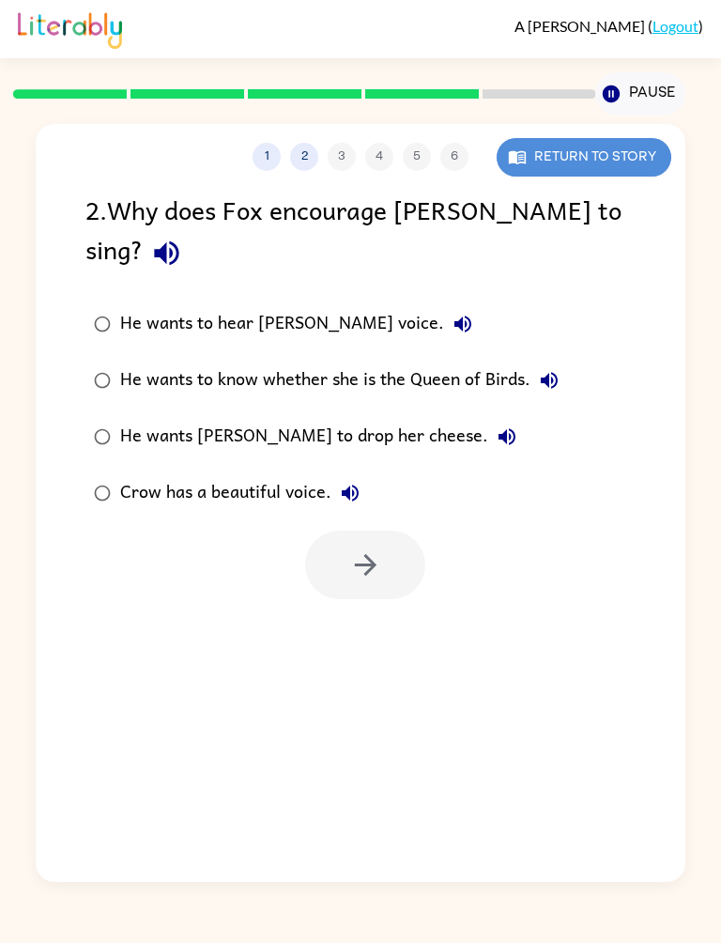
click at [633, 164] on button "Return to story" at bounding box center [584, 157] width 175 height 39
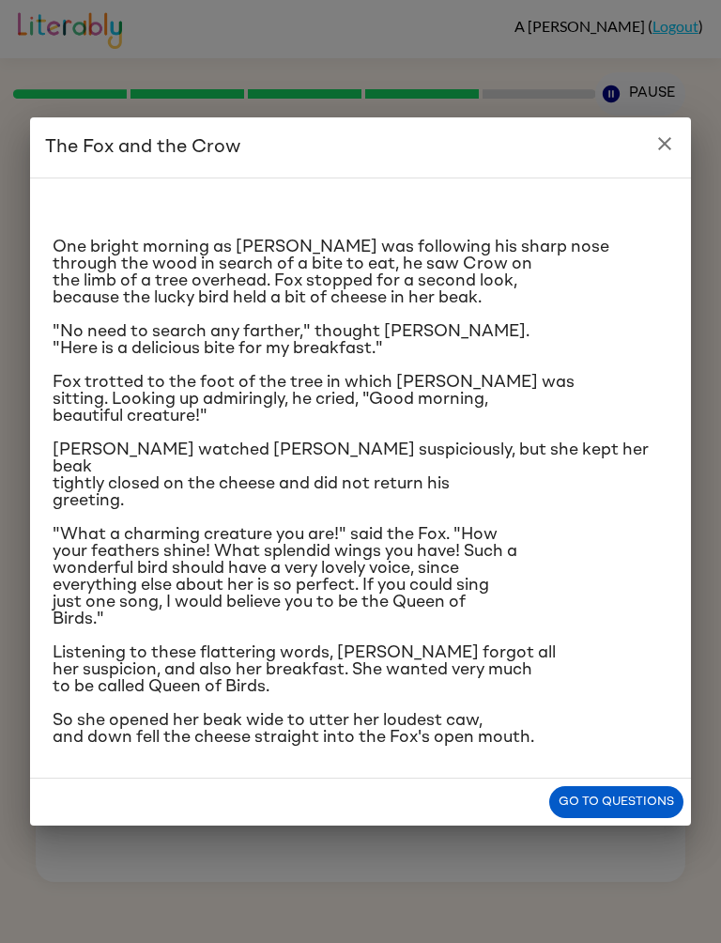
click at [513, 473] on p "Crow watched Fox suspiciously, but she kept her beak tightly closed on the chee…" at bounding box center [361, 476] width 616 height 68
click at [635, 819] on button "Go to questions" at bounding box center [617, 802] width 134 height 33
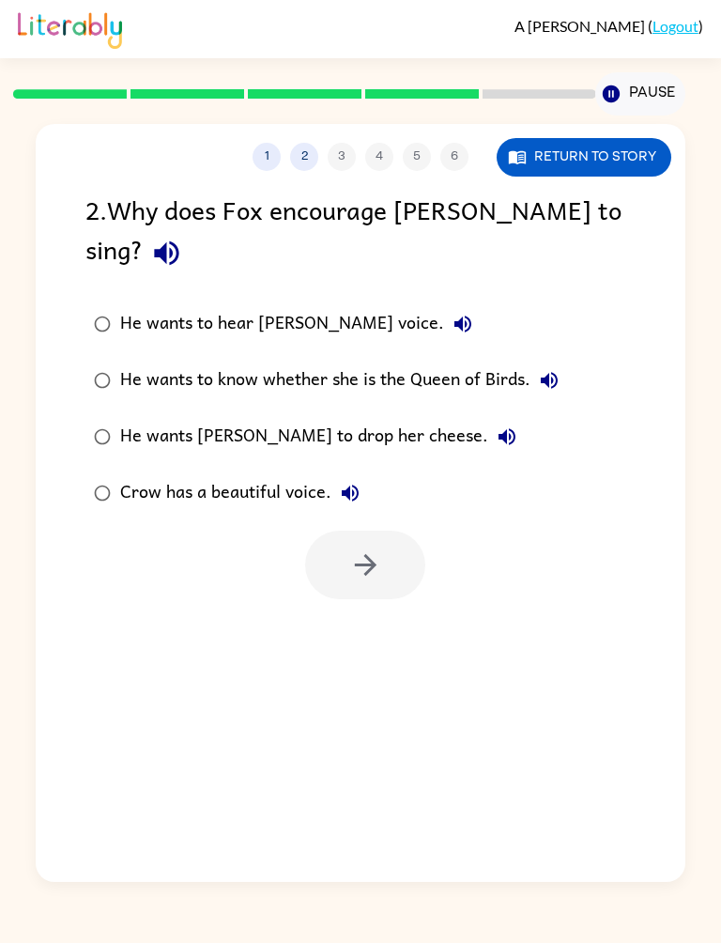
click at [503, 362] on div "He wants to know whether she is the Queen of Birds." at bounding box center [344, 381] width 448 height 38
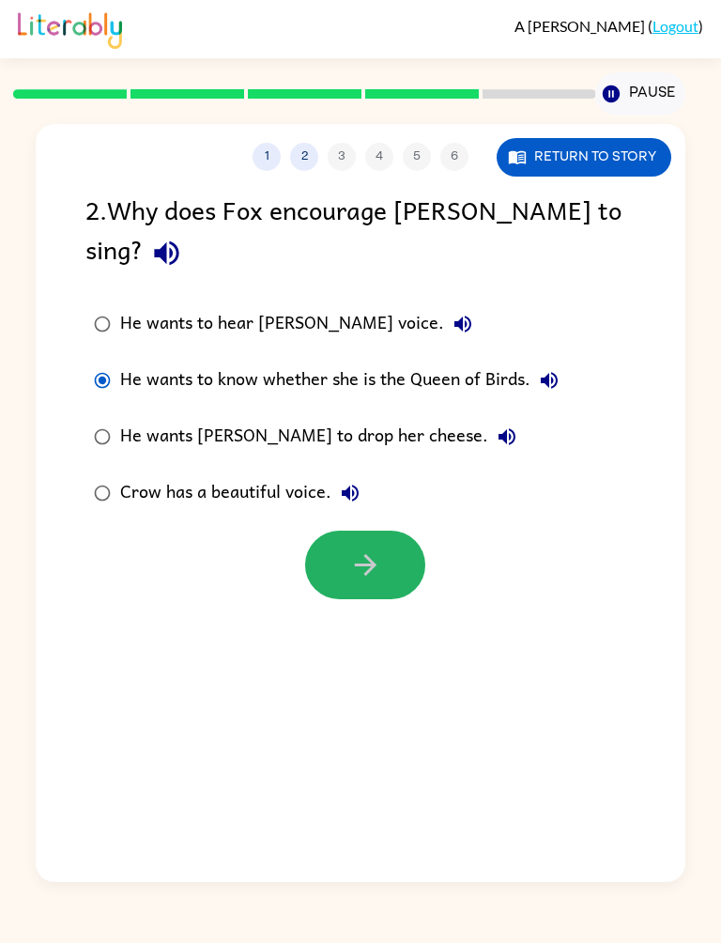
click at [400, 537] on button "button" at bounding box center [365, 565] width 120 height 69
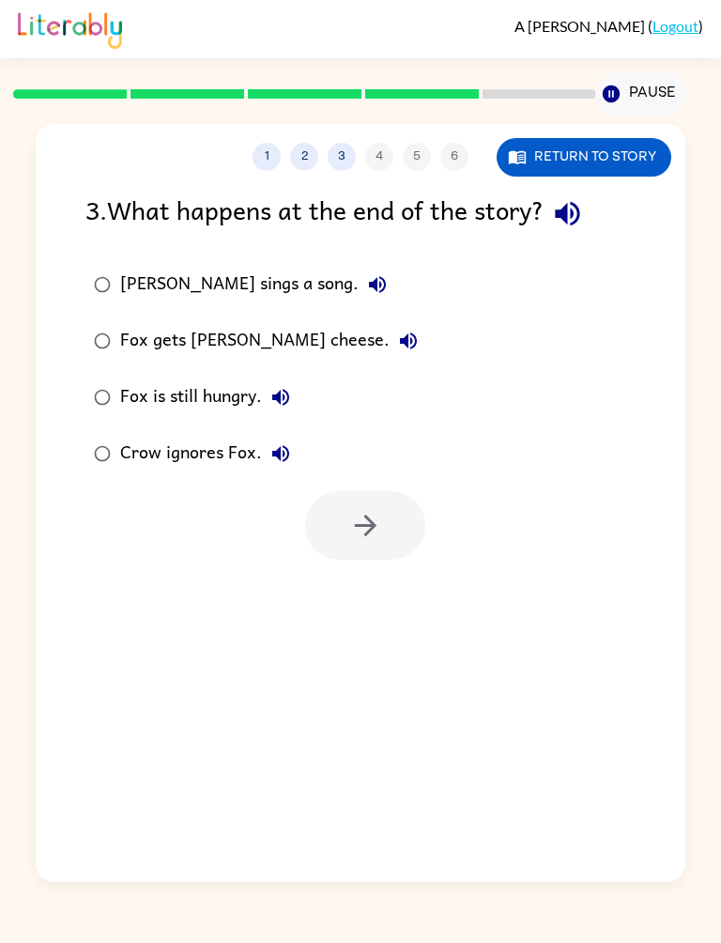
click at [301, 336] on div "Fox gets Crow's cheese." at bounding box center [273, 341] width 307 height 38
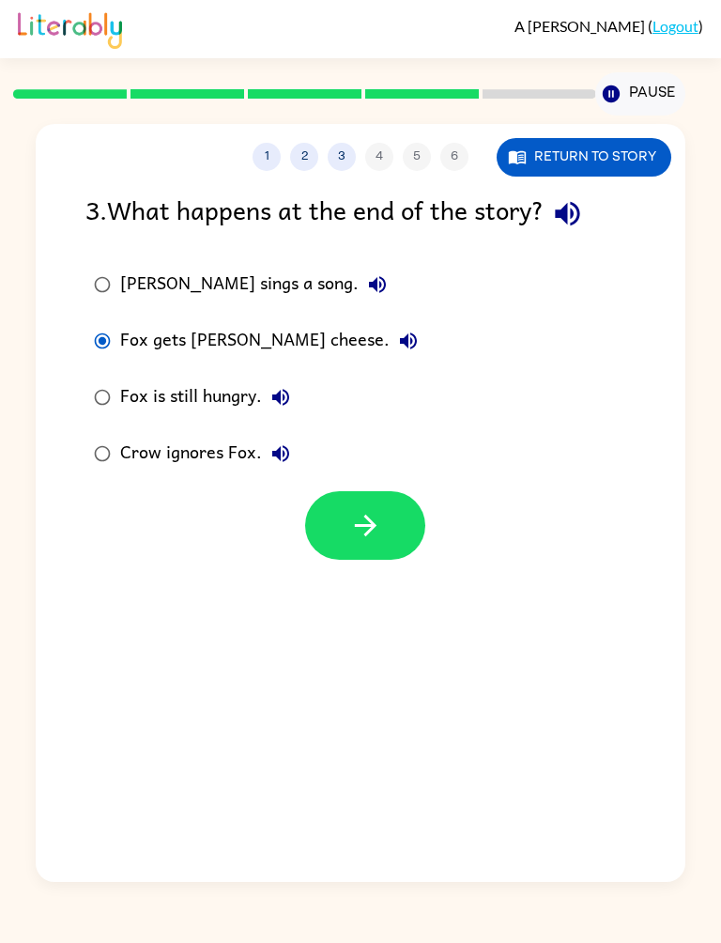
click at [383, 538] on button "button" at bounding box center [365, 525] width 120 height 69
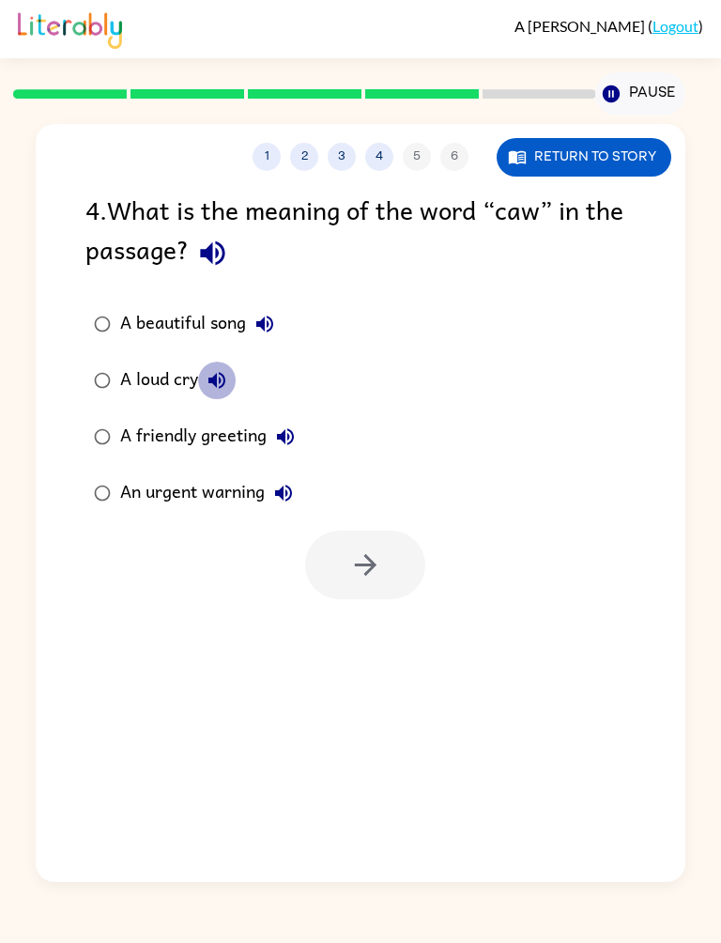
click at [222, 382] on icon "button" at bounding box center [217, 380] width 17 height 17
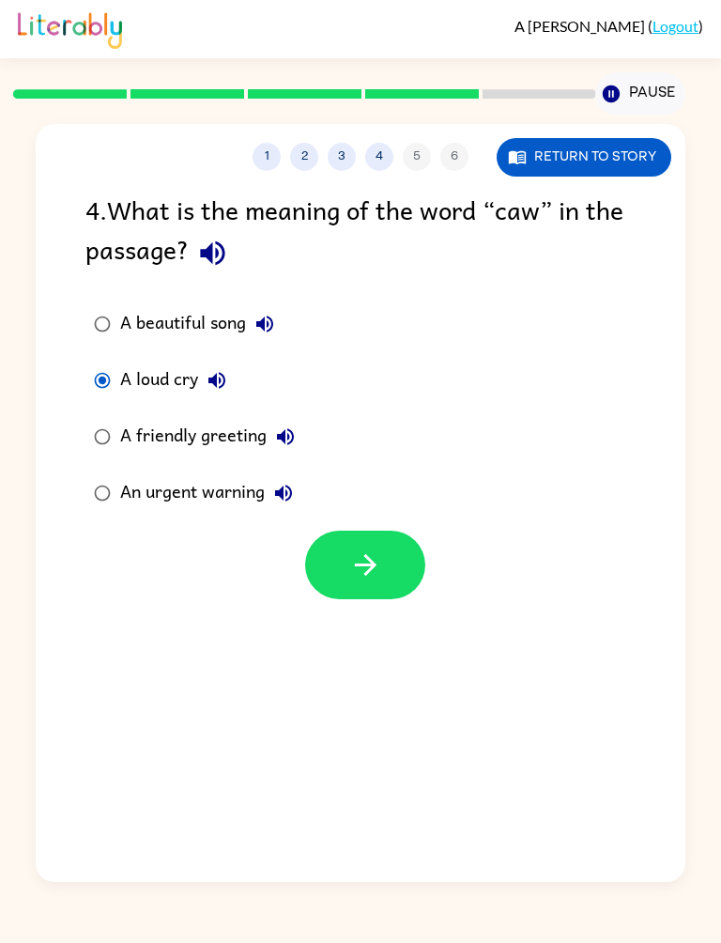
click at [404, 578] on button "button" at bounding box center [365, 565] width 120 height 69
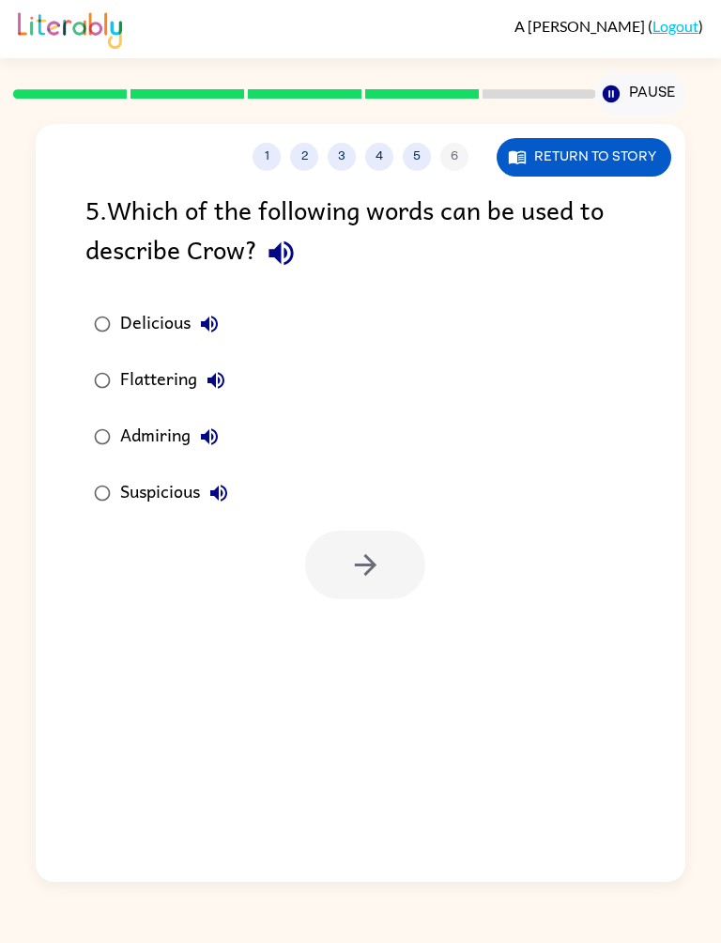
click at [201, 388] on button "Flattering" at bounding box center [216, 381] width 38 height 38
click at [163, 374] on div "Flattering" at bounding box center [177, 381] width 115 height 38
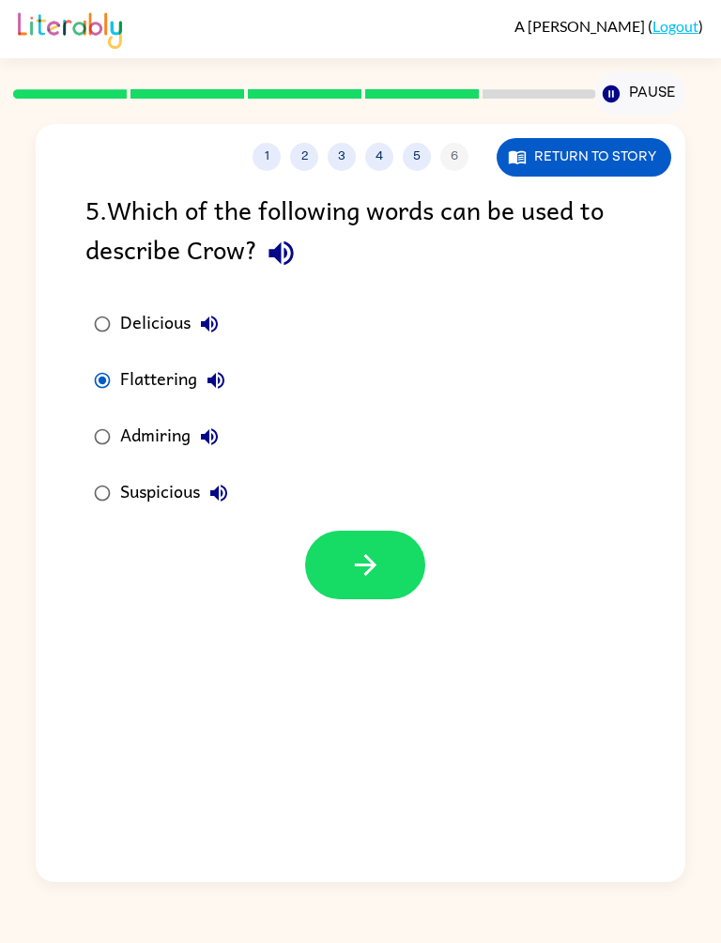
click at [365, 579] on icon "button" at bounding box center [365, 565] width 33 height 33
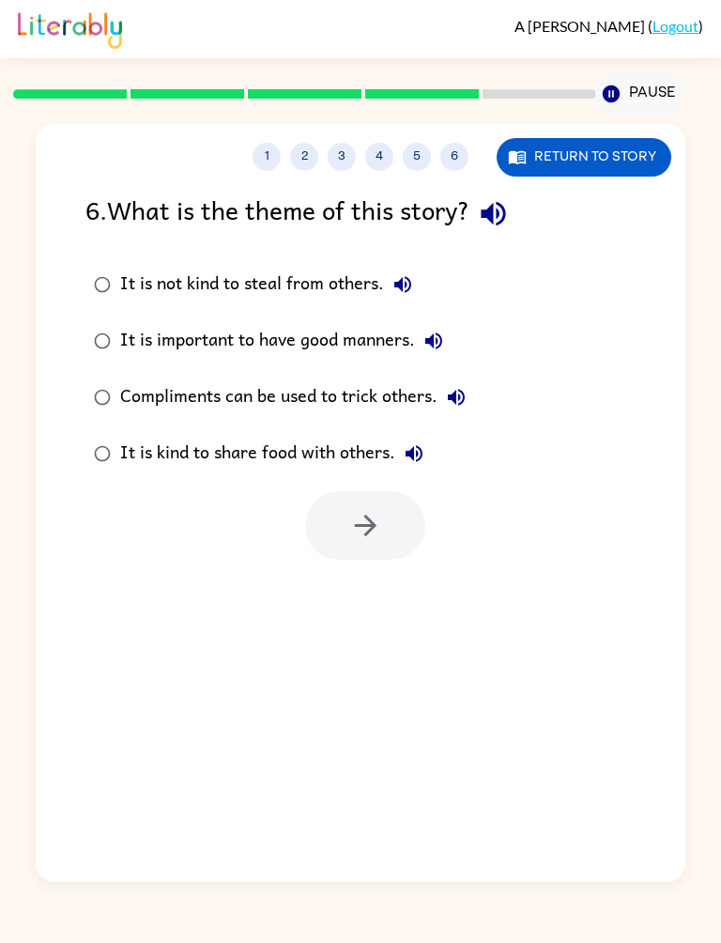
click at [351, 279] on div "It is not kind to steal from others." at bounding box center [271, 285] width 302 height 38
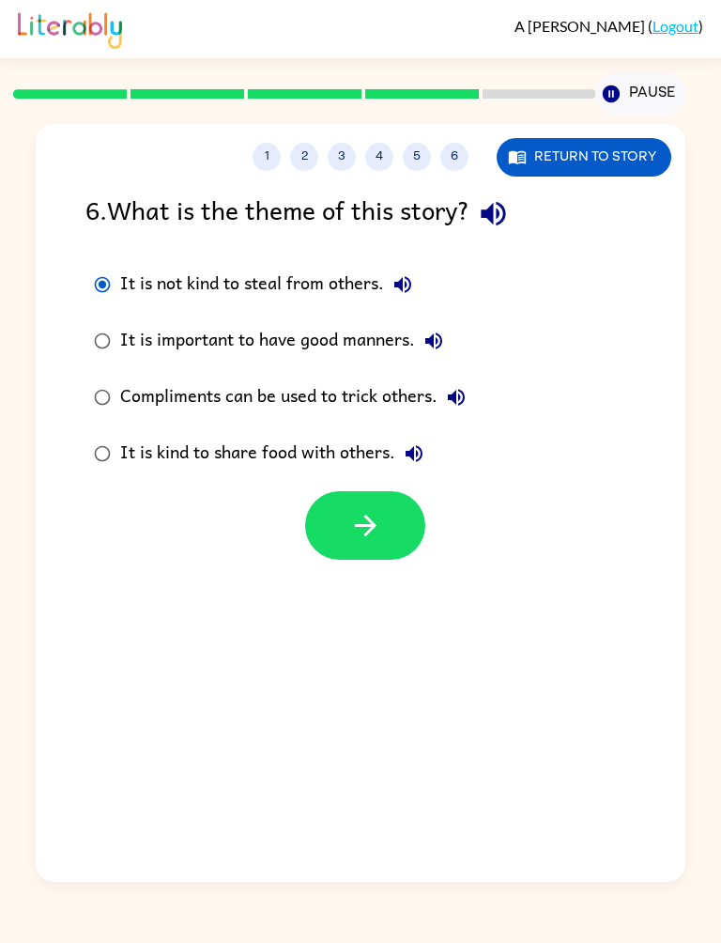
click at [370, 545] on button "button" at bounding box center [365, 525] width 120 height 69
